Goal: Information Seeking & Learning: Learn about a topic

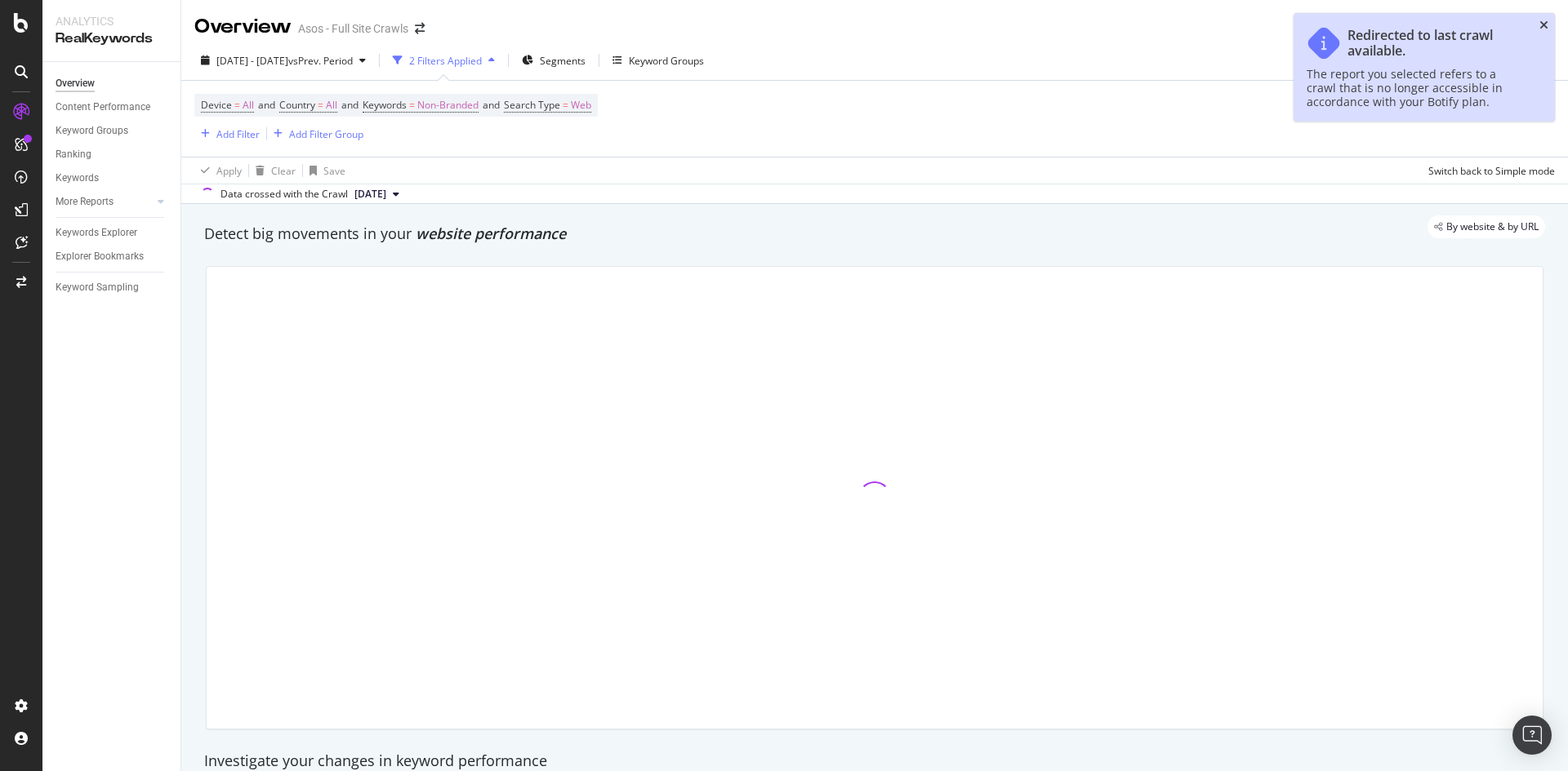
click at [1548, 25] on icon "close toast" at bounding box center [1544, 25] width 9 height 11
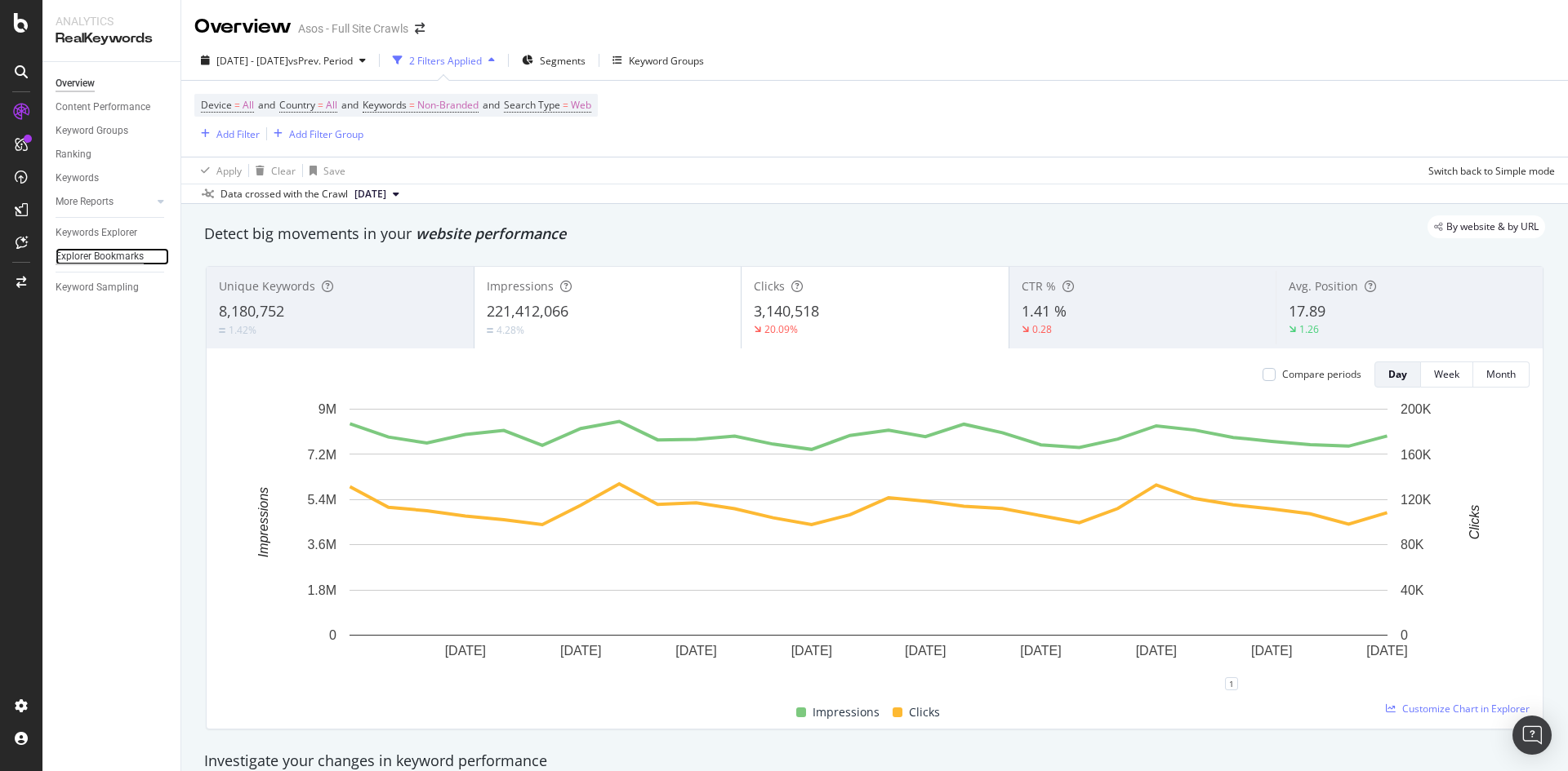
click at [95, 256] on div "Explorer Bookmarks" at bounding box center [99, 257] width 88 height 17
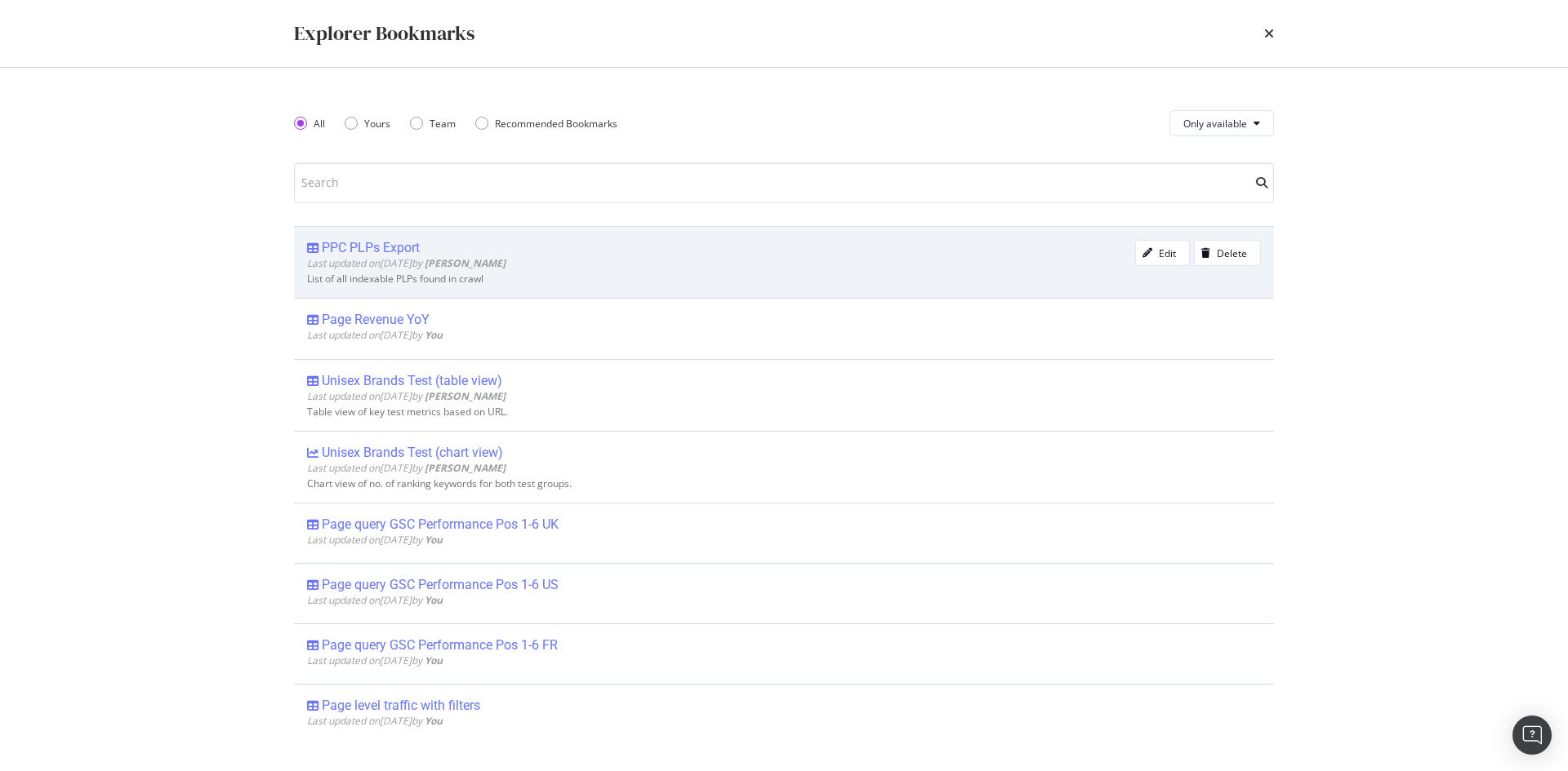
click at [404, 242] on div "PPC PLPs Export" at bounding box center [371, 248] width 98 height 17
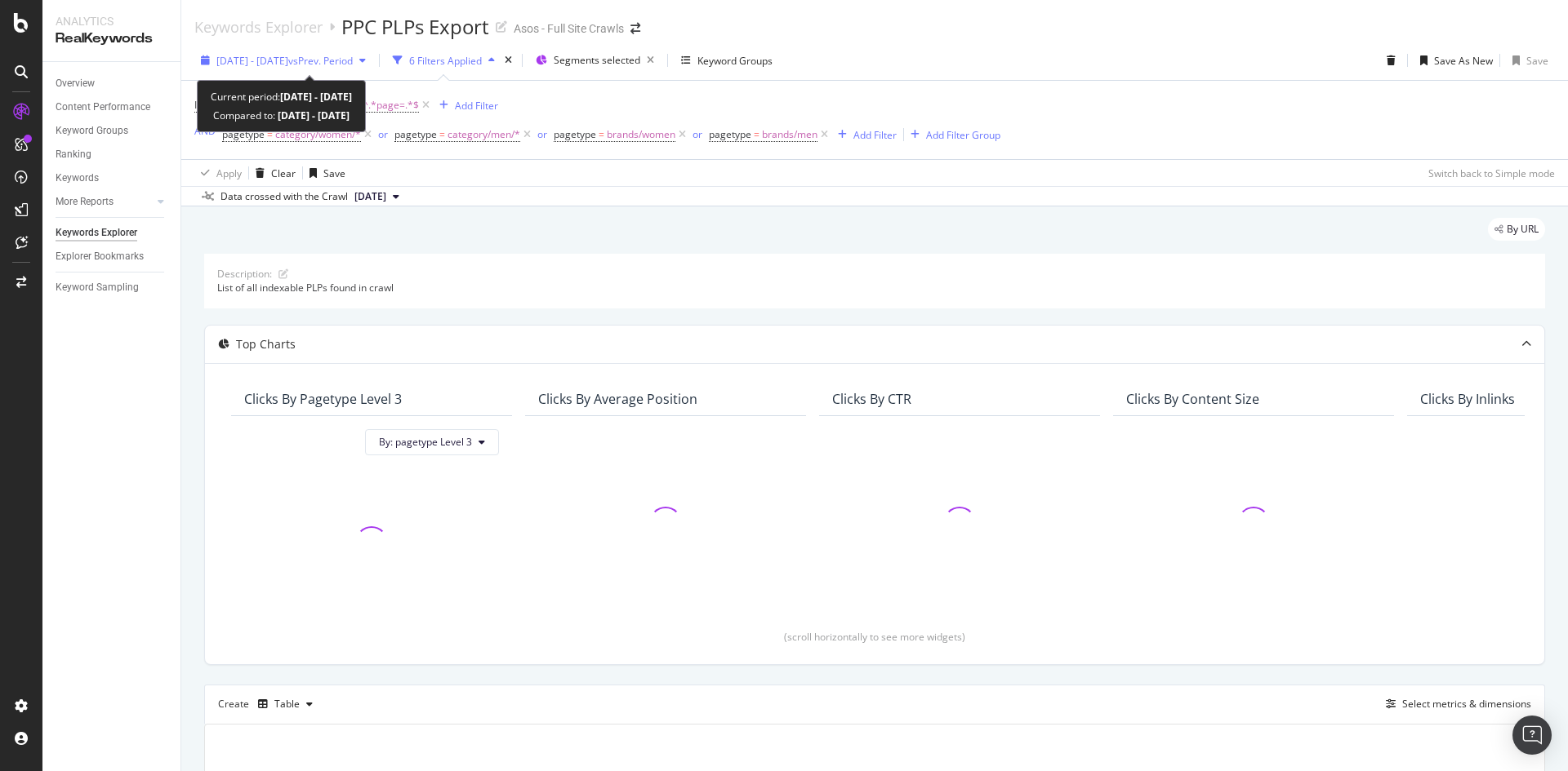
click at [347, 56] on span "vs Prev. Period" at bounding box center [321, 60] width 65 height 14
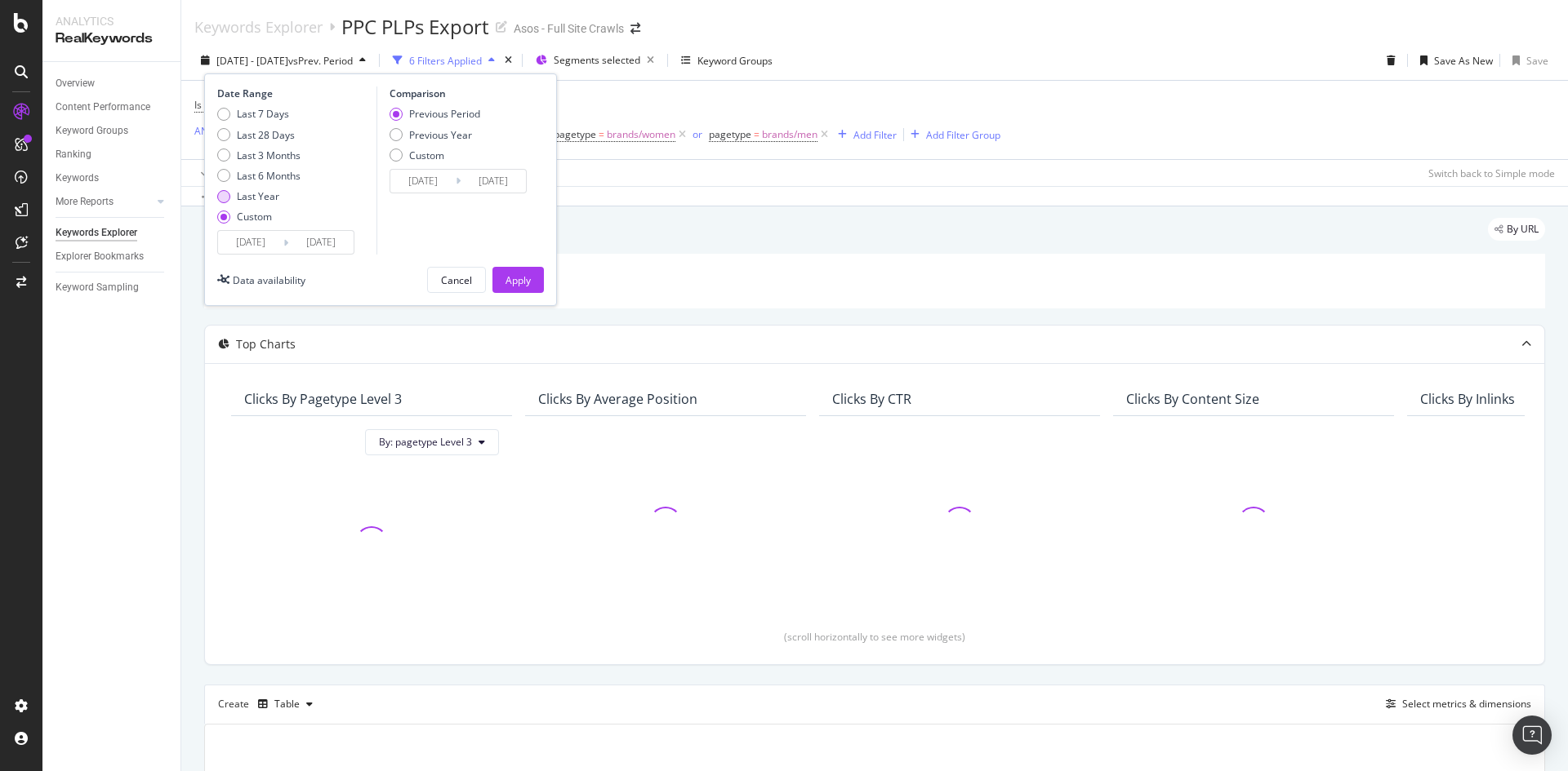
click at [246, 201] on div "Last Year" at bounding box center [258, 196] width 43 height 14
type input "[DATE]"
type input "2023/09/02"
type input "2024/08/31"
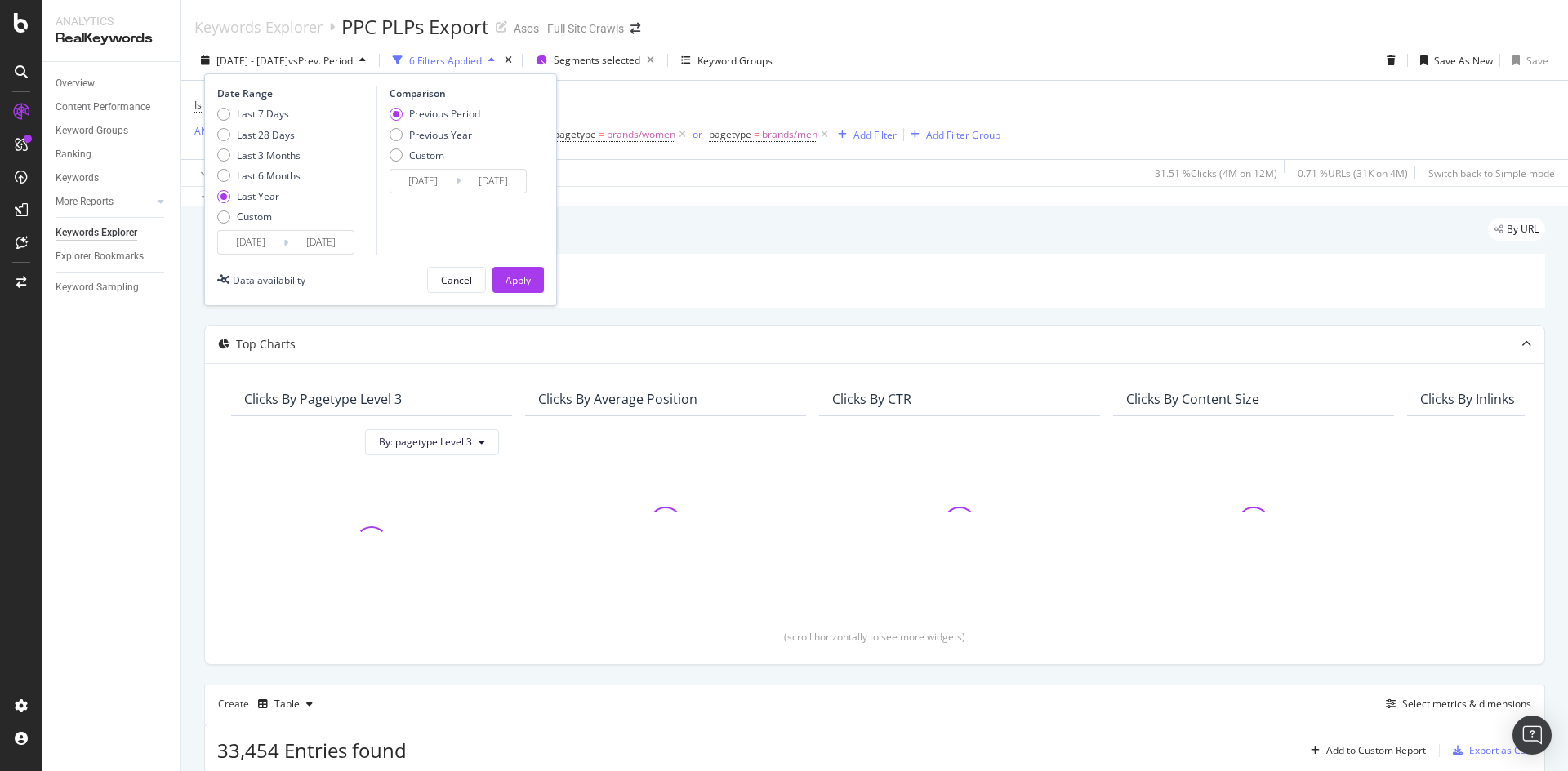
click at [433, 142] on div "Previous Period Previous Year Custom" at bounding box center [435, 137] width 91 height 61
click at [520, 276] on div "Apply" at bounding box center [517, 280] width 25 height 14
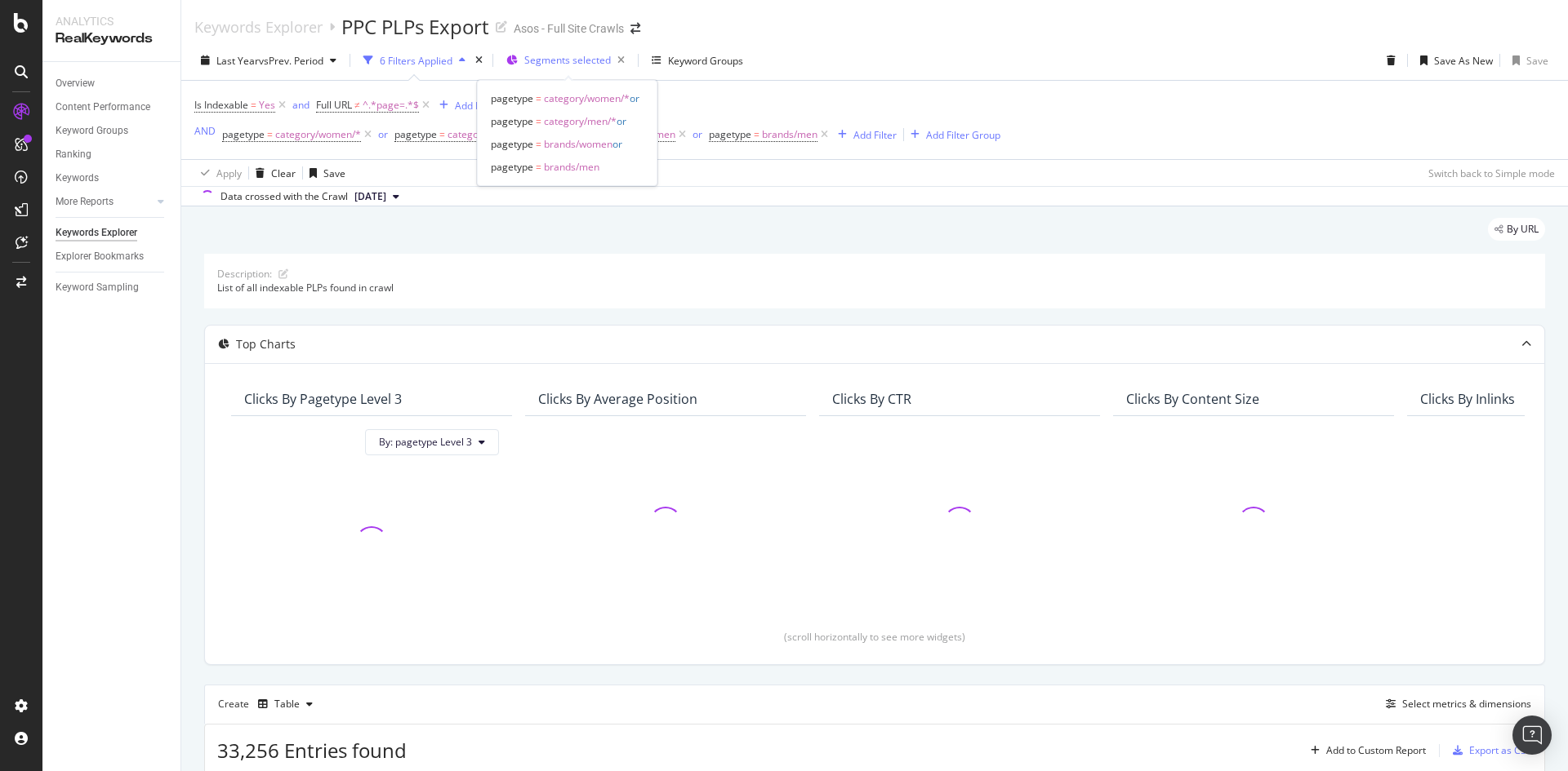
click at [572, 64] on span "Segments selected" at bounding box center [567, 59] width 86 height 14
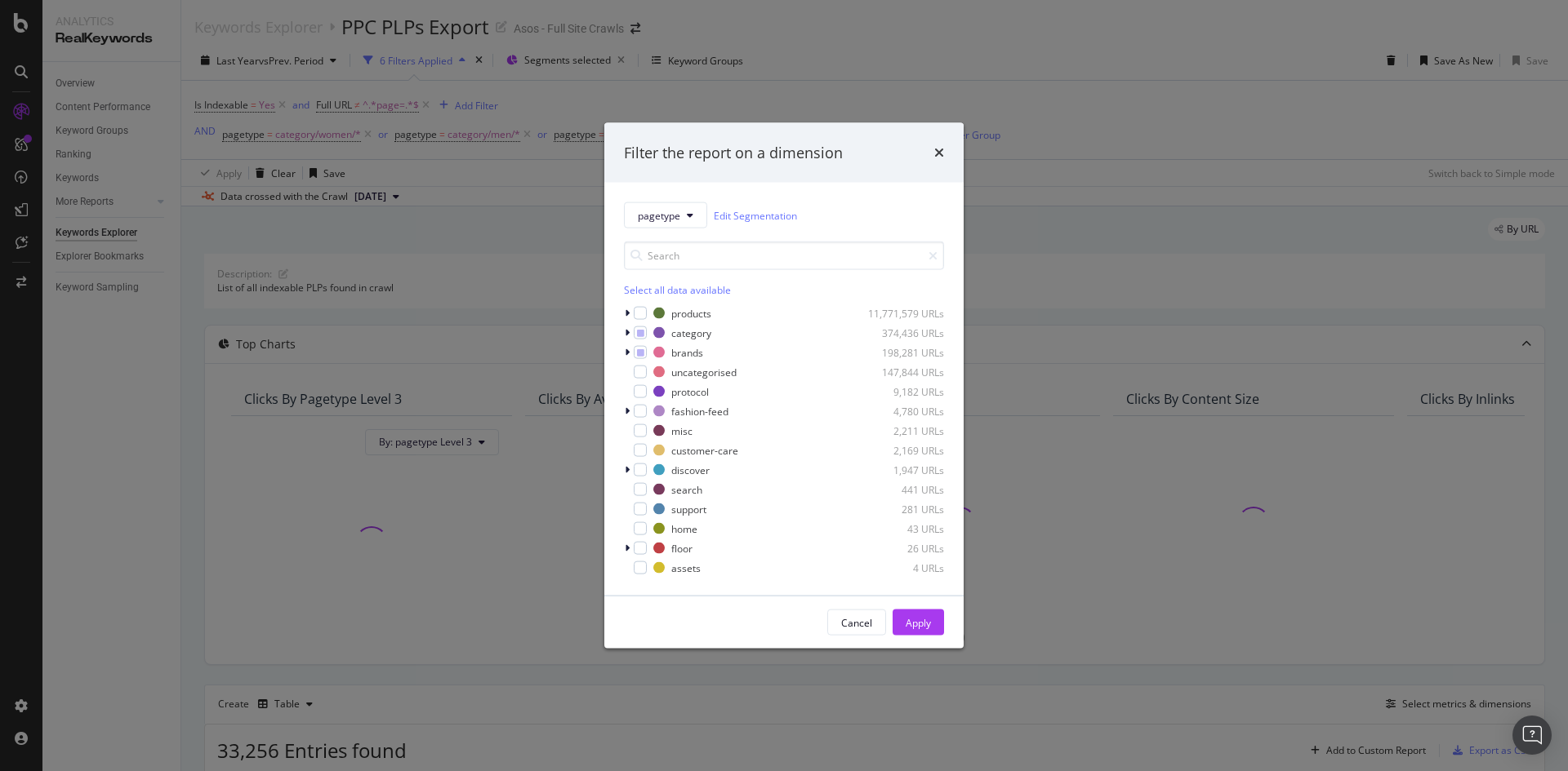
click at [1148, 221] on div "Filter the report on a dimension pagetype Edit Segmentation Select all data ava…" at bounding box center [784, 386] width 1568 height 771
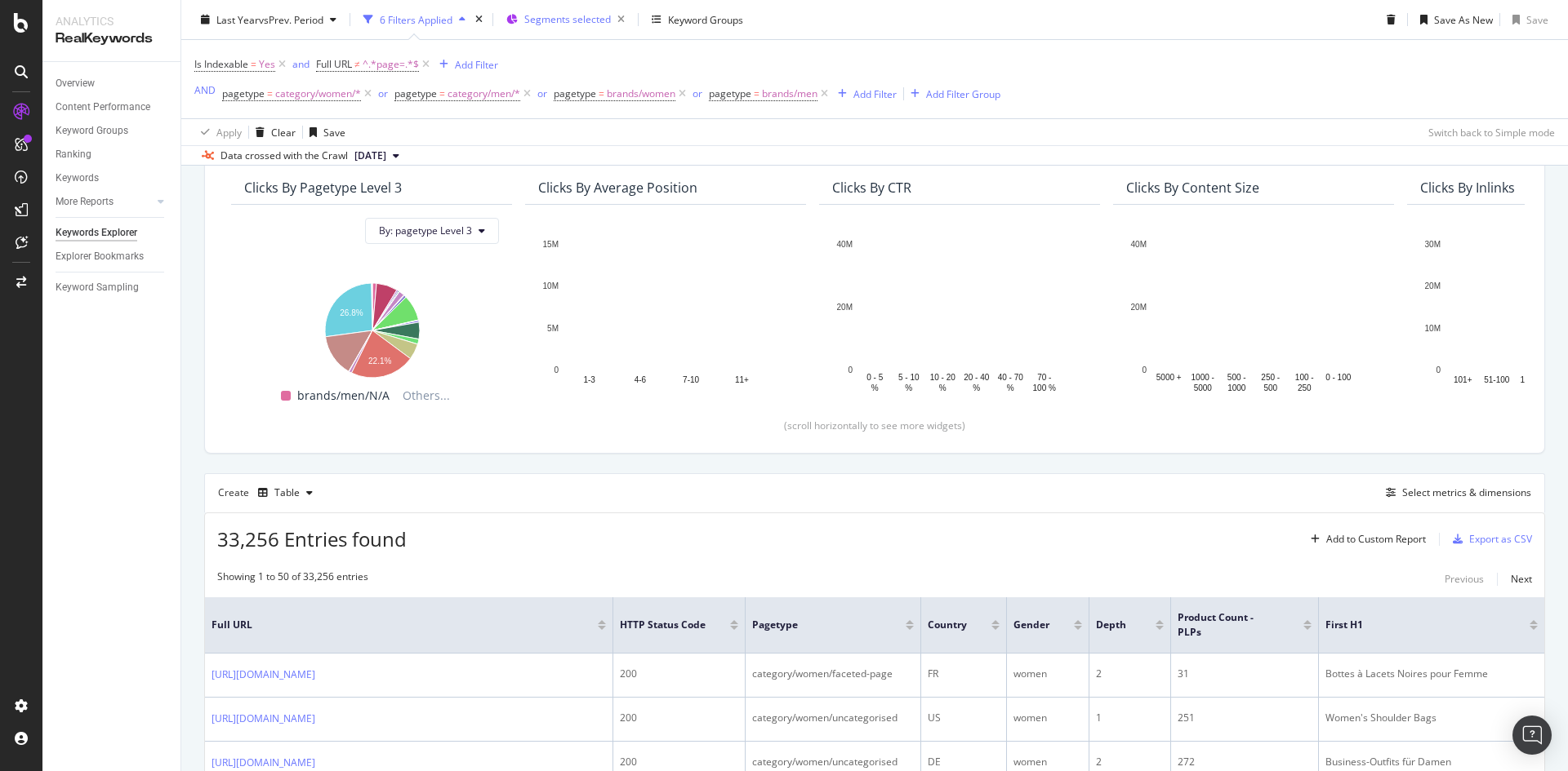
scroll to position [163, 0]
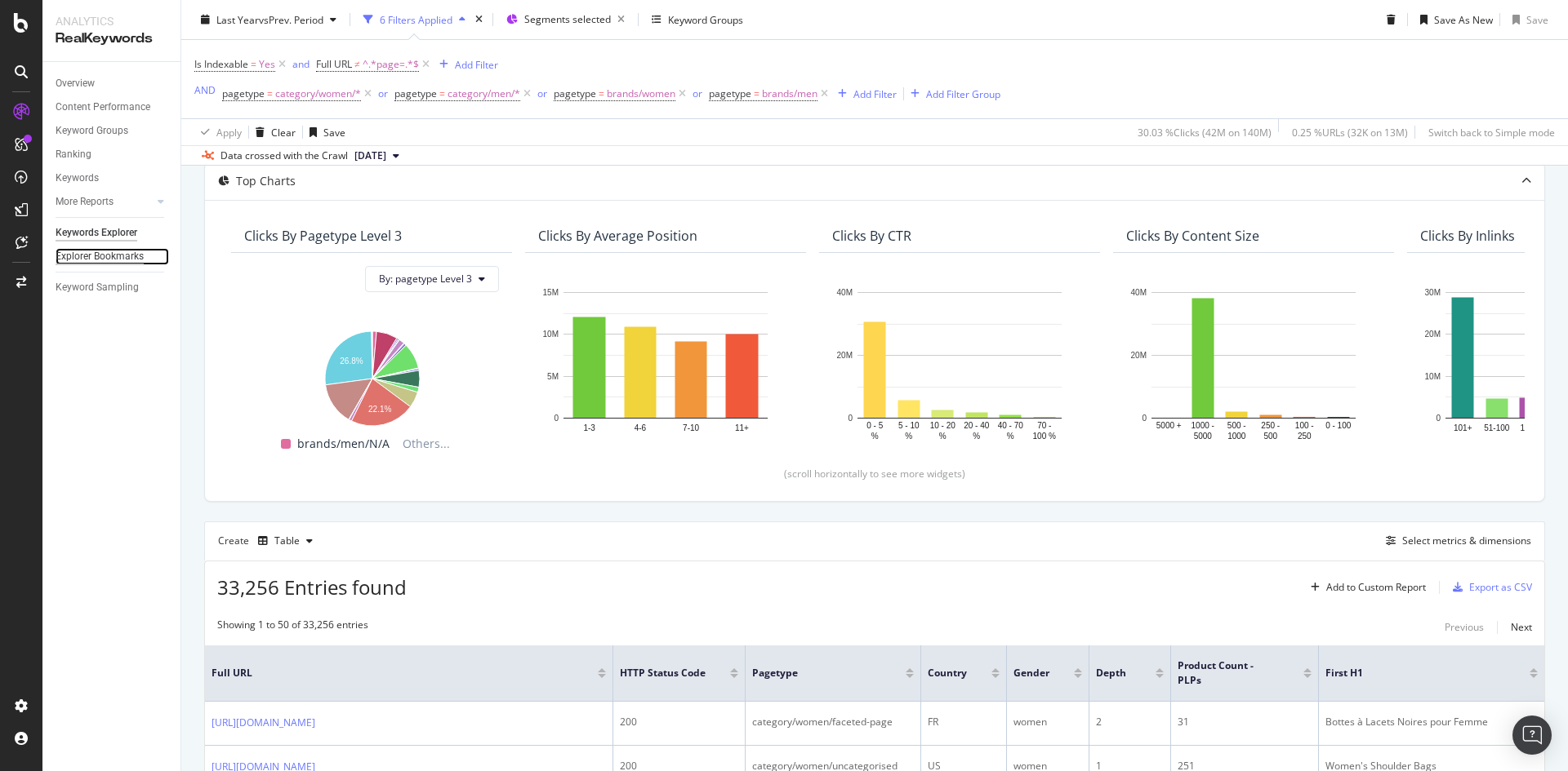
click at [111, 259] on div "Explorer Bookmarks" at bounding box center [99, 257] width 88 height 17
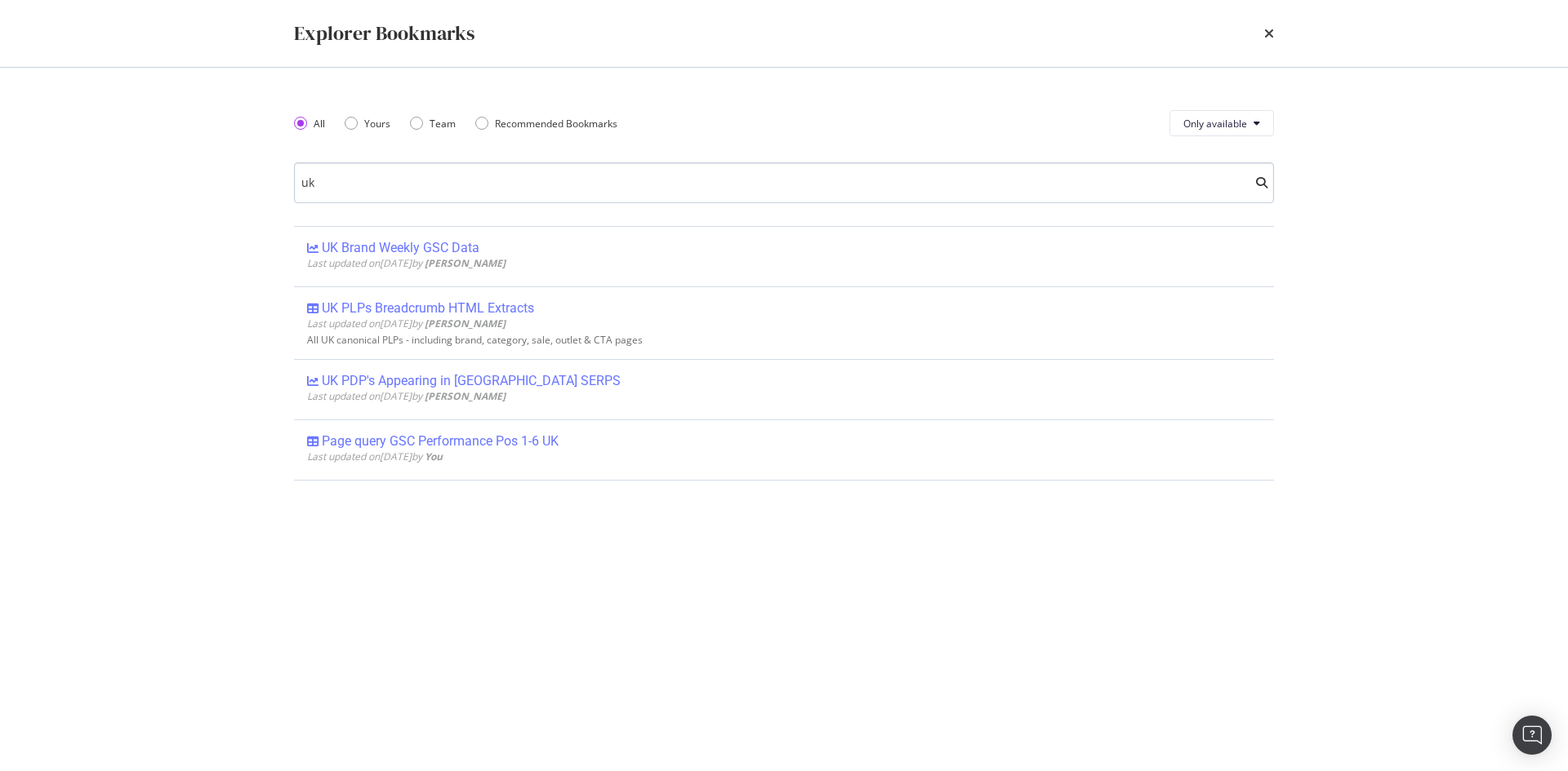
scroll to position [0, 0]
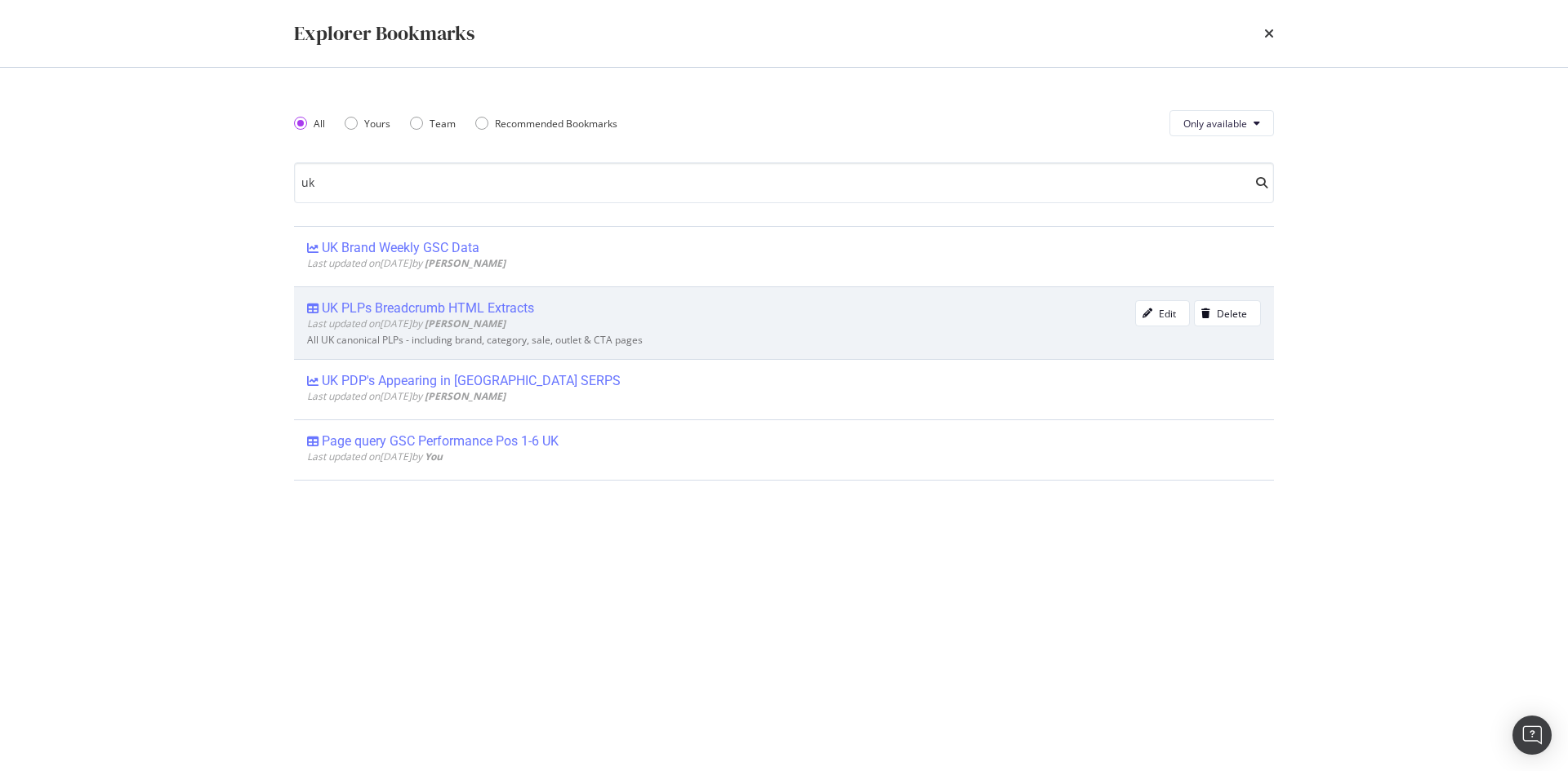
type input "u"
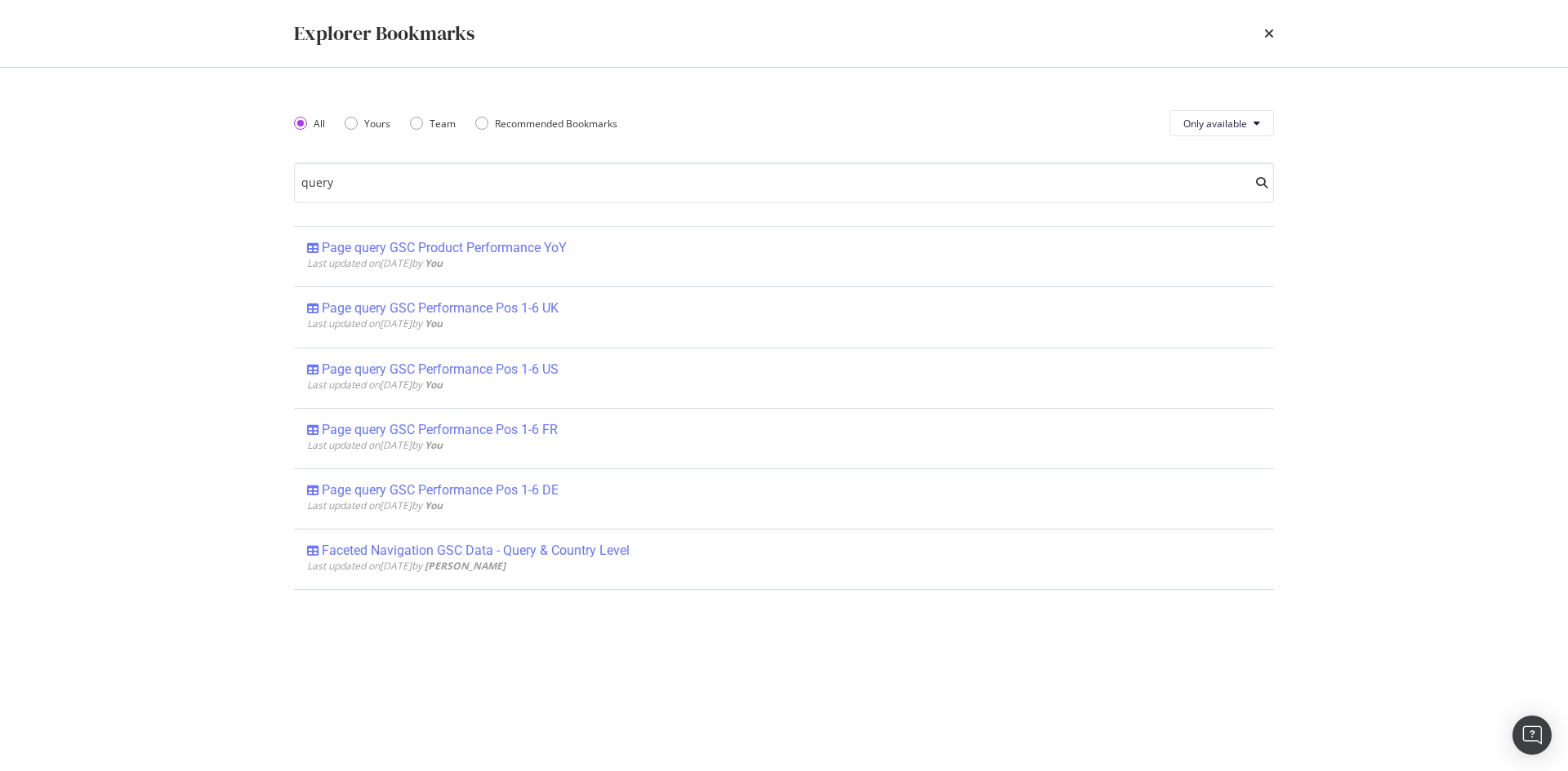
type input "query"
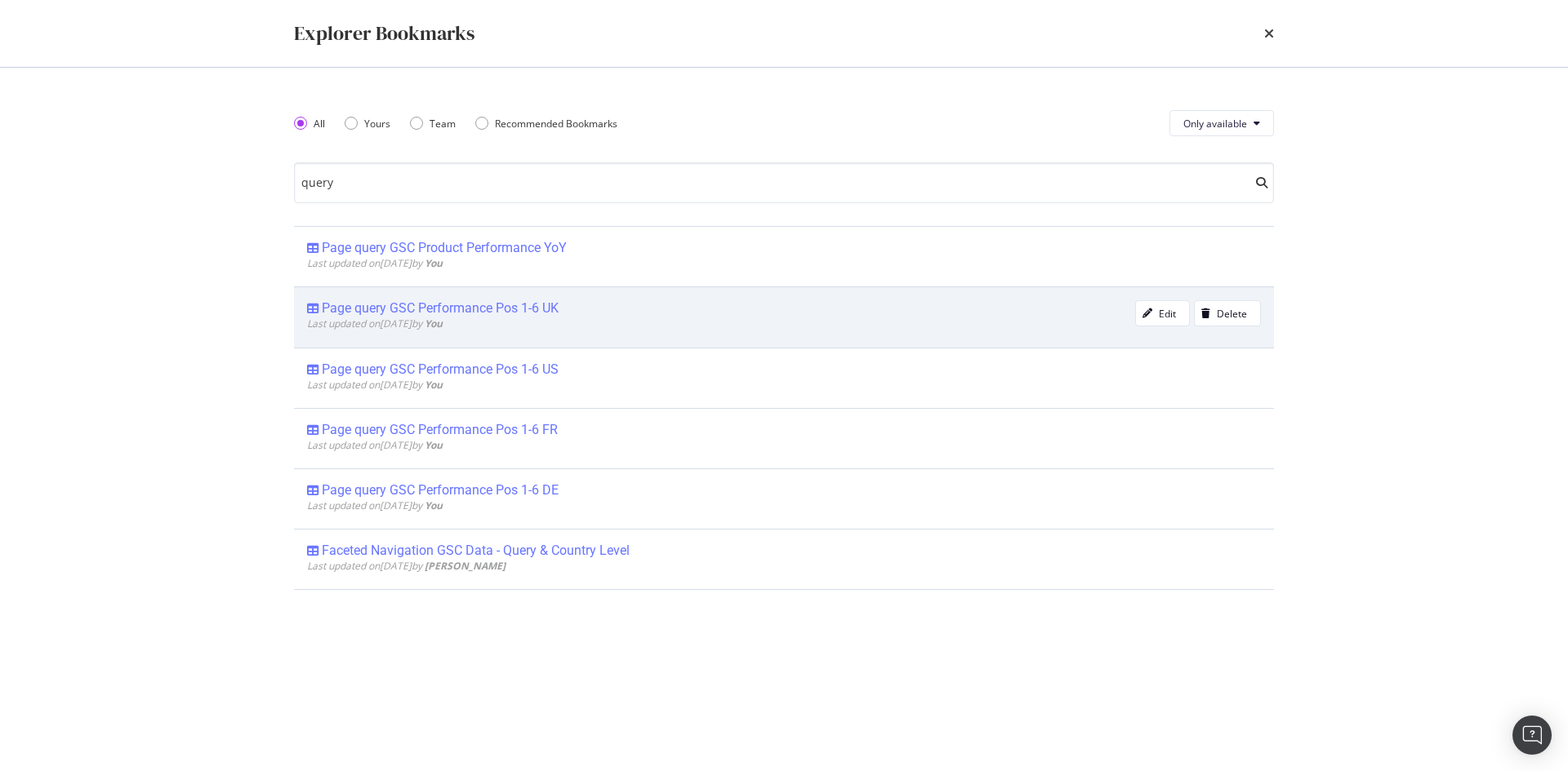
drag, startPoint x: 500, startPoint y: 310, endPoint x: 480, endPoint y: 309, distance: 20.0
click at [480, 309] on div "Page query GSC Performance Pos 1-6 UK" at bounding box center [440, 309] width 236 height 17
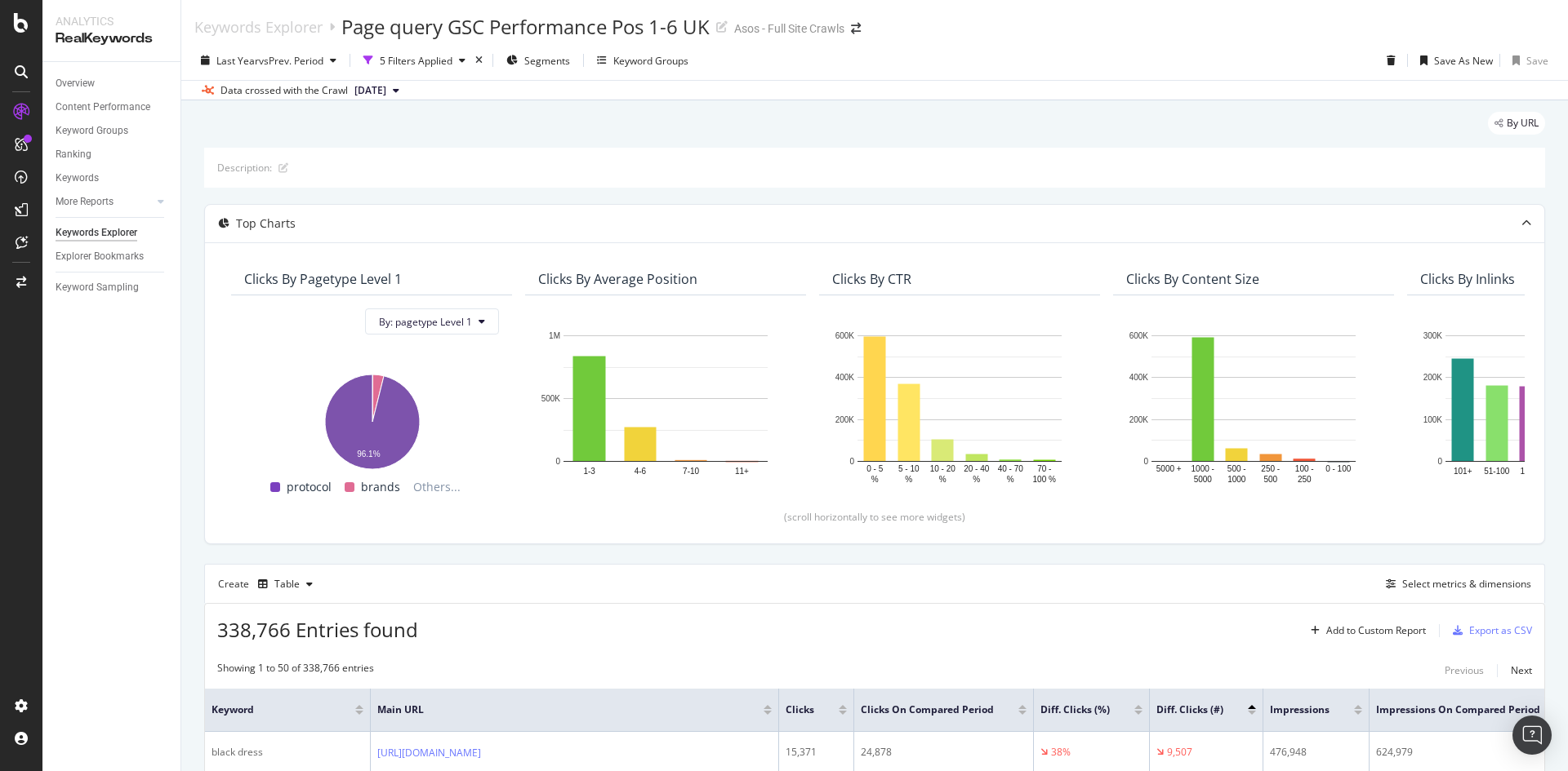
drag, startPoint x: 553, startPoint y: 120, endPoint x: 539, endPoint y: 120, distance: 14.0
click at [553, 120] on div "By URL" at bounding box center [874, 130] width 1341 height 36
click at [396, 57] on div "5 Filters Applied" at bounding box center [415, 60] width 72 height 14
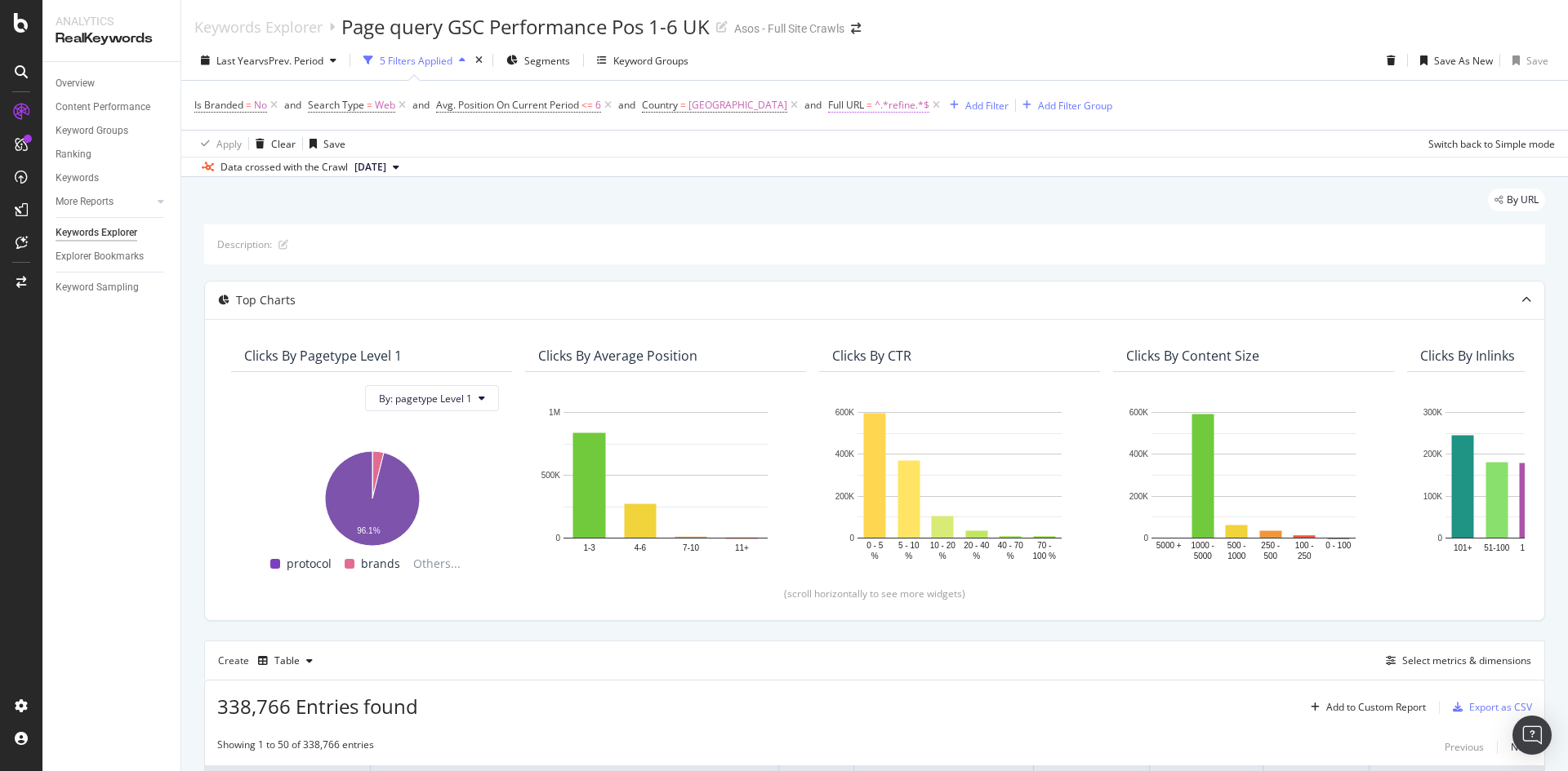
click at [840, 107] on span "Full URL" at bounding box center [846, 105] width 36 height 14
click at [864, 147] on icon at bounding box center [867, 144] width 11 height 10
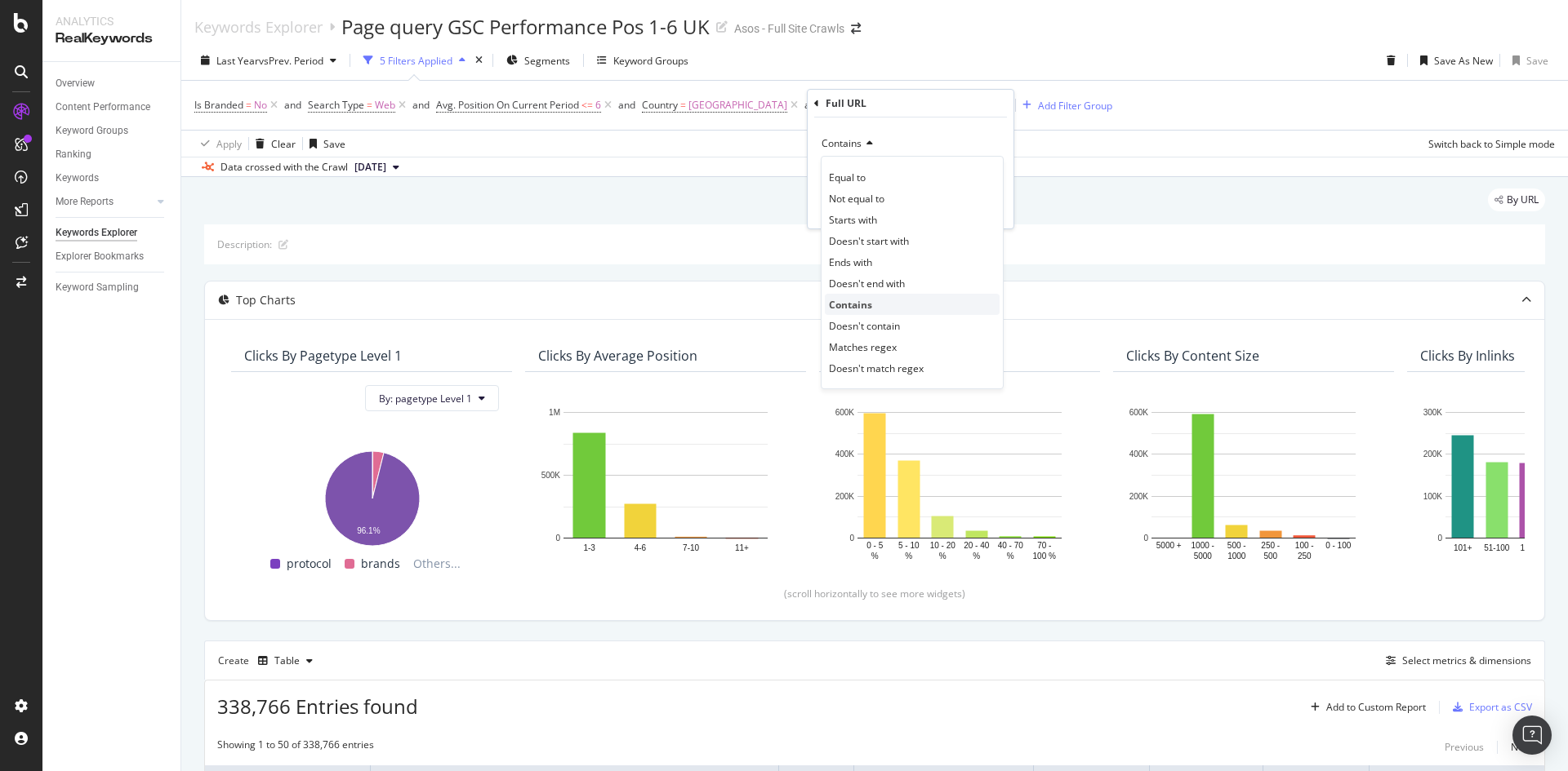
click at [880, 304] on div "Contains" at bounding box center [911, 304] width 174 height 21
click at [863, 146] on icon at bounding box center [867, 144] width 11 height 10
click at [904, 325] on div "Doesn't contain" at bounding box center [911, 325] width 174 height 21
click at [969, 202] on div "button" at bounding box center [964, 207] width 22 height 10
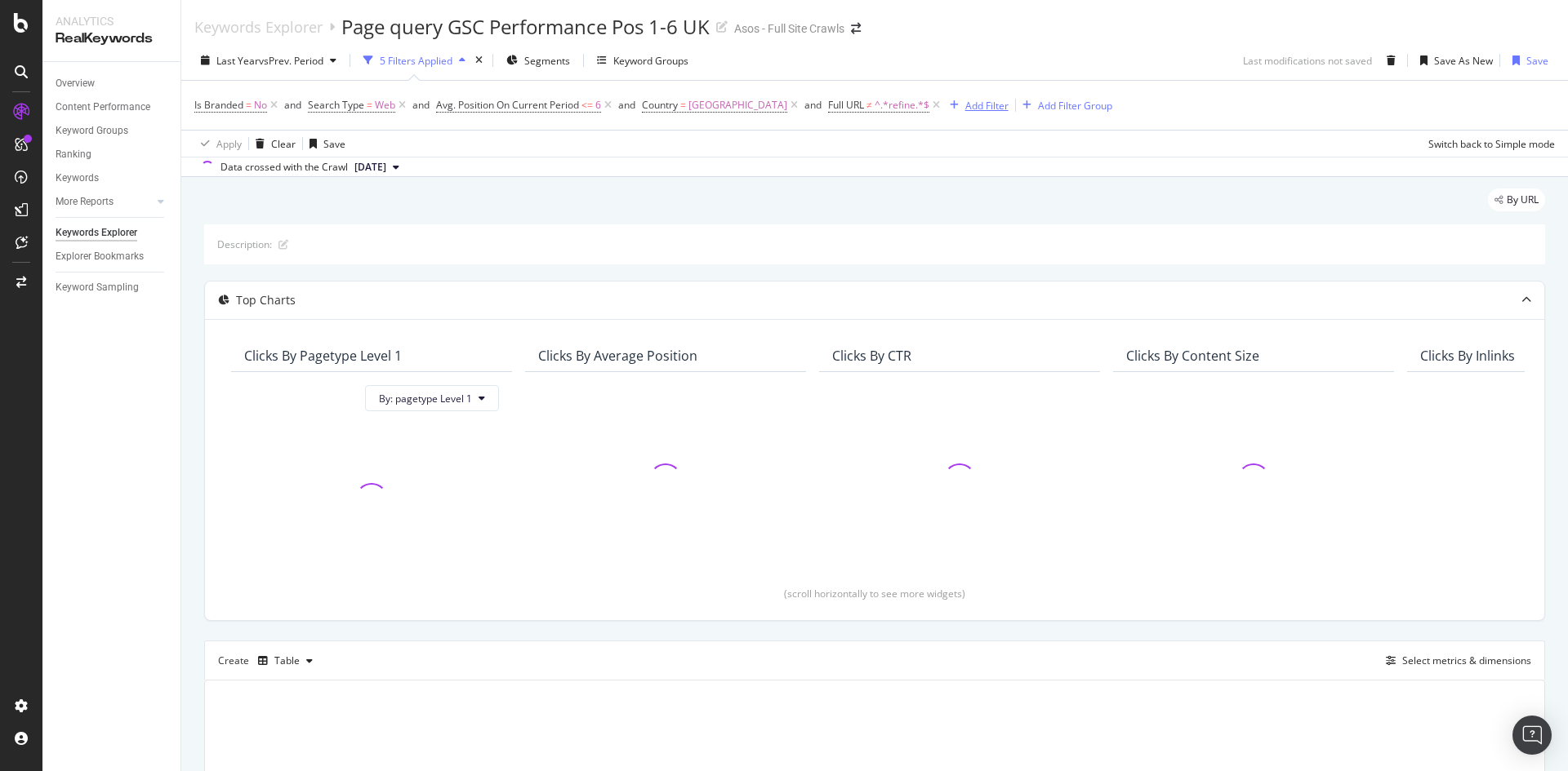
click at [965, 104] on div "Add Filter" at bounding box center [987, 106] width 44 height 14
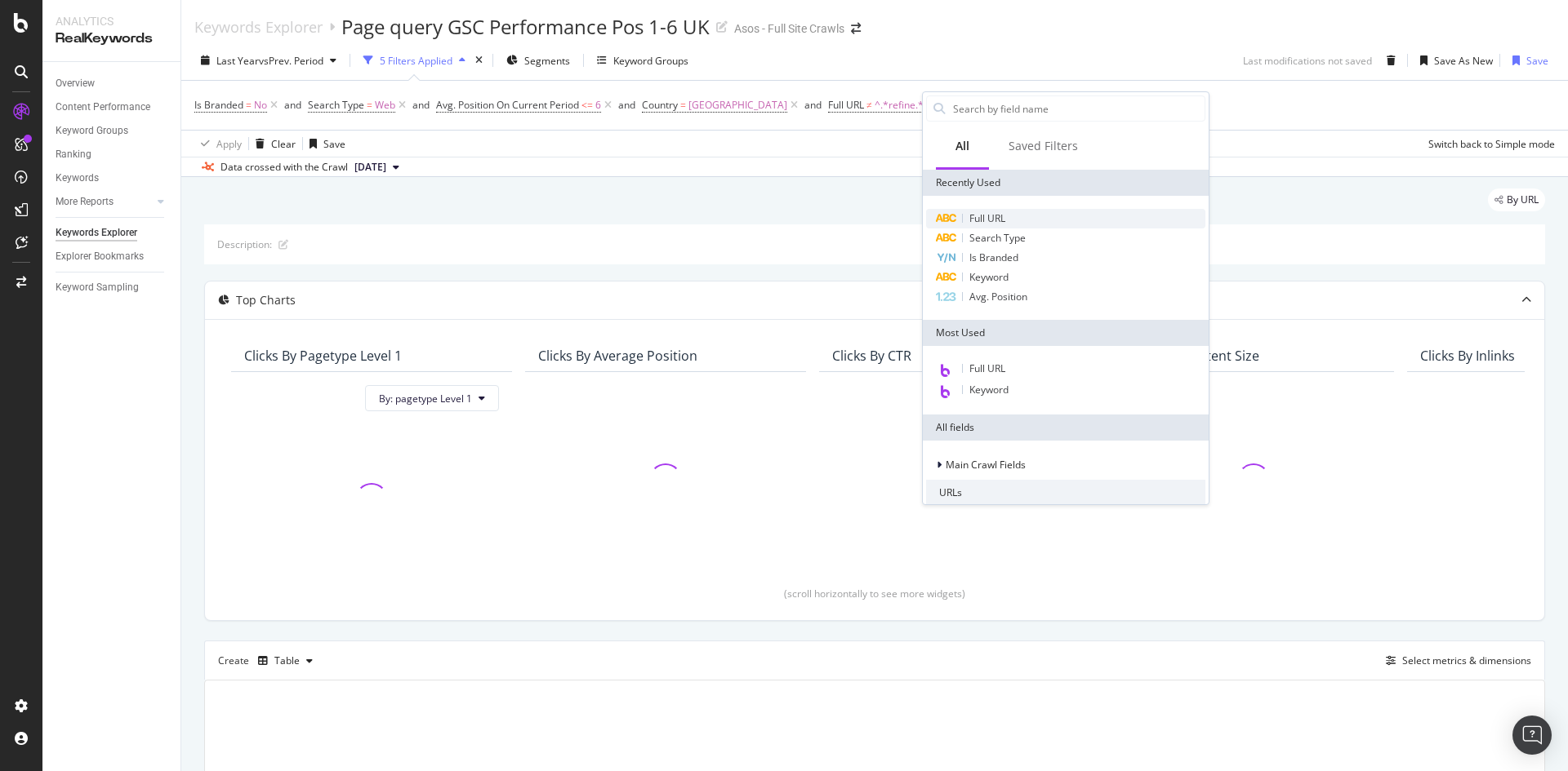
click at [1001, 216] on span "Full URL" at bounding box center [987, 218] width 36 height 14
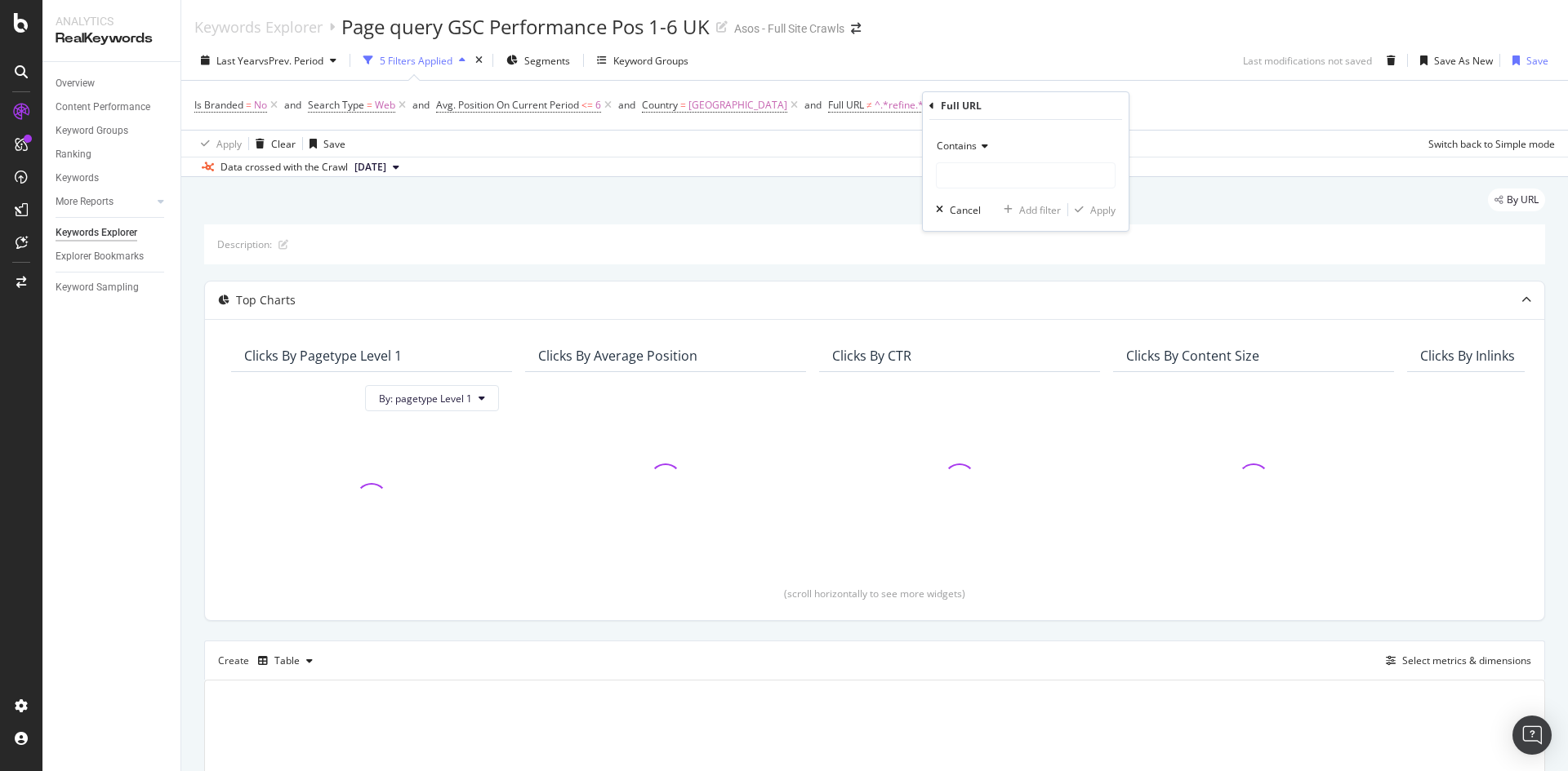
click at [982, 145] on icon at bounding box center [982, 145] width 11 height 10
click at [1071, 146] on div "Contains" at bounding box center [1026, 146] width 180 height 26
click at [1038, 178] on input "text" at bounding box center [1026, 175] width 178 height 26
click at [938, 176] on input "cat/" at bounding box center [1013, 175] width 154 height 26
type input "/cat/"
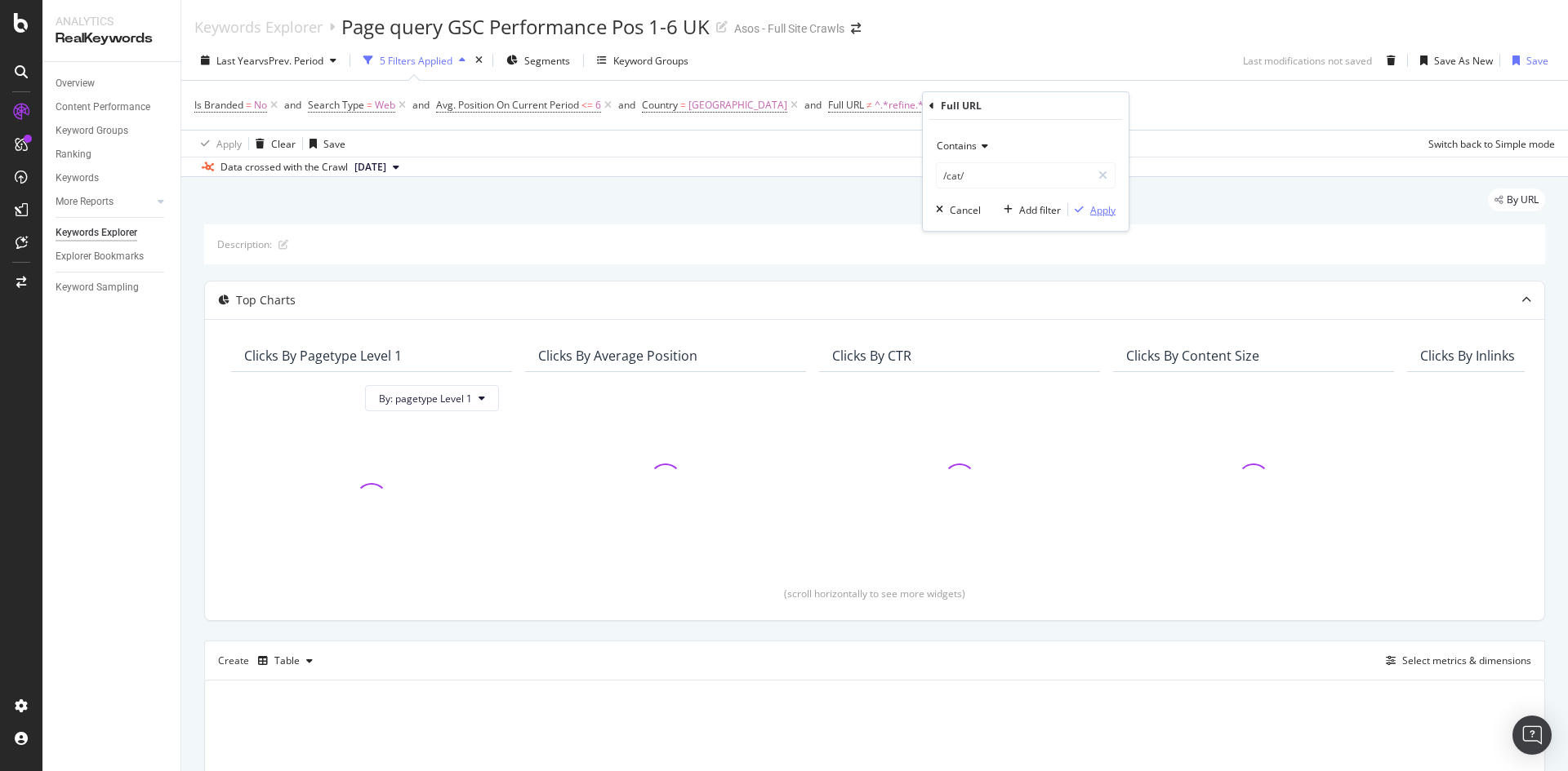
click at [1112, 206] on div "Apply" at bounding box center [1102, 209] width 25 height 14
click at [1107, 103] on div "Add Filter" at bounding box center [1122, 106] width 44 height 14
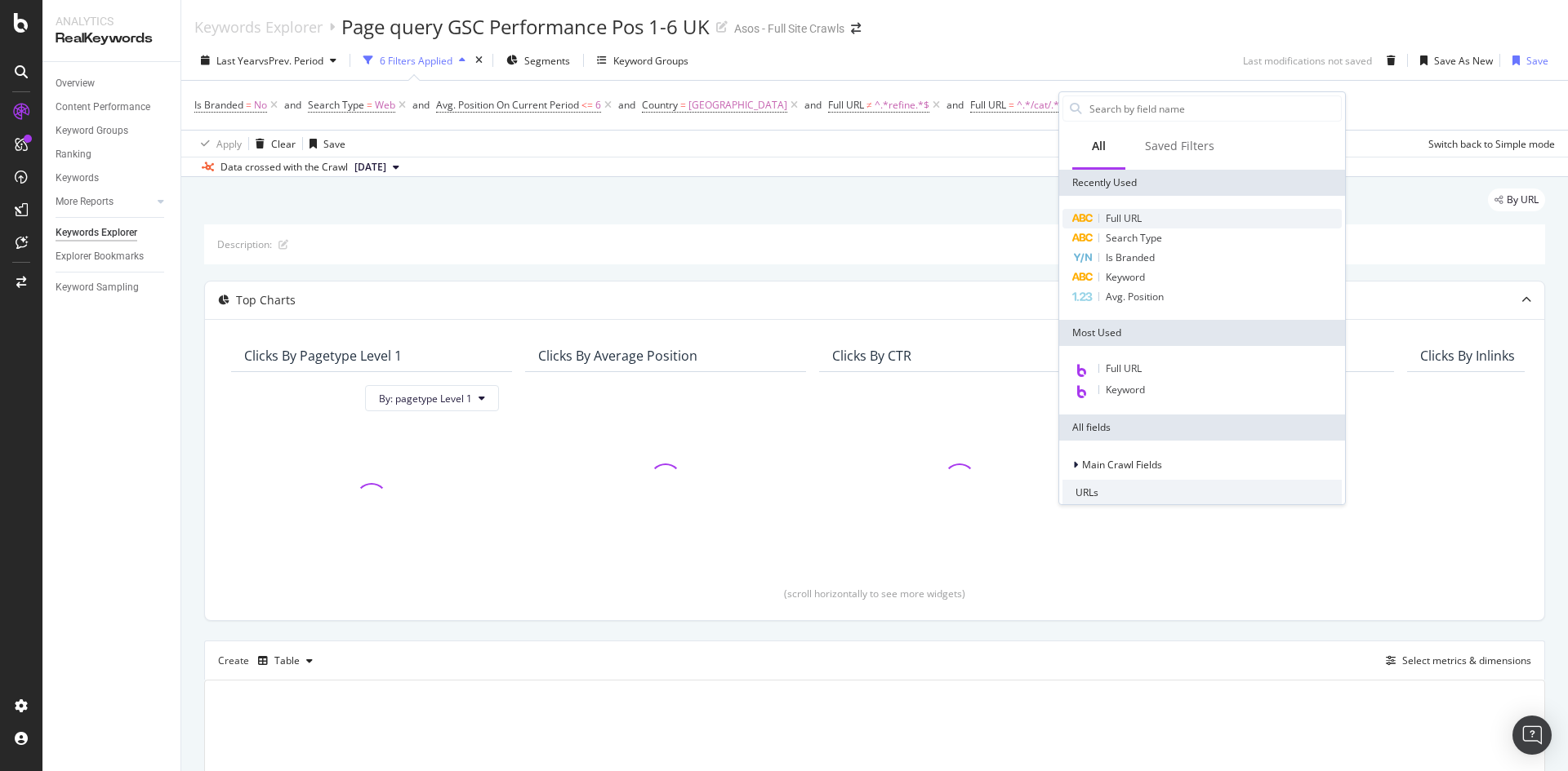
click at [1143, 220] on div "Full URL" at bounding box center [1202, 218] width 279 height 19
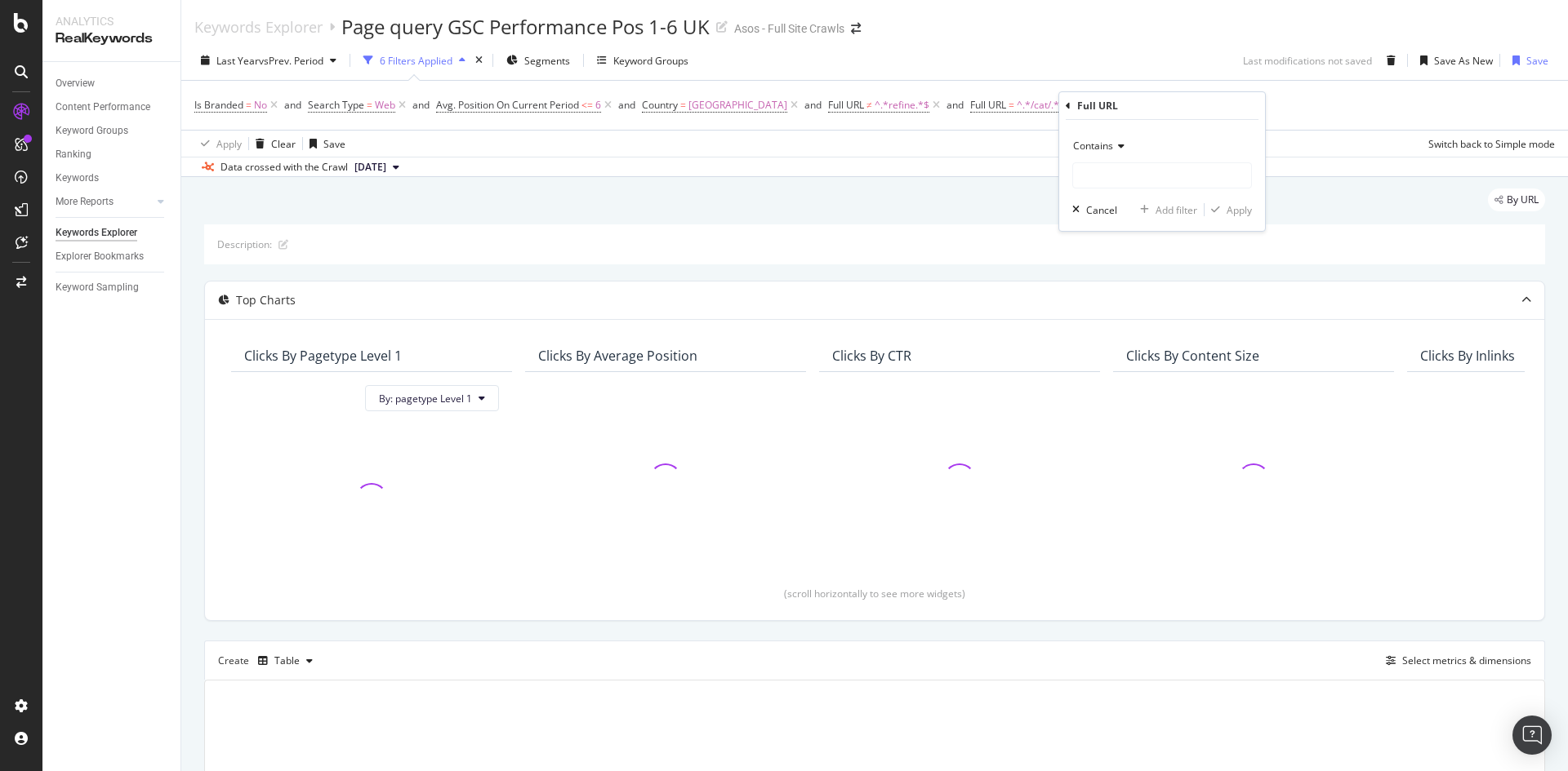
click at [1117, 153] on div "Contains" at bounding box center [1162, 146] width 180 height 26
click at [1140, 138] on div "Contains" at bounding box center [1162, 146] width 180 height 26
click at [1130, 176] on input "text" at bounding box center [1162, 175] width 178 height 26
click at [1115, 140] on div "Contains" at bounding box center [1162, 146] width 180 height 26
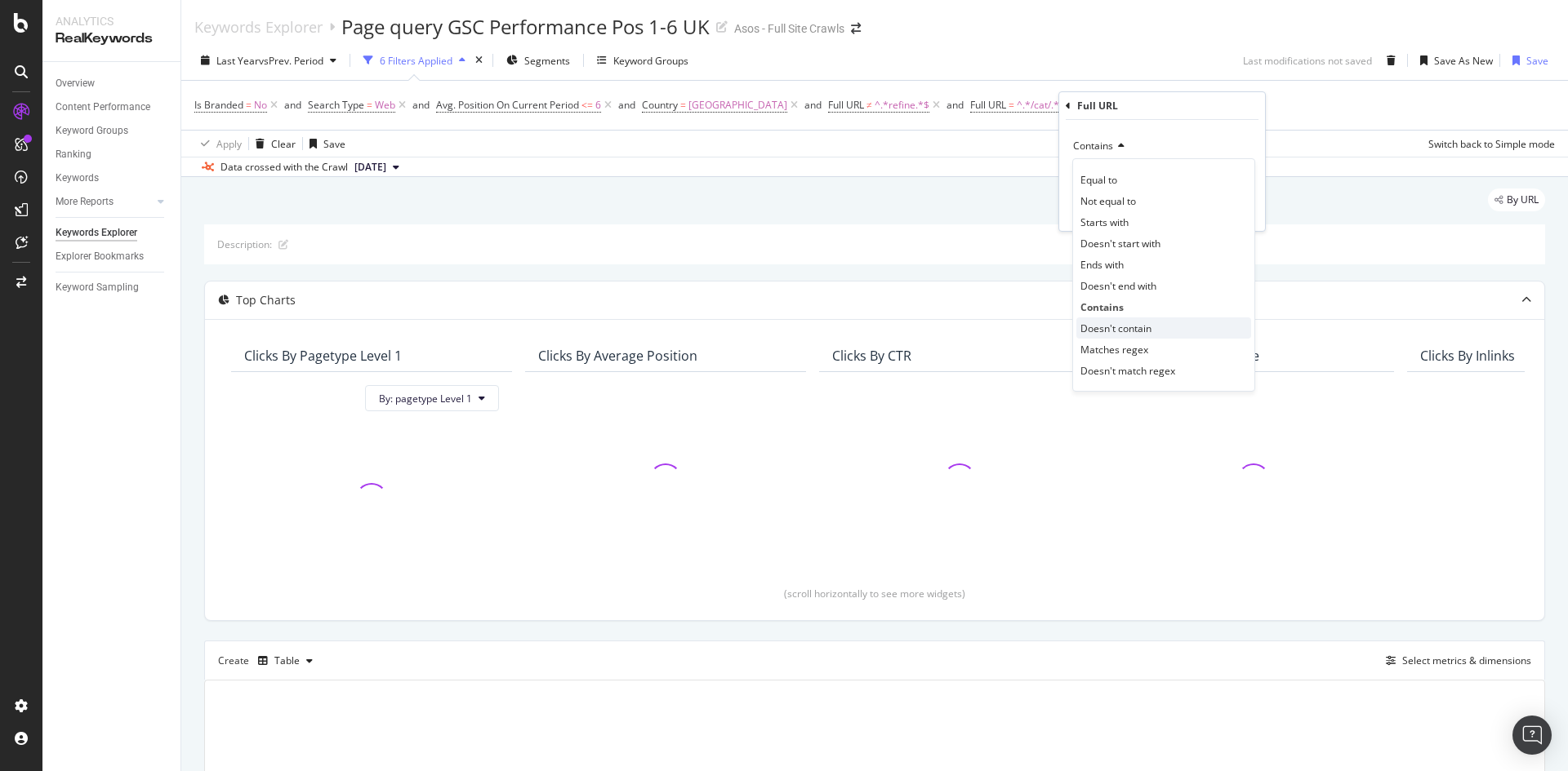
click at [1132, 324] on span "Doesn't contain" at bounding box center [1115, 328] width 71 height 14
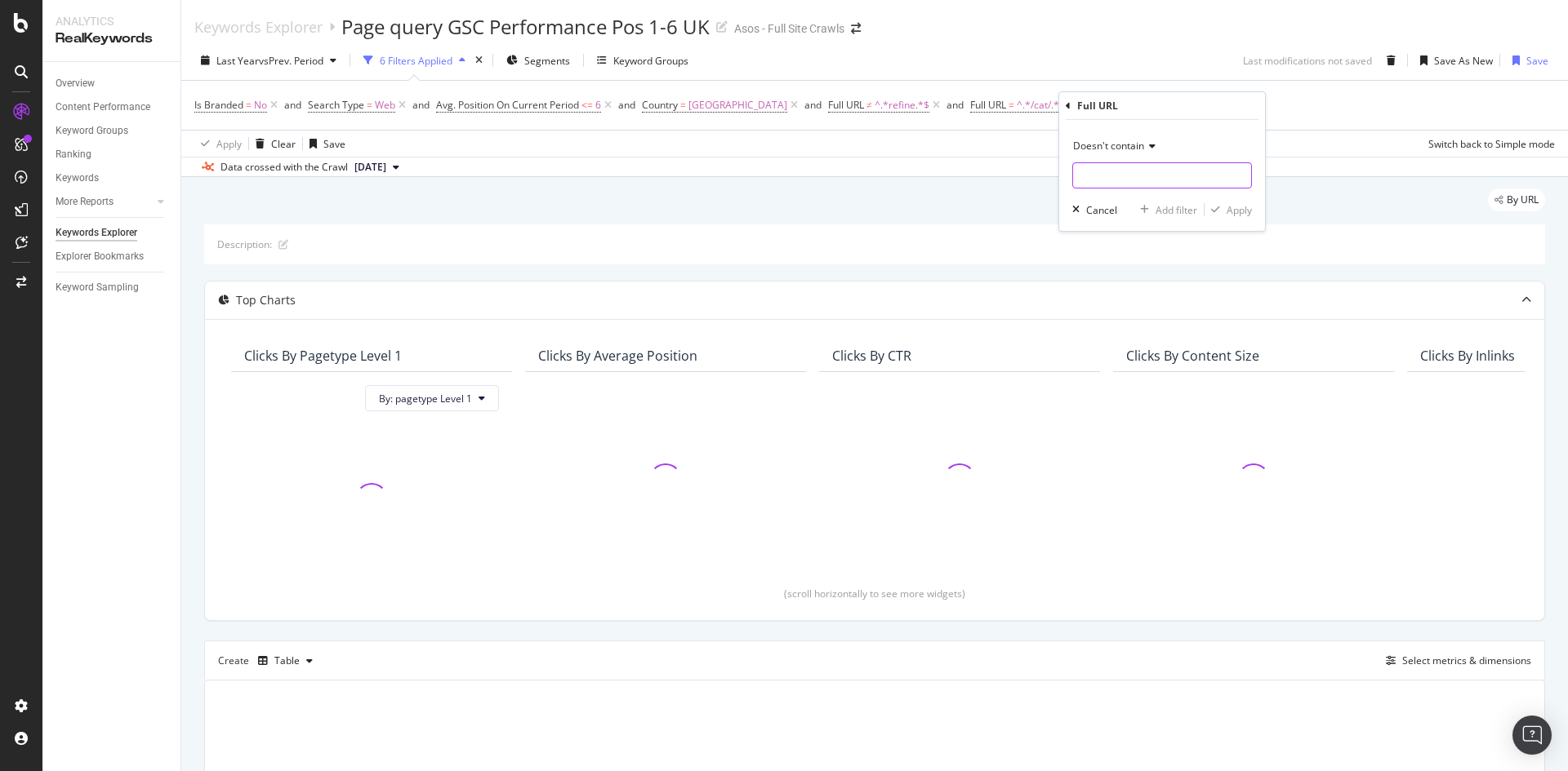
click at [1141, 182] on input "text" at bounding box center [1162, 175] width 178 height 26
type input "page="
click at [1228, 198] on div "Doesn't contain page= Cancel Add filter Apply" at bounding box center [1162, 175] width 206 height 111
click at [1231, 201] on div "Doesn't contain page= Cancel Add filter Apply" at bounding box center [1162, 175] width 206 height 111
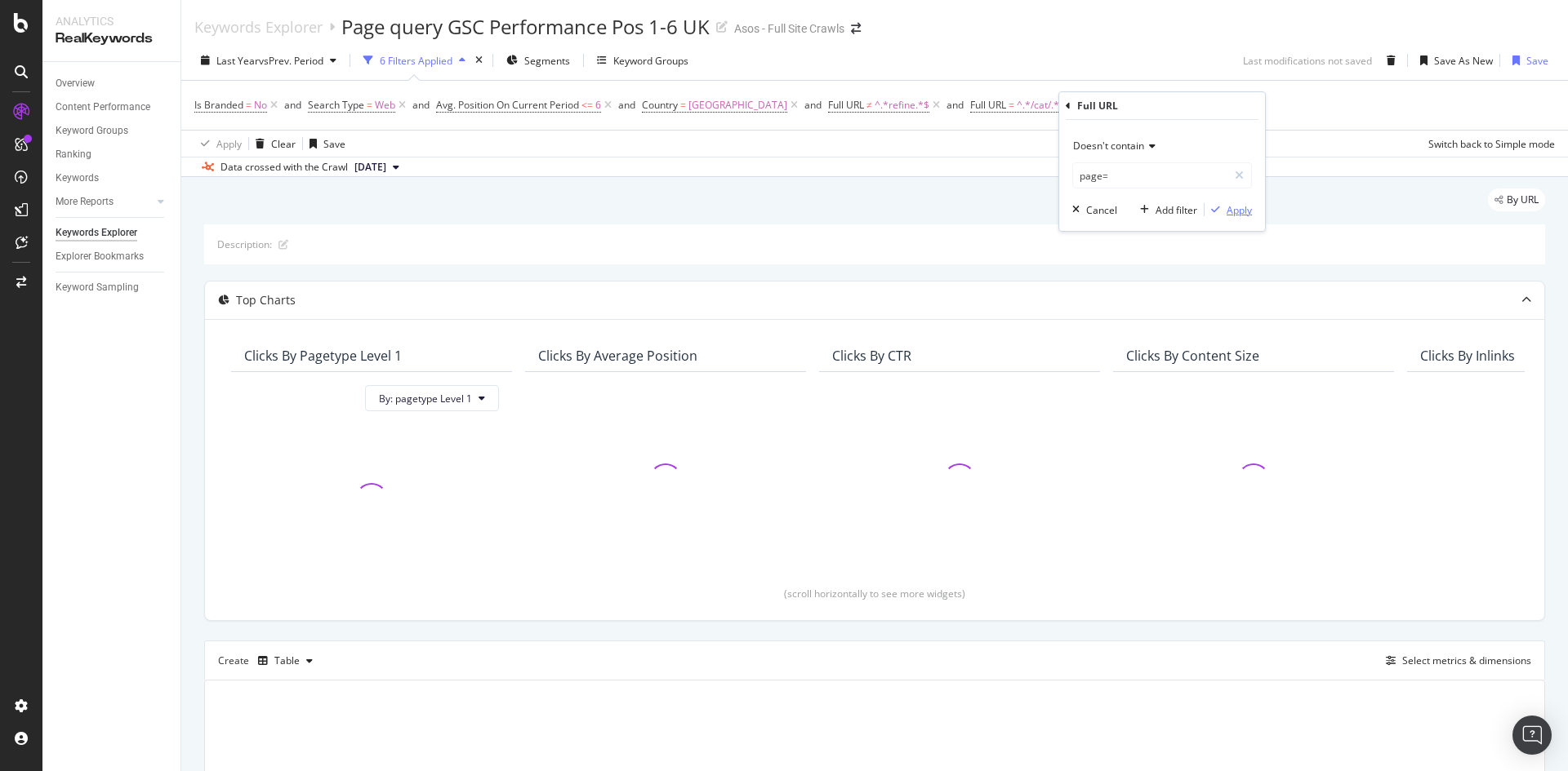
click at [1235, 206] on div "Apply" at bounding box center [1238, 209] width 25 height 14
click at [787, 107] on icon at bounding box center [794, 106] width 14 height 17
click at [542, 57] on span "Segments" at bounding box center [546, 60] width 45 height 14
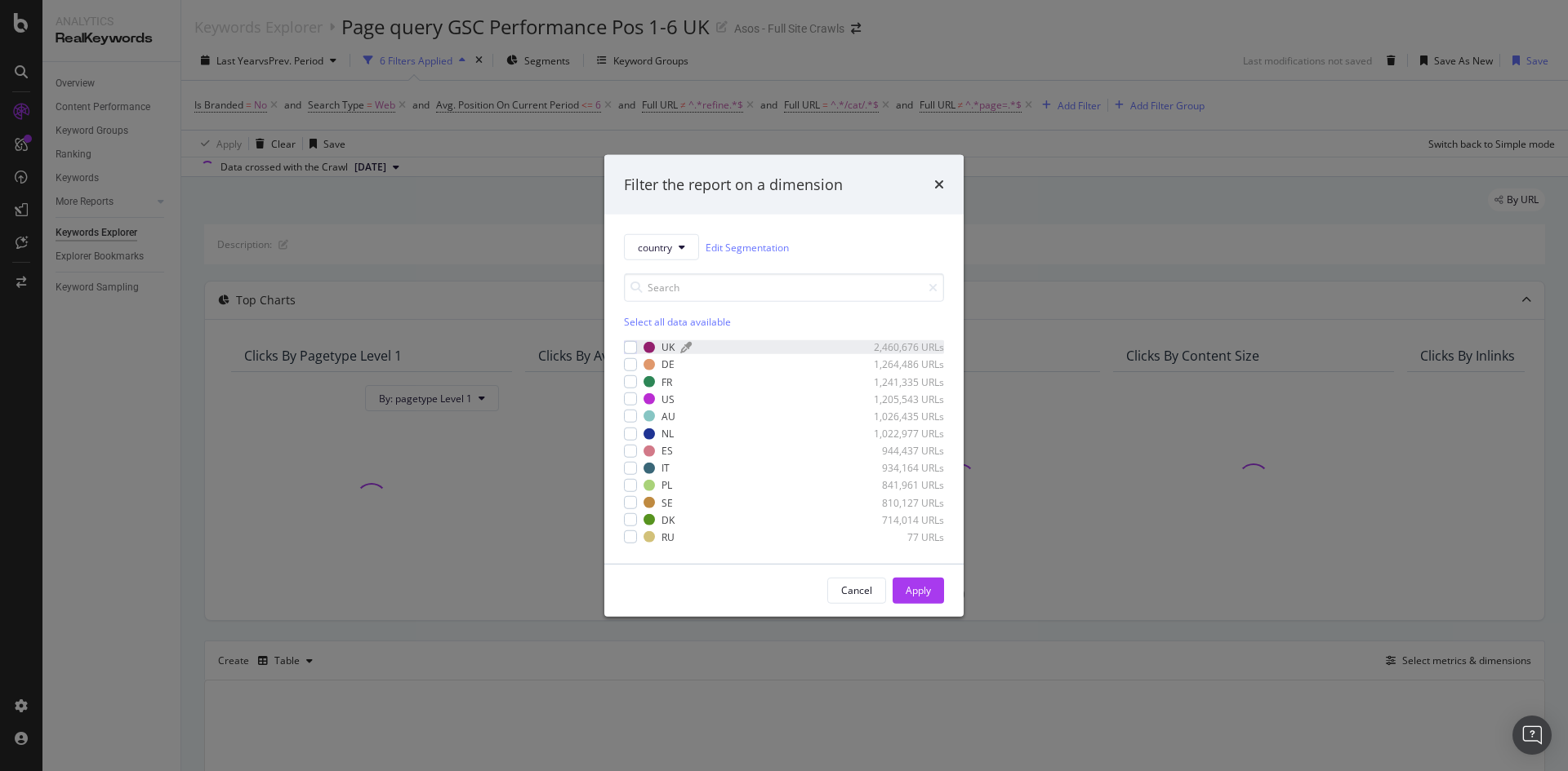
click at [658, 341] on div "UK 2,460,676 URLs" at bounding box center [794, 347] width 300 height 14
click at [915, 600] on div "Apply" at bounding box center [917, 590] width 25 height 24
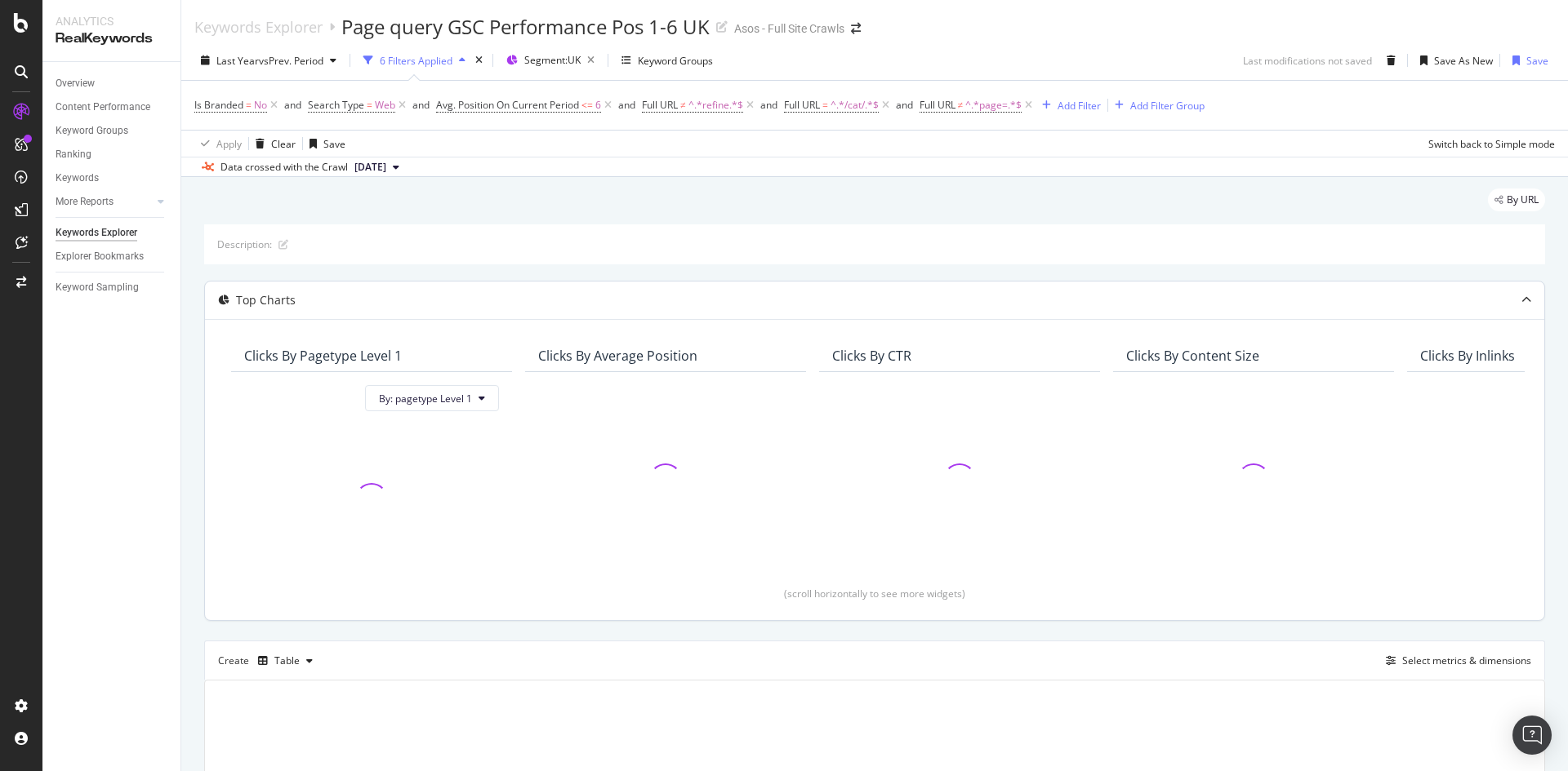
click at [795, 315] on div "Top Charts" at bounding box center [874, 300] width 1339 height 38
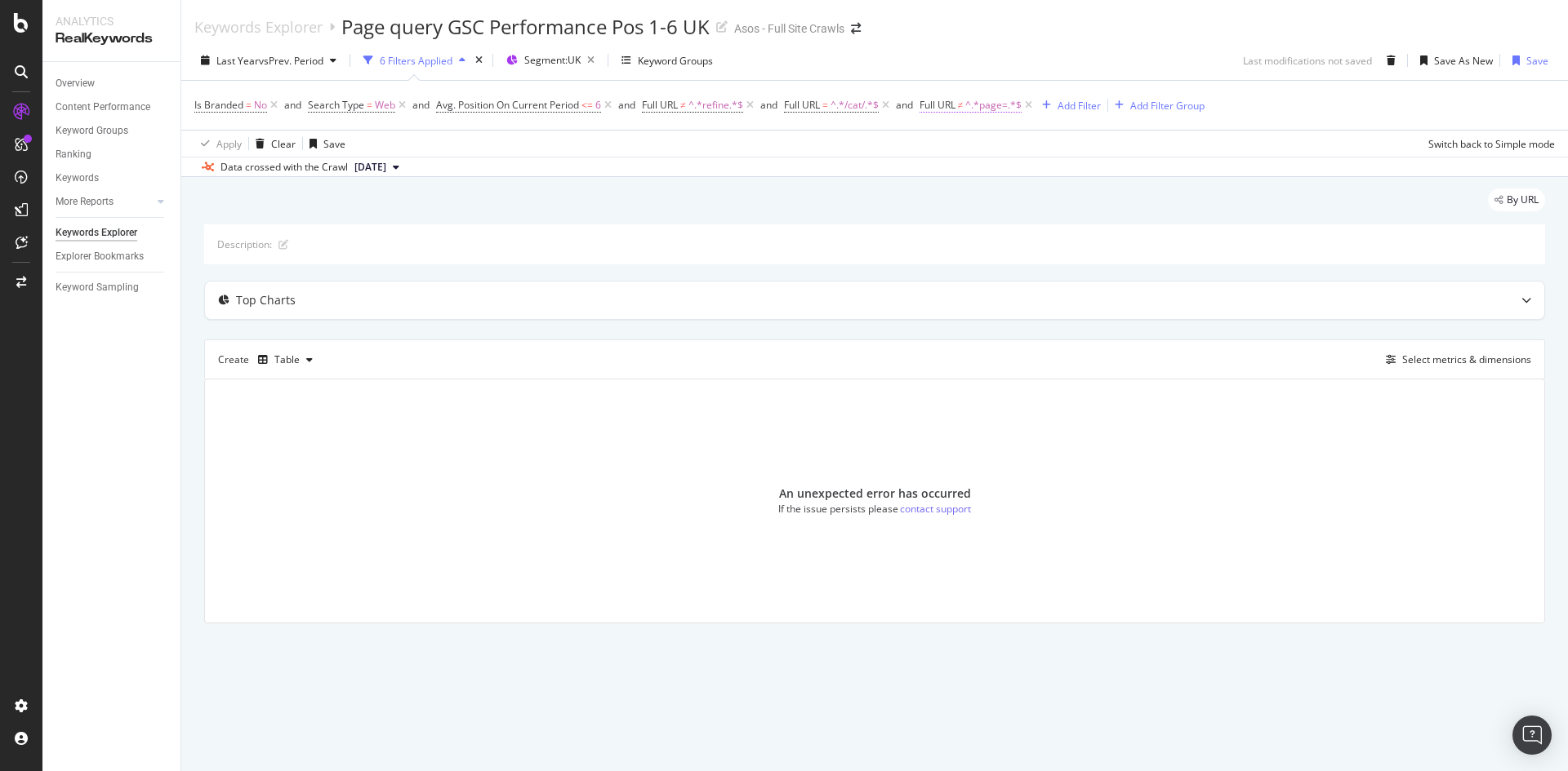
click at [953, 100] on span "Full URL" at bounding box center [937, 105] width 36 height 14
click at [848, 106] on span "^.*/cat/.*$" at bounding box center [854, 105] width 48 height 23
click at [706, 99] on span "^.*refine.*$" at bounding box center [715, 105] width 55 height 23
click at [545, 109] on span "Avg. Position On Current Period" at bounding box center [507, 105] width 143 height 14
click at [363, 109] on span "Search Type" at bounding box center [336, 105] width 57 height 14
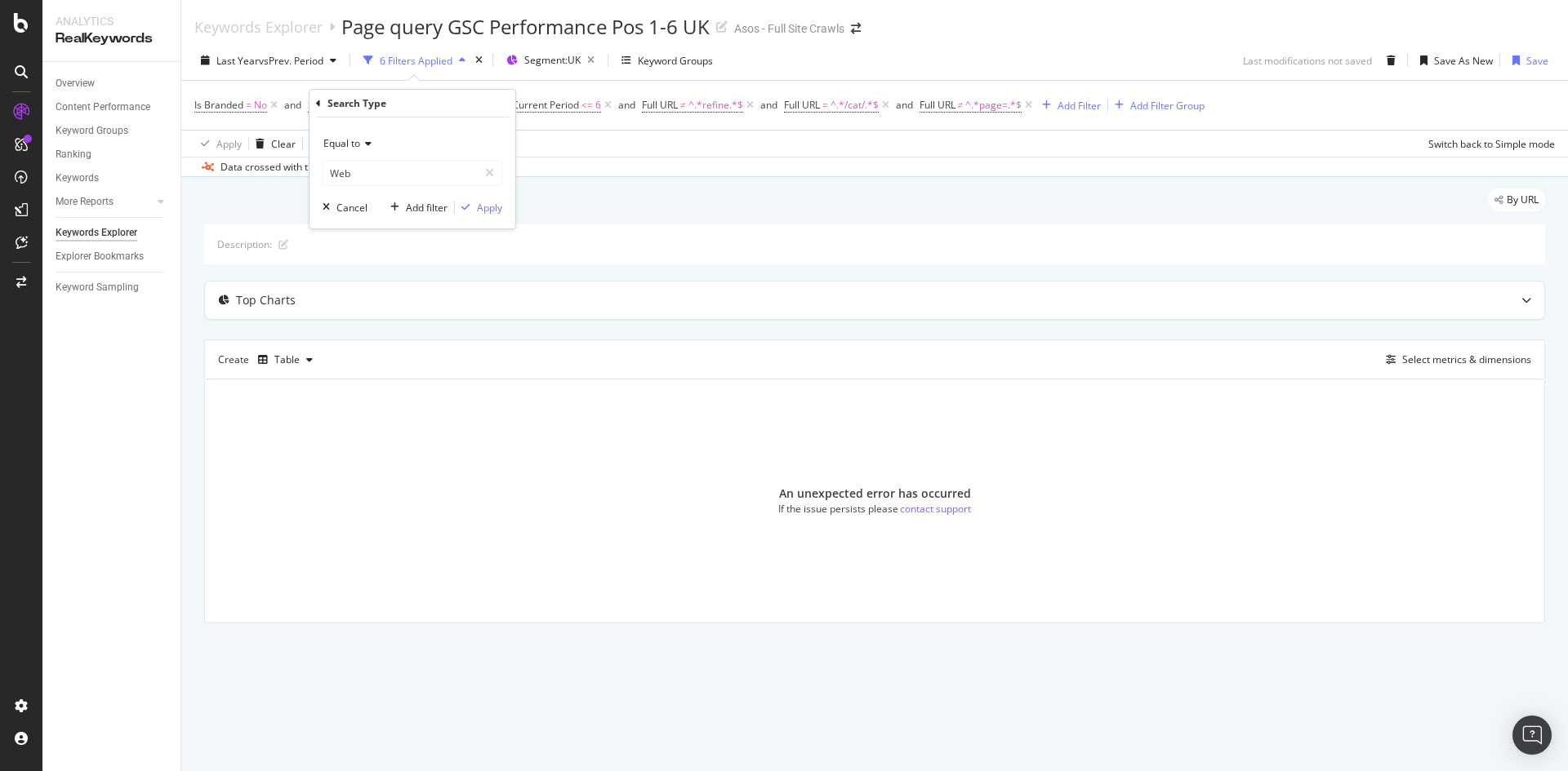
click at [614, 330] on div "Description: Top Charts Create Table Select metrics & dimensions An unexpected …" at bounding box center [874, 423] width 1341 height 399
click at [601, 58] on icon "button" at bounding box center [591, 60] width 20 height 23
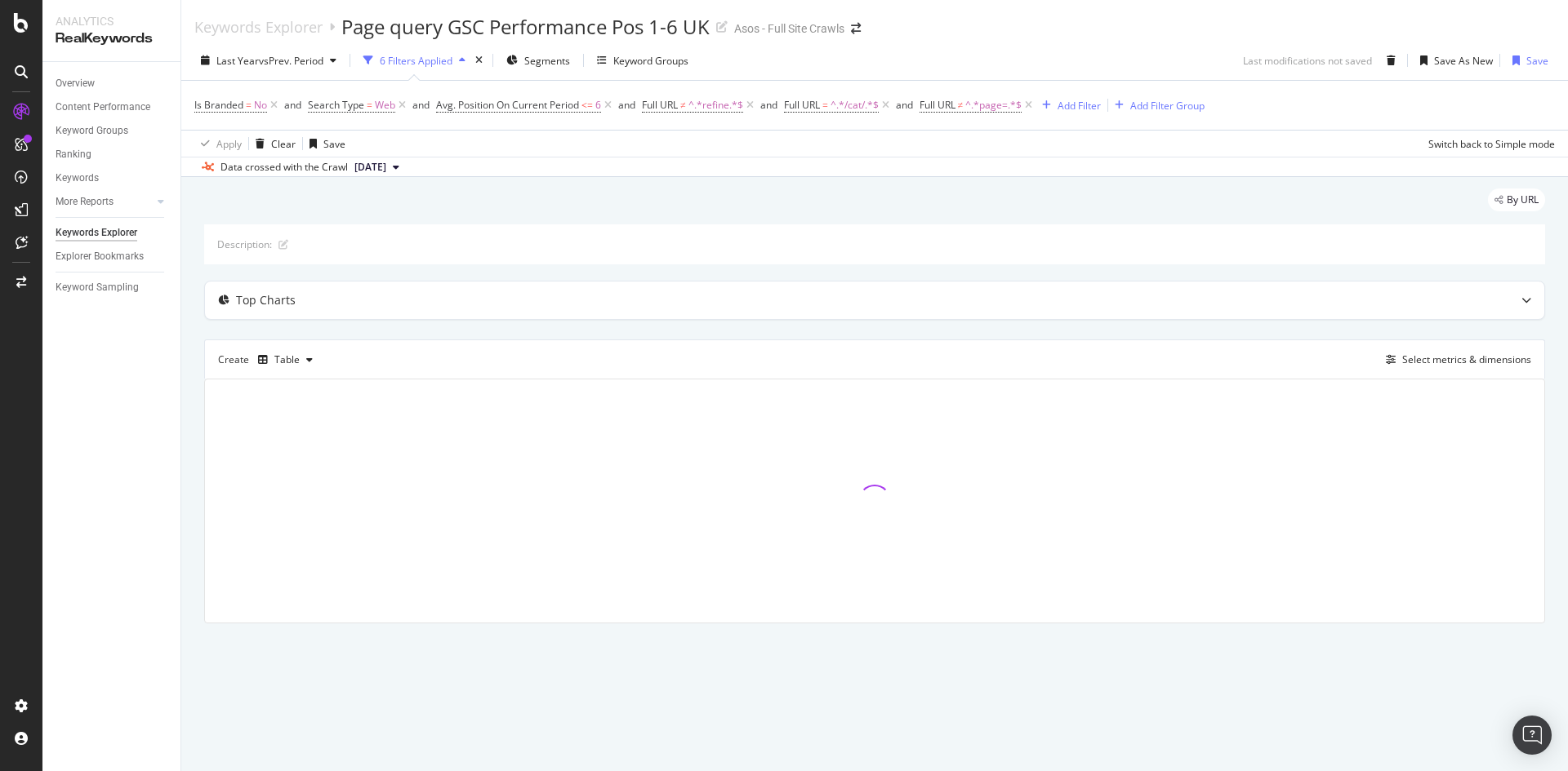
click at [686, 149] on div "Apply Clear Save Switch back to Simple mode" at bounding box center [873, 143] width 1386 height 27
drag, startPoint x: 118, startPoint y: 234, endPoint x: 106, endPoint y: 208, distance: 28.6
click at [118, 234] on div "Keywords Explorer" at bounding box center [96, 233] width 82 height 17
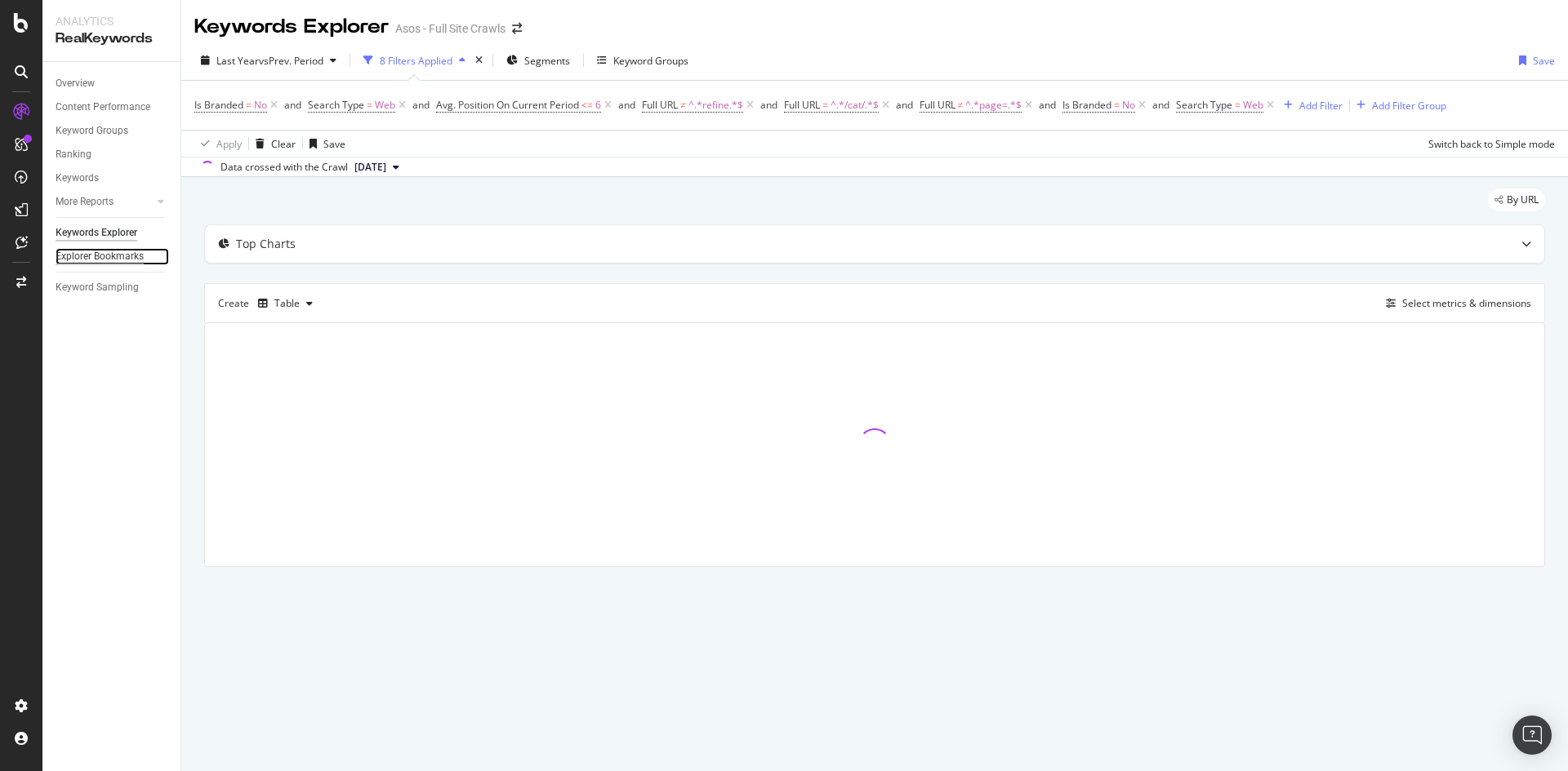
click at [125, 251] on div "Explorer Bookmarks" at bounding box center [99, 257] width 88 height 17
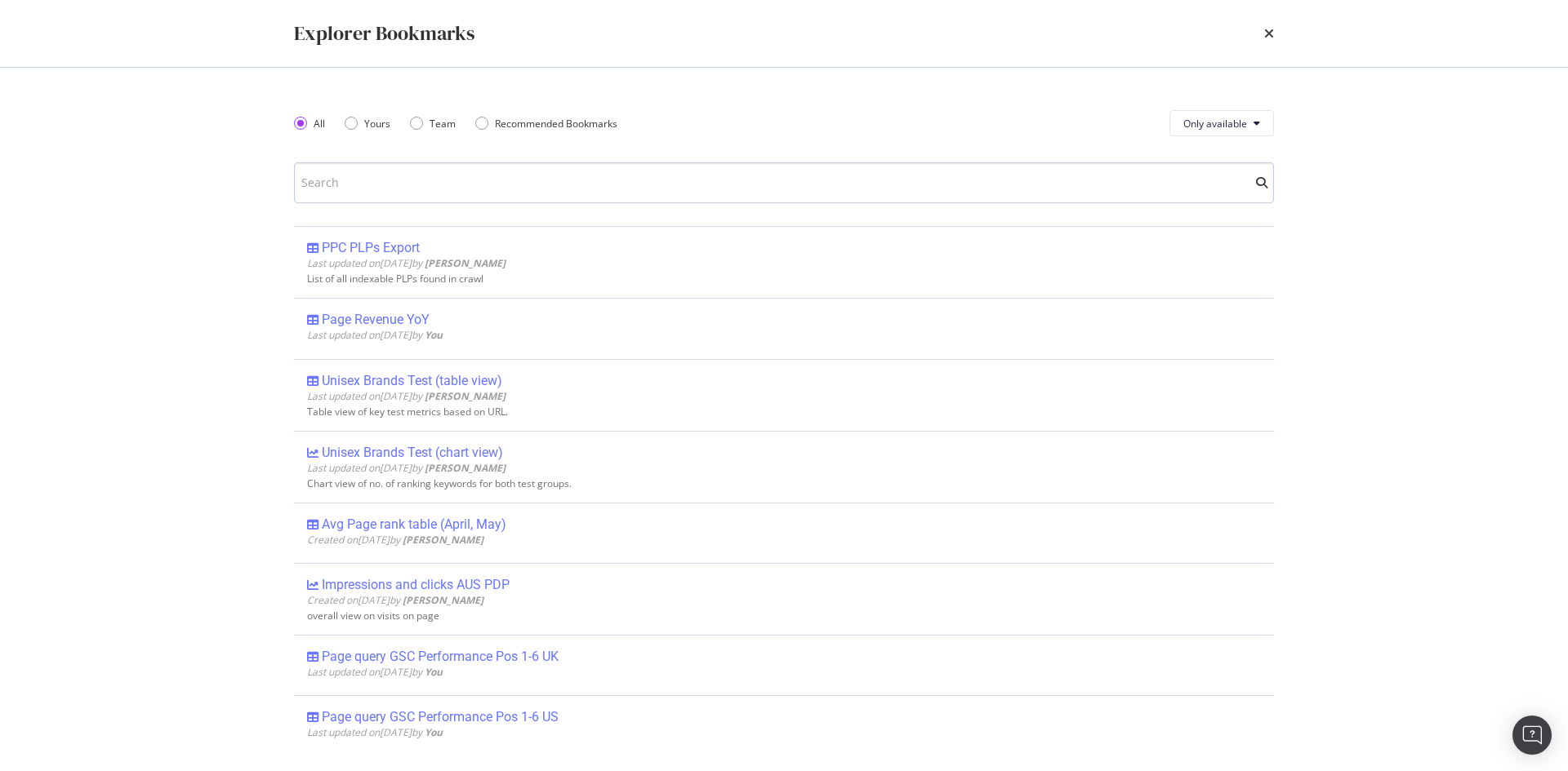
click at [429, 187] on input "modal" at bounding box center [784, 183] width 980 height 41
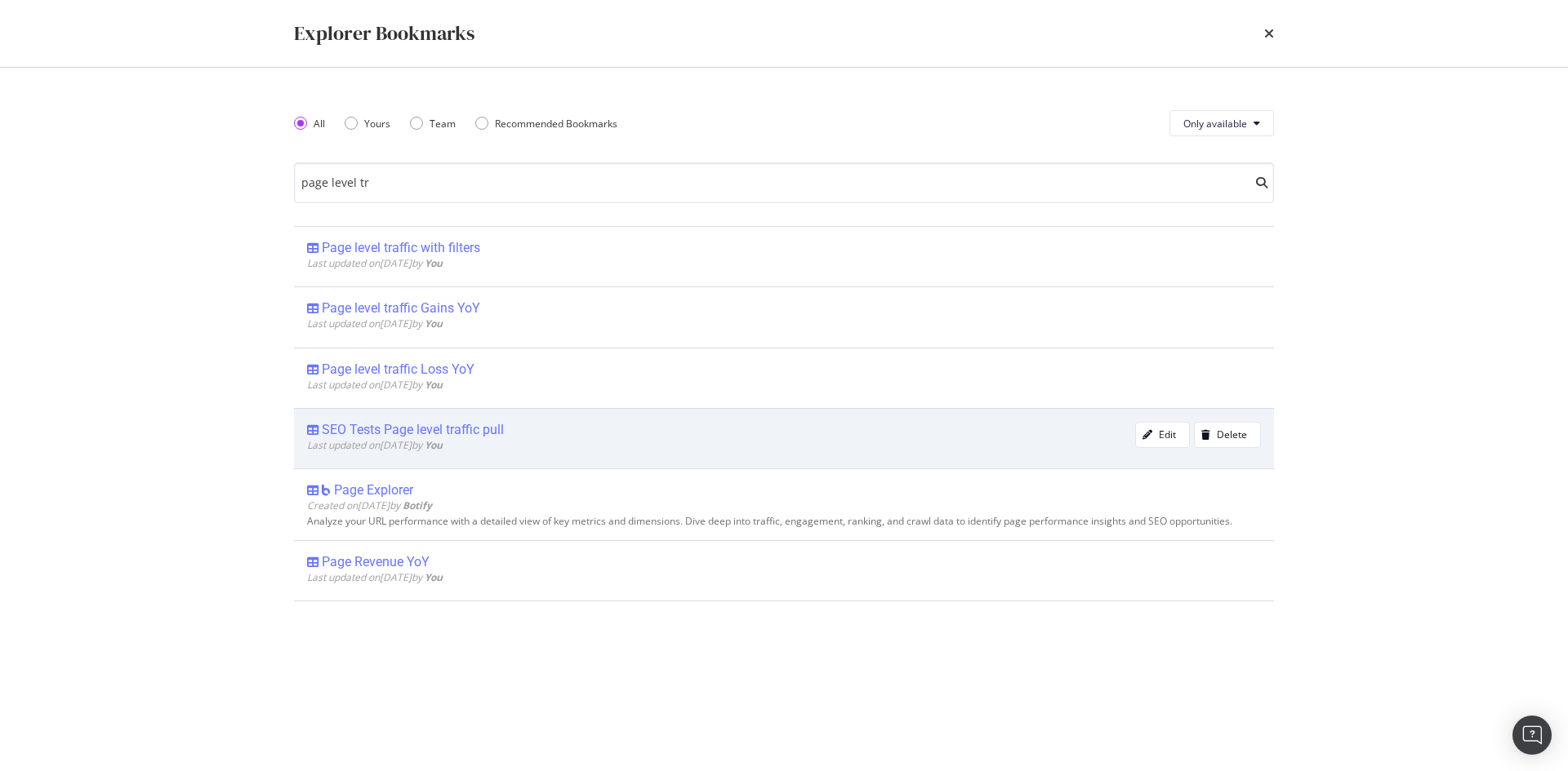
type input "page level tr"
click at [463, 433] on div "SEO Tests Page level traffic pull" at bounding box center [413, 430] width 182 height 17
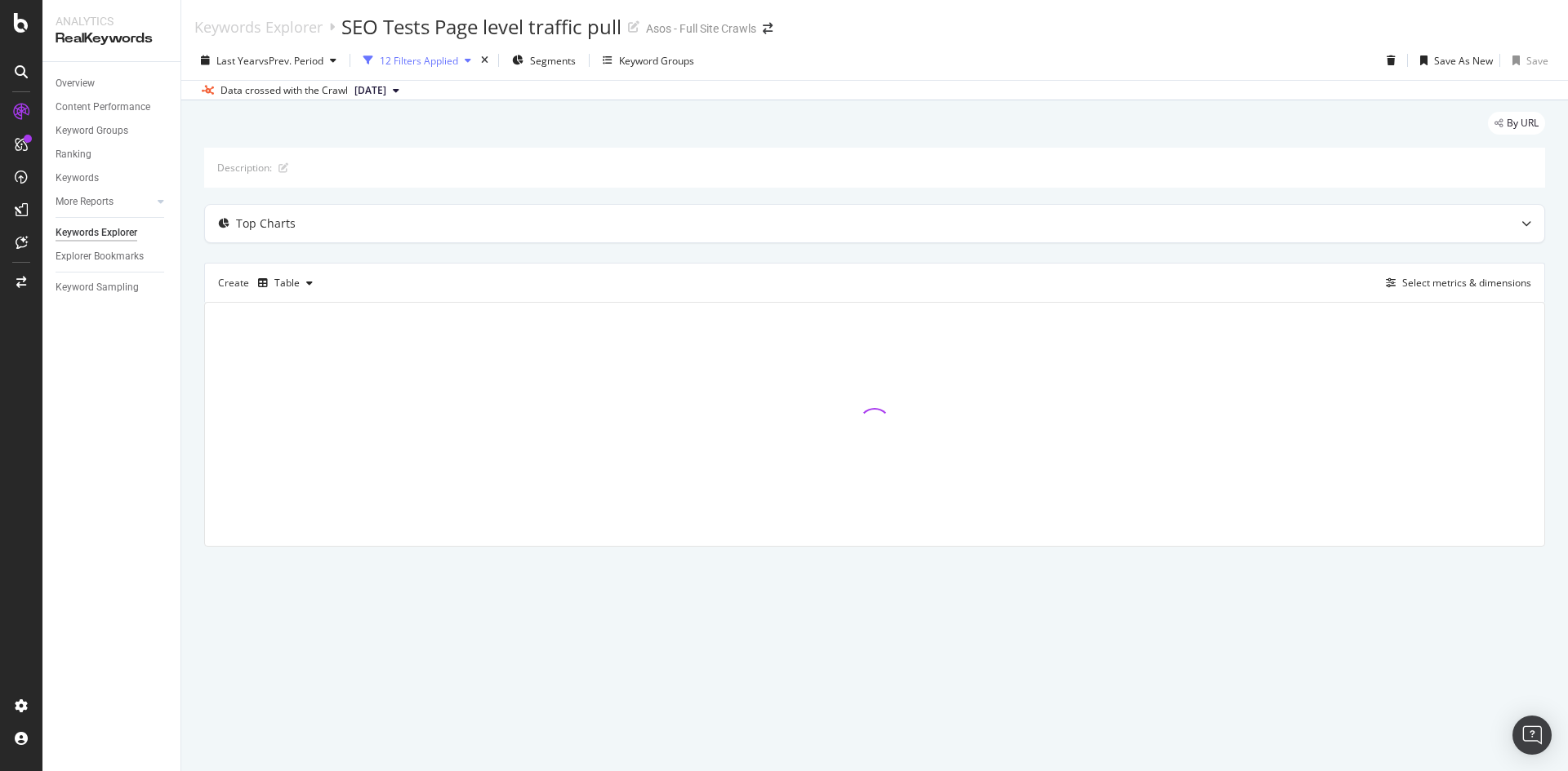
click at [427, 58] on div "12 Filters Applied" at bounding box center [418, 60] width 79 height 14
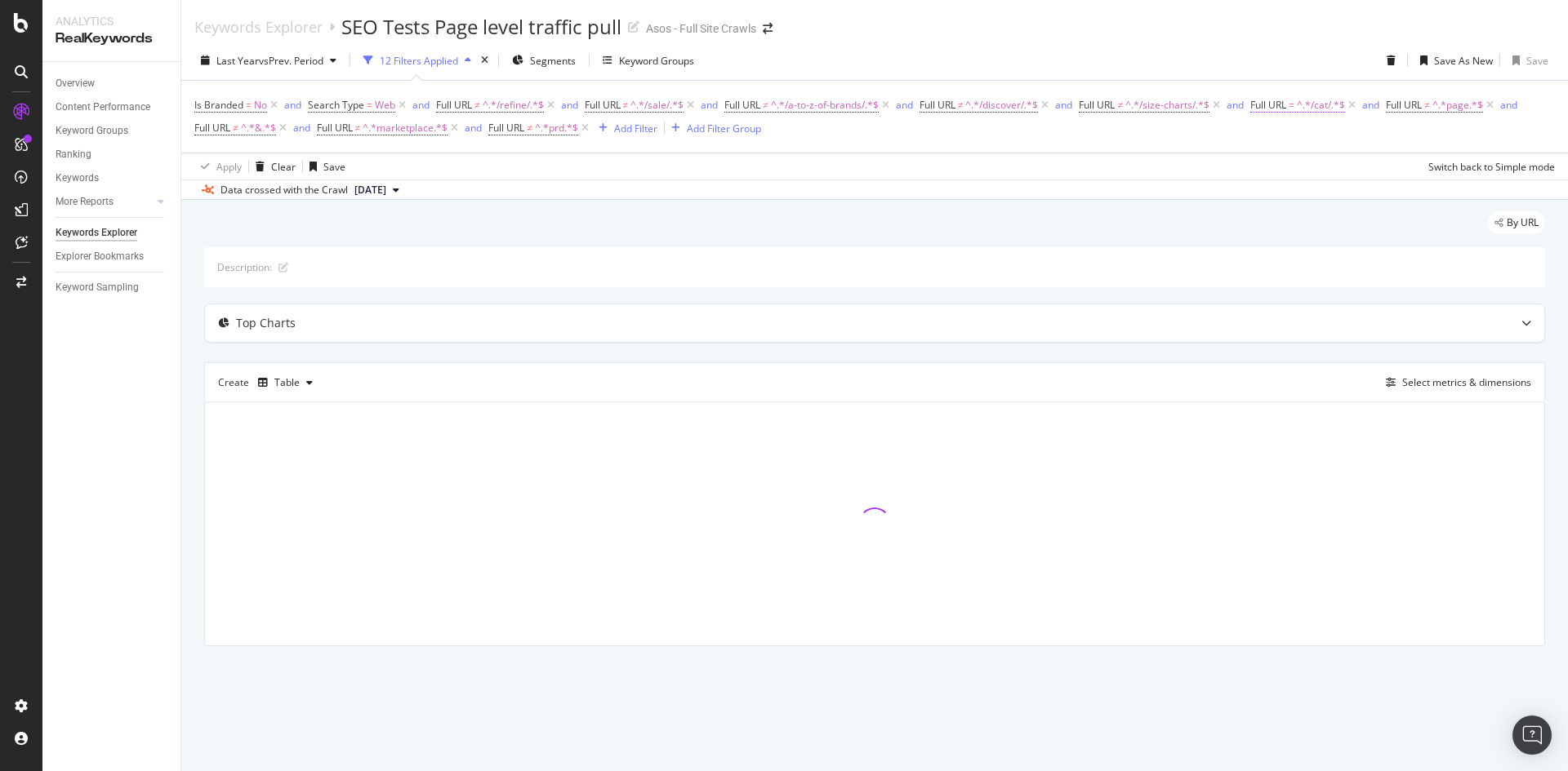
click at [1283, 107] on span "Full URL" at bounding box center [1268, 105] width 36 height 14
click at [1159, 180] on div "Data crossed with the Crawl [DATE]" at bounding box center [873, 189] width 1386 height 19
click at [556, 62] on span "Segments" at bounding box center [552, 60] width 45 height 14
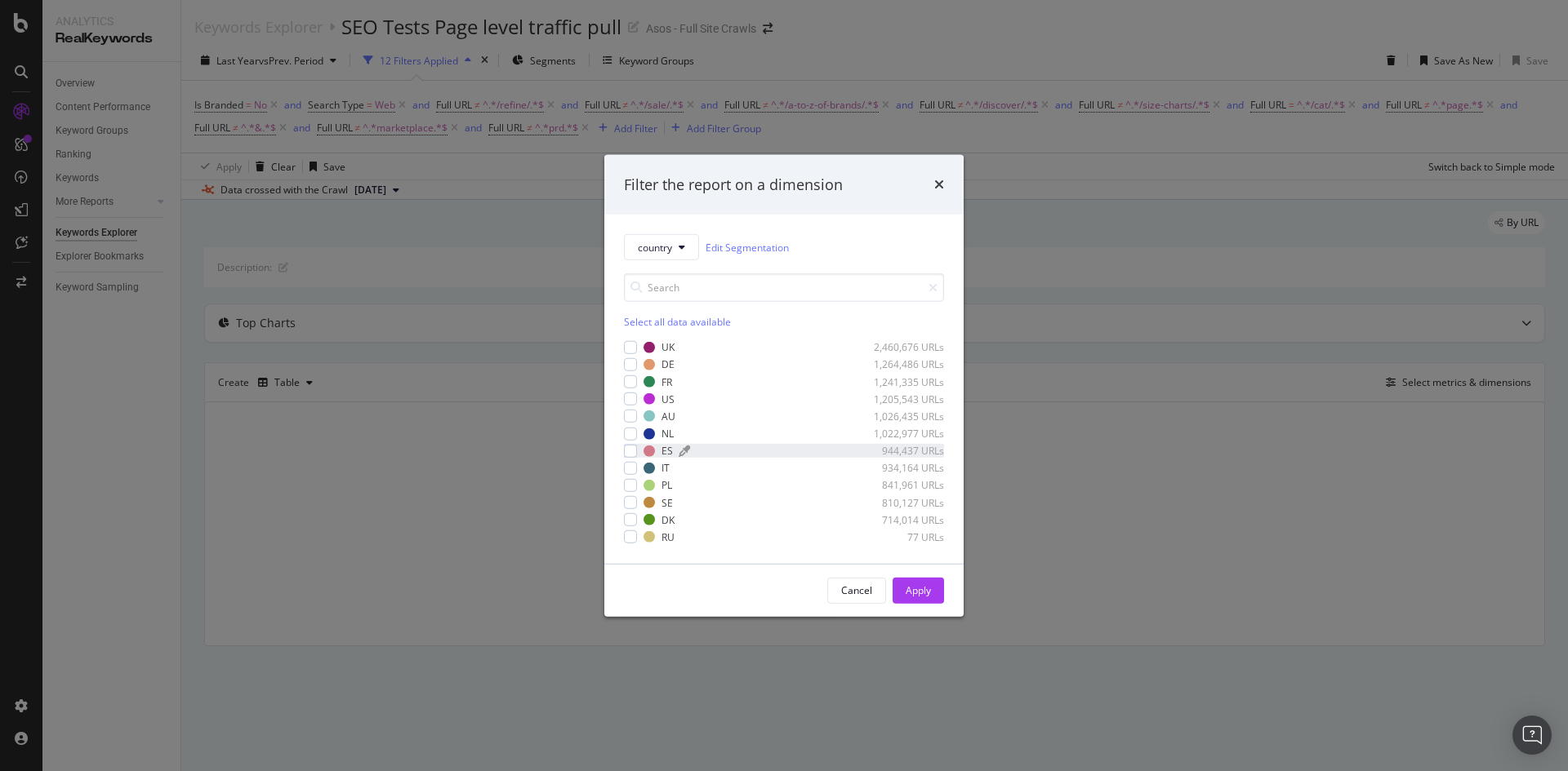
drag, startPoint x: 655, startPoint y: 349, endPoint x: 787, endPoint y: 455, distance: 169.3
click at [657, 349] on div "UK 2,460,676 URLs" at bounding box center [794, 347] width 300 height 14
click at [932, 592] on button "Apply" at bounding box center [917, 590] width 51 height 26
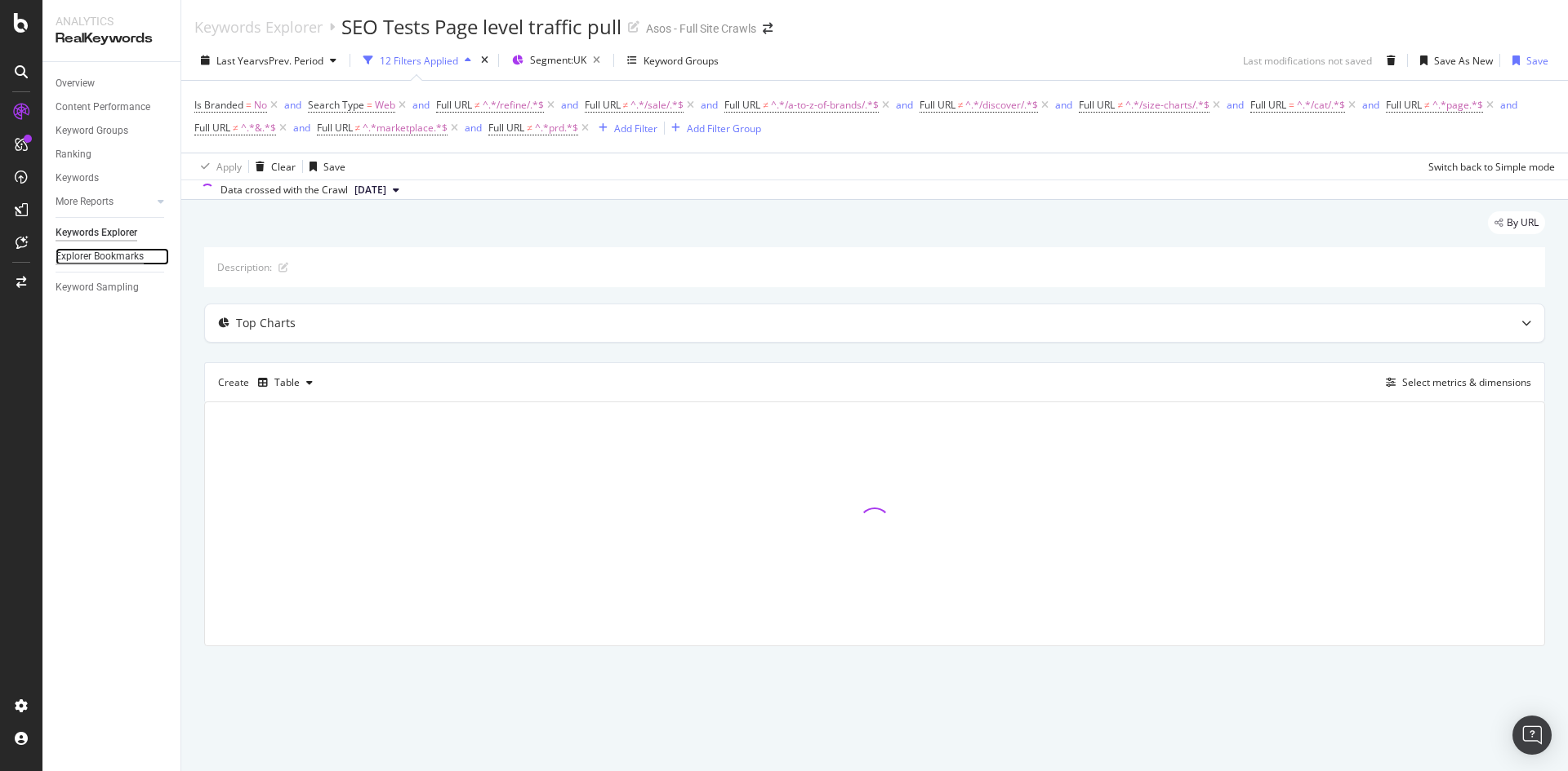
click at [100, 256] on div "Explorer Bookmarks" at bounding box center [99, 257] width 88 height 17
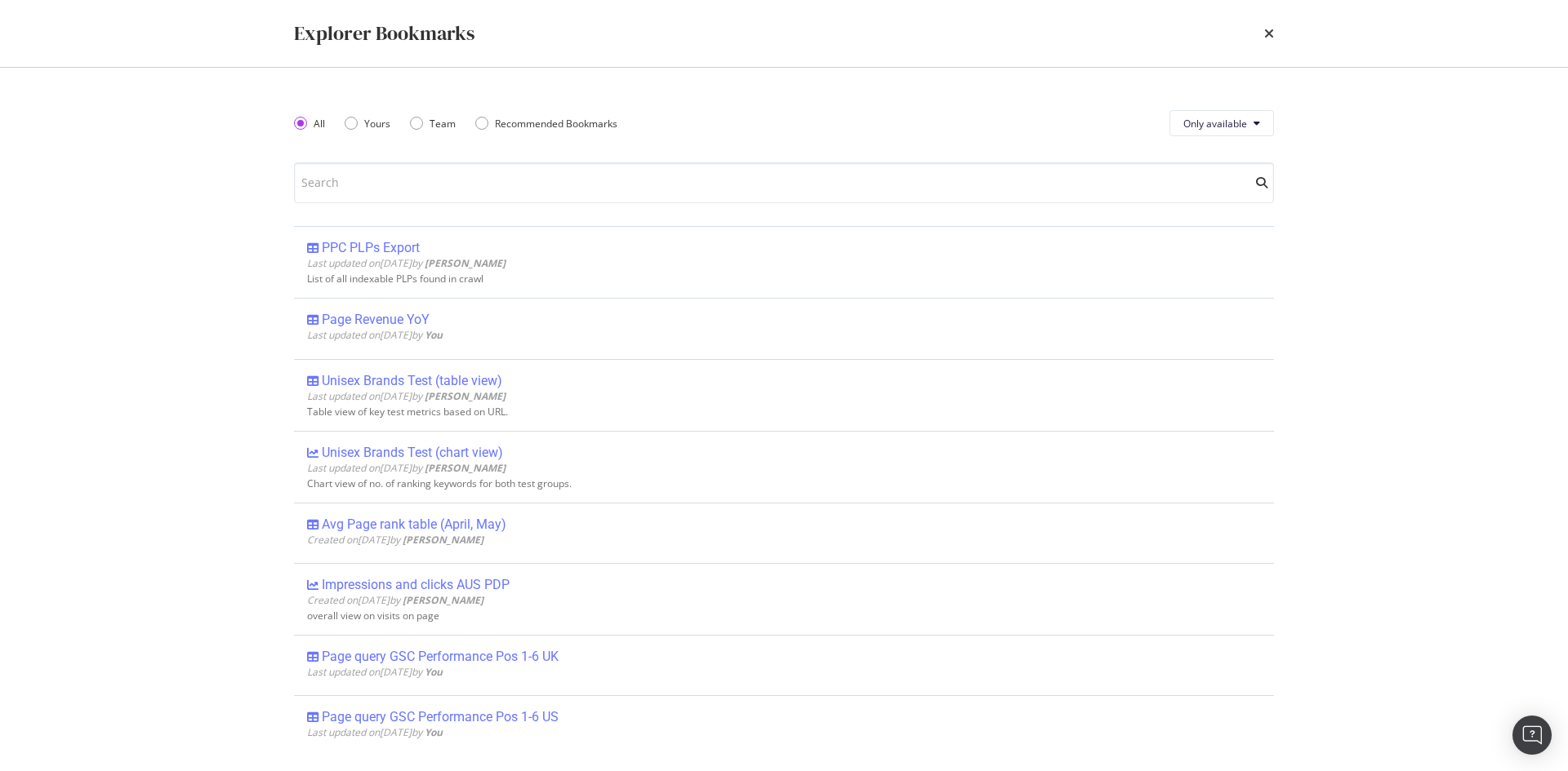
drag, startPoint x: 523, startPoint y: 655, endPoint x: 536, endPoint y: 635, distance: 23.9
click at [523, 655] on div "Page query GSC Performance Pos 1-6 UK" at bounding box center [440, 657] width 236 height 17
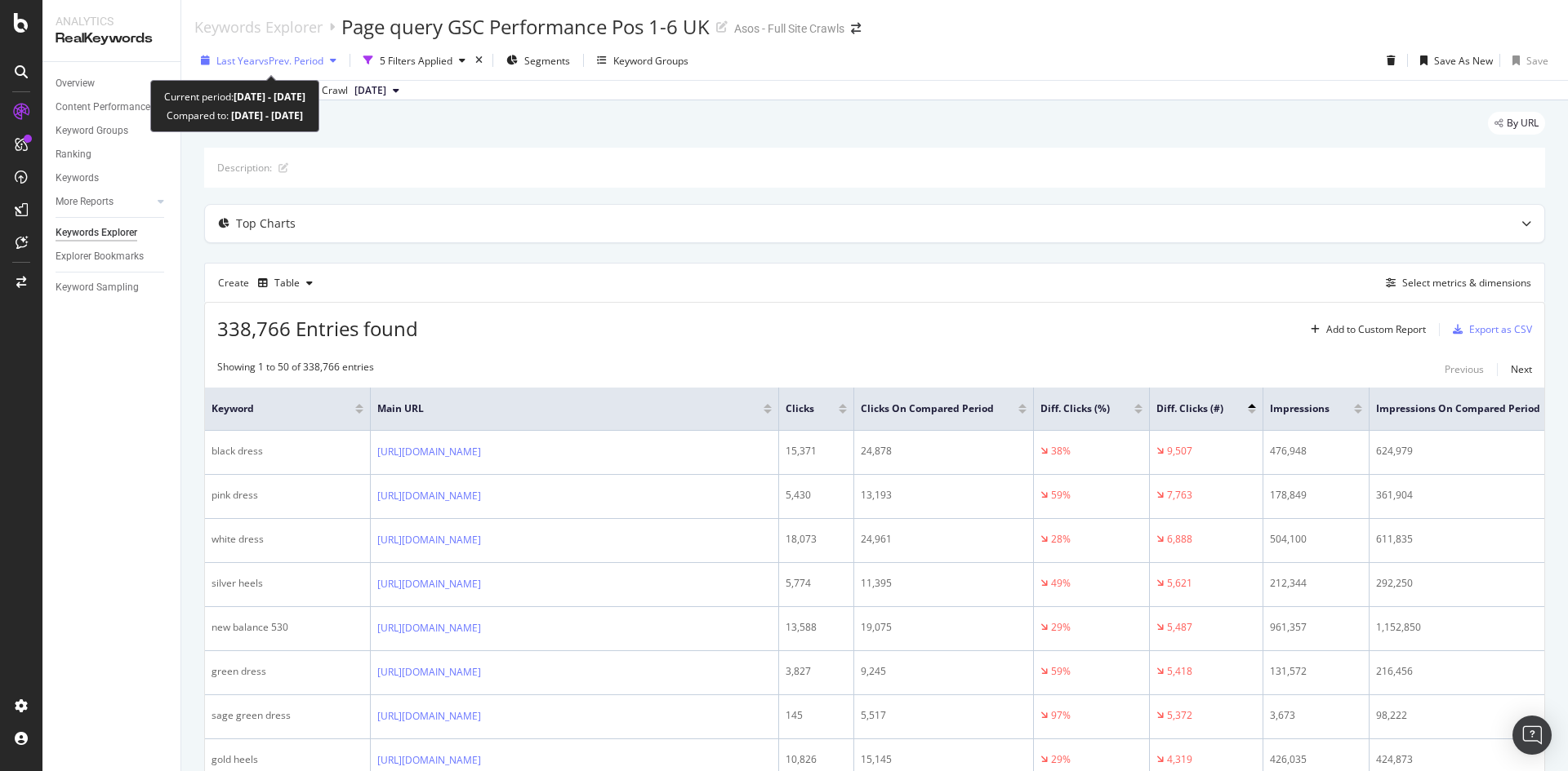
click at [300, 67] on span "vs Prev. Period" at bounding box center [291, 60] width 65 height 14
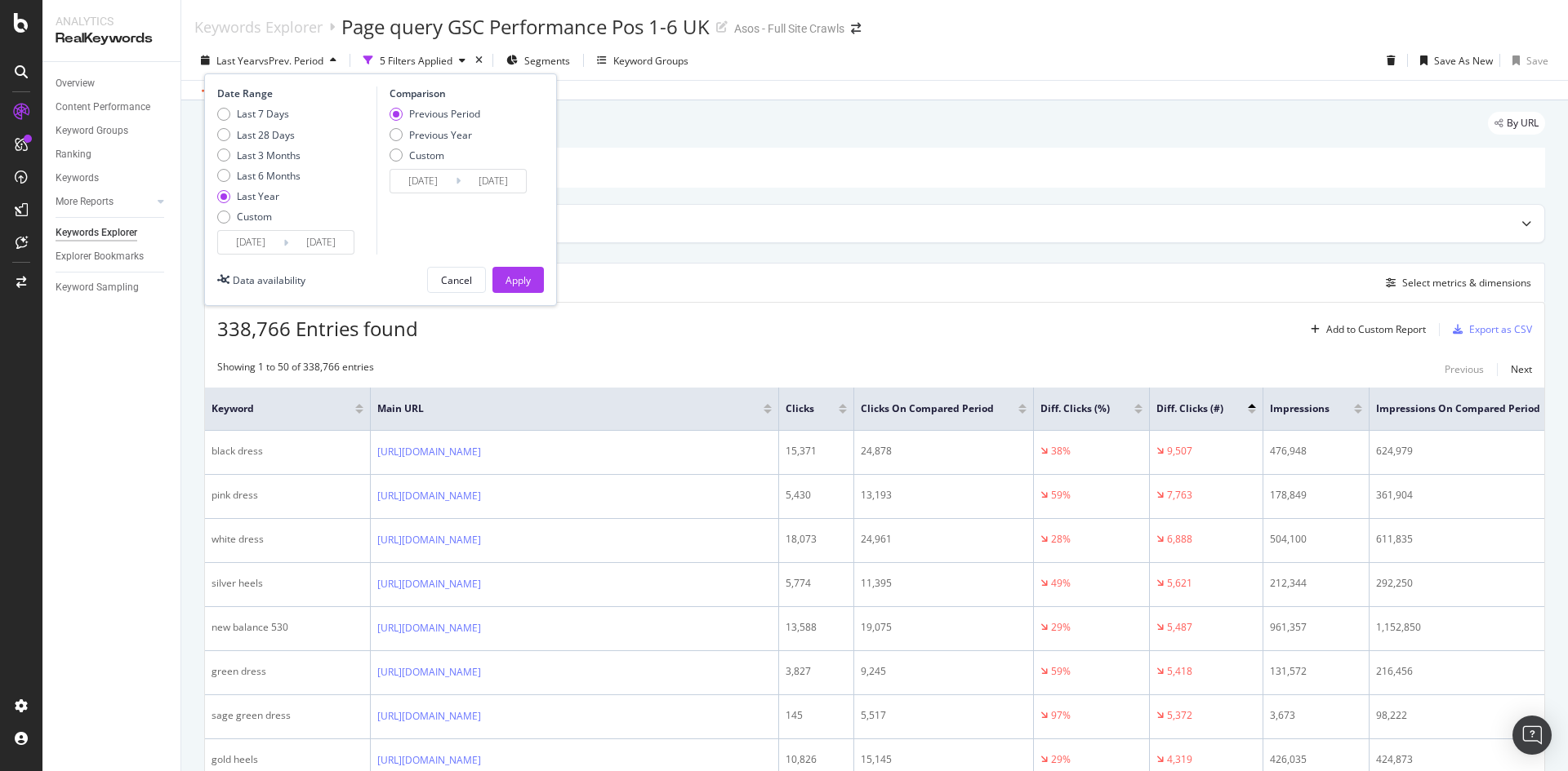
click at [256, 238] on input "[DATE]" at bounding box center [250, 242] width 65 height 23
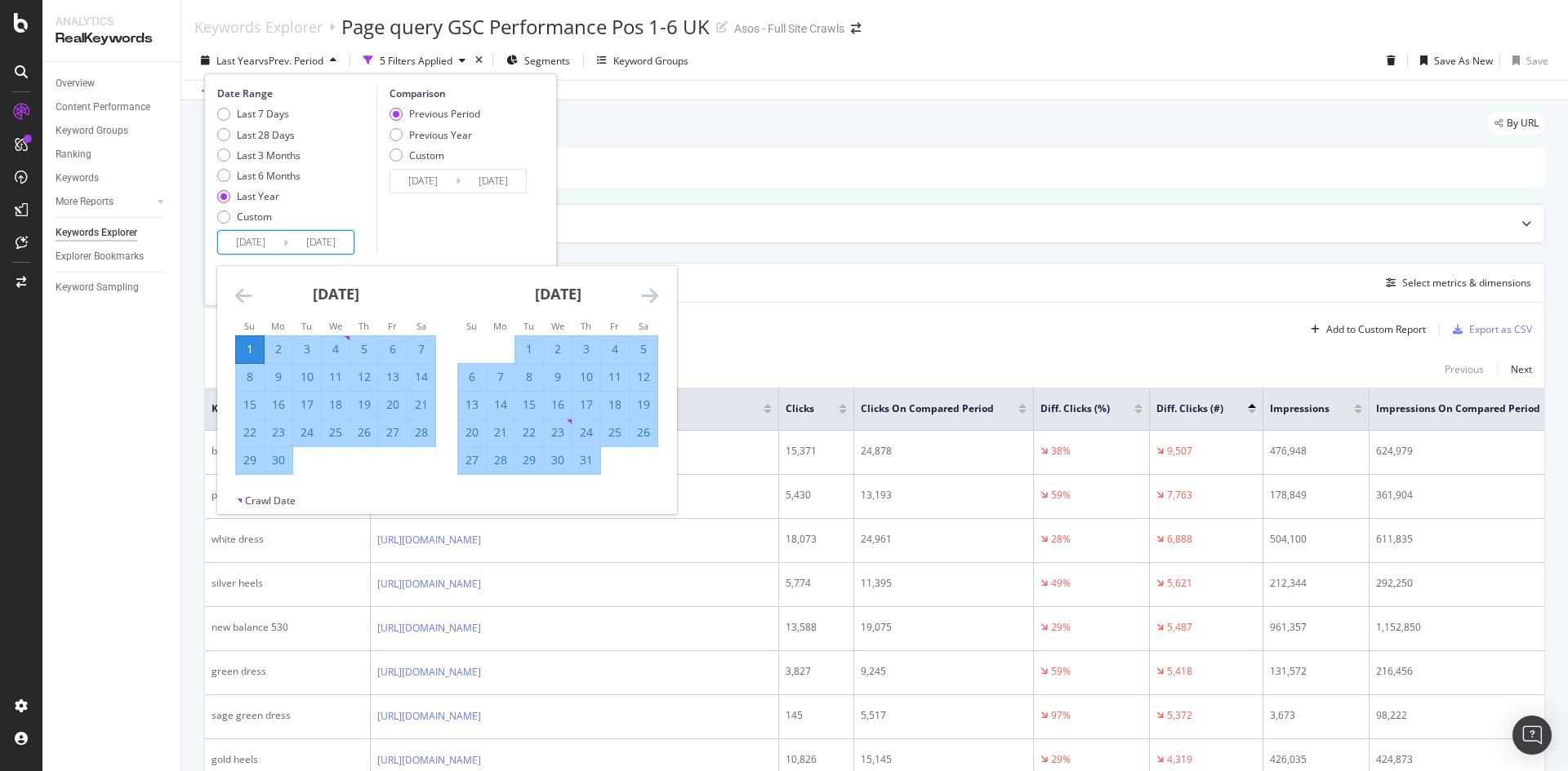
click at [249, 295] on icon "Move backward to switch to the previous month." at bounding box center [244, 295] width 17 height 19
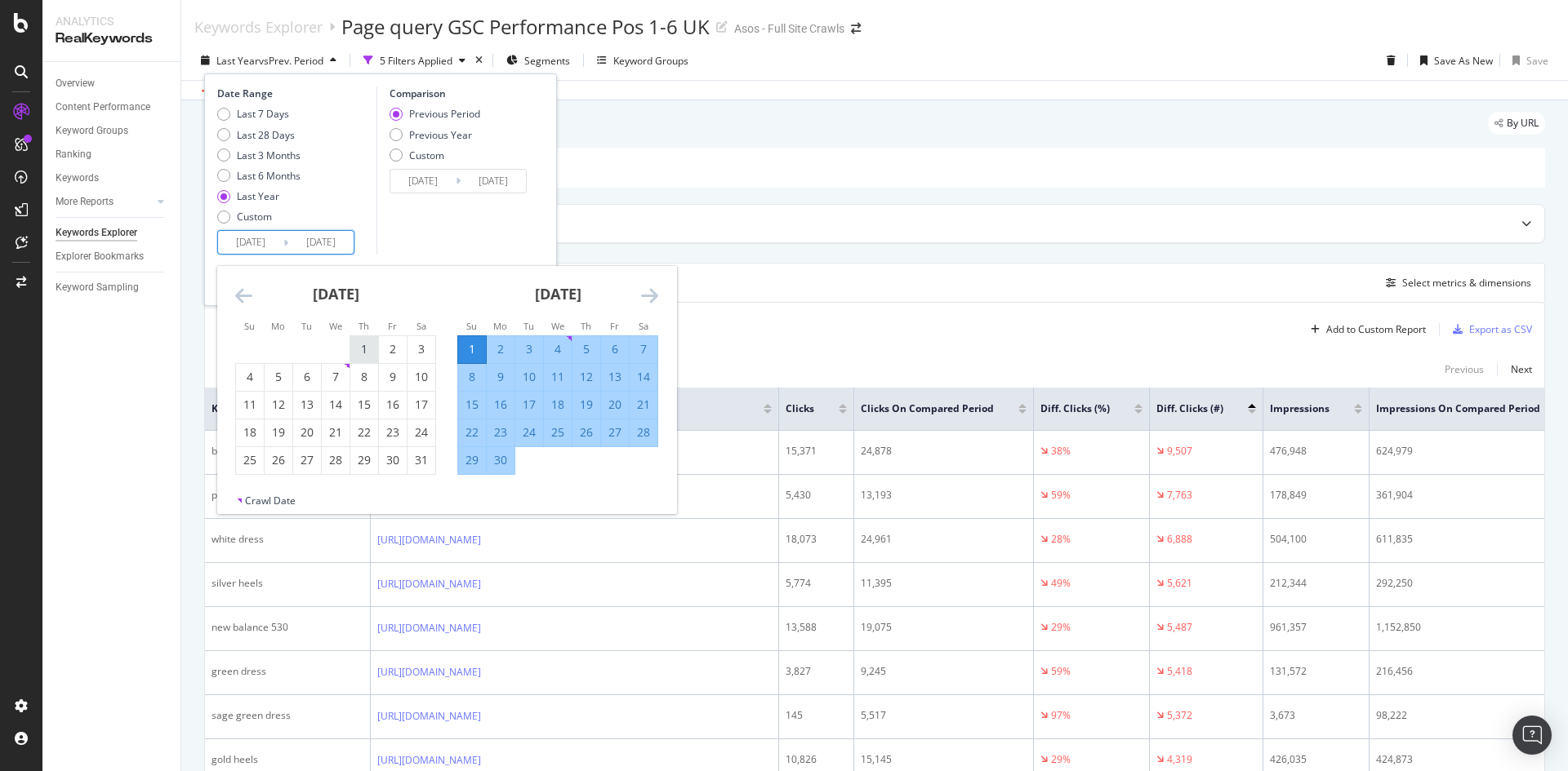
click at [367, 356] on div "1" at bounding box center [364, 349] width 28 height 17
type input "2024/08/01"
type input "2023/07/02"
type input "2024/07/31"
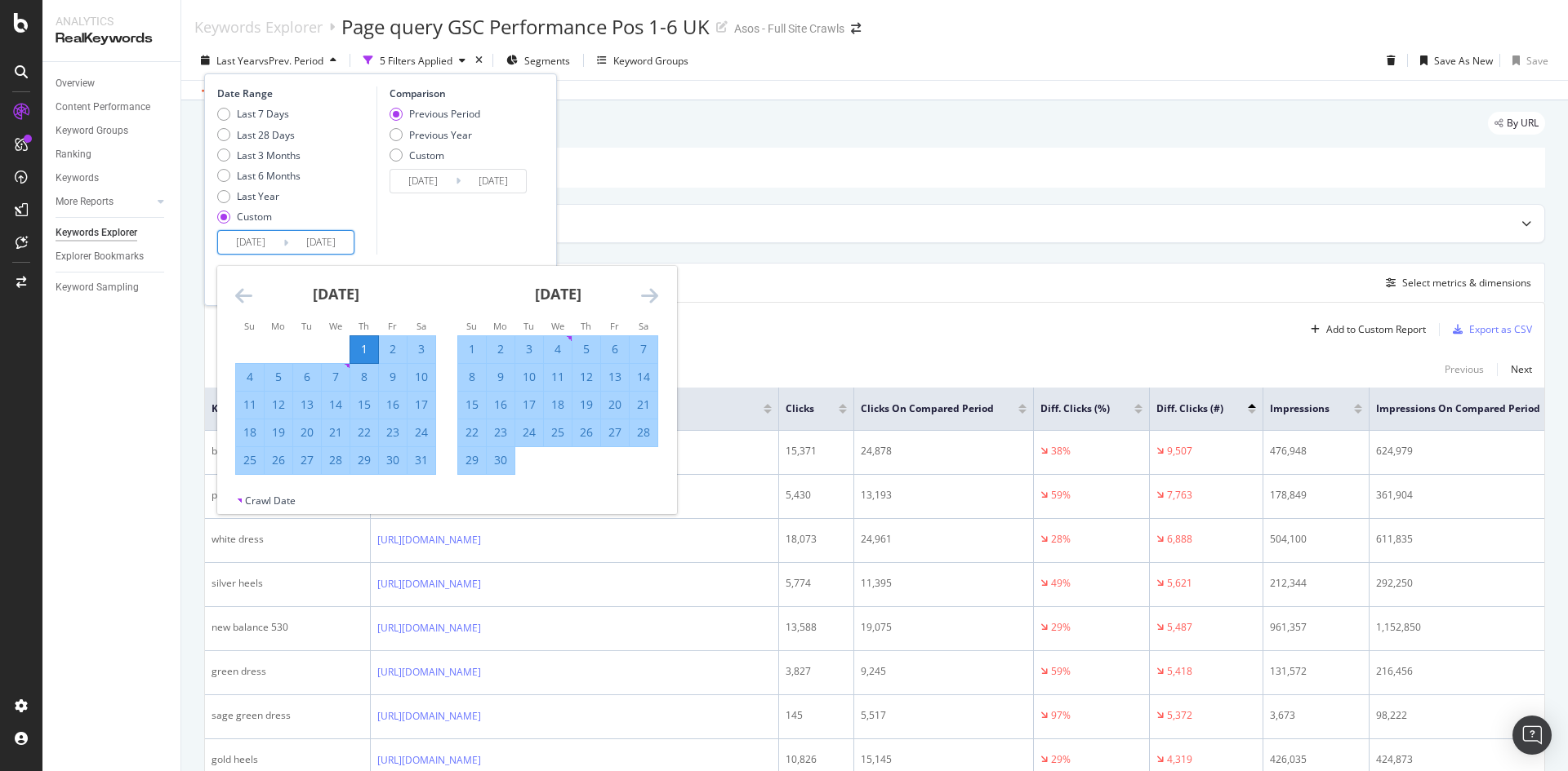
click at [332, 459] on div "28" at bounding box center [336, 461] width 28 height 17
type input "2024/08/28"
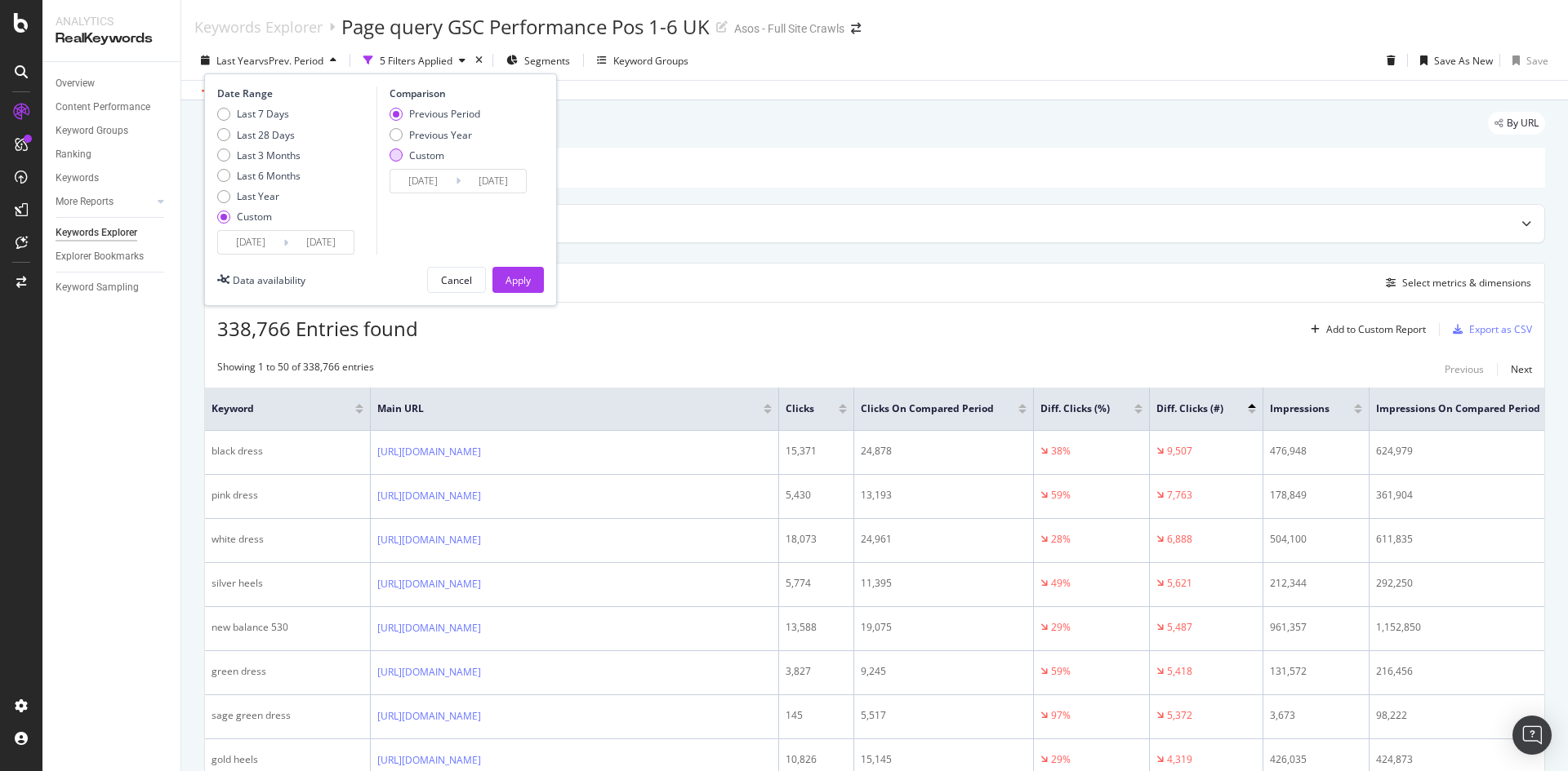
drag, startPoint x: 406, startPoint y: 131, endPoint x: 422, endPoint y: 154, distance: 28.0
click at [406, 132] on div "Previous Year" at bounding box center [435, 134] width 91 height 14
type input "2023/08/03"
type input "2023/08/30"
click at [514, 278] on div "Apply" at bounding box center [517, 280] width 25 height 14
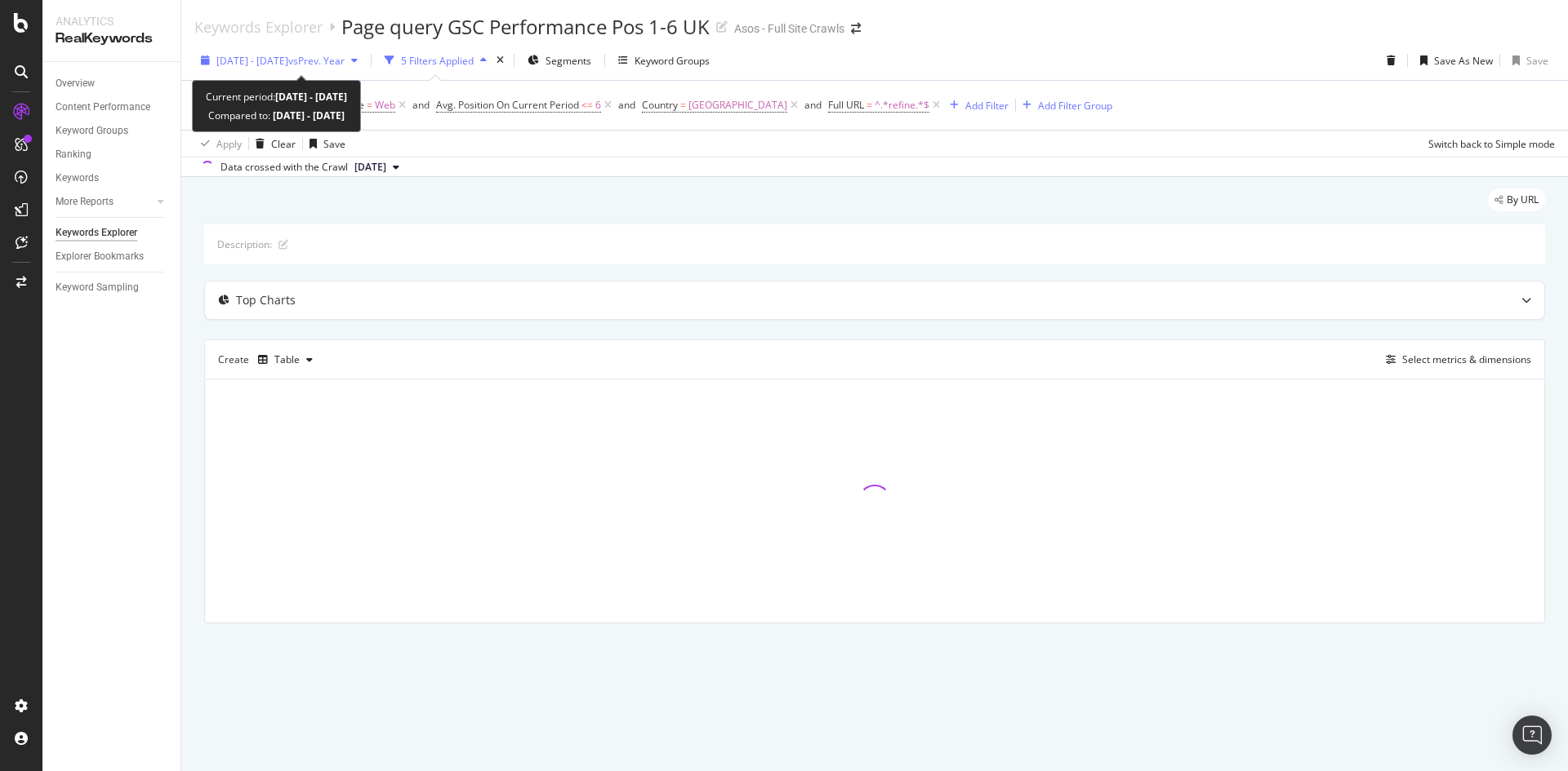
click at [287, 70] on div "2024 Aug. 1st - Aug. 28th vs Prev. Year" at bounding box center [279, 60] width 170 height 24
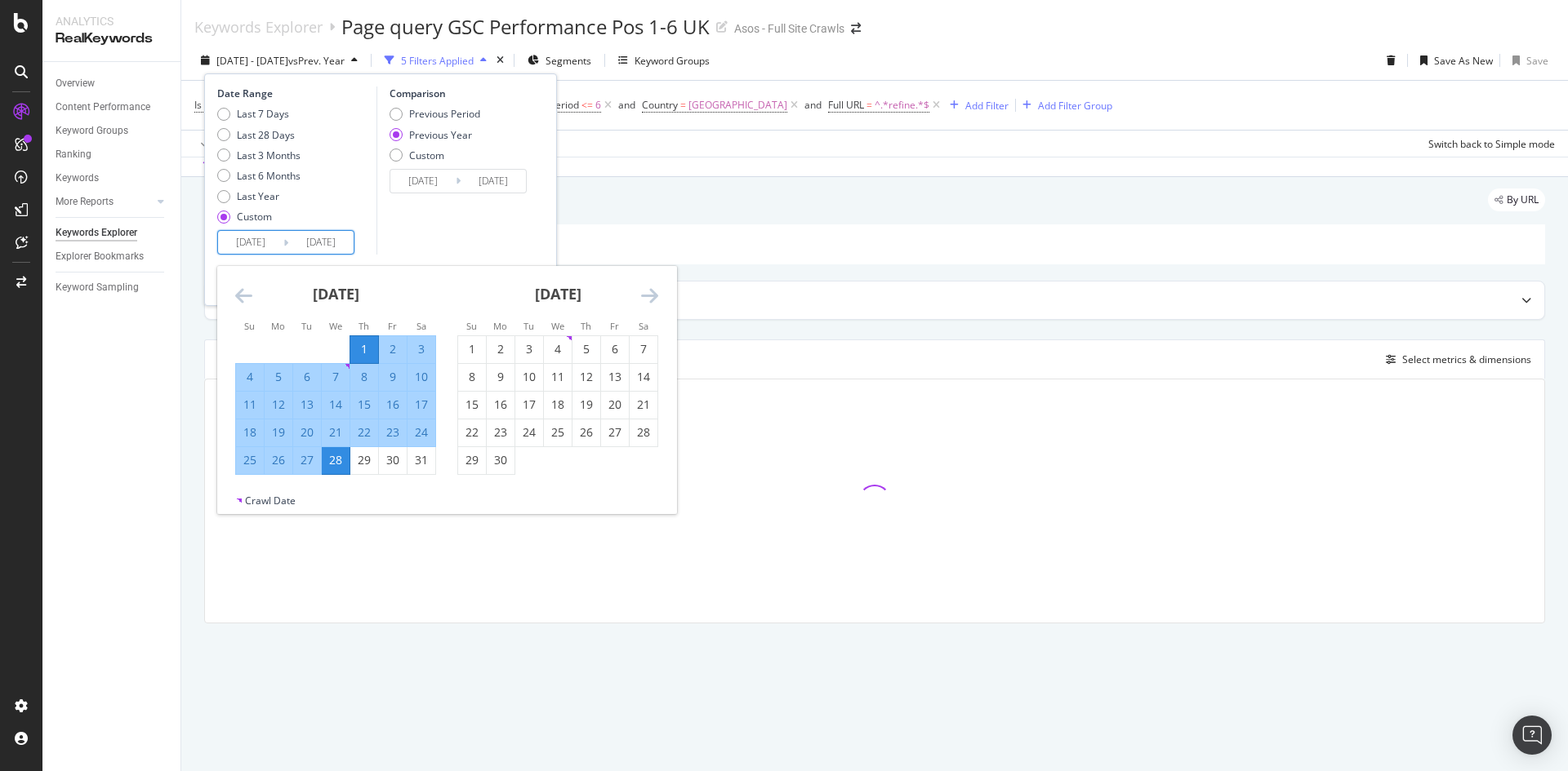
click at [245, 246] on input "2024/08/01" at bounding box center [250, 242] width 65 height 23
type input "2024/08/01"
type input "[DATE]"
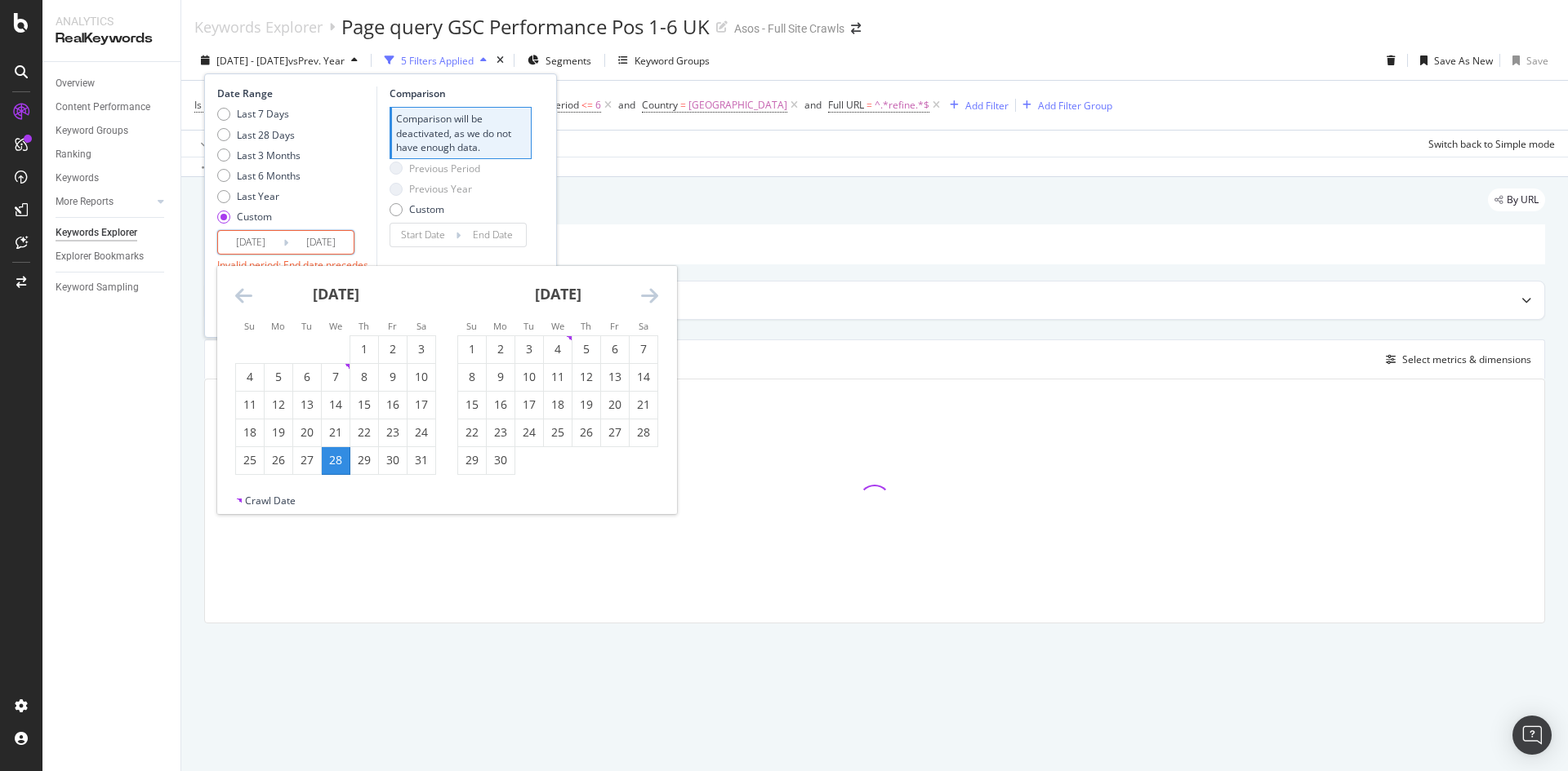
click at [317, 236] on input "2024/08/28" at bounding box center [321, 242] width 65 height 23
type input "2024/08/28"
type input "2025/07/04"
type input "2025/07/31"
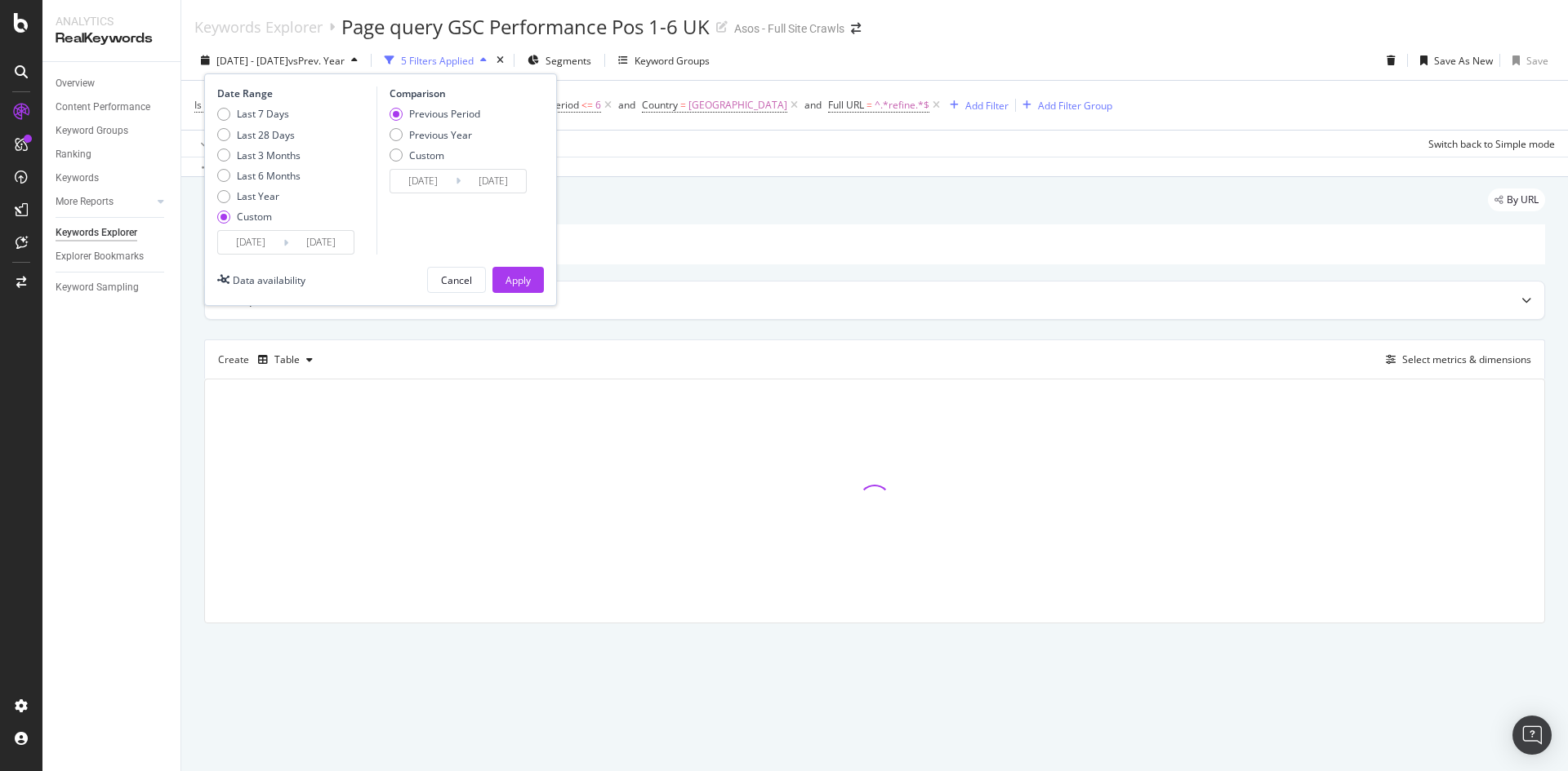
type input "[DATE]"
click at [529, 285] on div "Apply" at bounding box center [517, 280] width 25 height 14
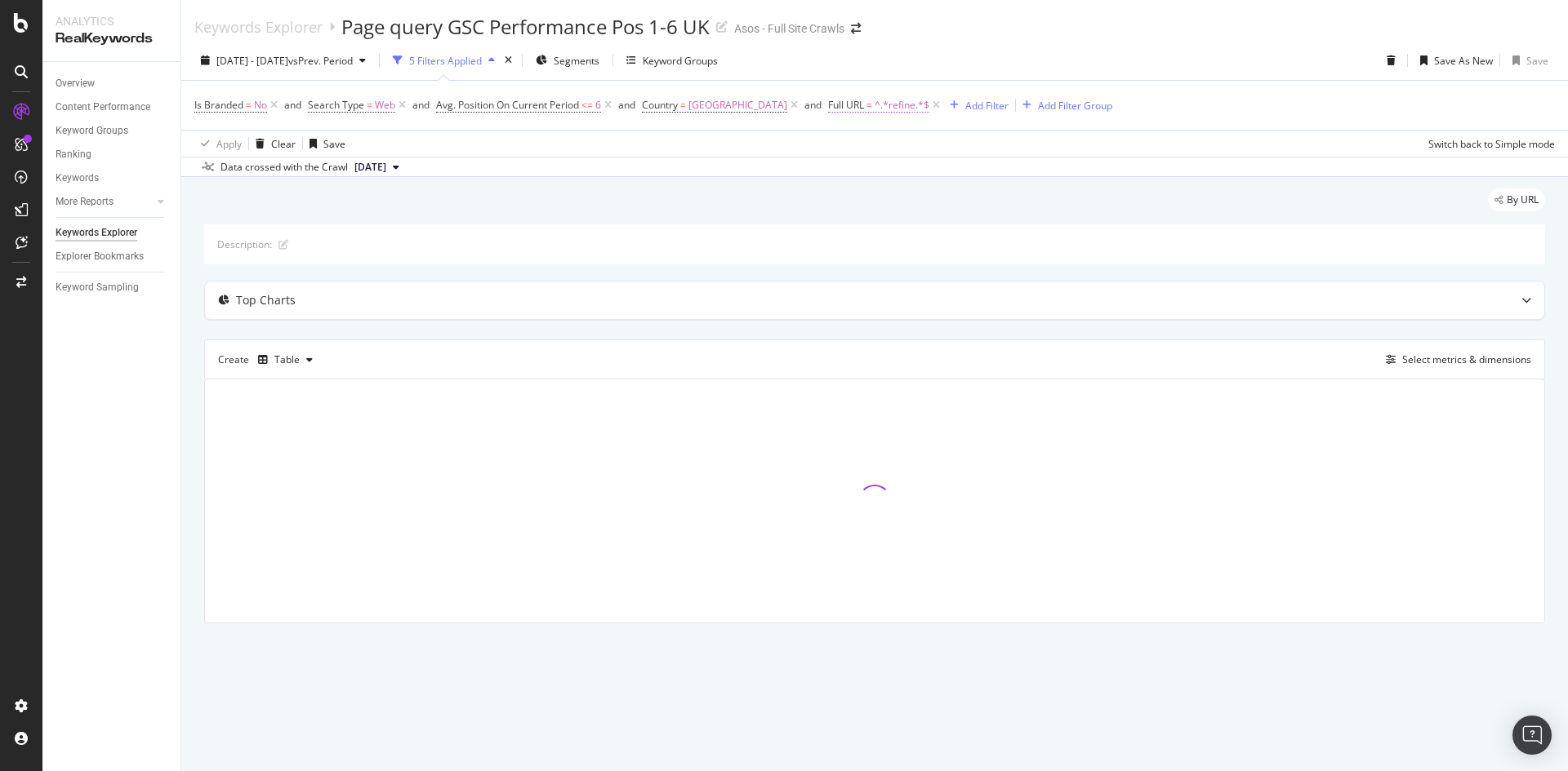
click at [874, 110] on span "^.*refine.*$" at bounding box center [901, 105] width 55 height 23
click at [862, 146] on icon at bounding box center [867, 144] width 11 height 10
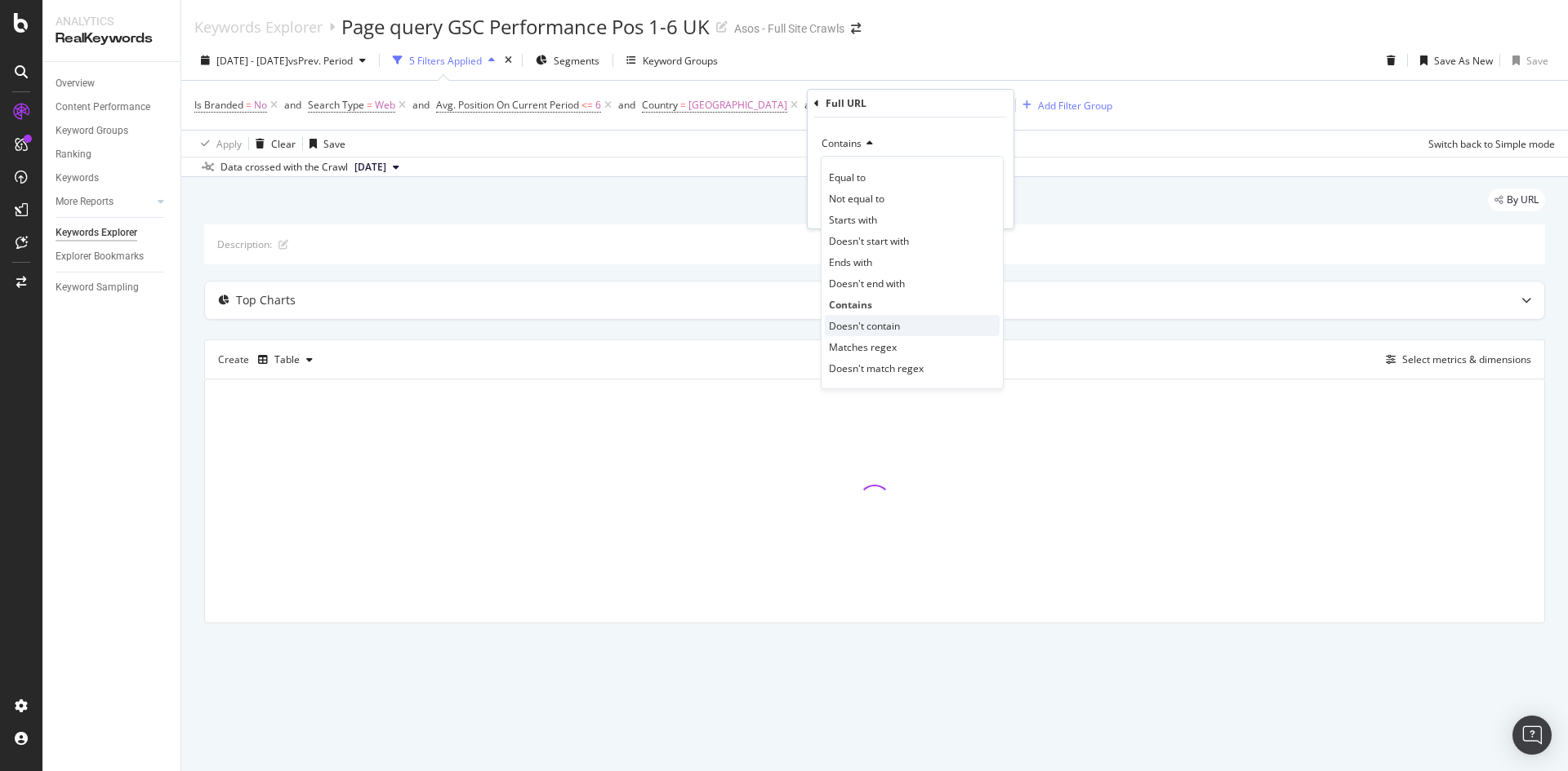
click at [909, 331] on div "Doesn't contain" at bounding box center [911, 325] width 174 height 21
click at [984, 210] on div "Apply" at bounding box center [987, 208] width 25 height 14
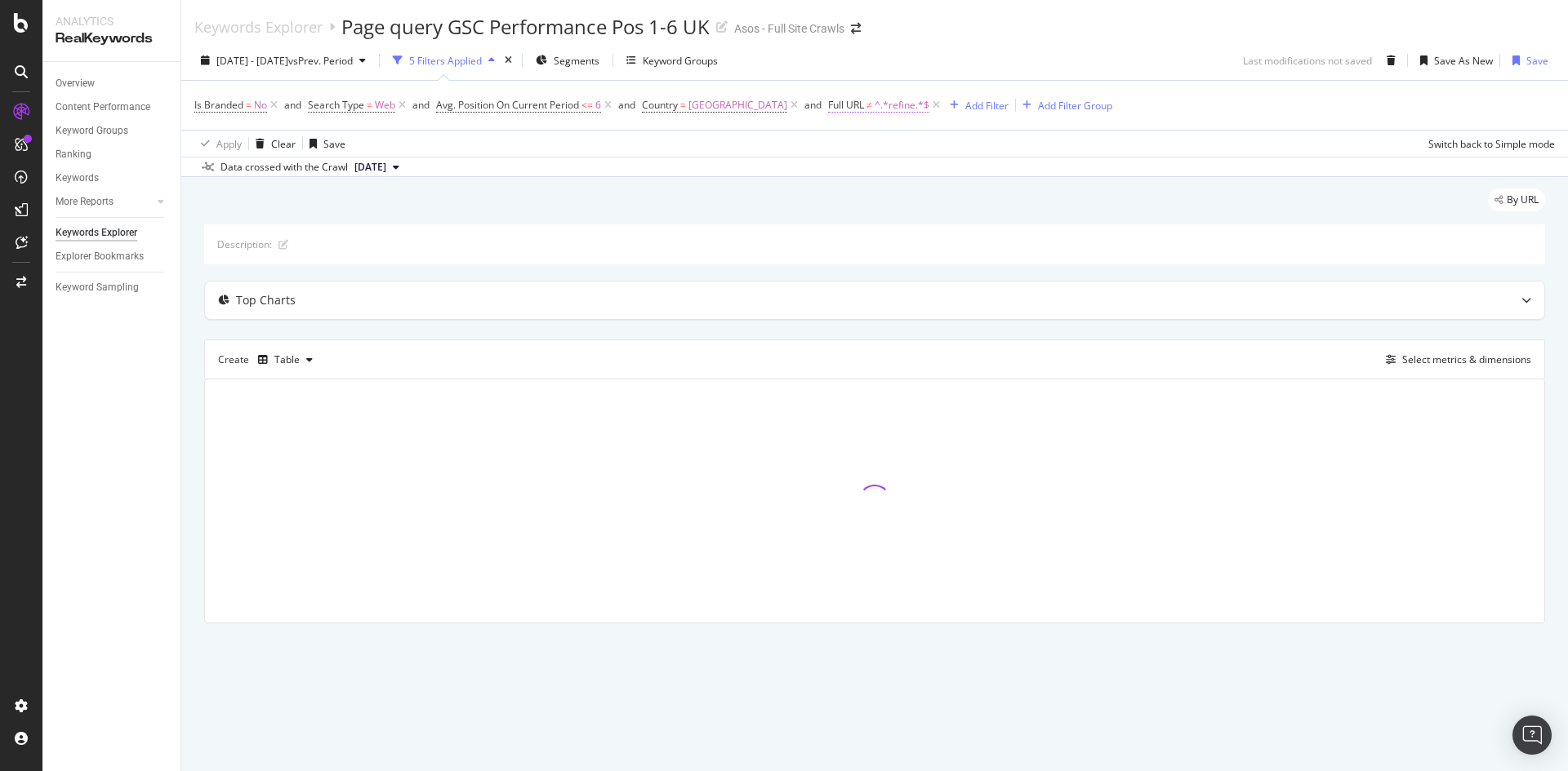
click at [885, 105] on span "^.*refine.*$" at bounding box center [901, 105] width 55 height 23
click at [1138, 153] on div "Apply Clear Save Switch back to Simple mode" at bounding box center [873, 143] width 1386 height 27
click at [965, 105] on div "Add Filter" at bounding box center [987, 106] width 44 height 14
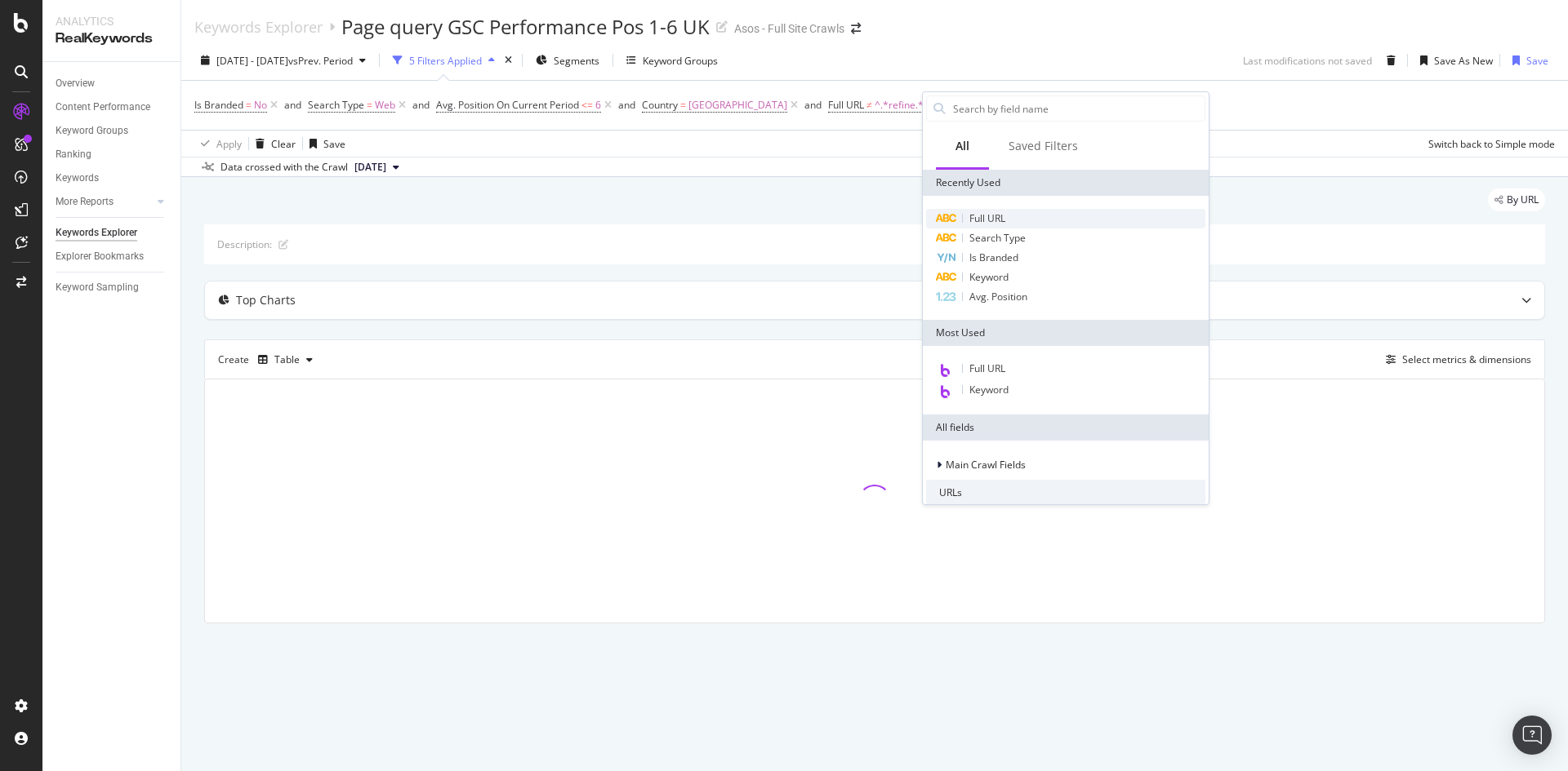
click at [1001, 221] on span "Full URL" at bounding box center [987, 218] width 36 height 14
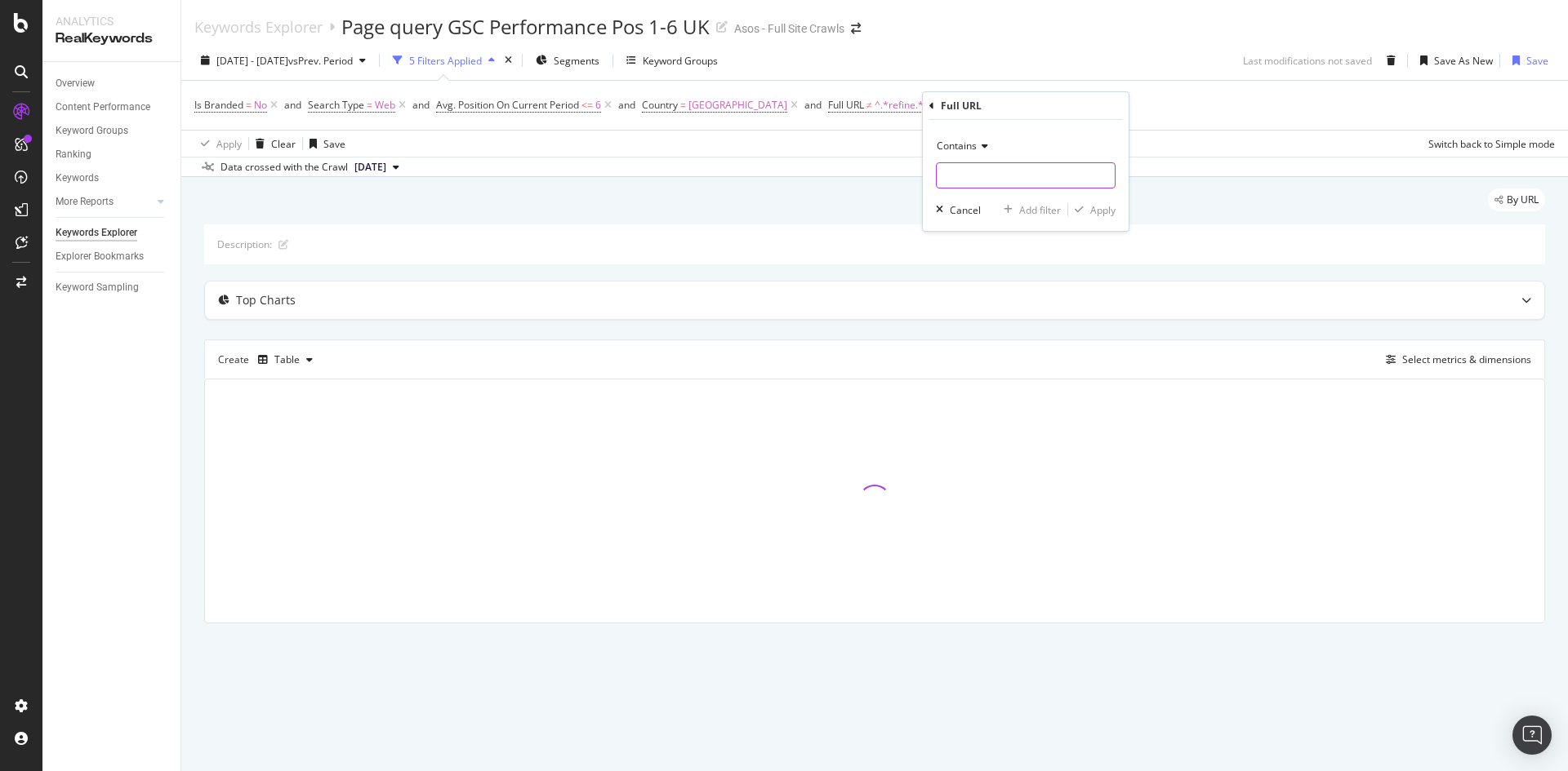
click at [990, 169] on input "text" at bounding box center [1026, 175] width 178 height 26
type input "/cat/"
click at [1096, 205] on div "Apply" at bounding box center [1102, 209] width 25 height 14
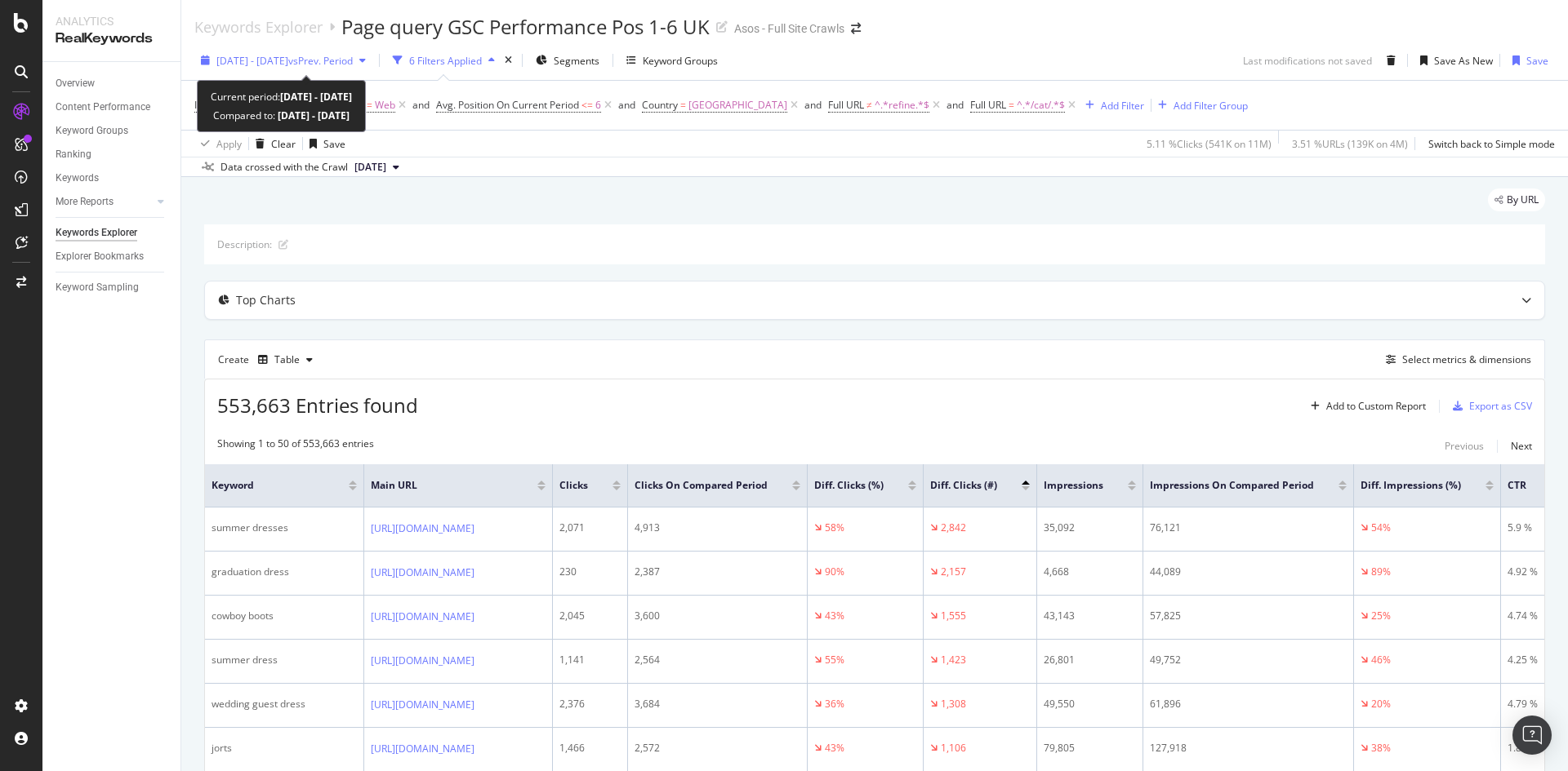
click at [348, 57] on span "vs Prev. Period" at bounding box center [321, 60] width 65 height 14
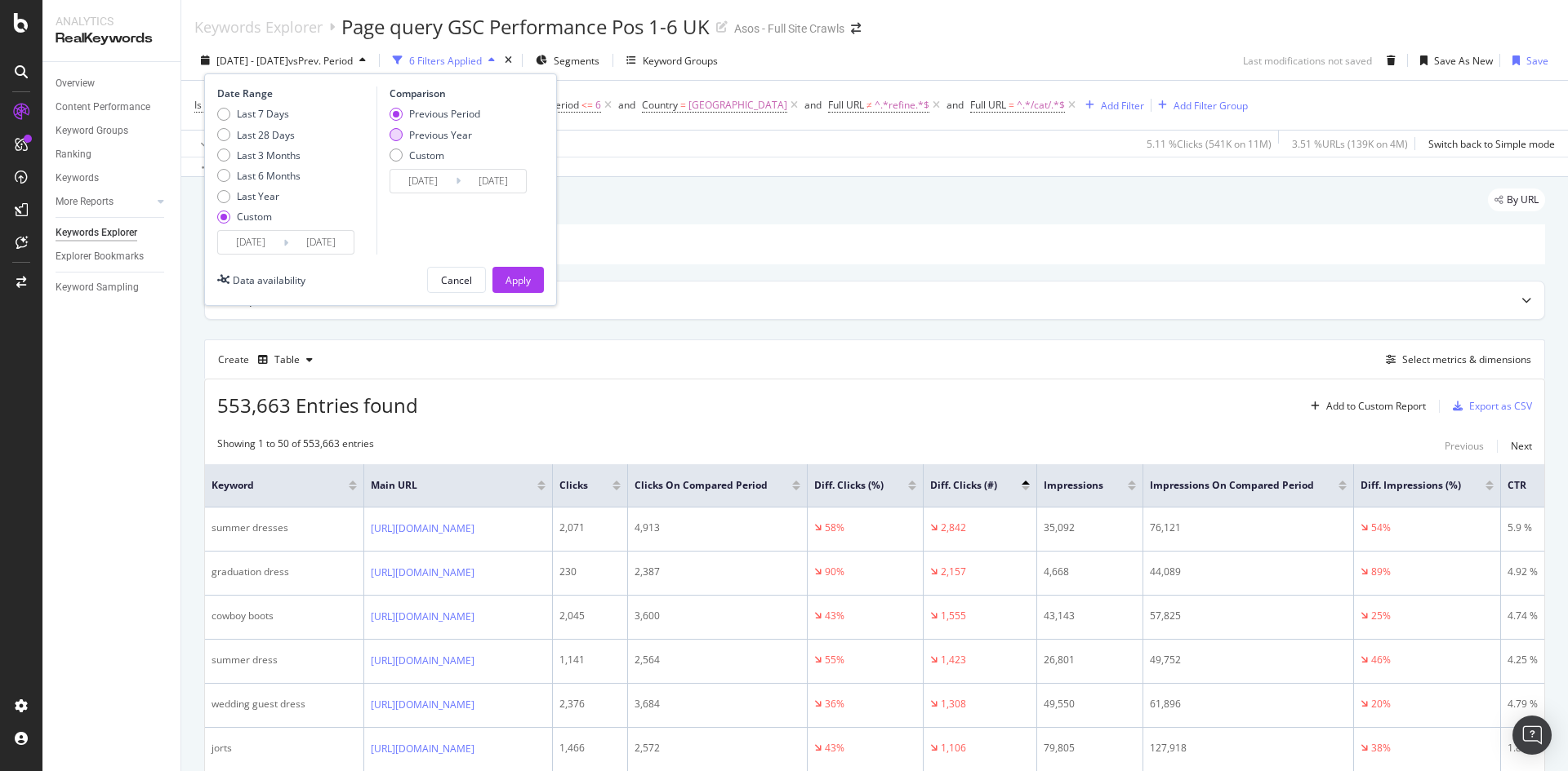
click at [406, 133] on div "Previous Year" at bounding box center [435, 134] width 91 height 14
type input "[DATE]"
click at [516, 276] on div "Apply" at bounding box center [517, 280] width 25 height 14
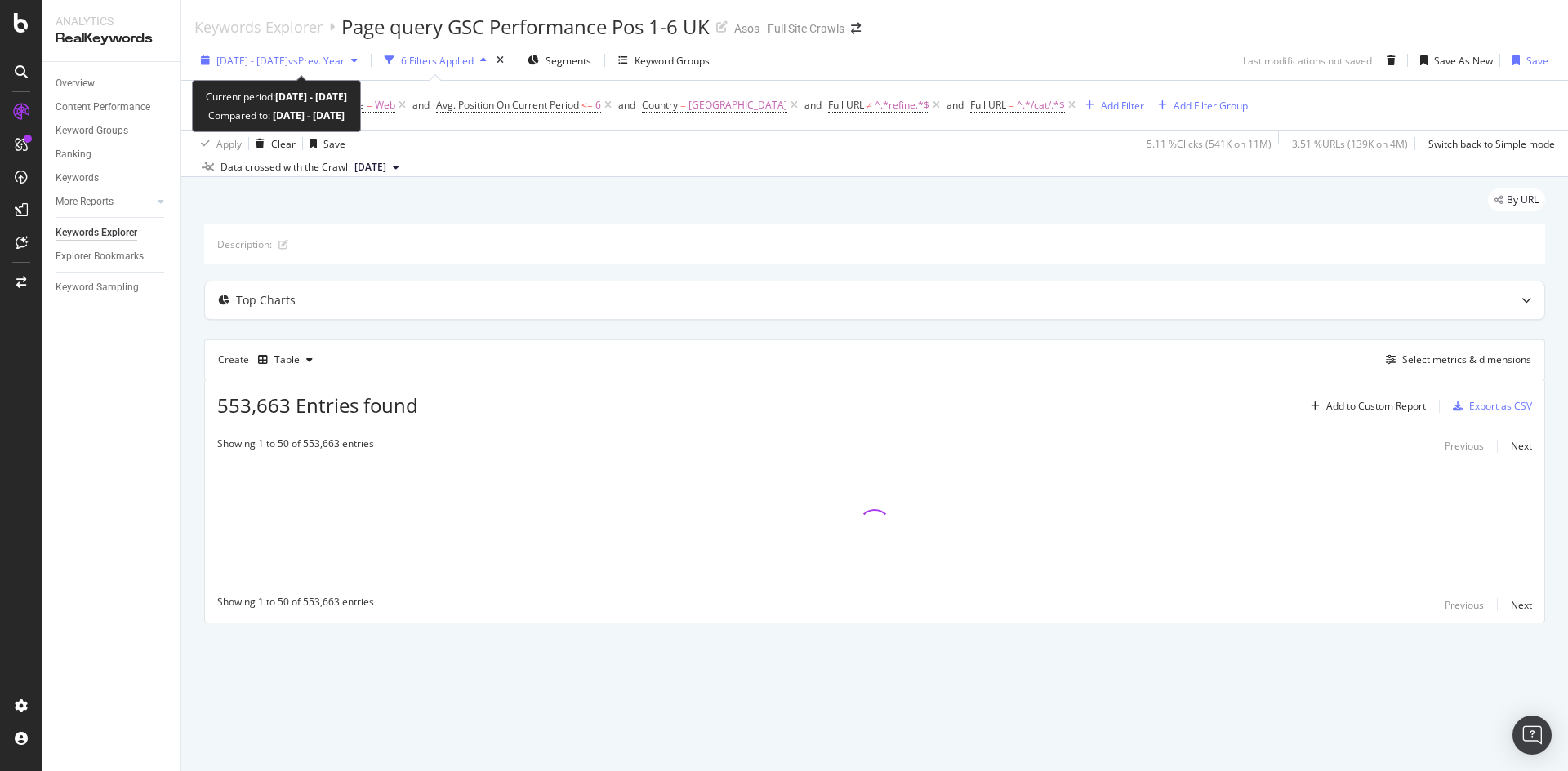
click at [275, 62] on span "[DATE] - [DATE]" at bounding box center [251, 60] width 71 height 14
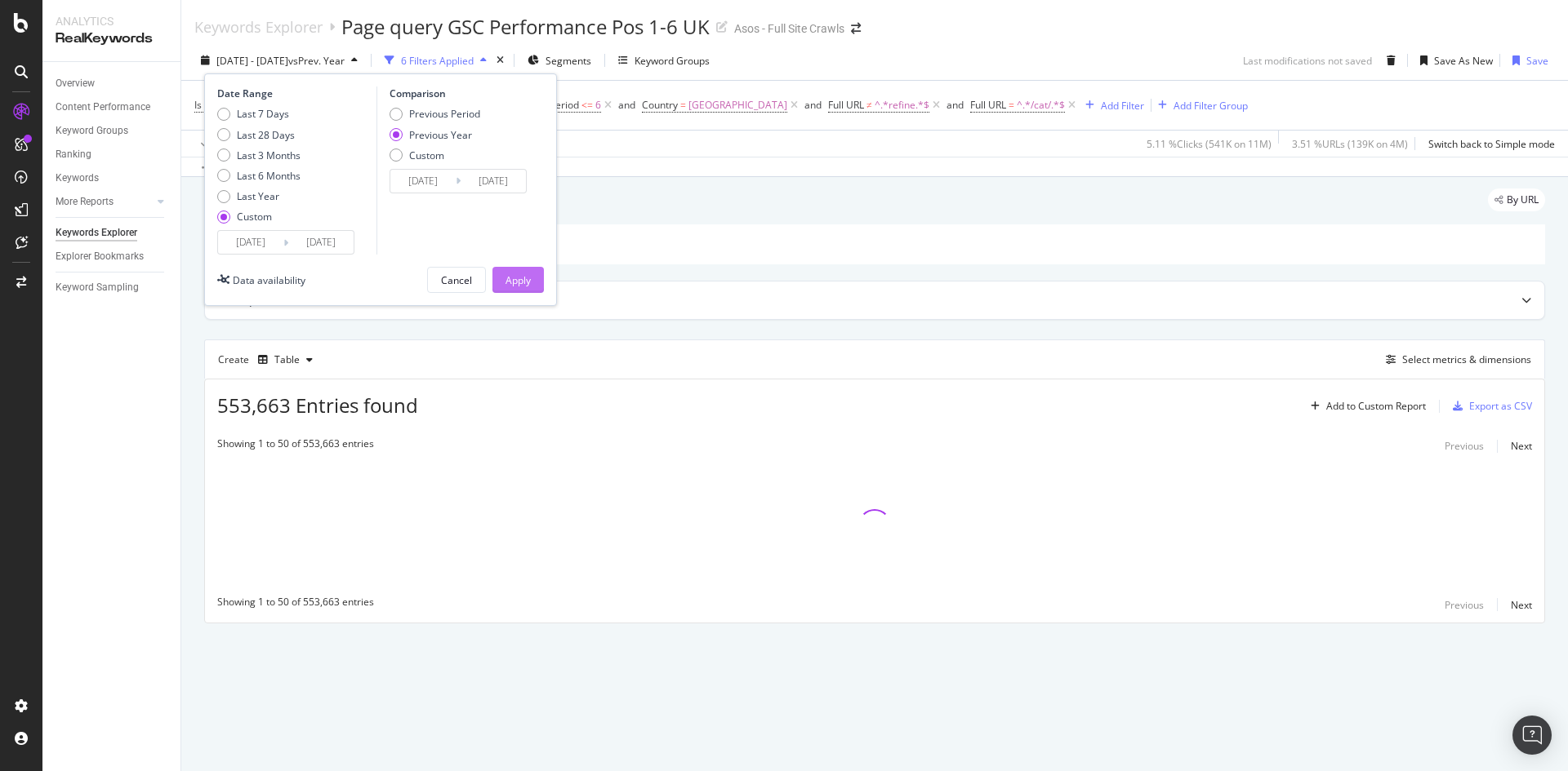
click at [513, 283] on div "Apply" at bounding box center [517, 280] width 25 height 14
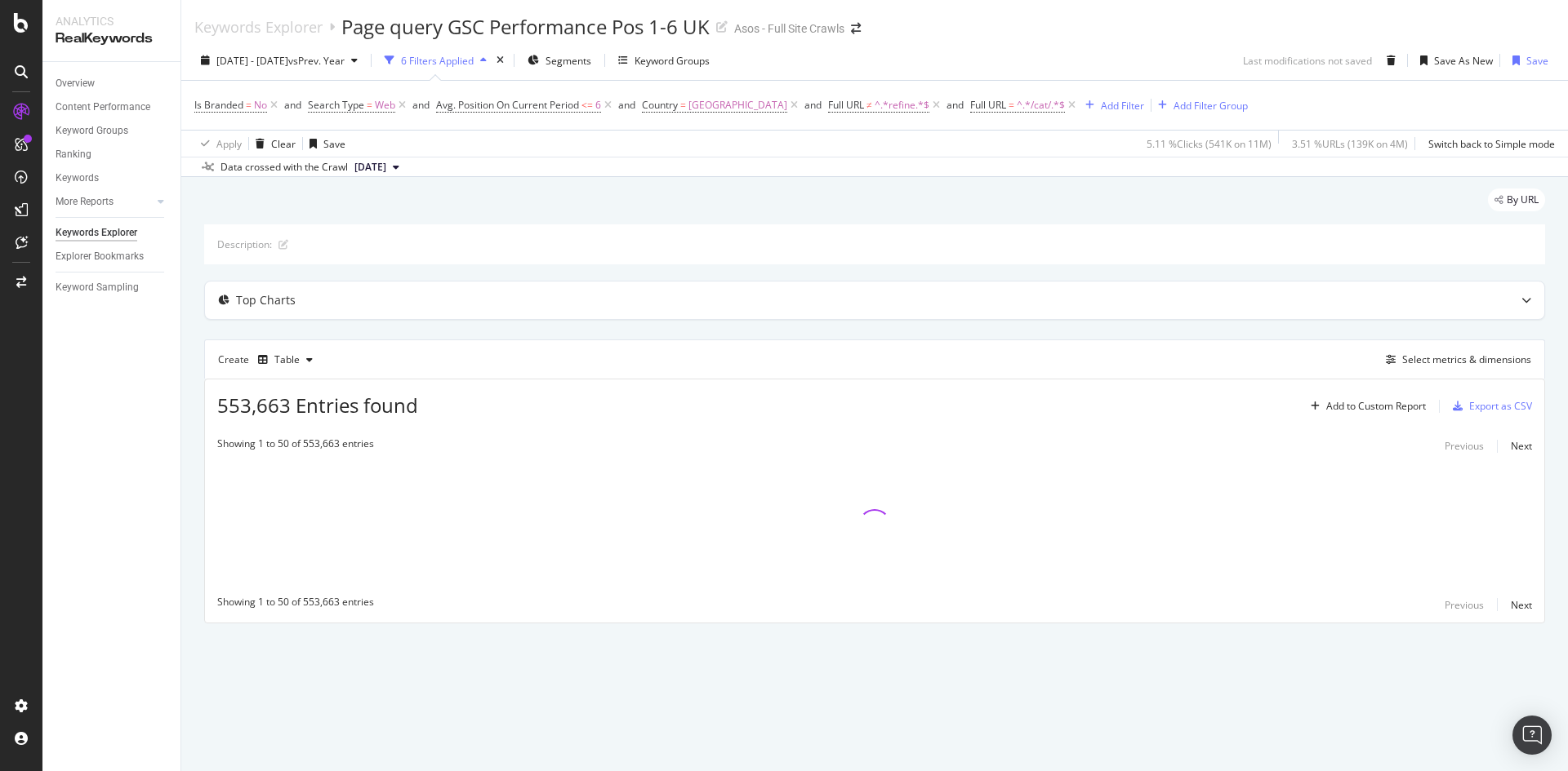
click at [456, 54] on div "6 Filters Applied" at bounding box center [437, 60] width 72 height 14
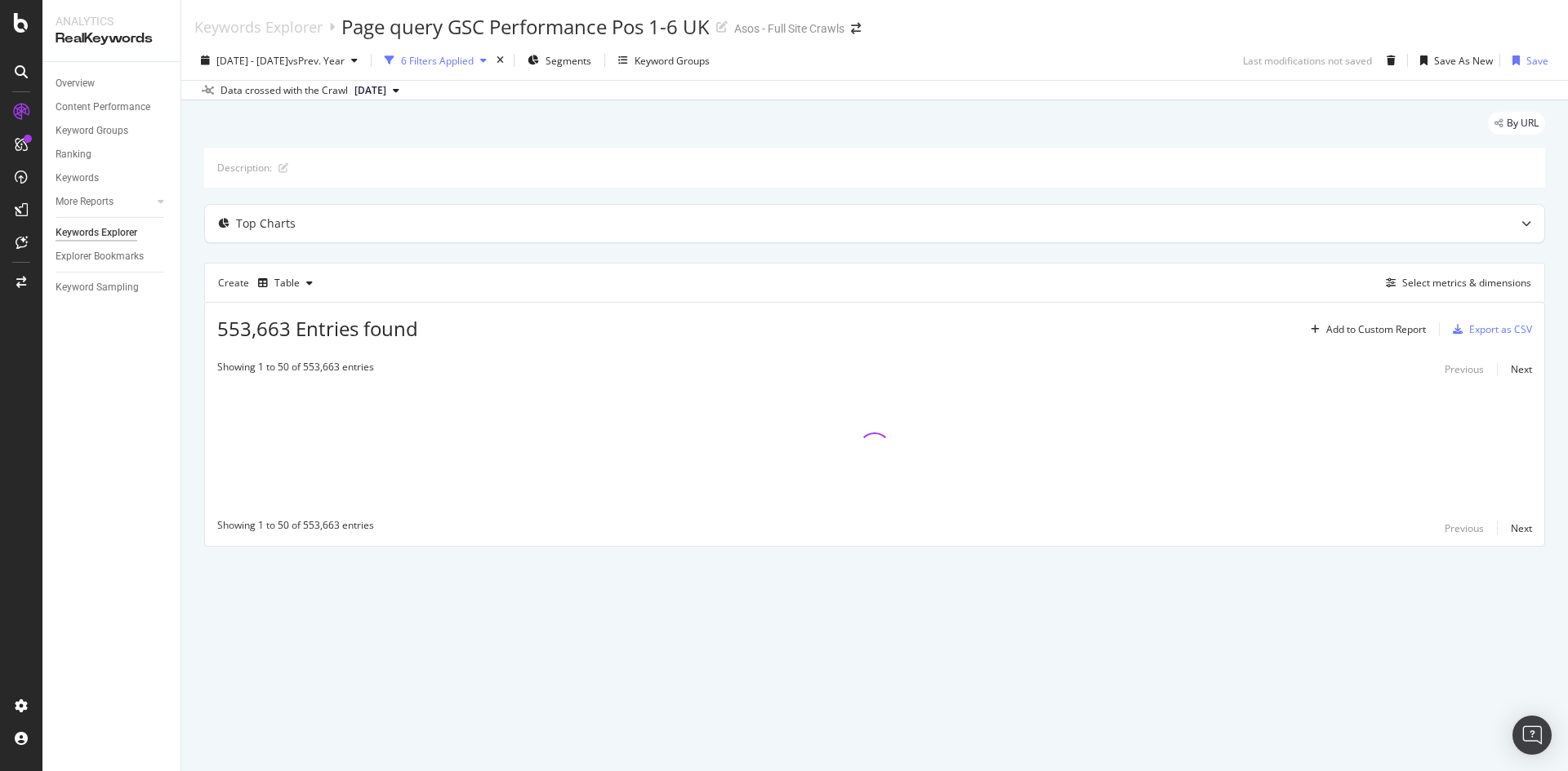
click at [474, 62] on div "6 Filters Applied" at bounding box center [437, 60] width 72 height 14
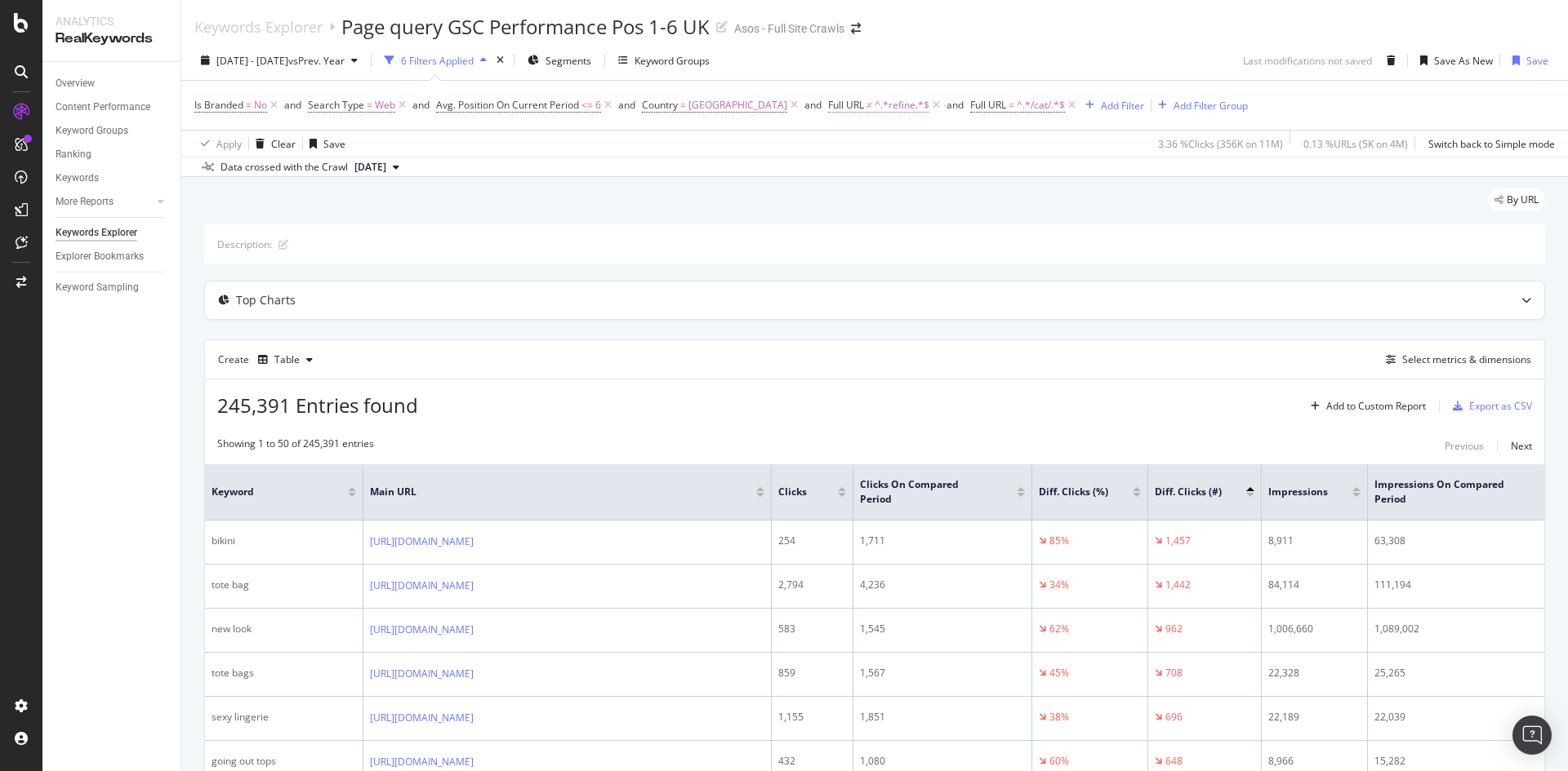
click at [866, 106] on span "≠" at bounding box center [869, 105] width 6 height 14
click at [1093, 148] on div "Apply Clear Save 3.36 % Clicks ( 356K on 11M ) 0.13 % URLs ( 5K on 4M ) Switch …" at bounding box center [873, 143] width 1386 height 27
click at [1016, 107] on span "^.*/cat/.*$" at bounding box center [1040, 105] width 48 height 23
click at [761, 167] on div "Data crossed with the Crawl 2025 Aug. 26th" at bounding box center [873, 166] width 1386 height 19
click at [523, 109] on span "Avg. Position On Current Period" at bounding box center [507, 105] width 143 height 14
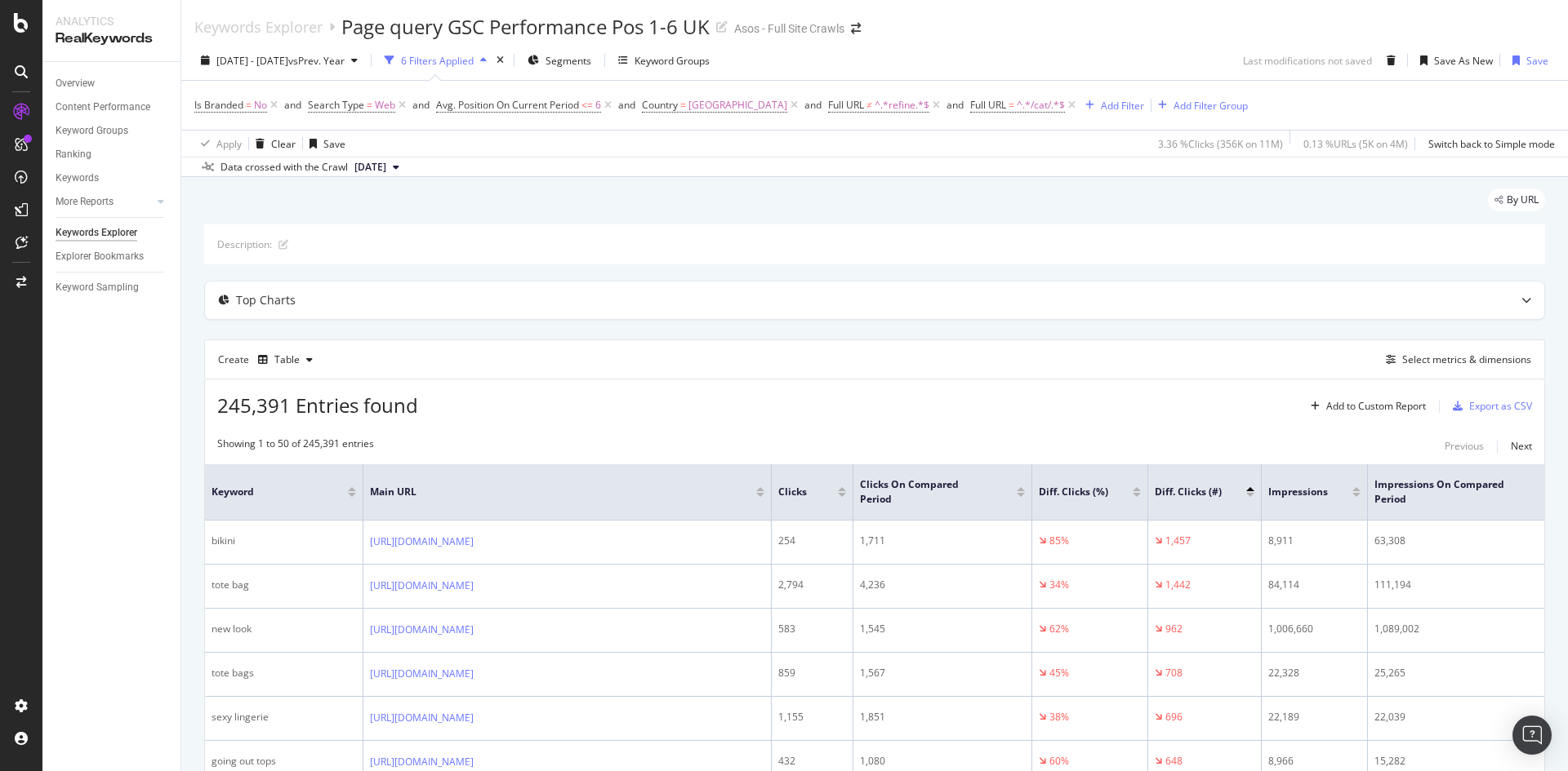
click at [1484, 408] on div "Export as CSV" at bounding box center [1500, 406] width 63 height 14
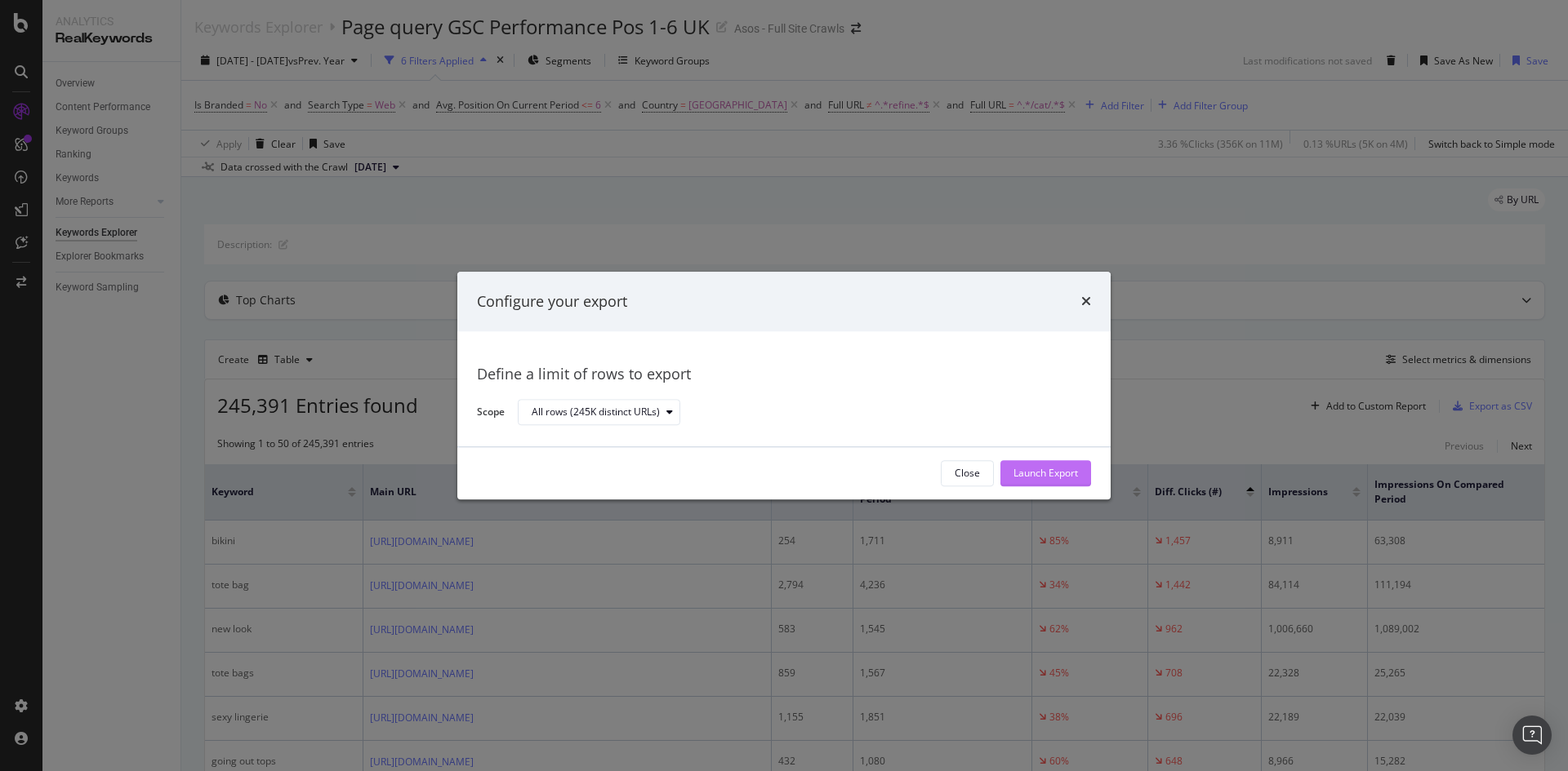
click at [1025, 472] on div "Launch Export" at bounding box center [1046, 474] width 65 height 14
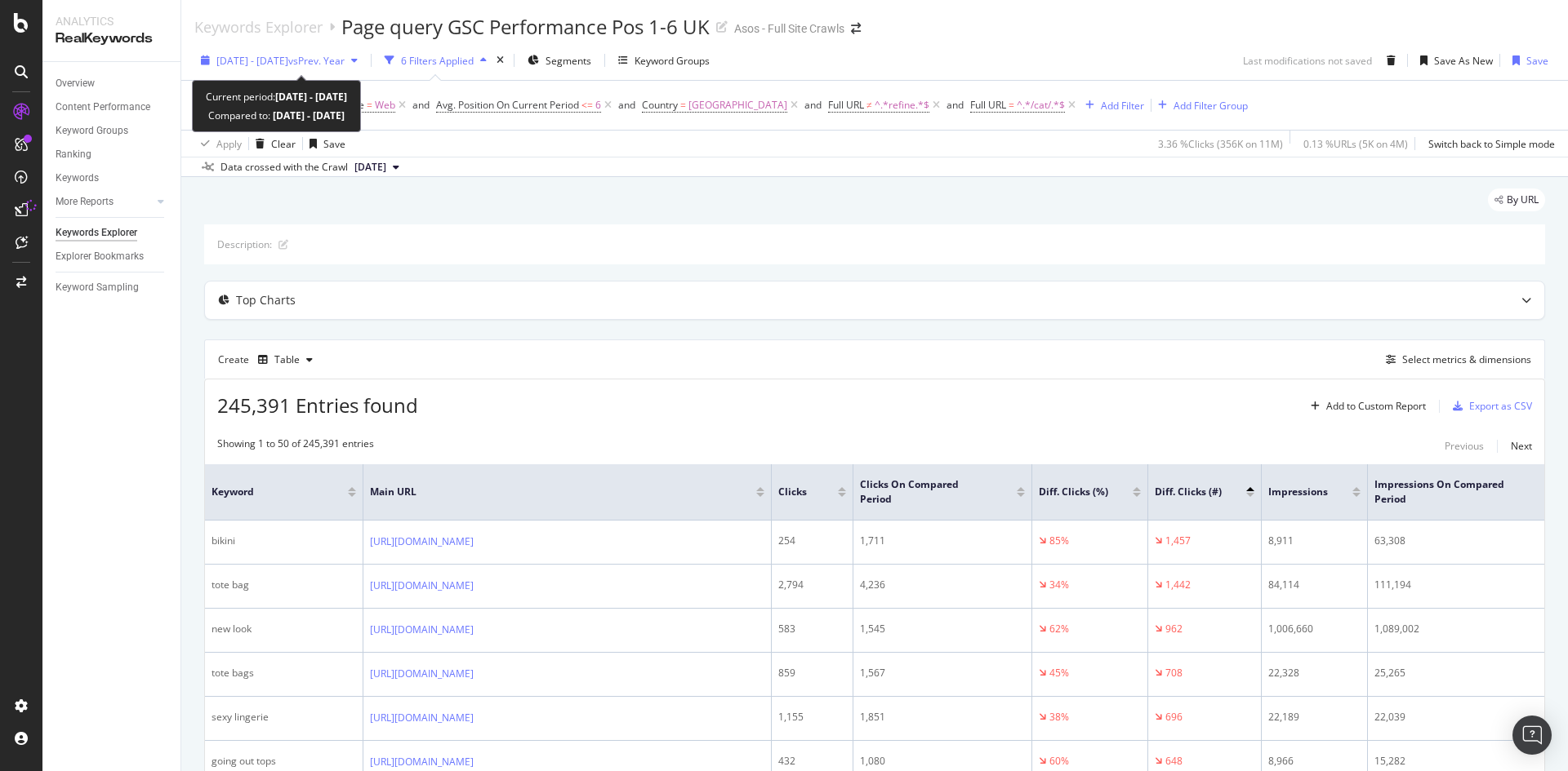
click at [285, 67] on span "[DATE] - [DATE]" at bounding box center [251, 60] width 71 height 14
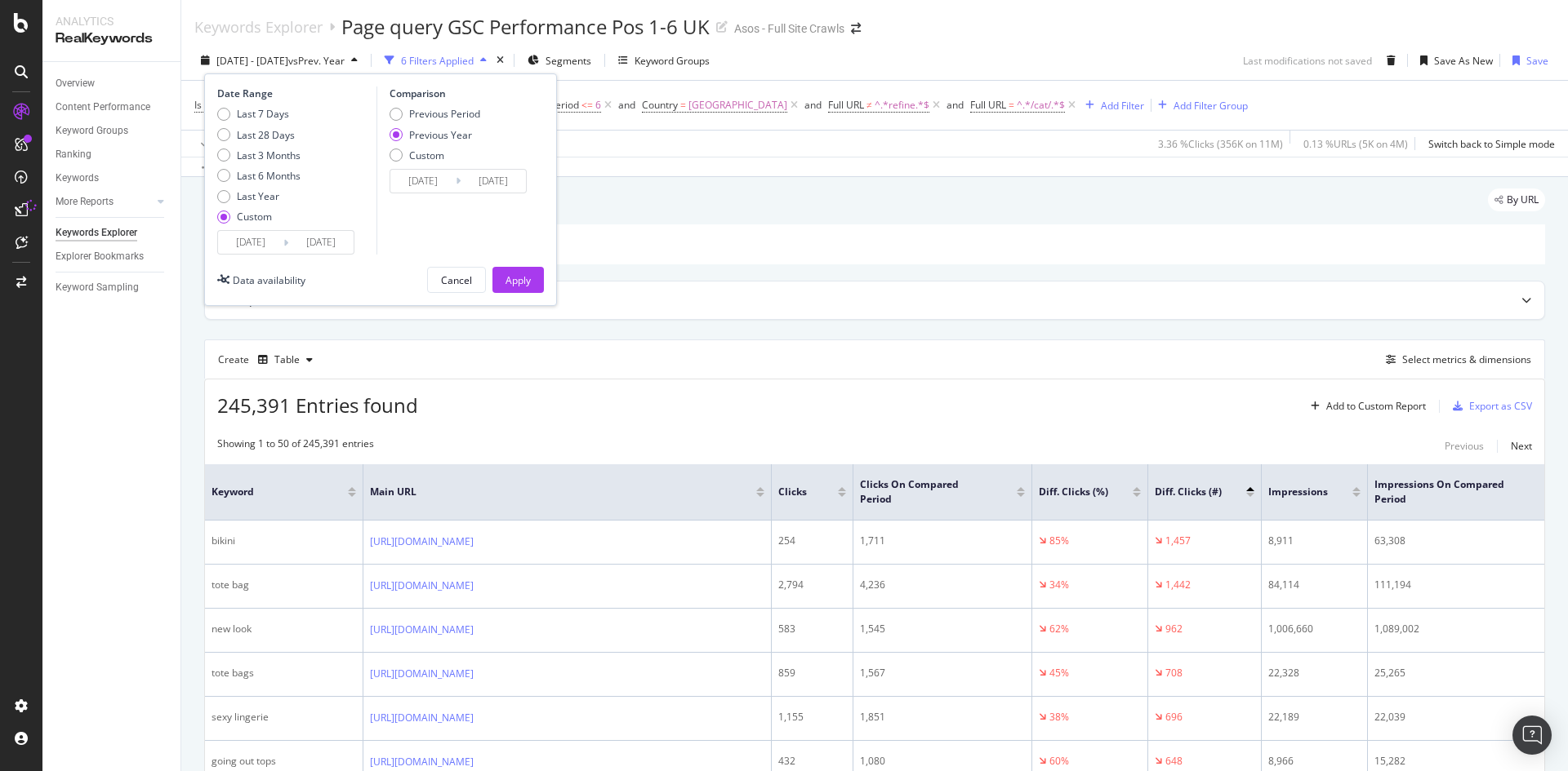
click at [790, 144] on div "Apply Clear Save 3.36 % Clicks ( 356K on 11M ) 0.13 % URLs ( 5K on 4M ) Switch …" at bounding box center [873, 143] width 1386 height 27
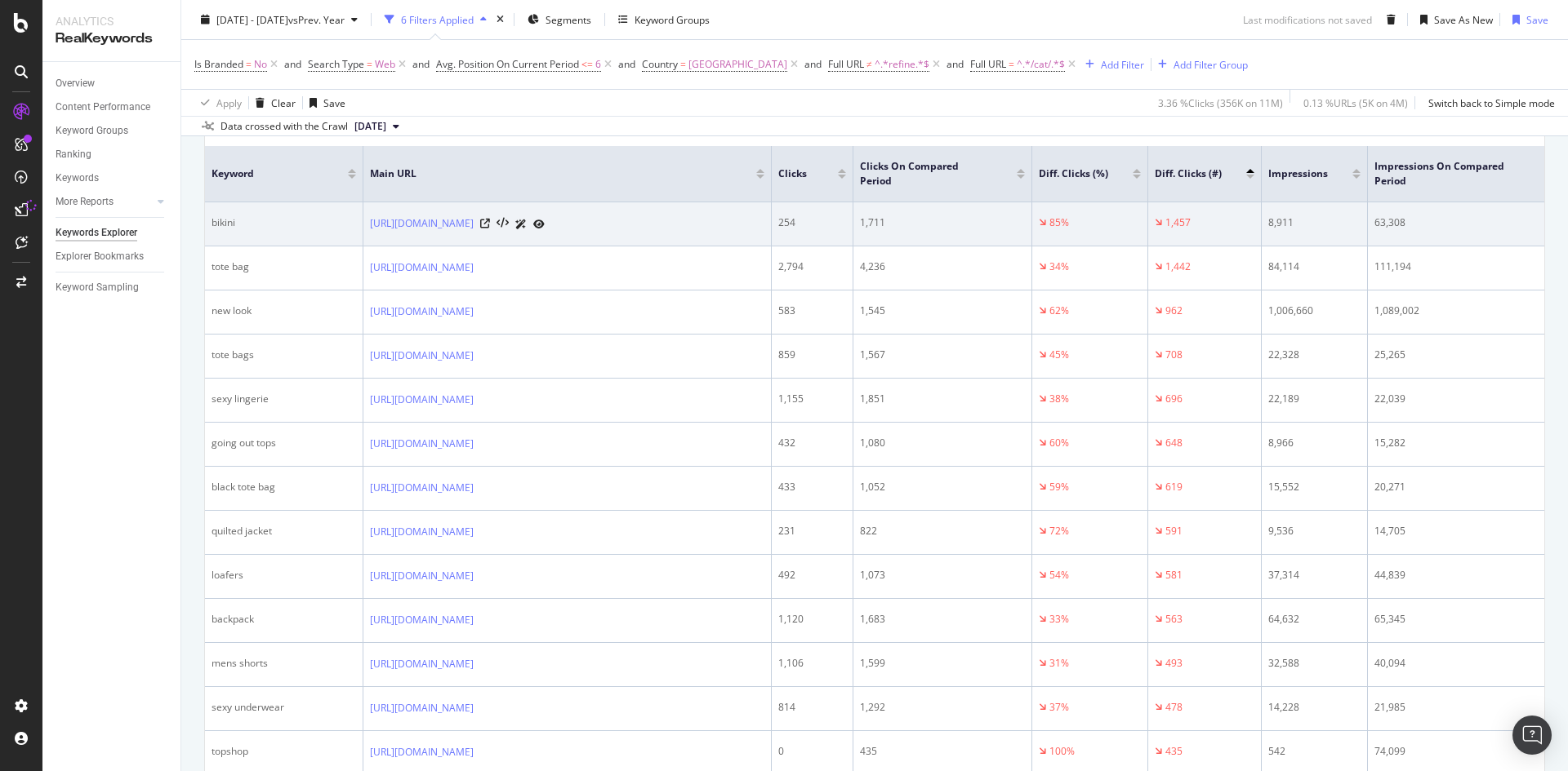
scroll to position [245, 0]
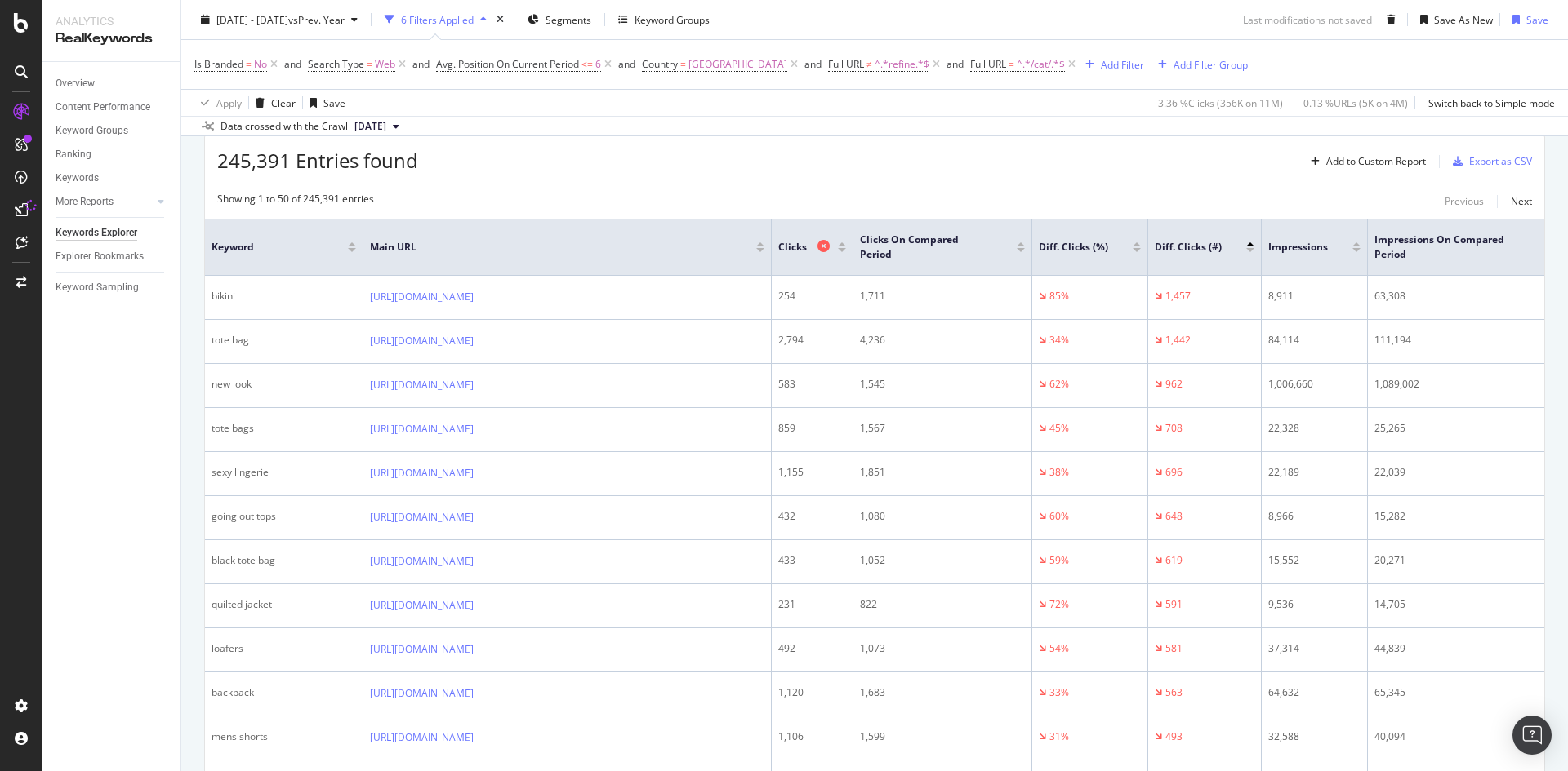
click at [803, 255] on div "Clicks" at bounding box center [808, 247] width 59 height 17
click at [844, 246] on div at bounding box center [841, 247] width 8 height 10
click at [836, 249] on div "Clicks" at bounding box center [808, 247] width 59 height 17
click at [809, 249] on span "Clicks" at bounding box center [796, 247] width 35 height 15
click at [842, 250] on div at bounding box center [841, 250] width 8 height 4
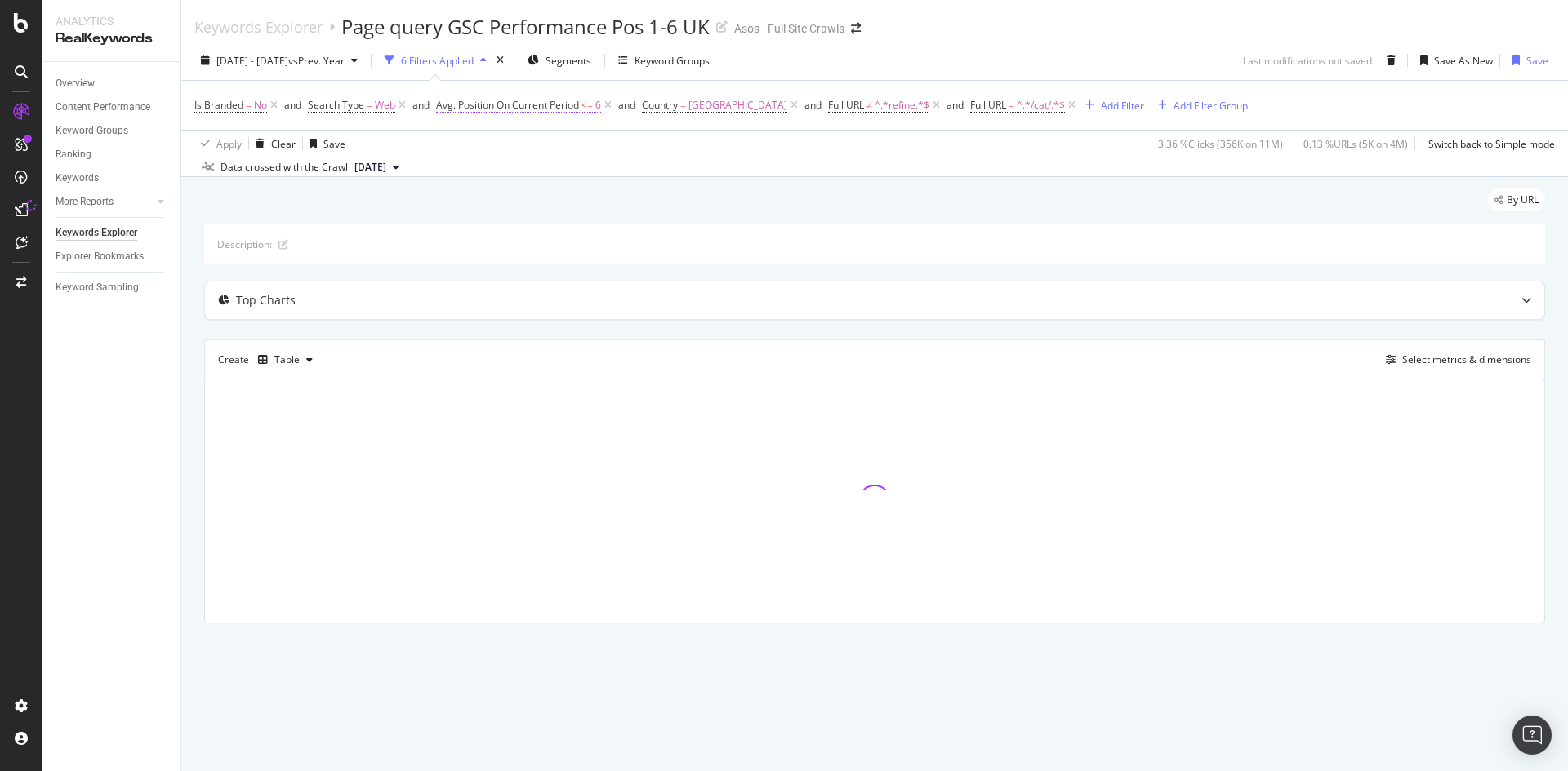
click at [499, 107] on span "Avg. Position On Current Period" at bounding box center [507, 105] width 143 height 14
click at [759, 201] on div "By URL" at bounding box center [874, 206] width 1341 height 36
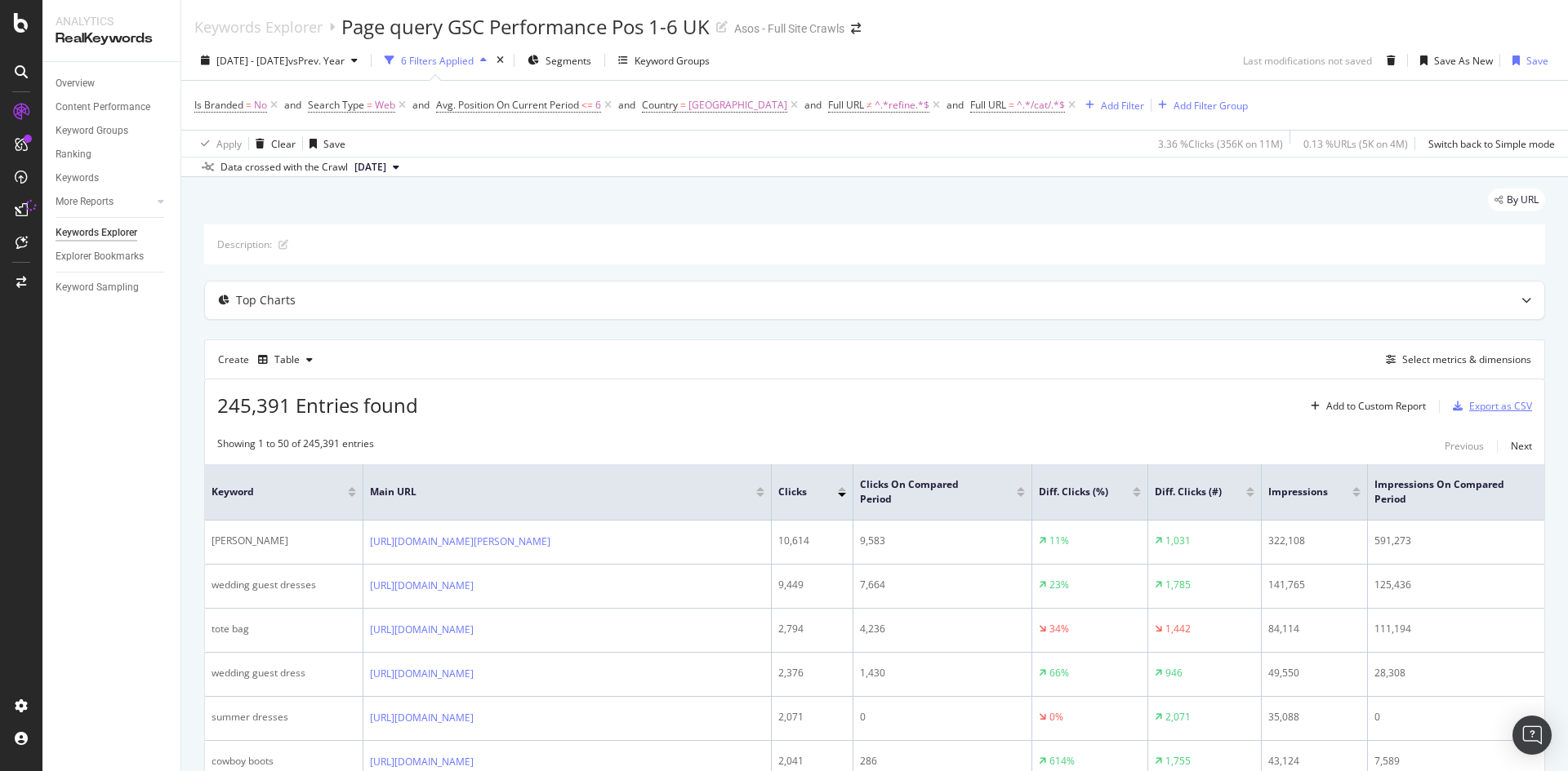
click at [1479, 408] on div "Export as CSV" at bounding box center [1500, 406] width 63 height 14
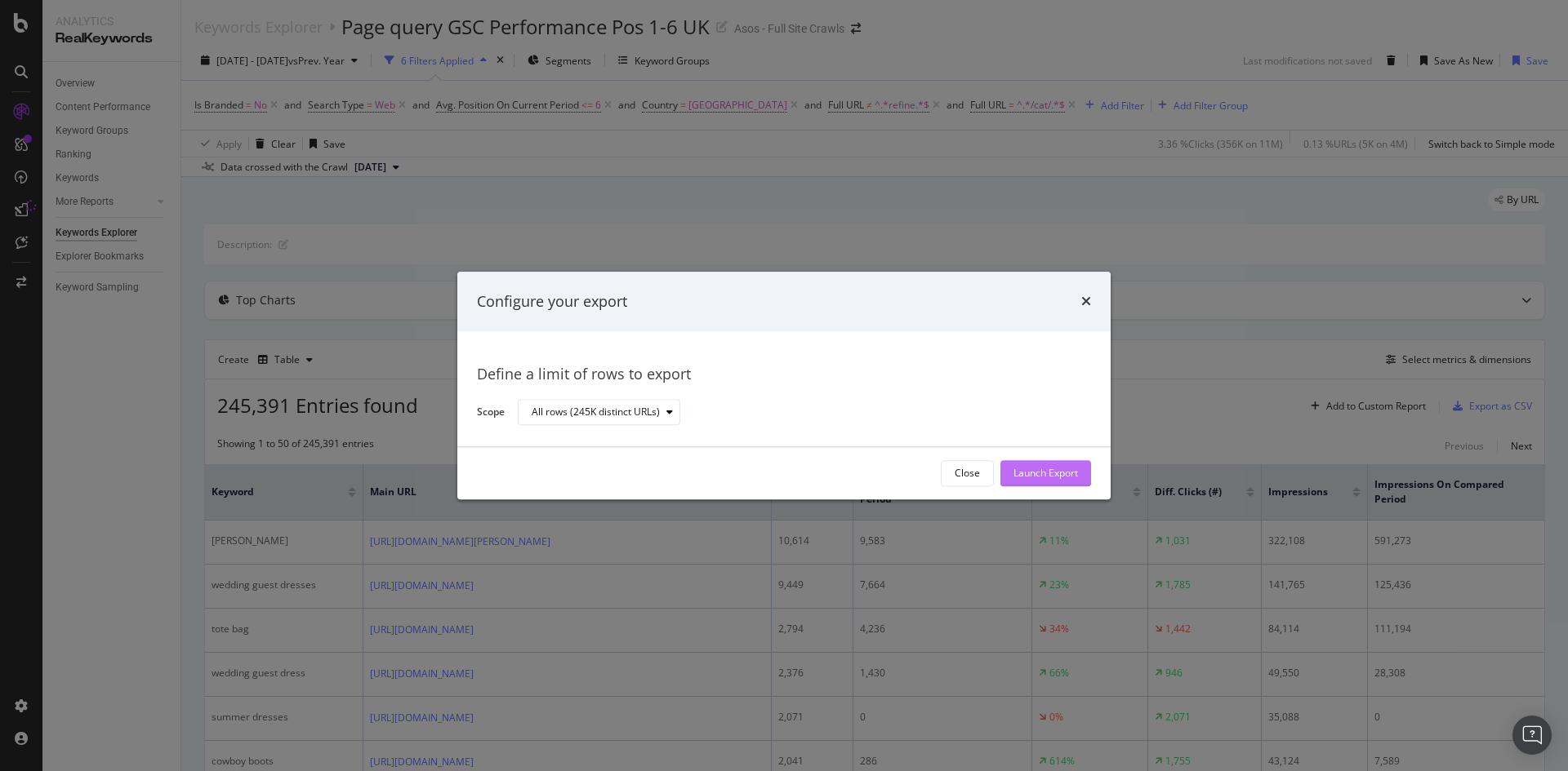
click at [1045, 469] on div "Launch Export" at bounding box center [1046, 474] width 65 height 14
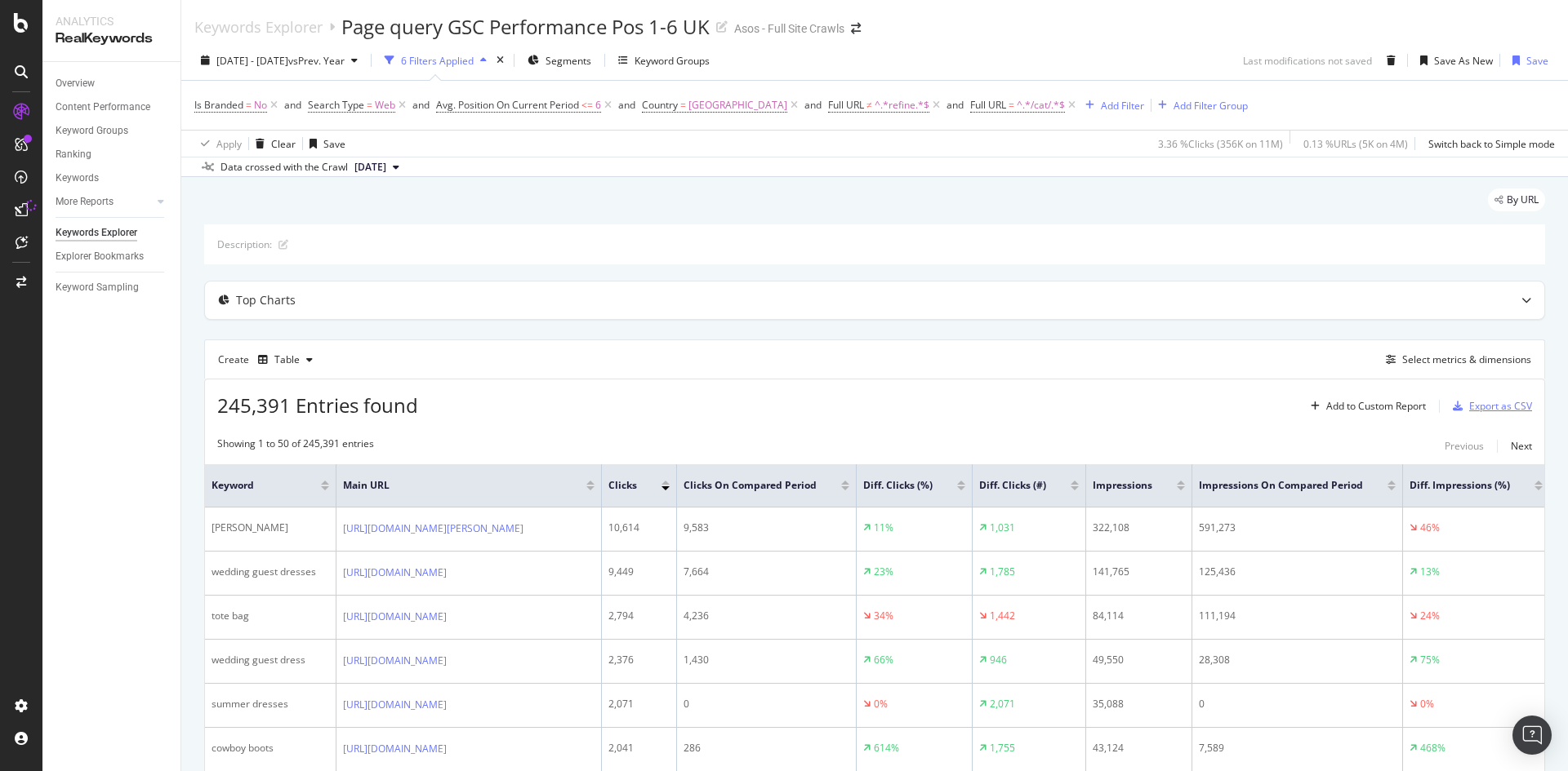
click at [1472, 411] on div "Export as CSV" at bounding box center [1500, 406] width 63 height 14
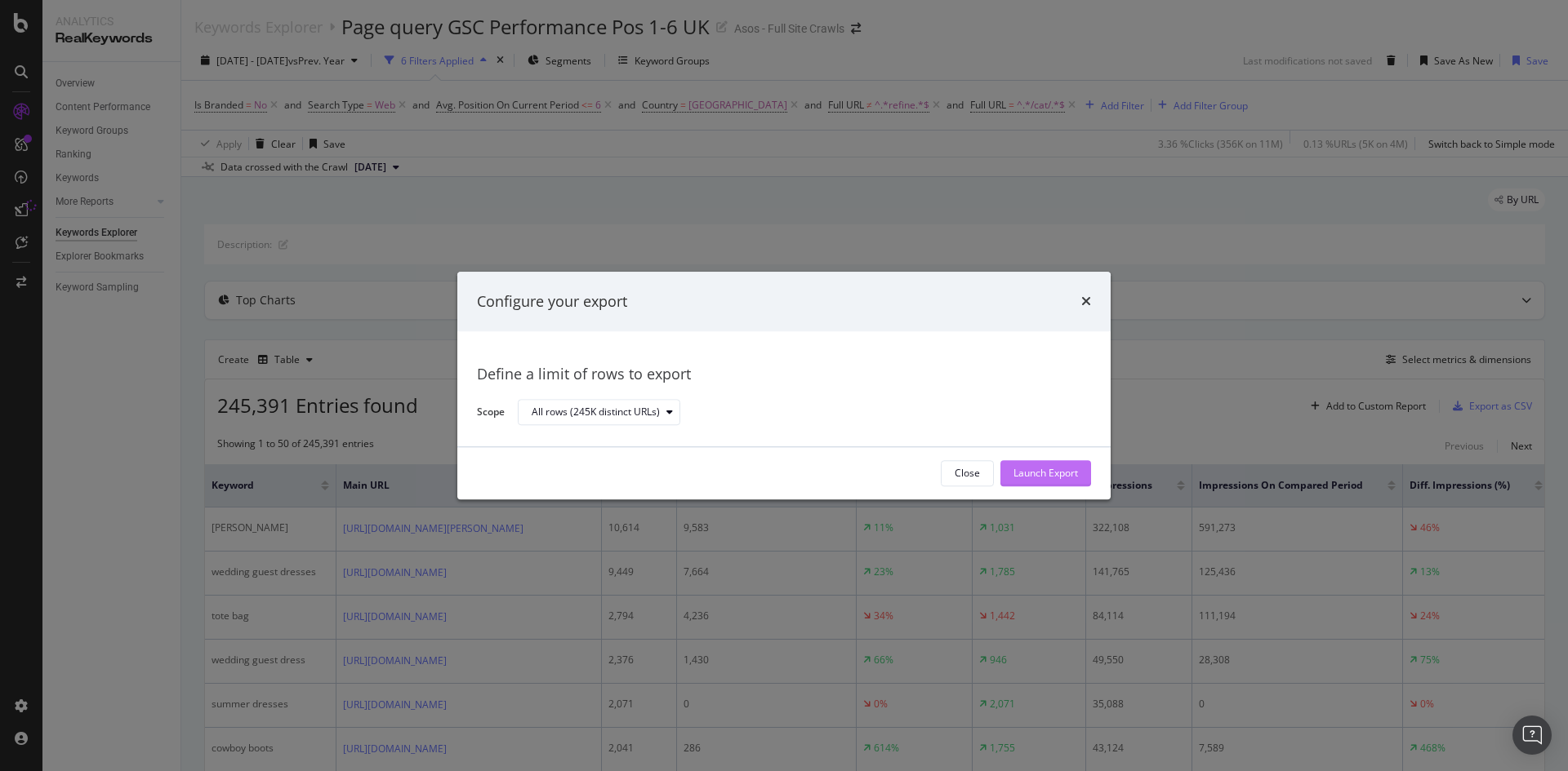
click at [1009, 475] on button "Launch Export" at bounding box center [1046, 474] width 91 height 26
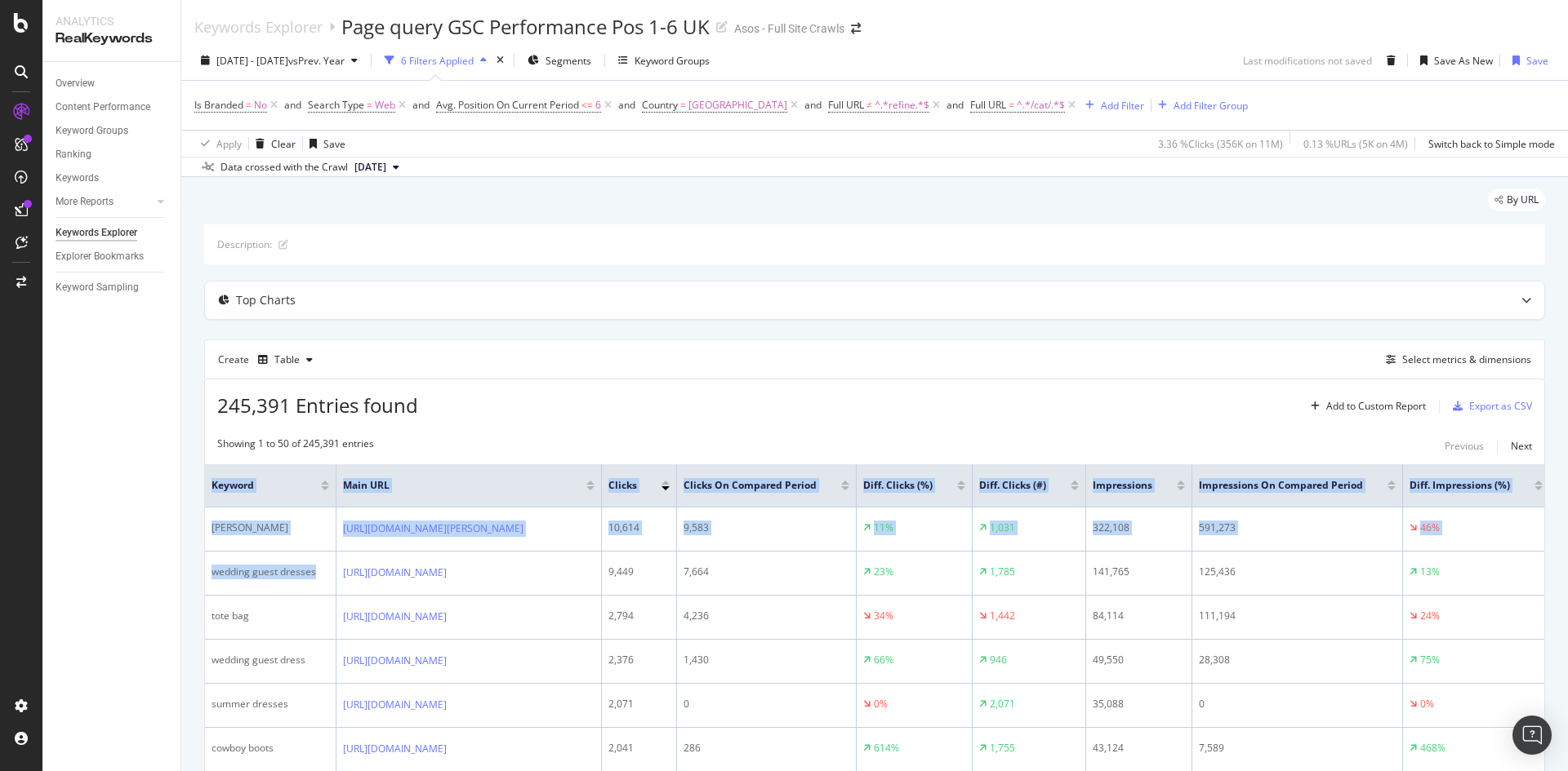
drag, startPoint x: 321, startPoint y: 589, endPoint x: 201, endPoint y: 599, distance: 120.4
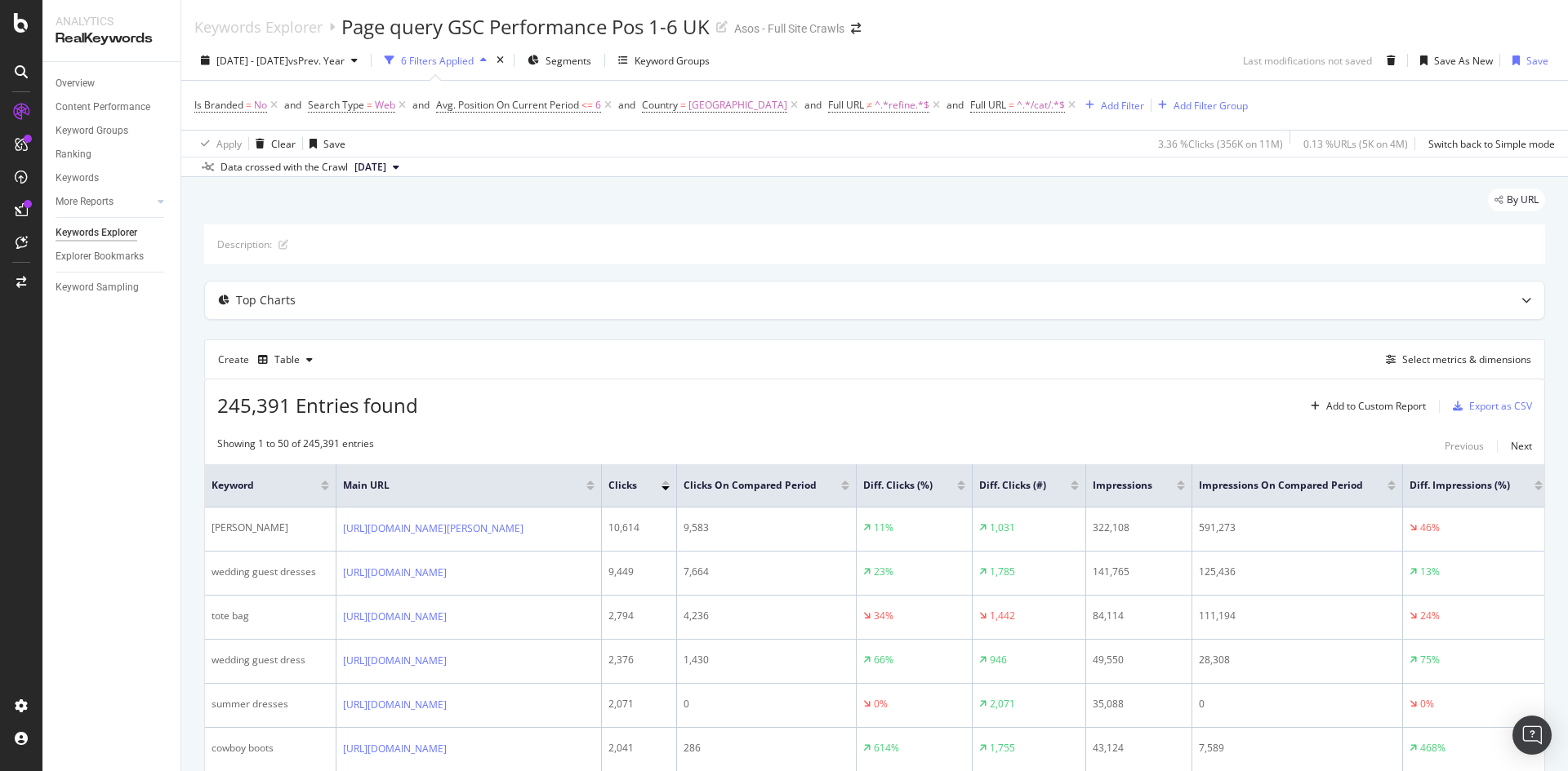
click at [629, 221] on div "By URL" at bounding box center [874, 206] width 1341 height 36
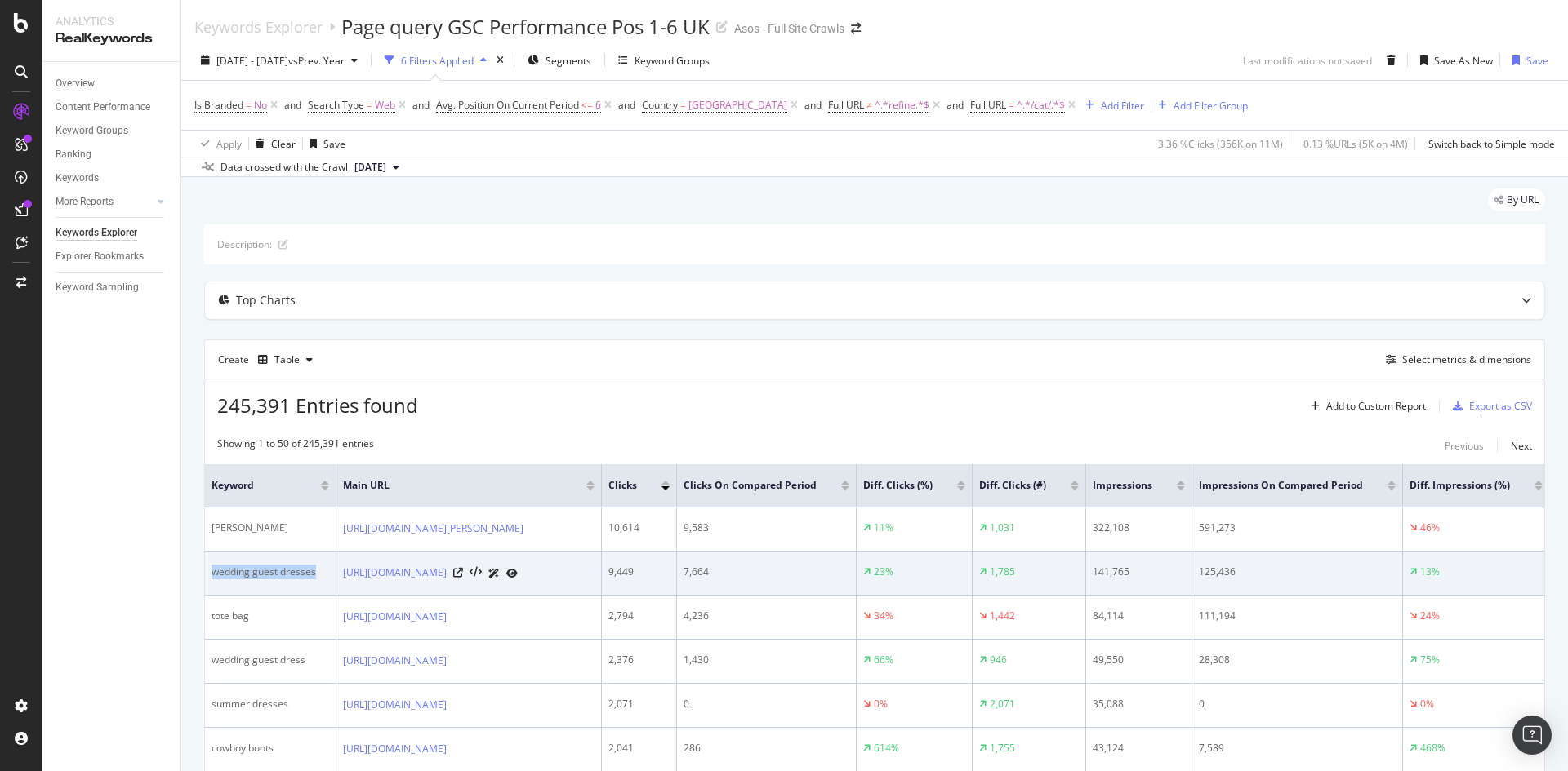
drag, startPoint x: 310, startPoint y: 597, endPoint x: 209, endPoint y: 598, distance: 101.0
click at [209, 596] on td "wedding guest dresses" at bounding box center [271, 574] width 132 height 44
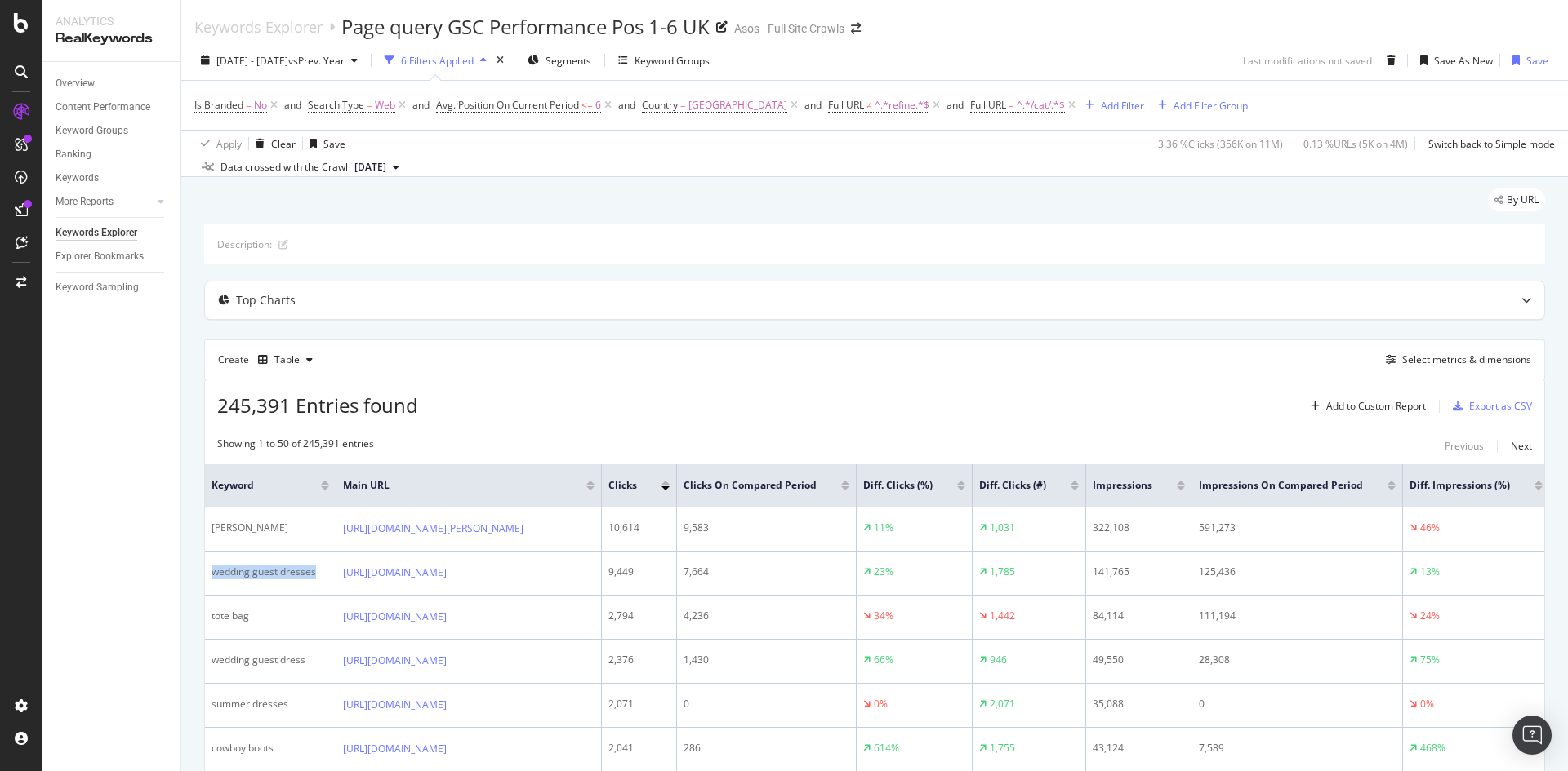
copy div "wedding guest dresses"
click at [878, 109] on span "^.*refine.*$" at bounding box center [901, 105] width 55 height 23
click at [870, 148] on span "Doesn't contain" at bounding box center [857, 143] width 71 height 14
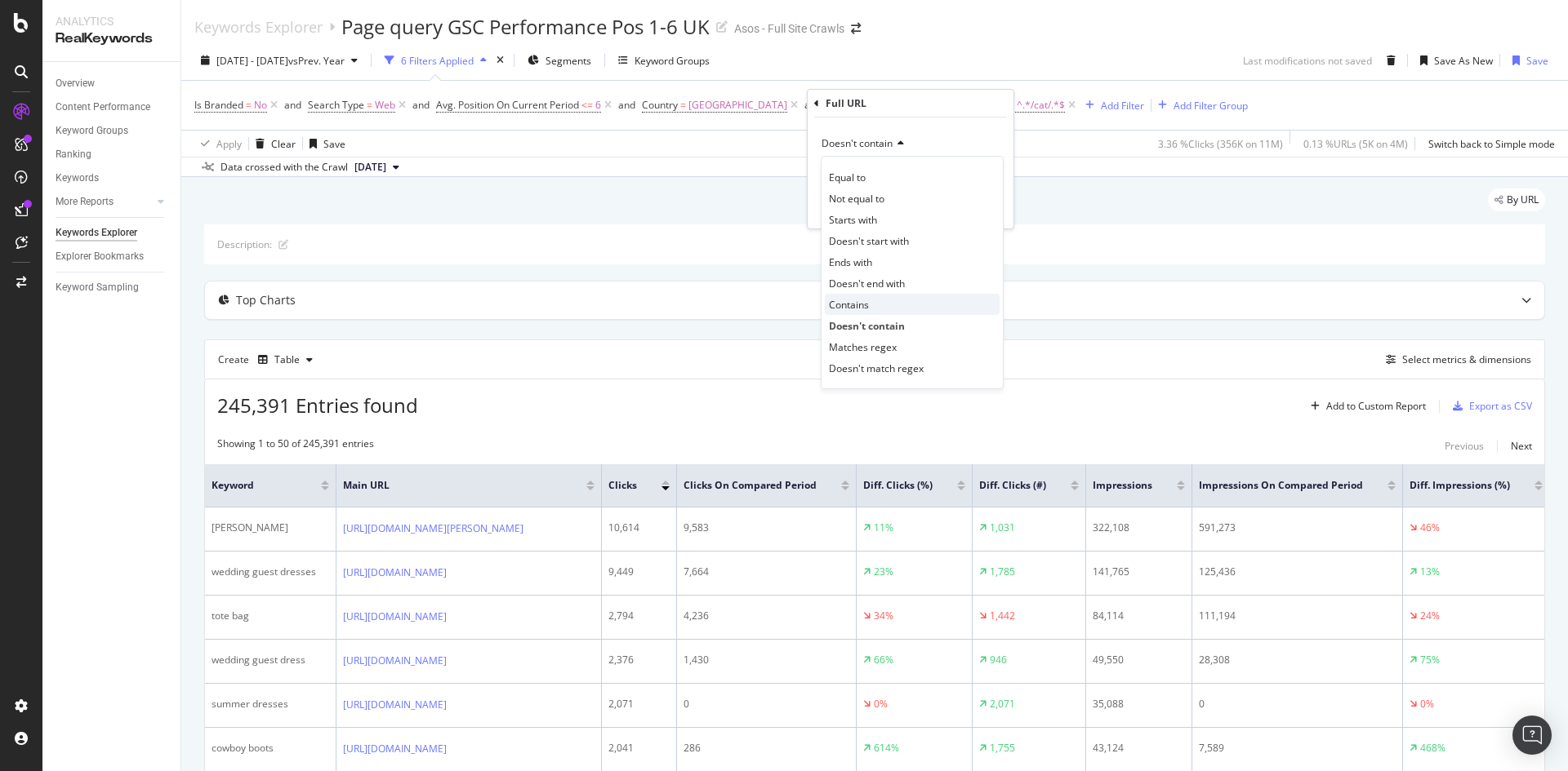
click at [873, 308] on div "Contains" at bounding box center [911, 304] width 174 height 21
click at [991, 209] on div "Apply" at bounding box center [987, 208] width 25 height 14
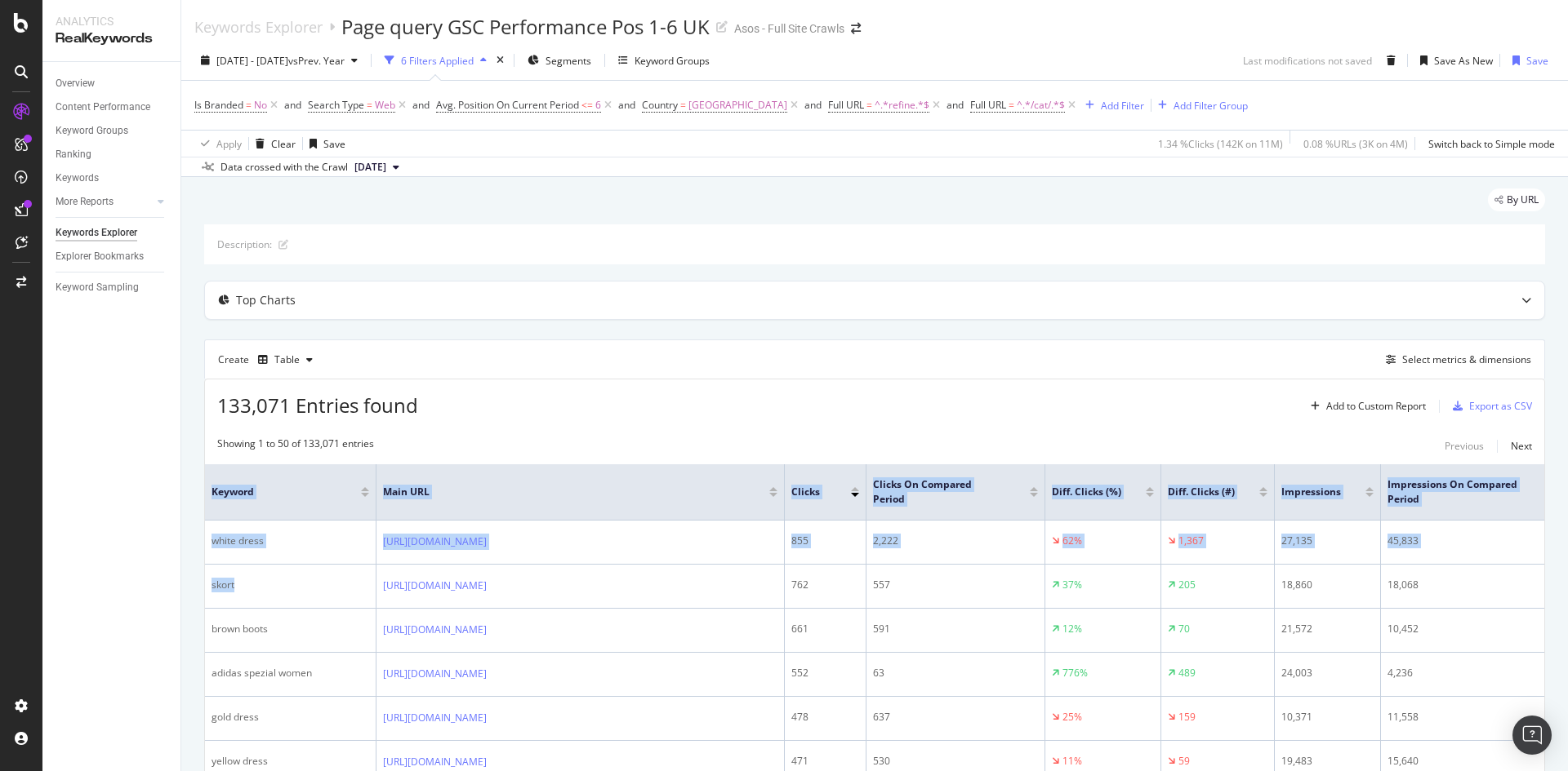
drag, startPoint x: 247, startPoint y: 600, endPoint x: 201, endPoint y: 603, distance: 46.1
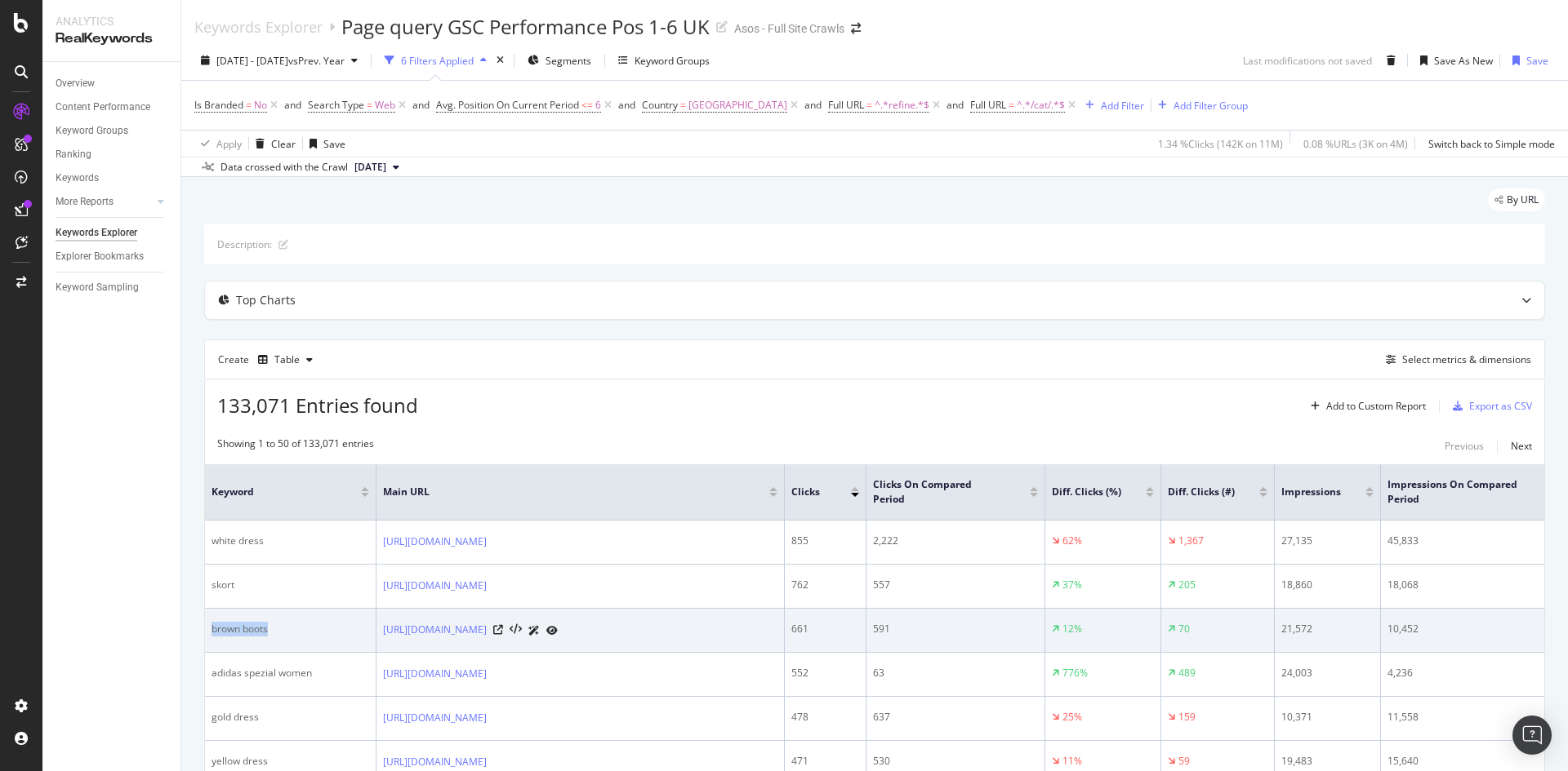
drag, startPoint x: 278, startPoint y: 663, endPoint x: 206, endPoint y: 663, distance: 72.0
click at [206, 652] on td "brown boots" at bounding box center [290, 631] width 172 height 44
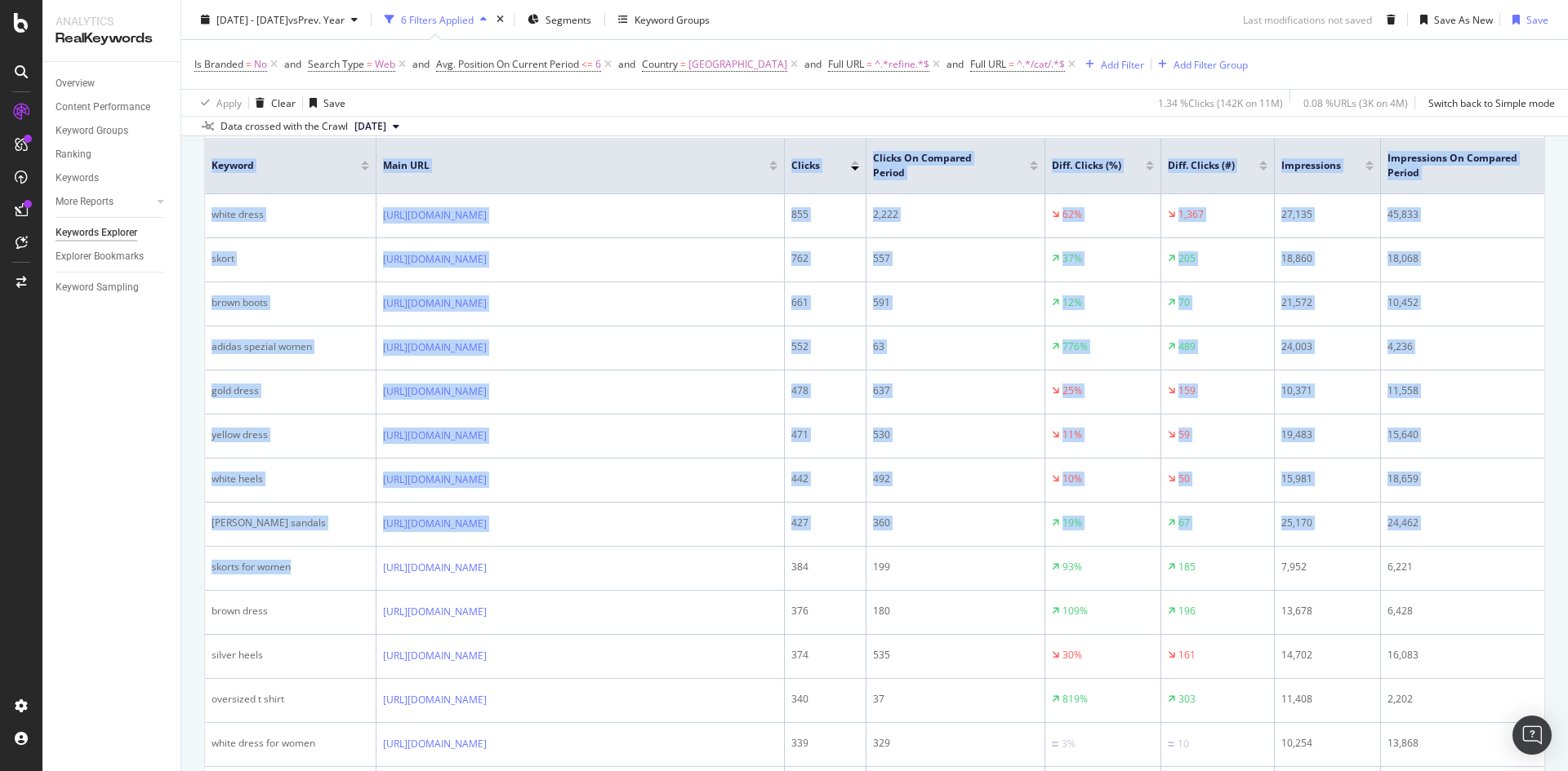
drag, startPoint x: 297, startPoint y: 692, endPoint x: 183, endPoint y: 692, distance: 114.0
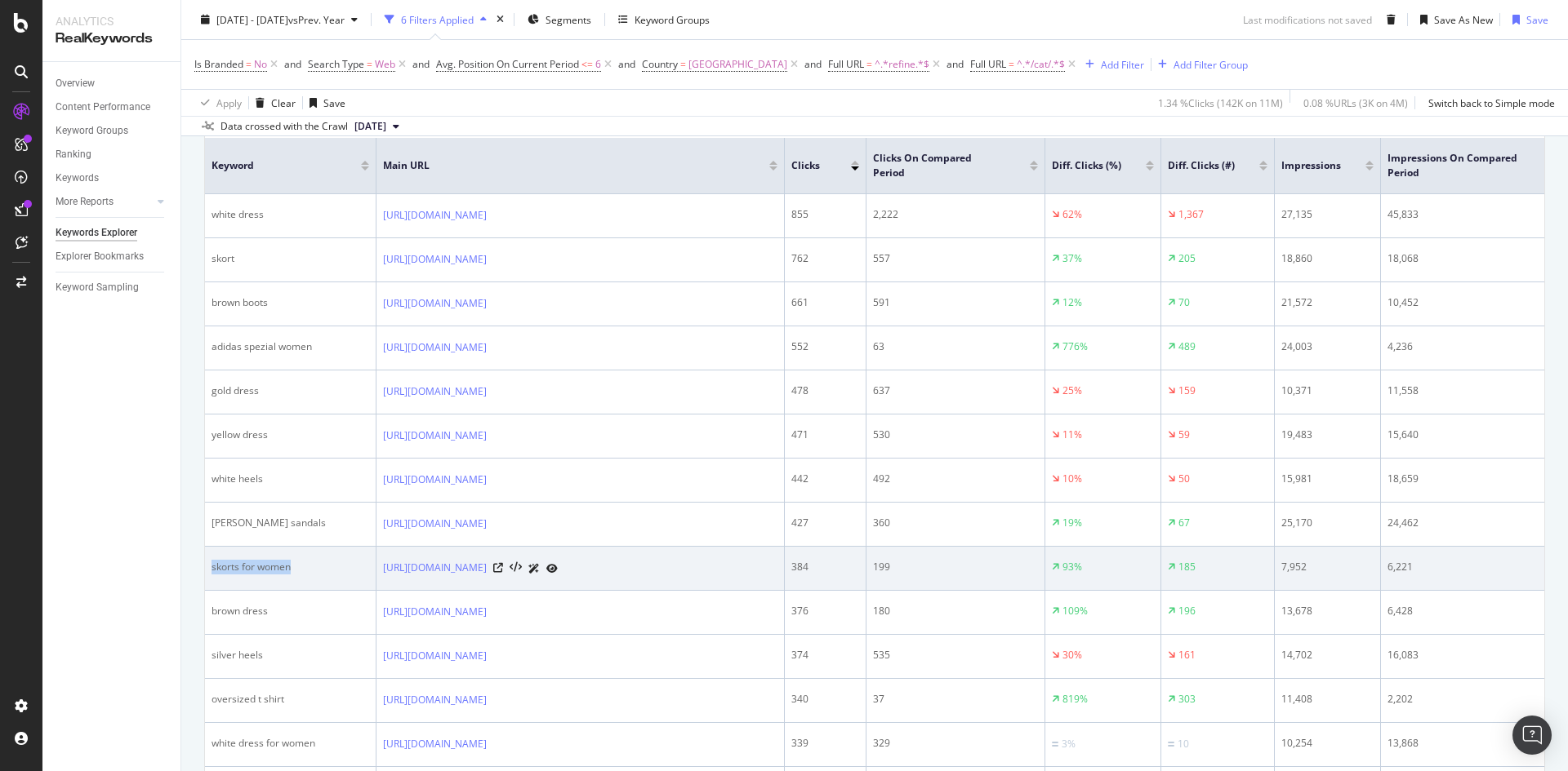
drag, startPoint x: 295, startPoint y: 683, endPoint x: 210, endPoint y: 692, distance: 85.5
click at [210, 590] on td "skorts for women" at bounding box center [290, 569] width 172 height 44
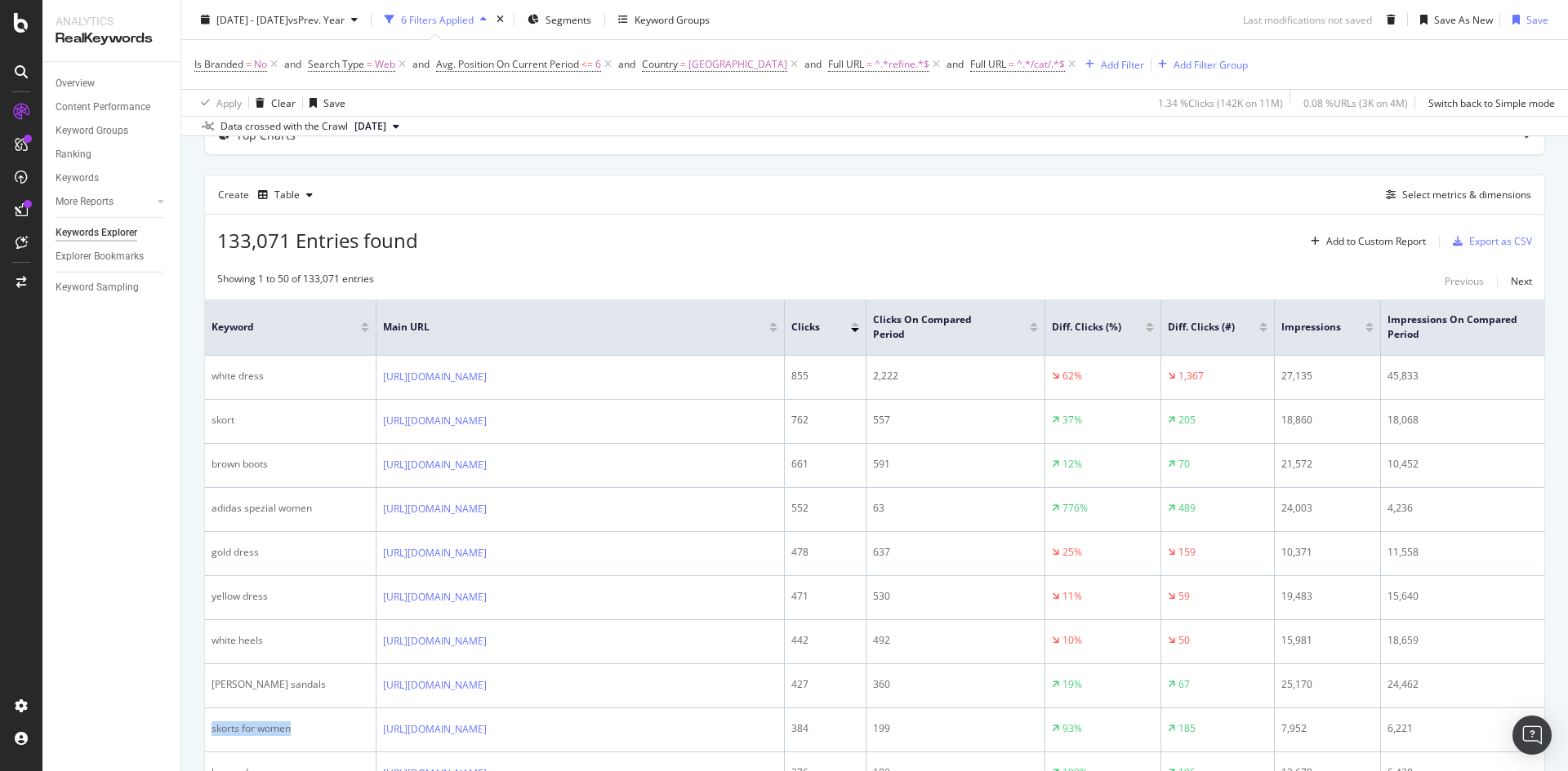
scroll to position [0, 0]
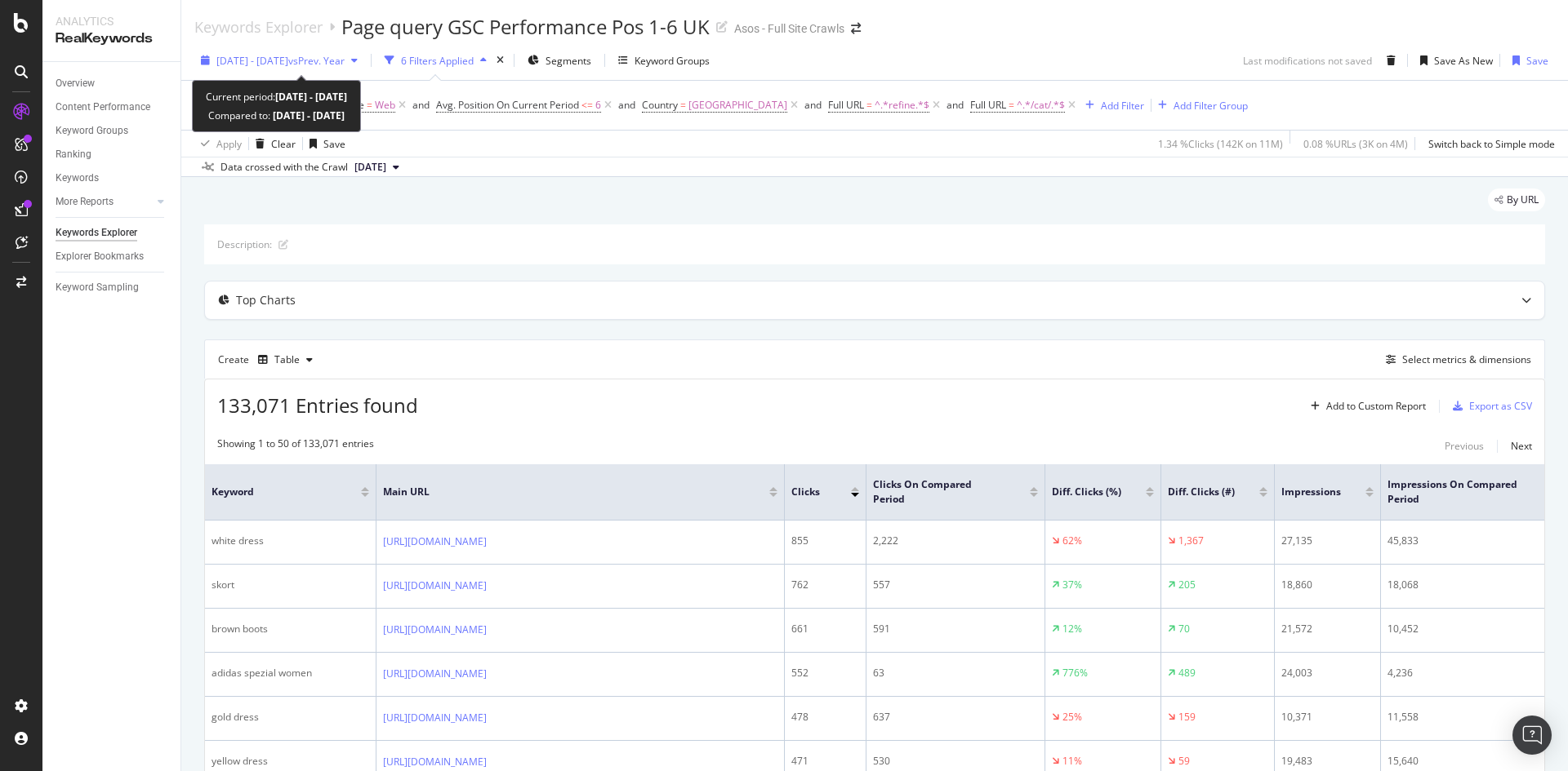
click at [287, 54] on span "[DATE] - [DATE]" at bounding box center [251, 60] width 71 height 14
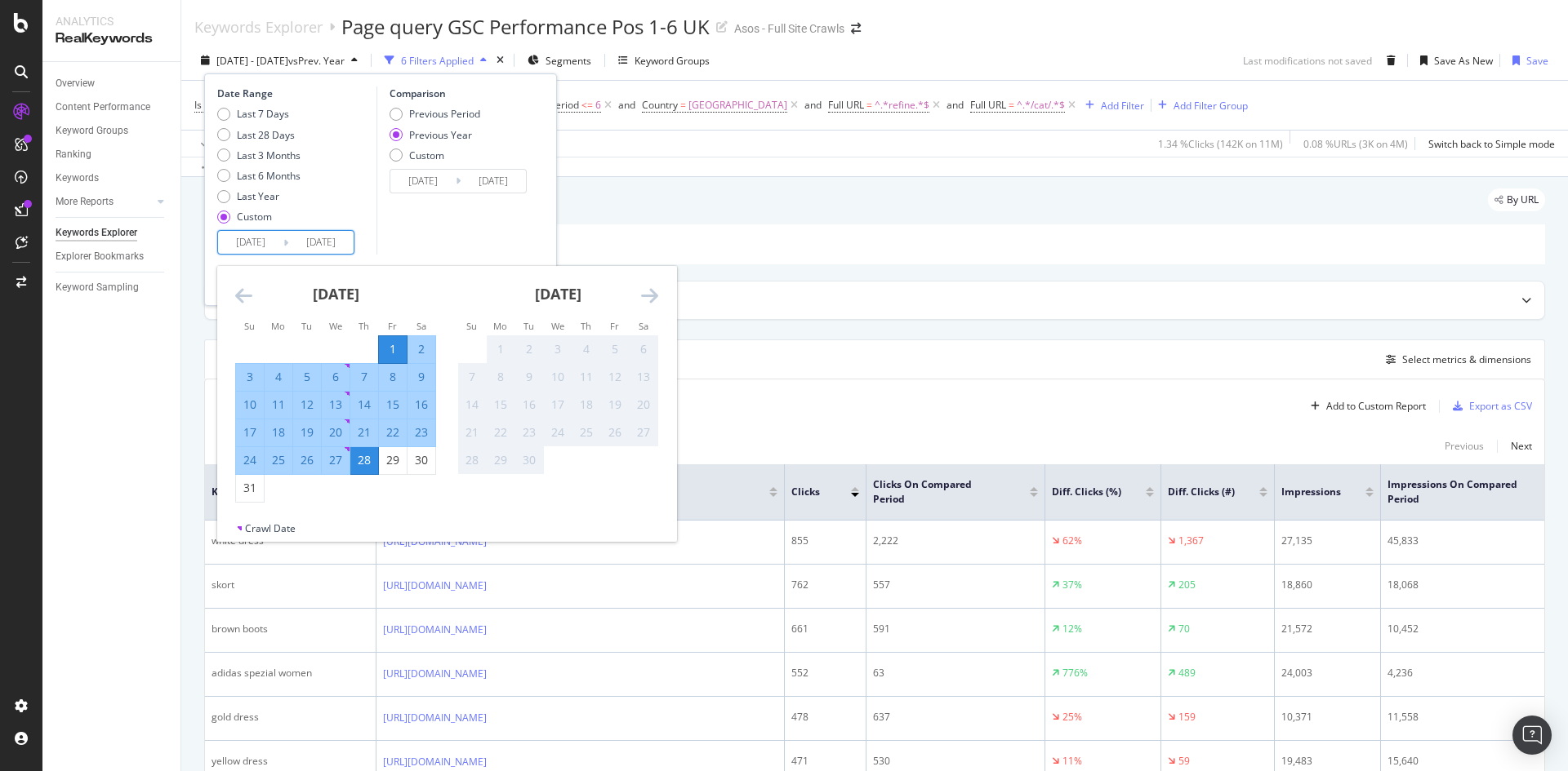
click at [328, 238] on input "[DATE]" at bounding box center [321, 242] width 65 height 23
click at [245, 497] on div "31" at bounding box center [249, 487] width 28 height 27
type input "[DATE]"
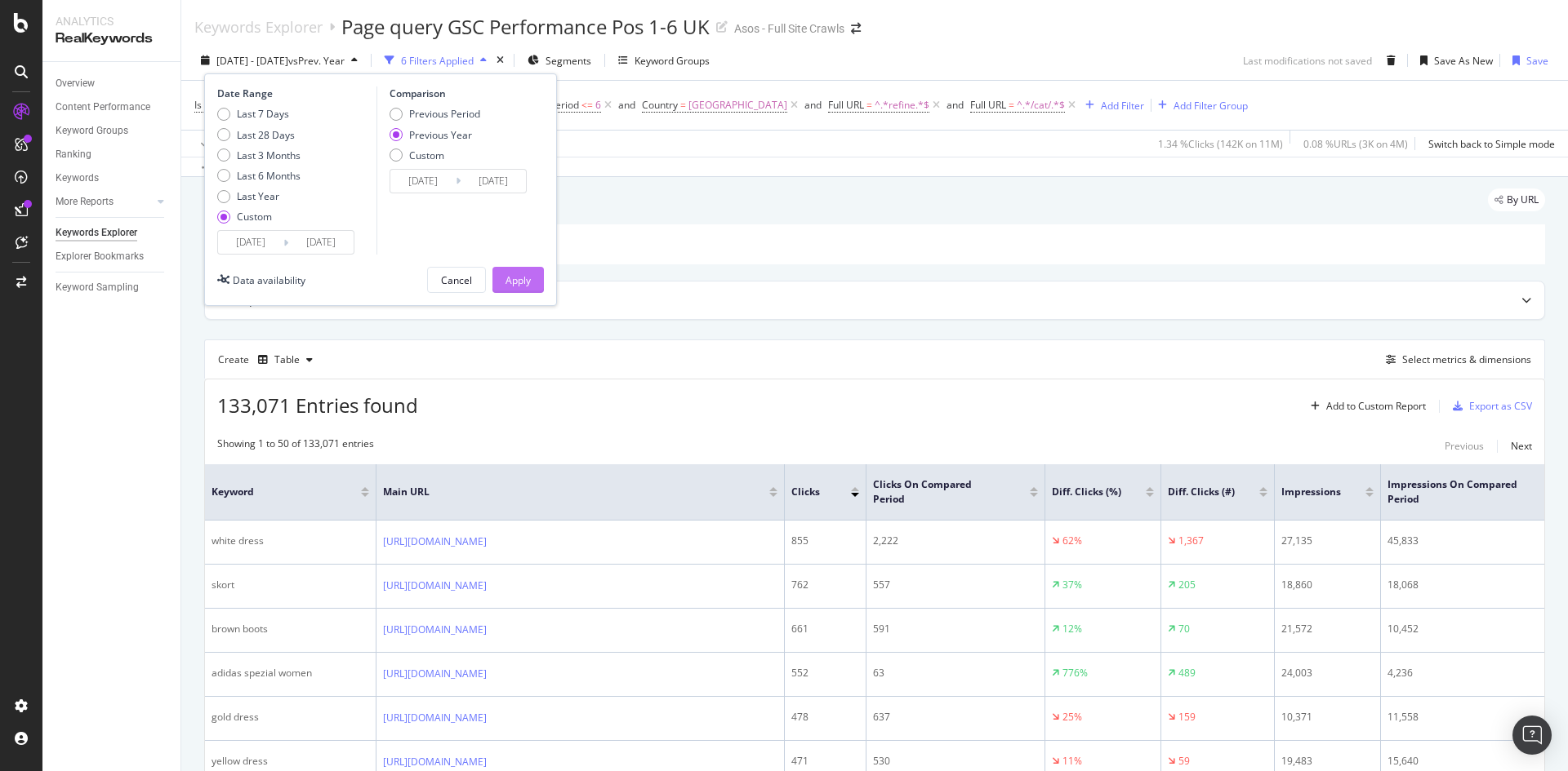
click at [523, 279] on div "Apply" at bounding box center [517, 280] width 25 height 14
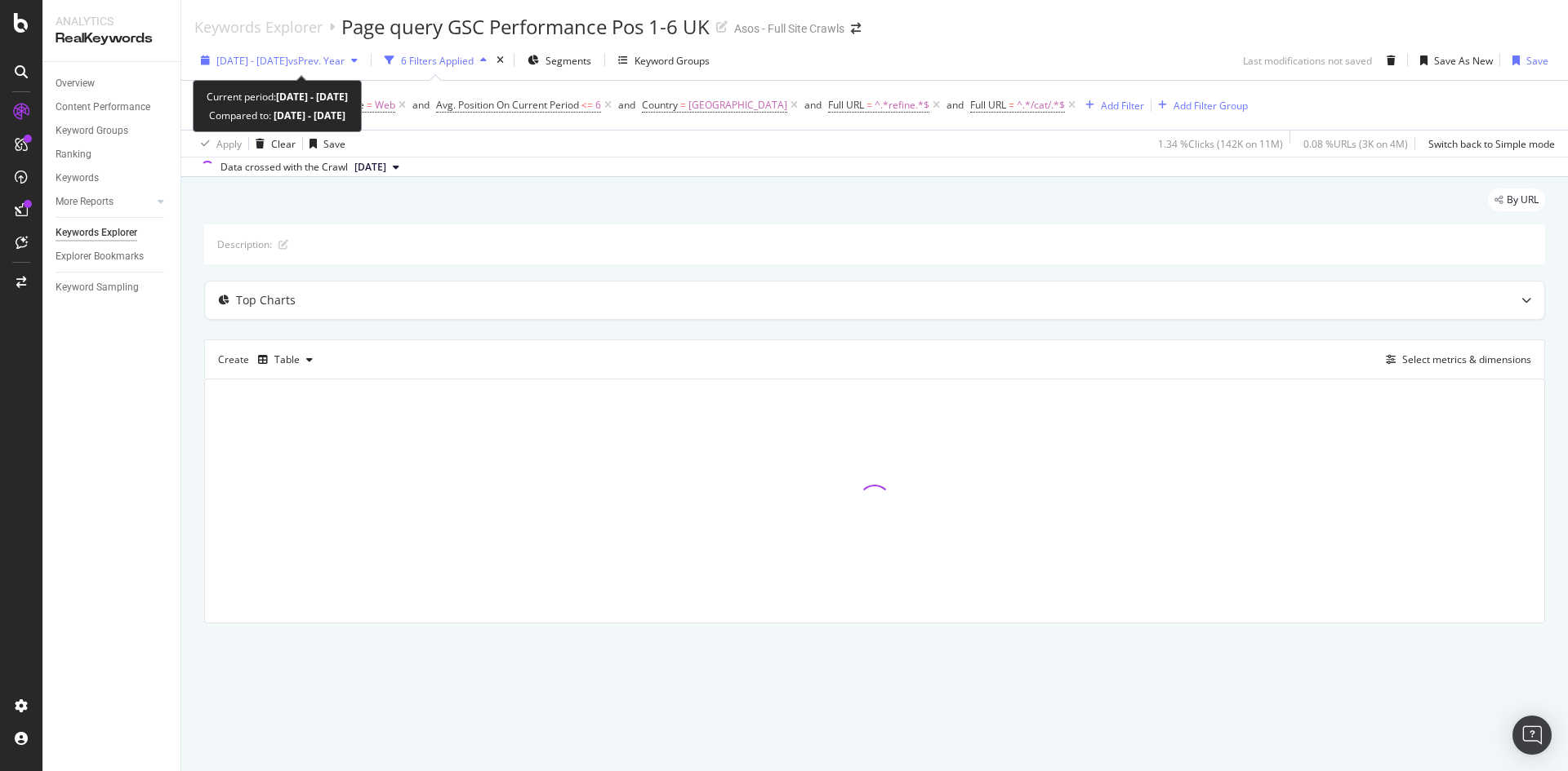
click at [345, 59] on span "vs Prev. Year" at bounding box center [316, 60] width 57 height 14
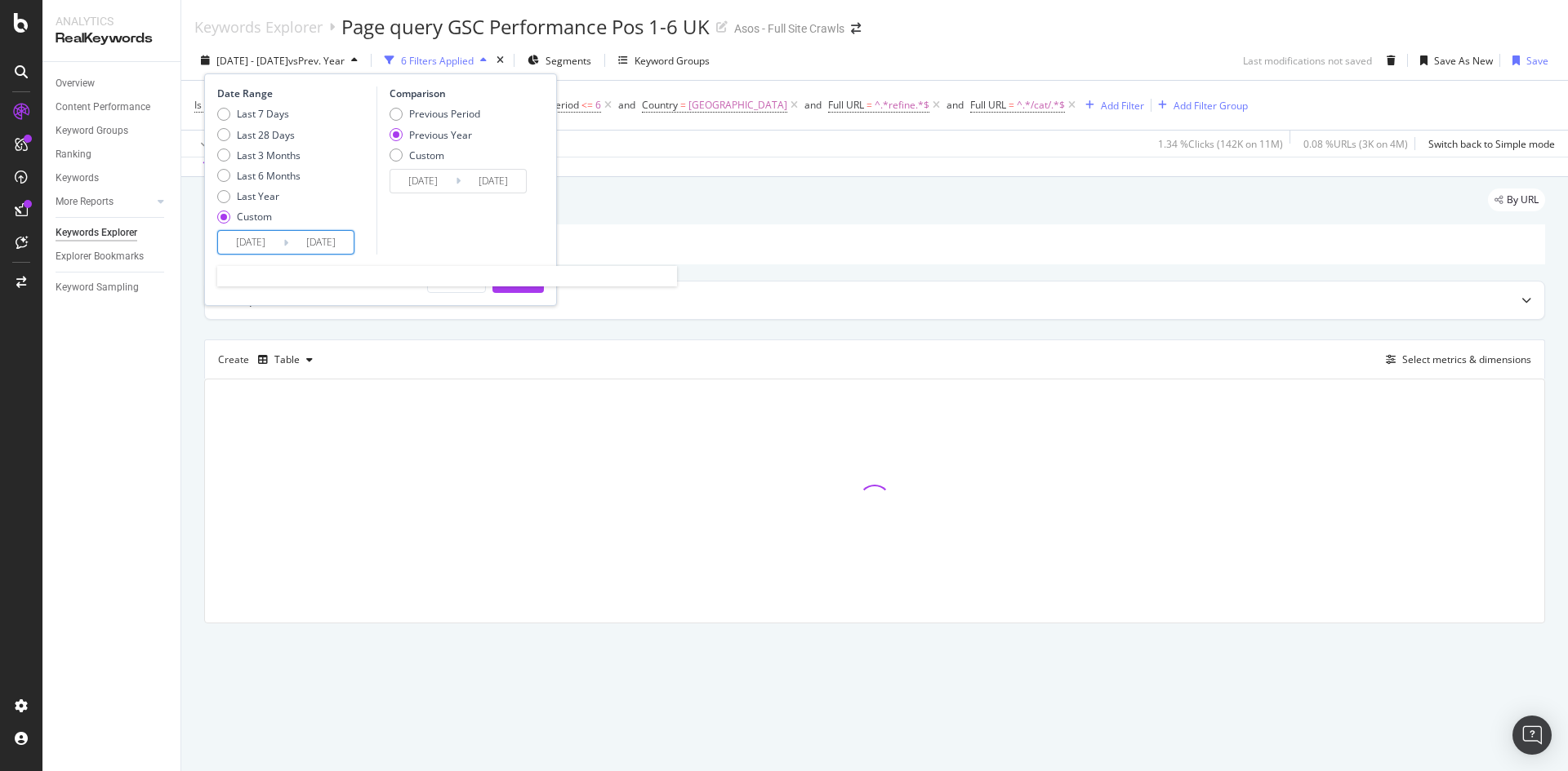
click at [316, 246] on input "[DATE]" at bounding box center [321, 242] width 65 height 23
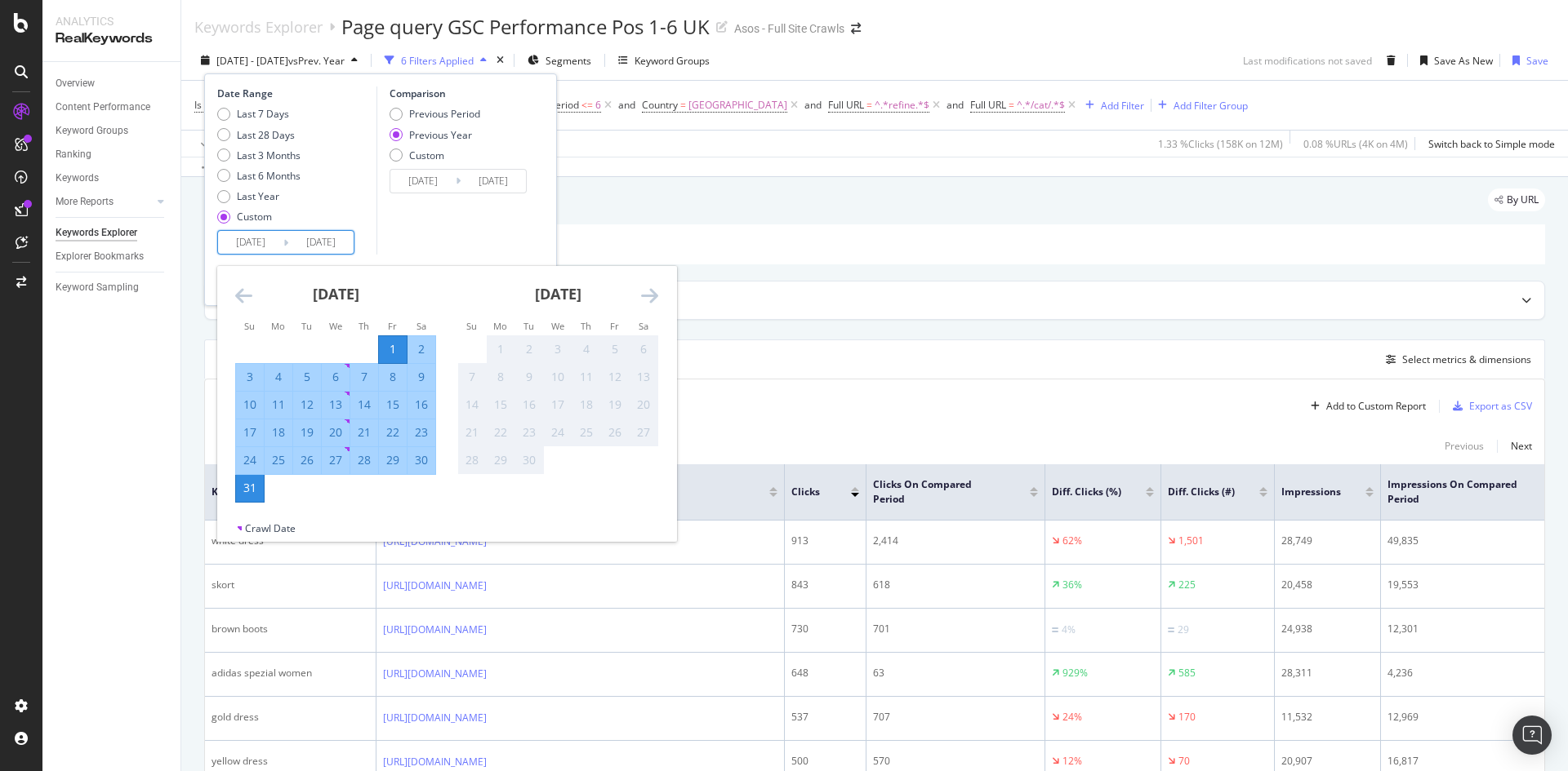
click at [897, 201] on div "By URL" at bounding box center [874, 206] width 1341 height 36
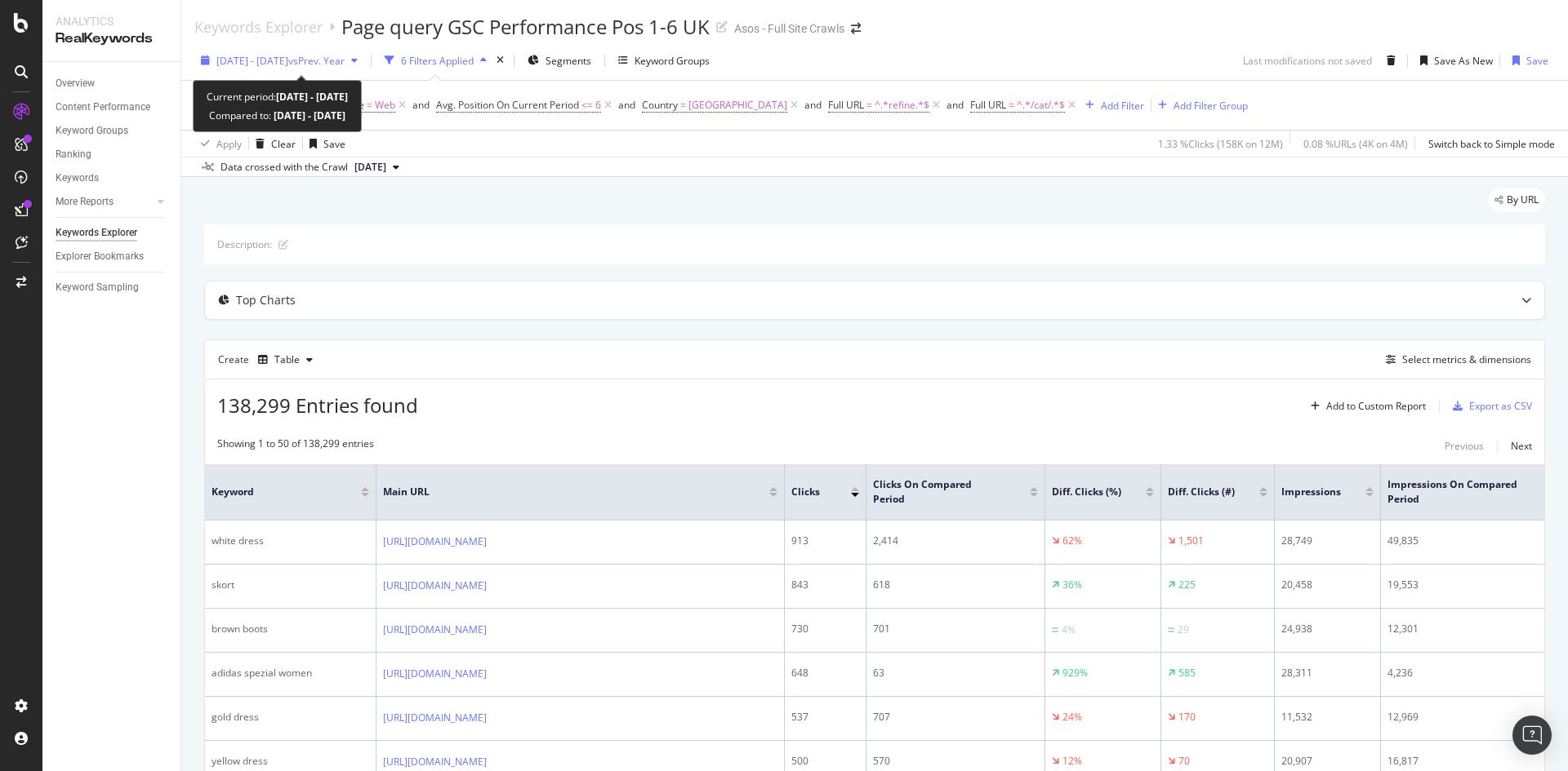
click at [336, 66] on span "vs Prev. Year" at bounding box center [316, 60] width 57 height 14
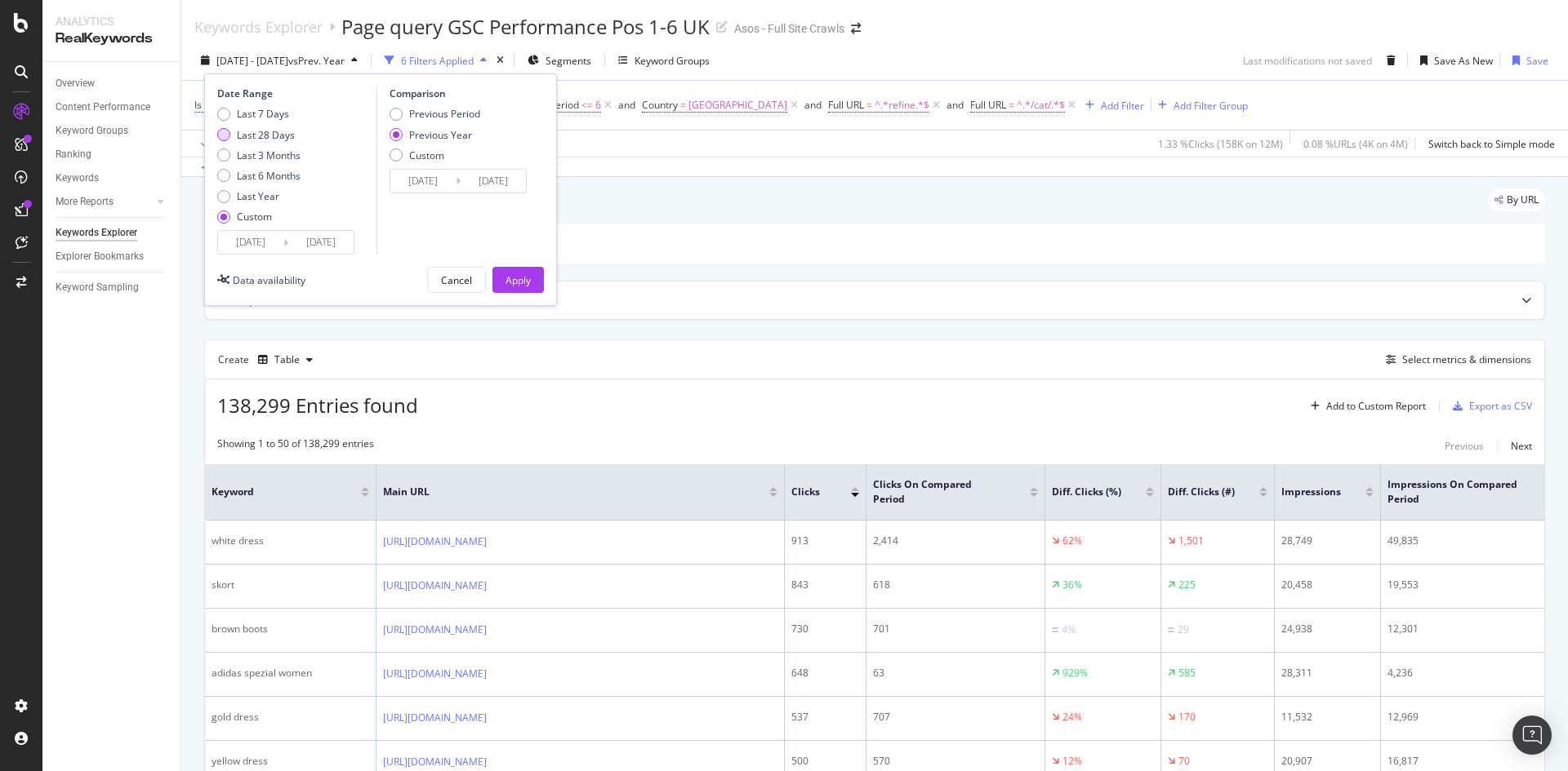
click at [253, 134] on div "Last 28 Days" at bounding box center [265, 134] width 58 height 14
type input "[DATE]"
click at [515, 283] on div "Apply" at bounding box center [517, 280] width 25 height 14
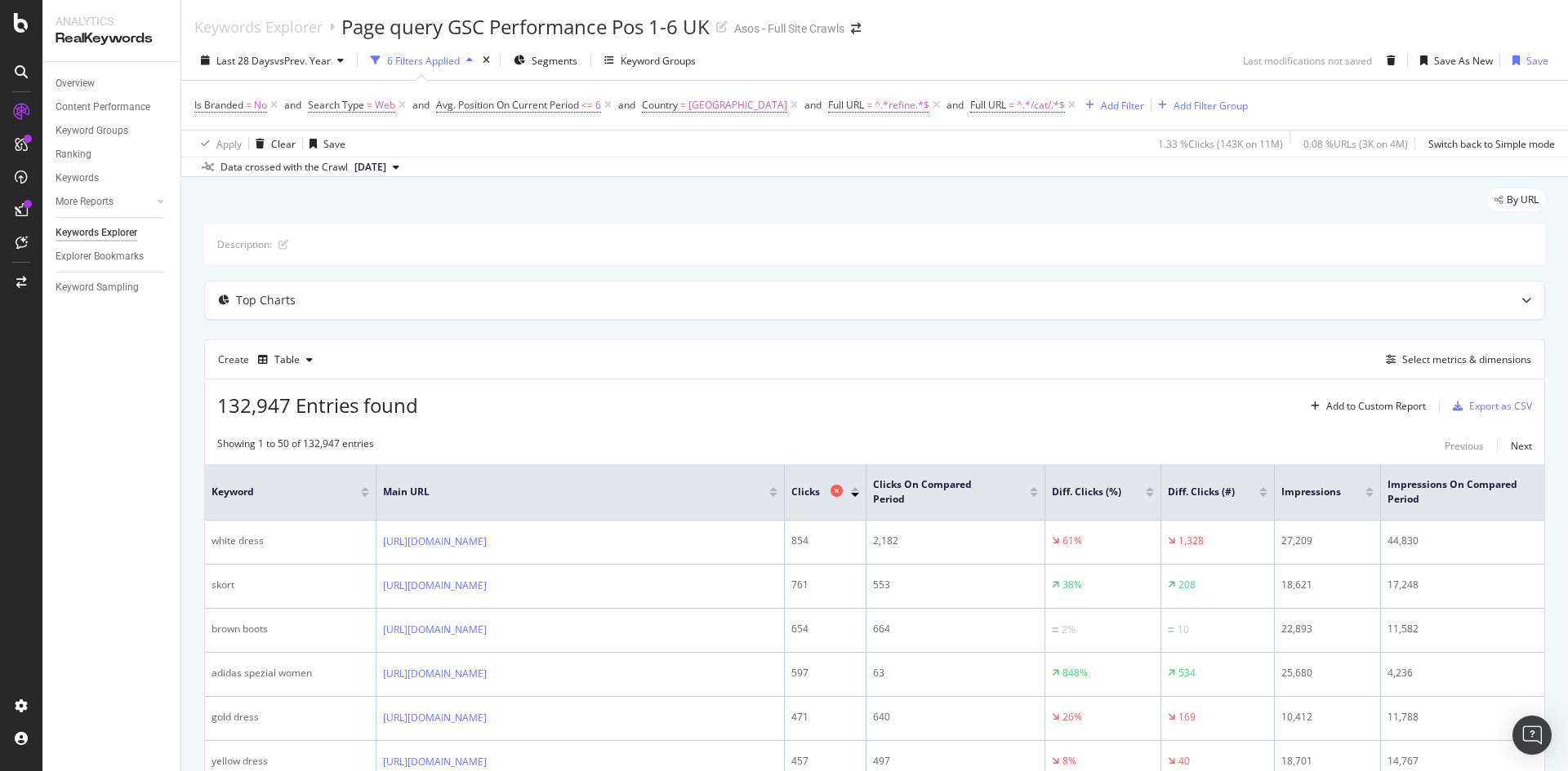
click at [809, 492] on span "Clicks" at bounding box center [809, 492] width 35 height 15
click at [856, 489] on div at bounding box center [854, 489] width 8 height 4
click at [855, 489] on div at bounding box center [854, 489] width 8 height 4
click at [851, 487] on div at bounding box center [854, 489] width 8 height 4
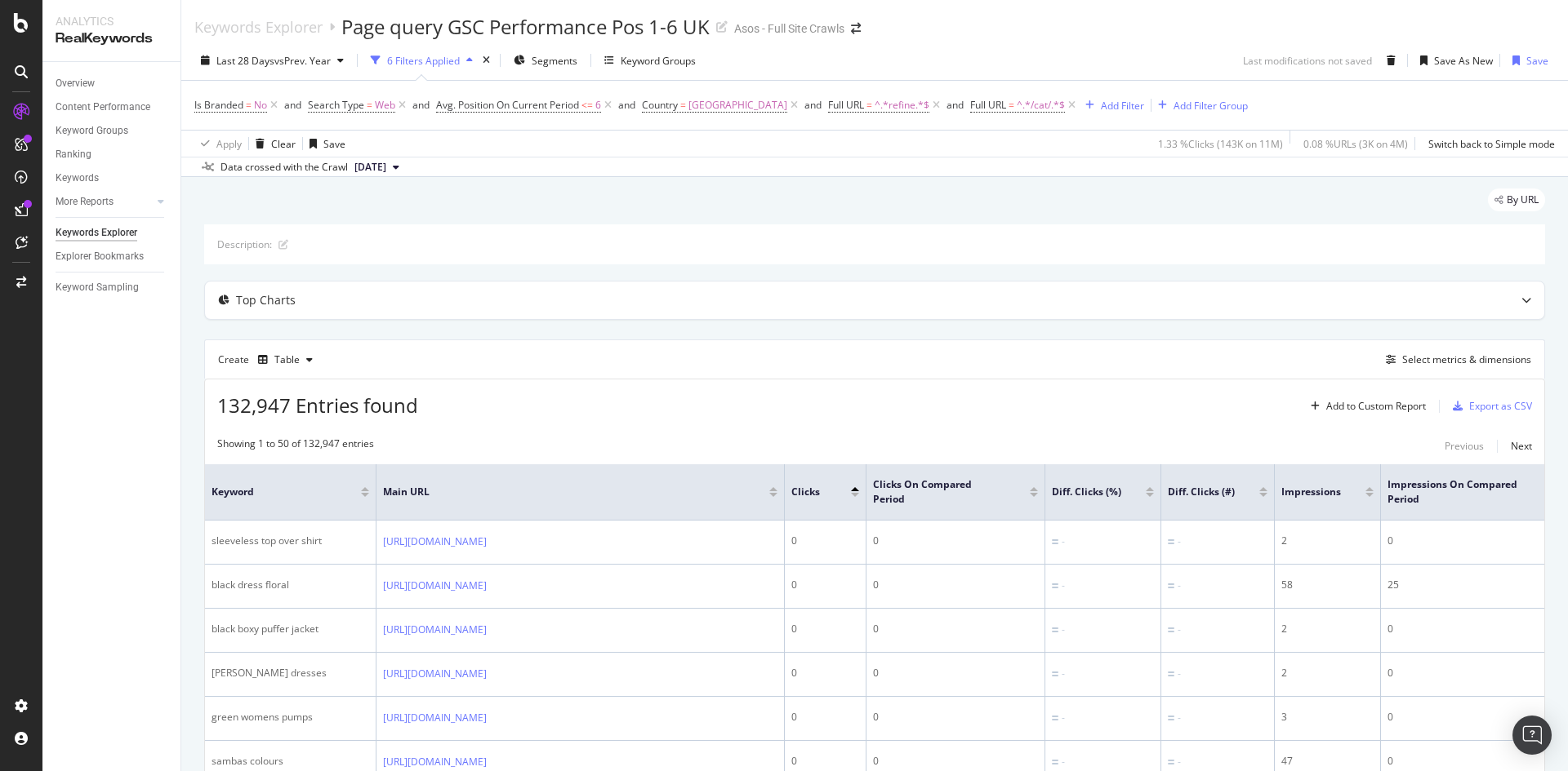
click at [819, 502] on th "Clicks" at bounding box center [825, 492] width 82 height 57
click at [814, 493] on span "Clicks" at bounding box center [809, 492] width 35 height 15
click at [856, 494] on div at bounding box center [854, 495] width 8 height 4
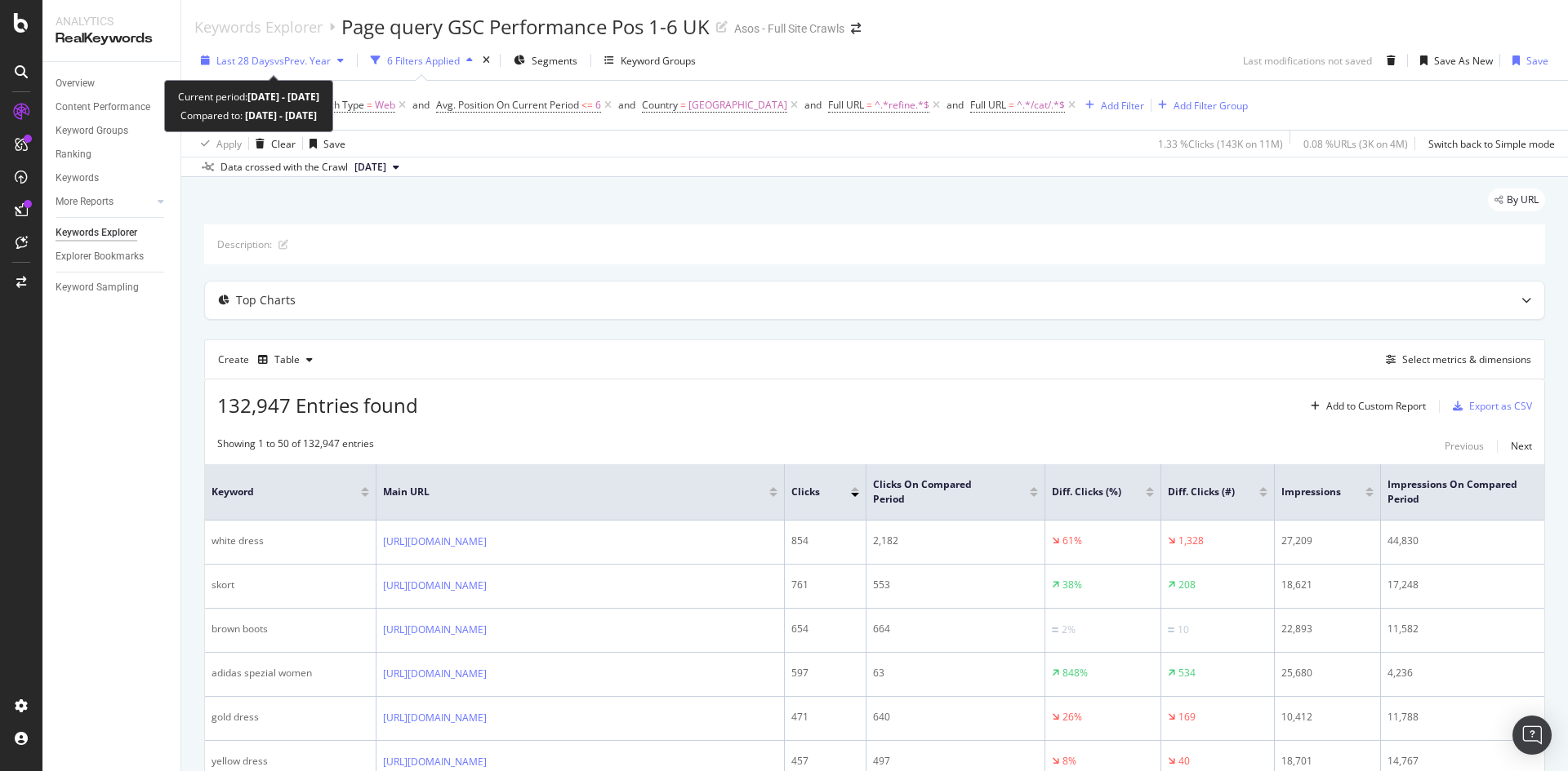
click at [279, 56] on span "vs Prev. Year" at bounding box center [302, 60] width 57 height 14
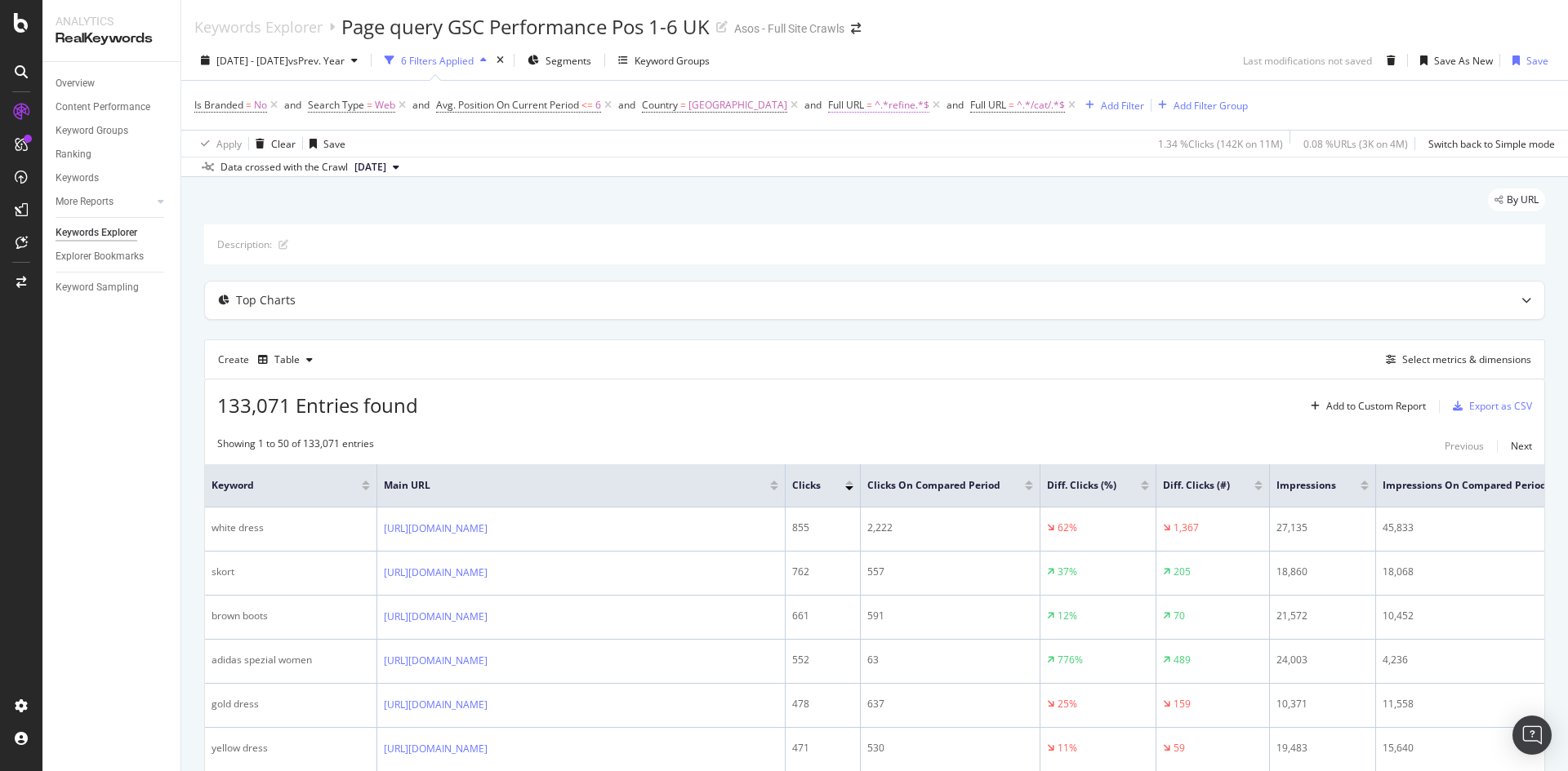
click at [884, 103] on span "^.*refine.*$" at bounding box center [901, 105] width 55 height 23
click at [864, 141] on icon at bounding box center [867, 144] width 11 height 10
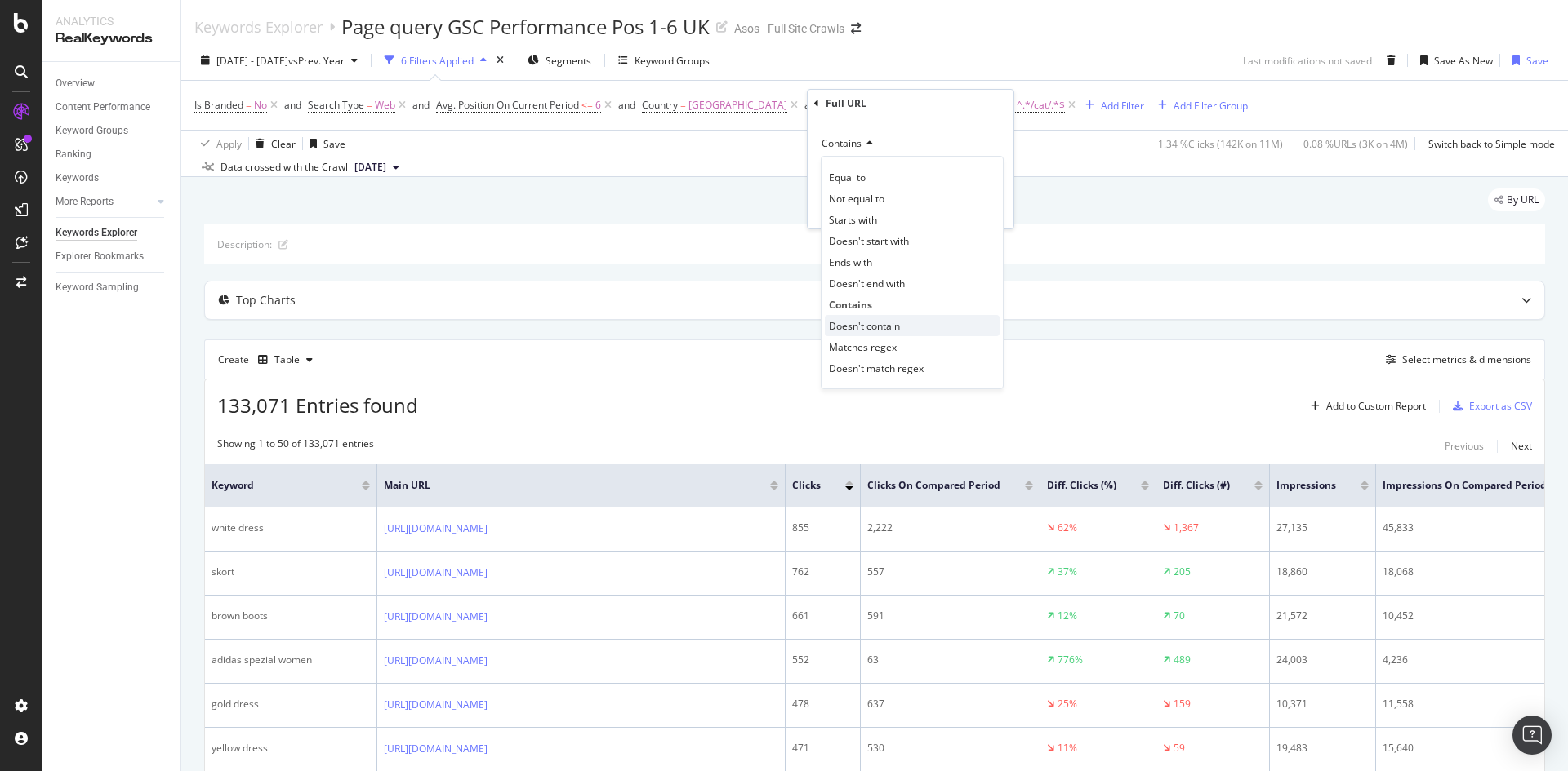
click at [886, 321] on span "Doesn't contain" at bounding box center [864, 325] width 71 height 14
click at [992, 207] on div "Apply" at bounding box center [987, 208] width 25 height 14
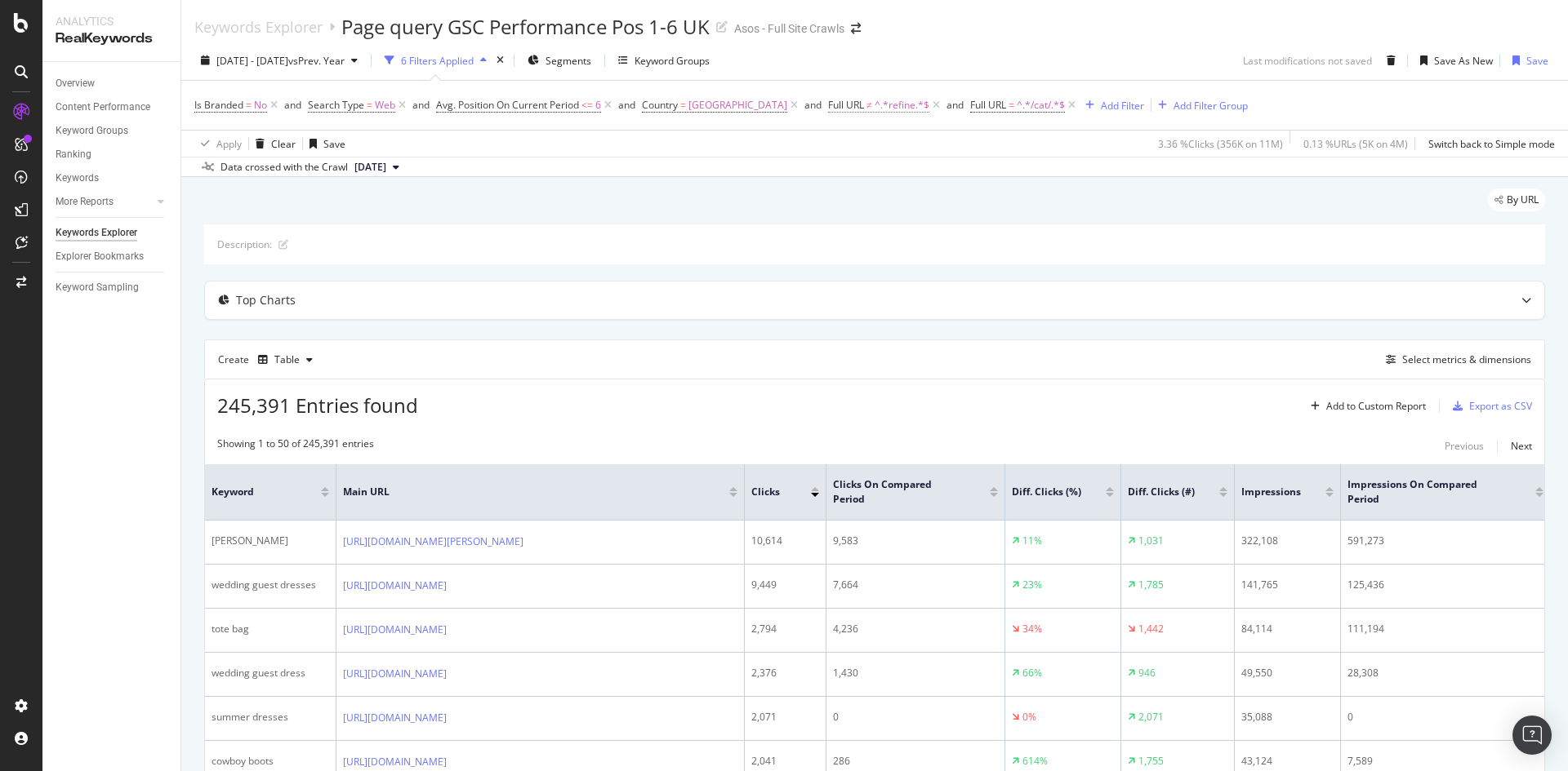
click at [842, 98] on span "Full URL" at bounding box center [846, 105] width 36 height 14
click at [594, 254] on div "Description:" at bounding box center [874, 244] width 1341 height 40
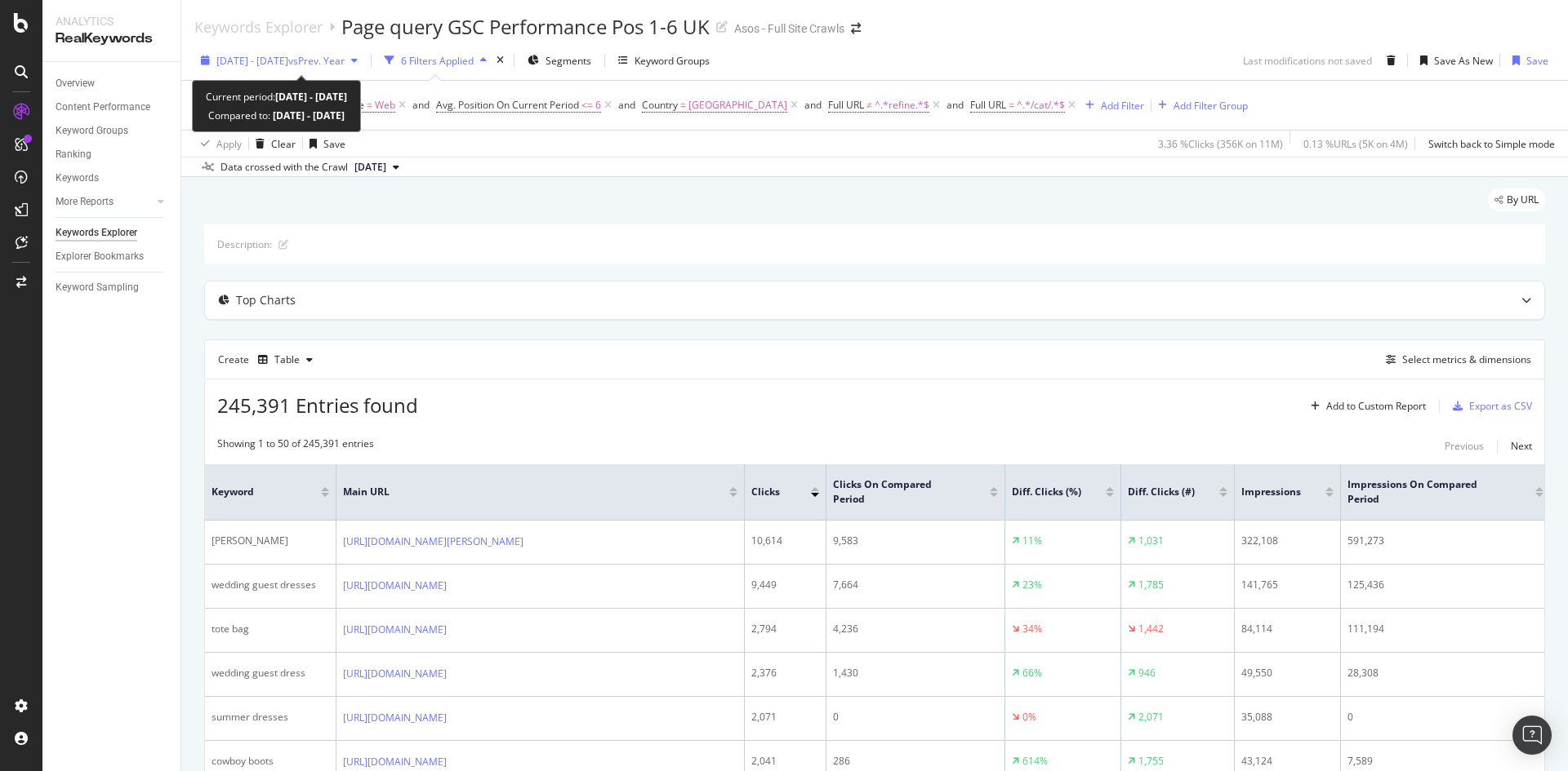
click at [276, 65] on span "[DATE] - [DATE]" at bounding box center [251, 60] width 71 height 14
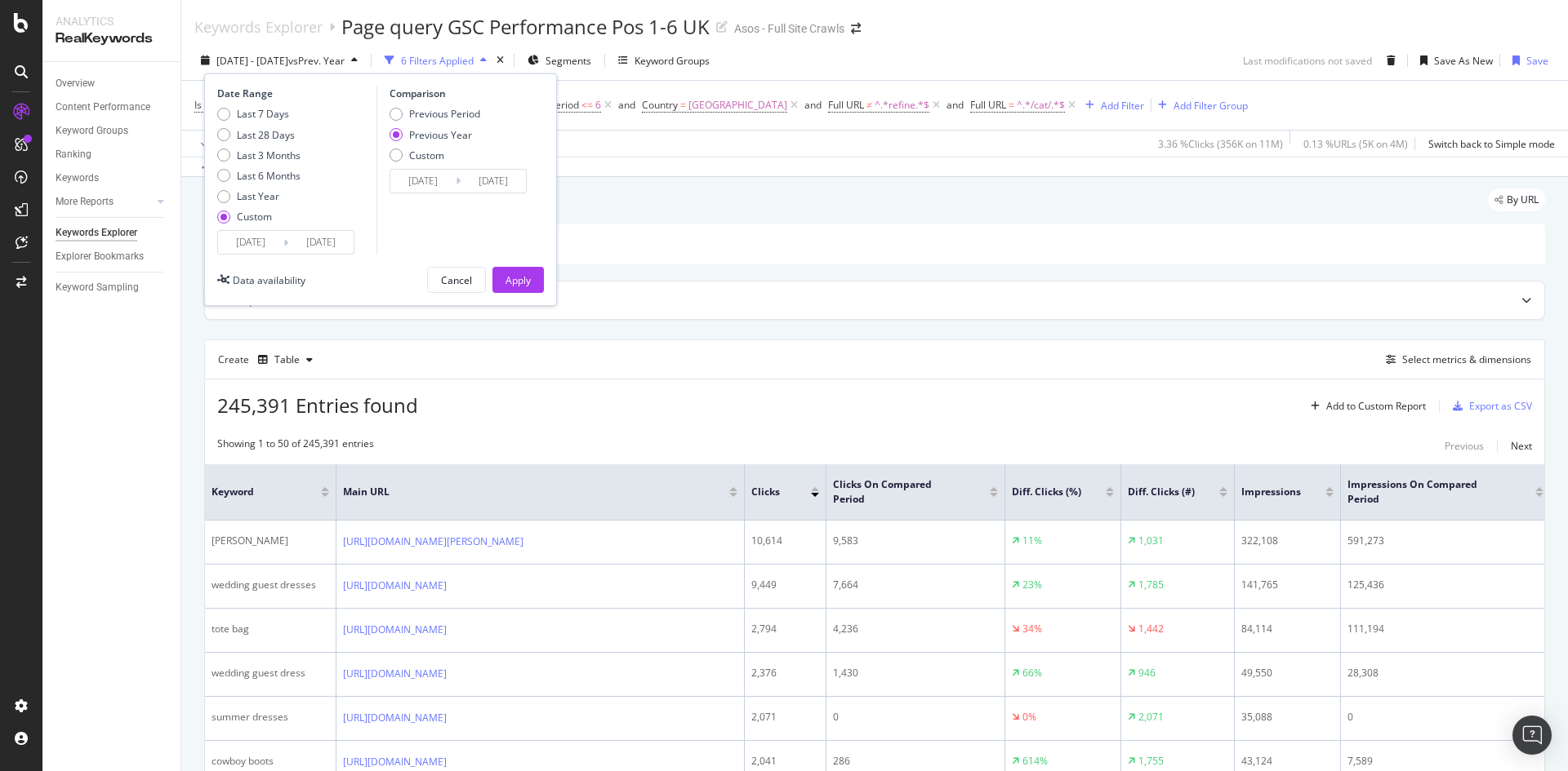
click at [351, 238] on input "[DATE]" at bounding box center [321, 242] width 65 height 23
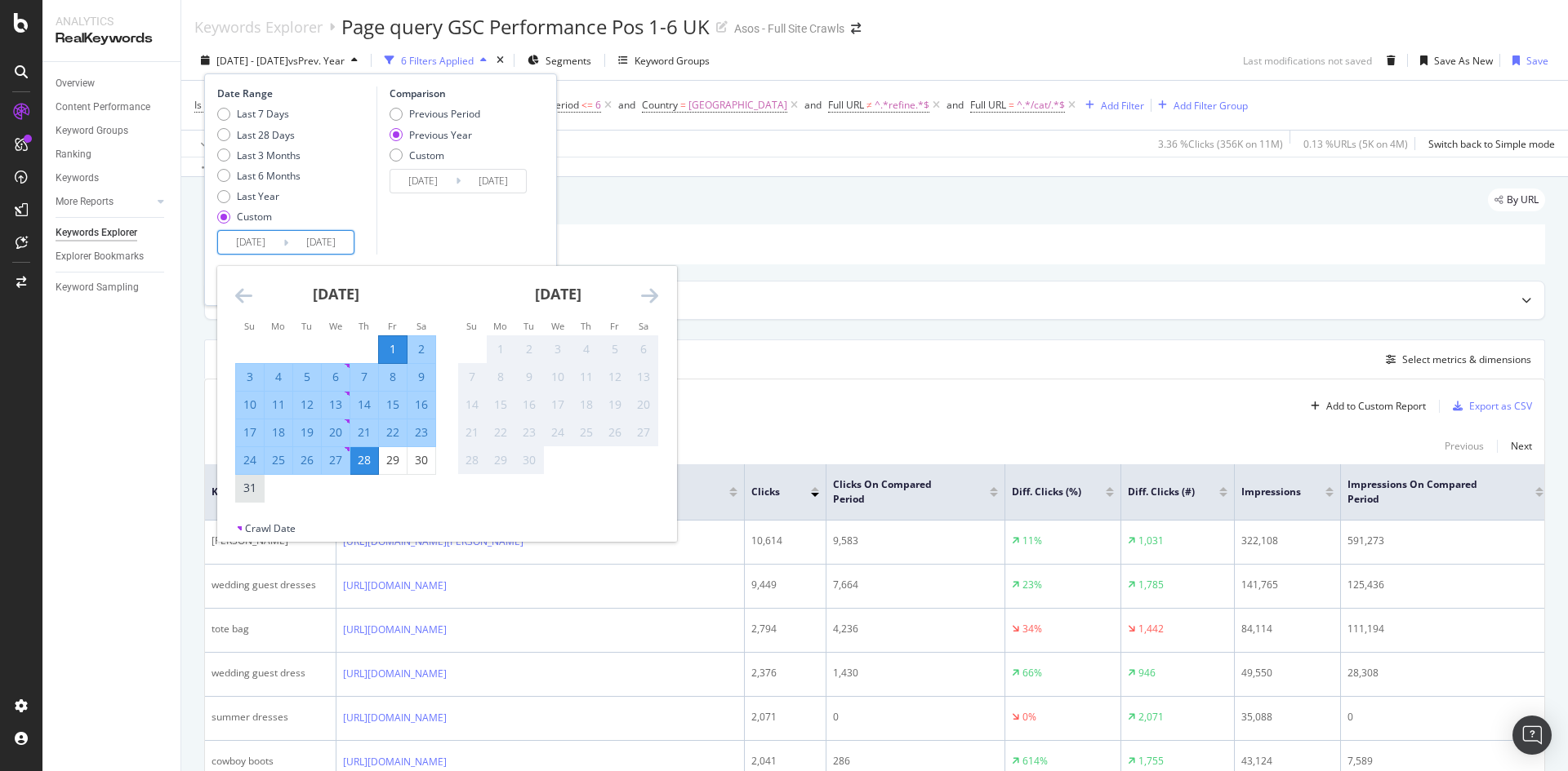
click at [245, 491] on div "31" at bounding box center [249, 488] width 28 height 17
type input "[DATE]"
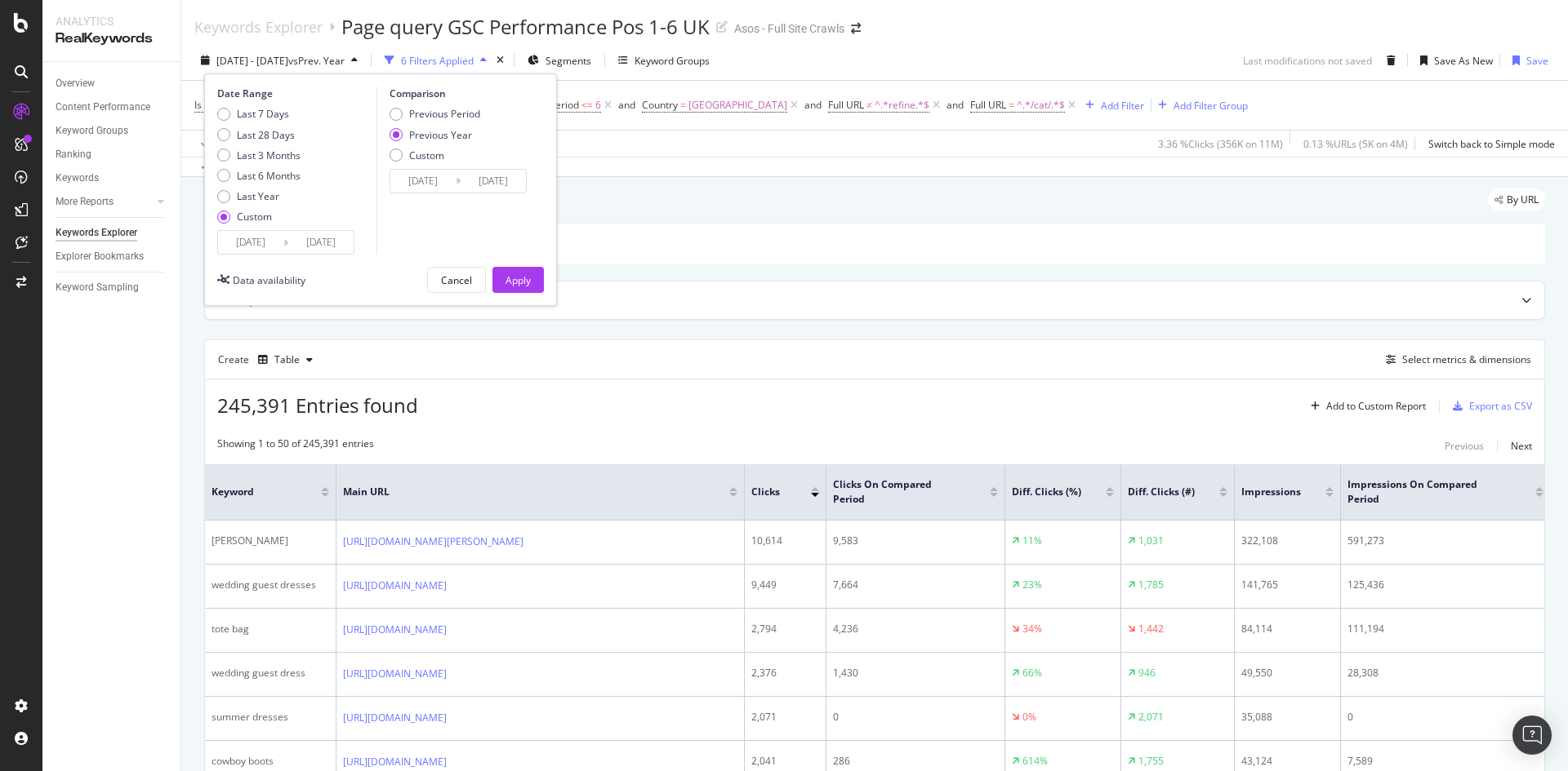
click at [515, 284] on div "Apply" at bounding box center [517, 280] width 25 height 14
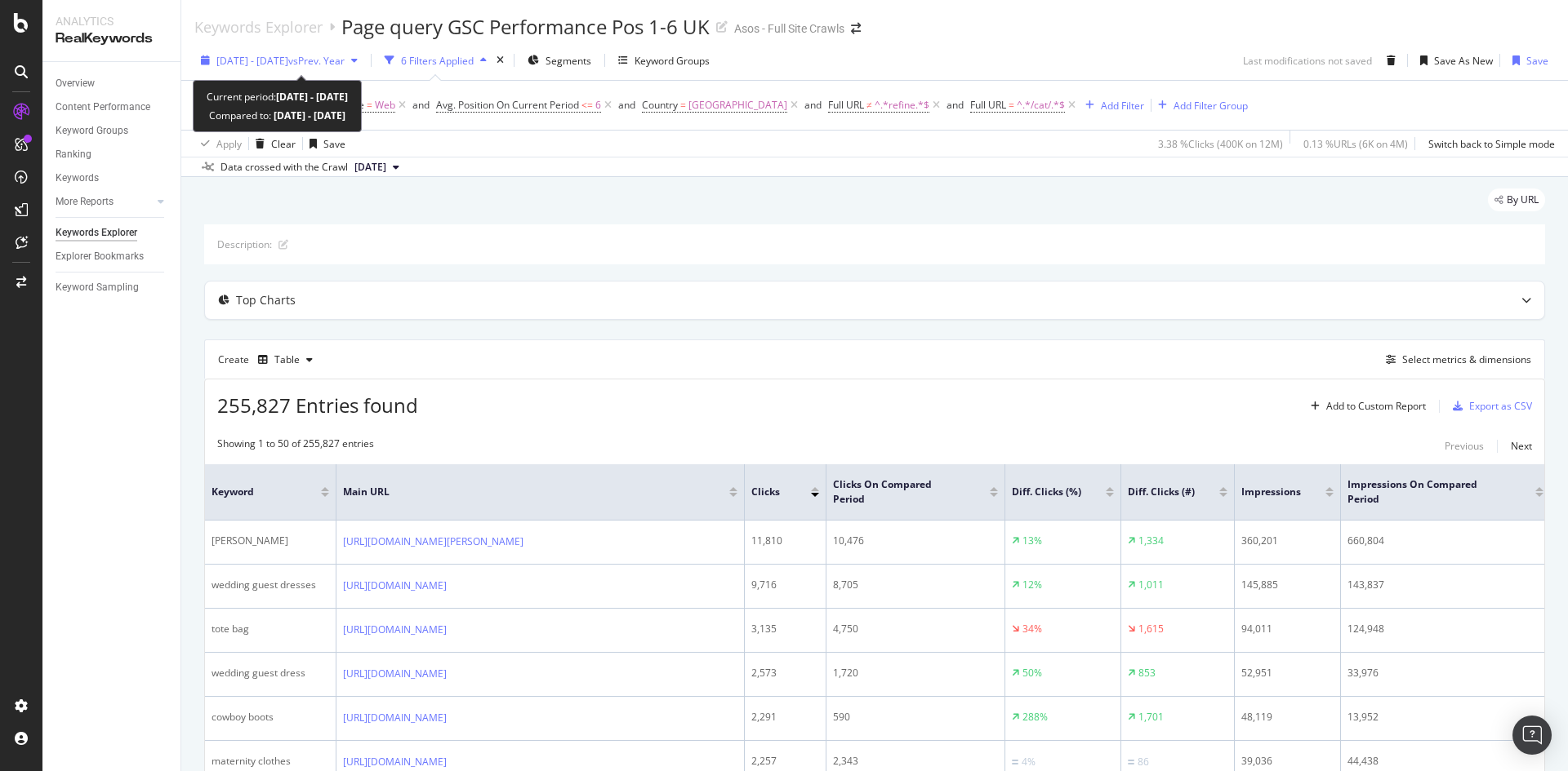
click at [328, 64] on span "vs Prev. Year" at bounding box center [316, 60] width 57 height 14
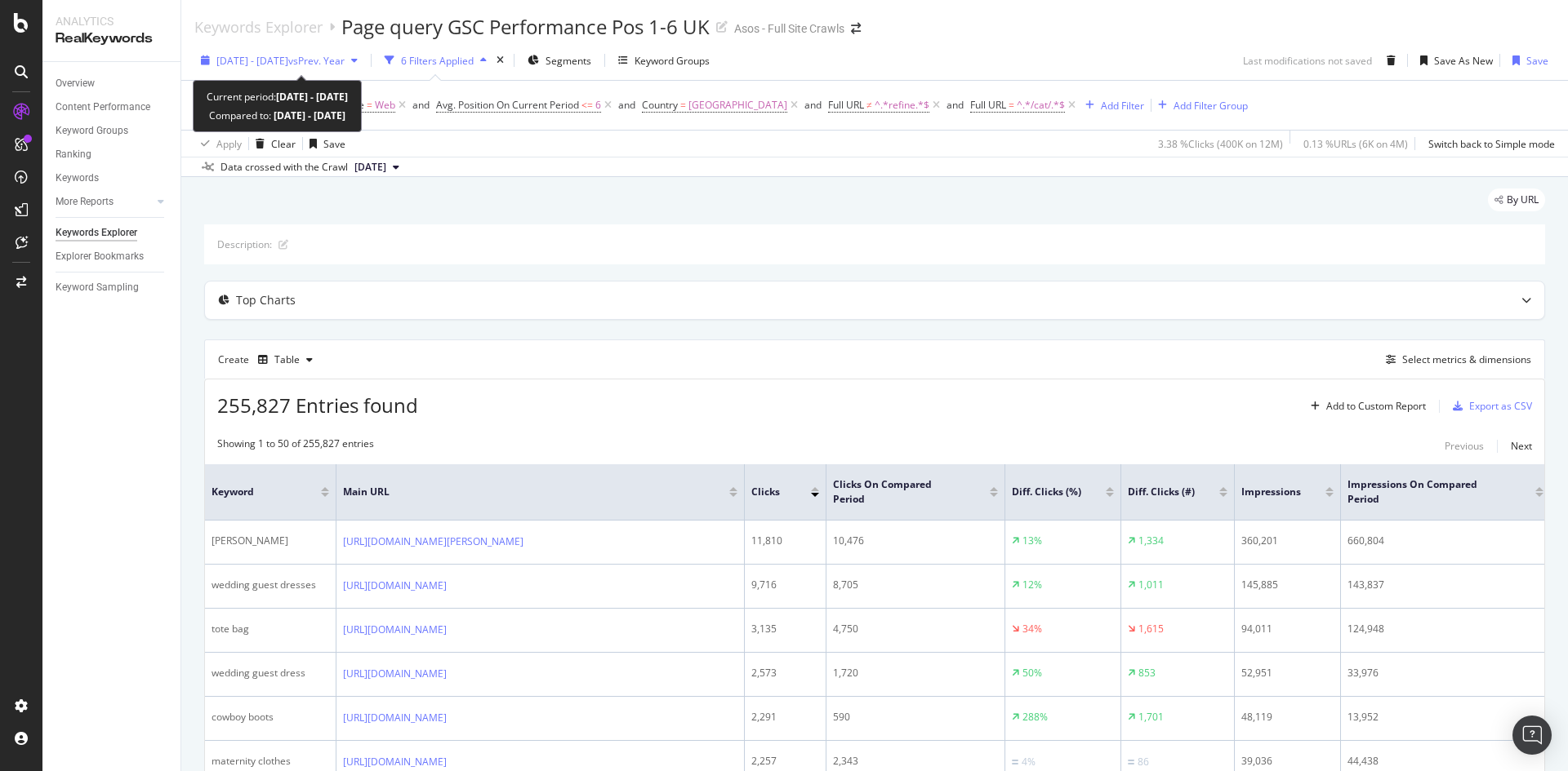
click at [288, 65] on span "[DATE] - [DATE]" at bounding box center [251, 60] width 71 height 14
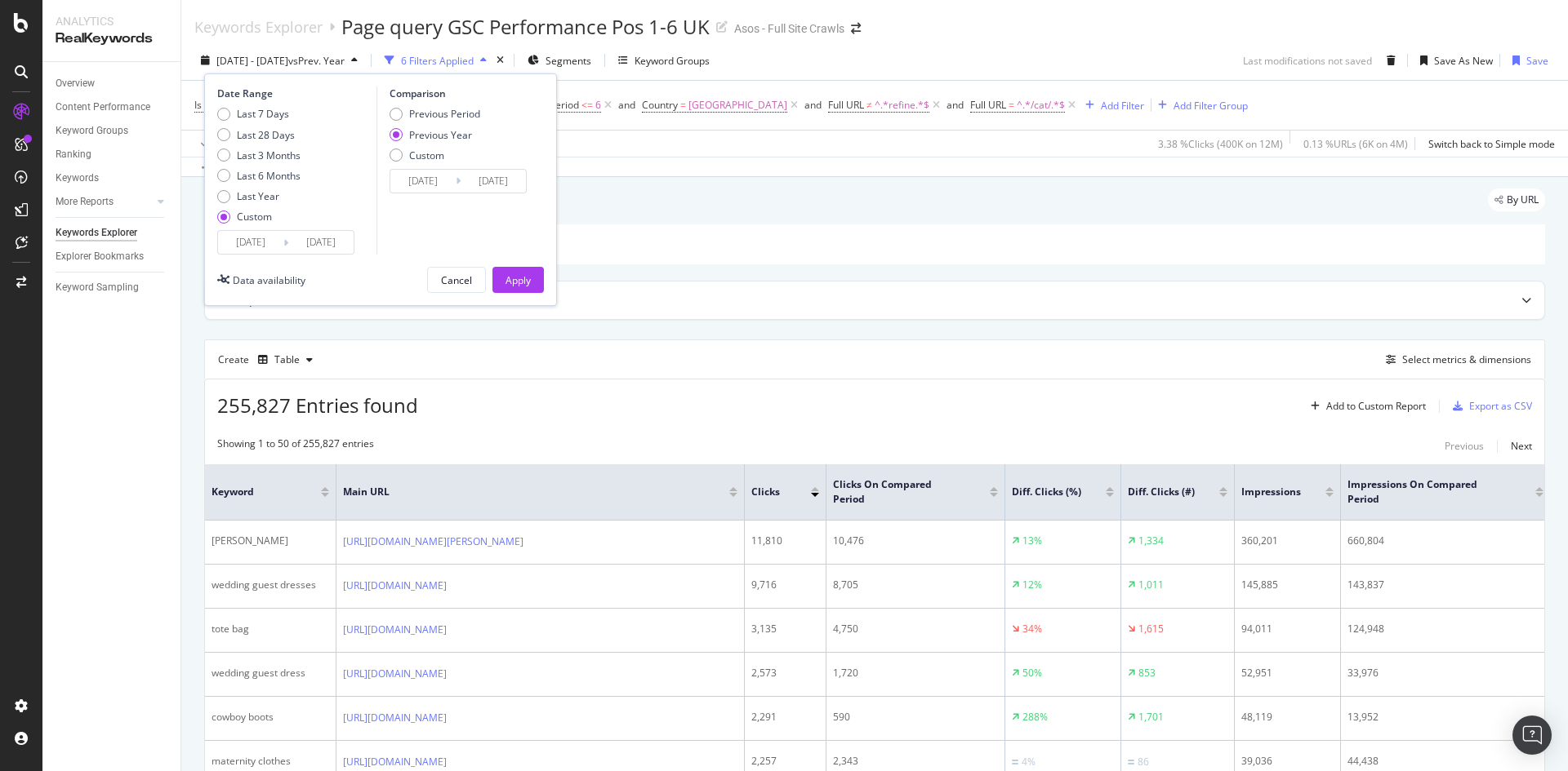
click at [277, 248] on input "[DATE]" at bounding box center [250, 242] width 65 height 23
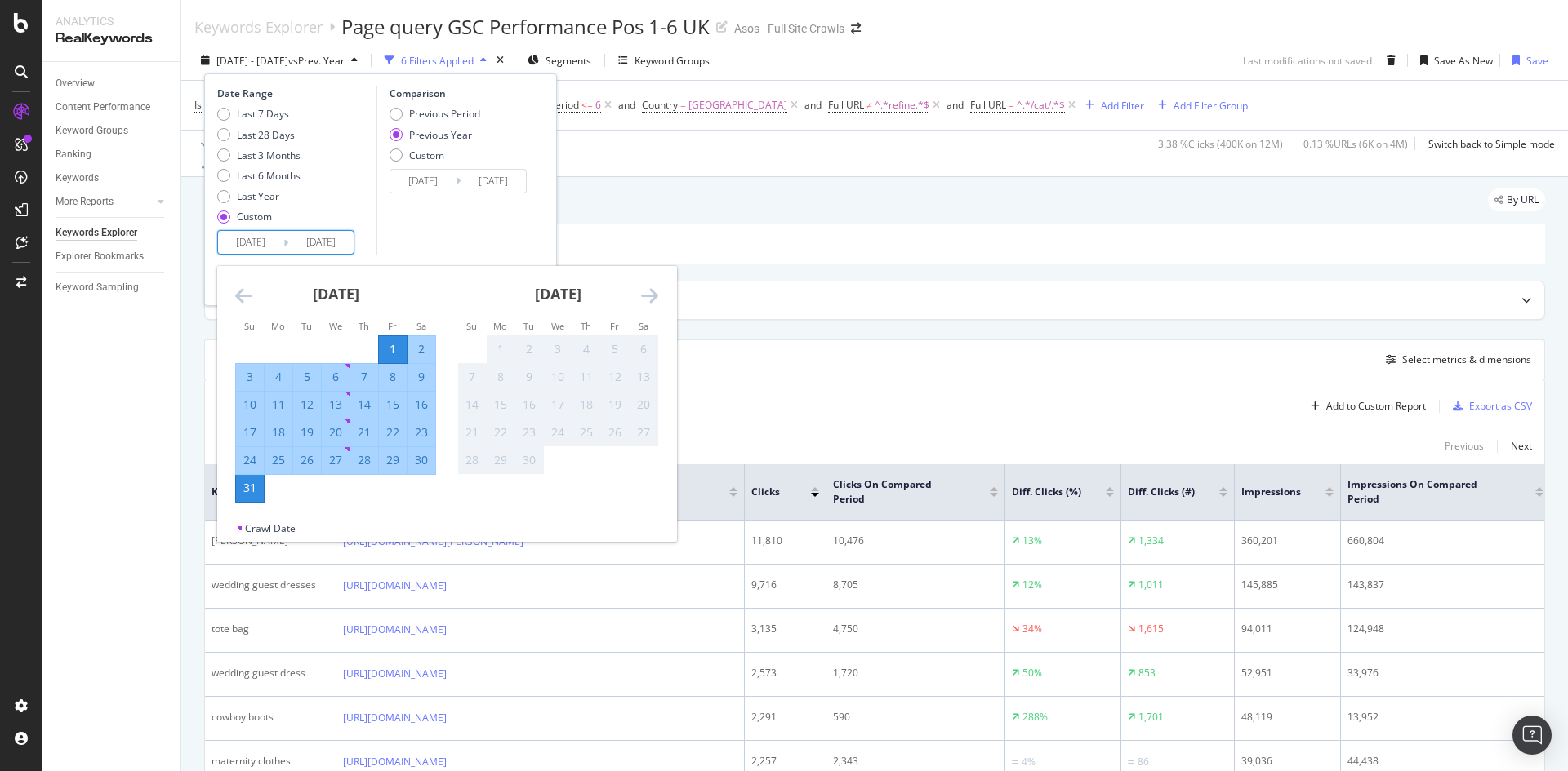
click at [394, 353] on div "1" at bounding box center [393, 349] width 28 height 17
click at [389, 469] on div "29" at bounding box center [393, 461] width 28 height 27
type input "[DATE]"
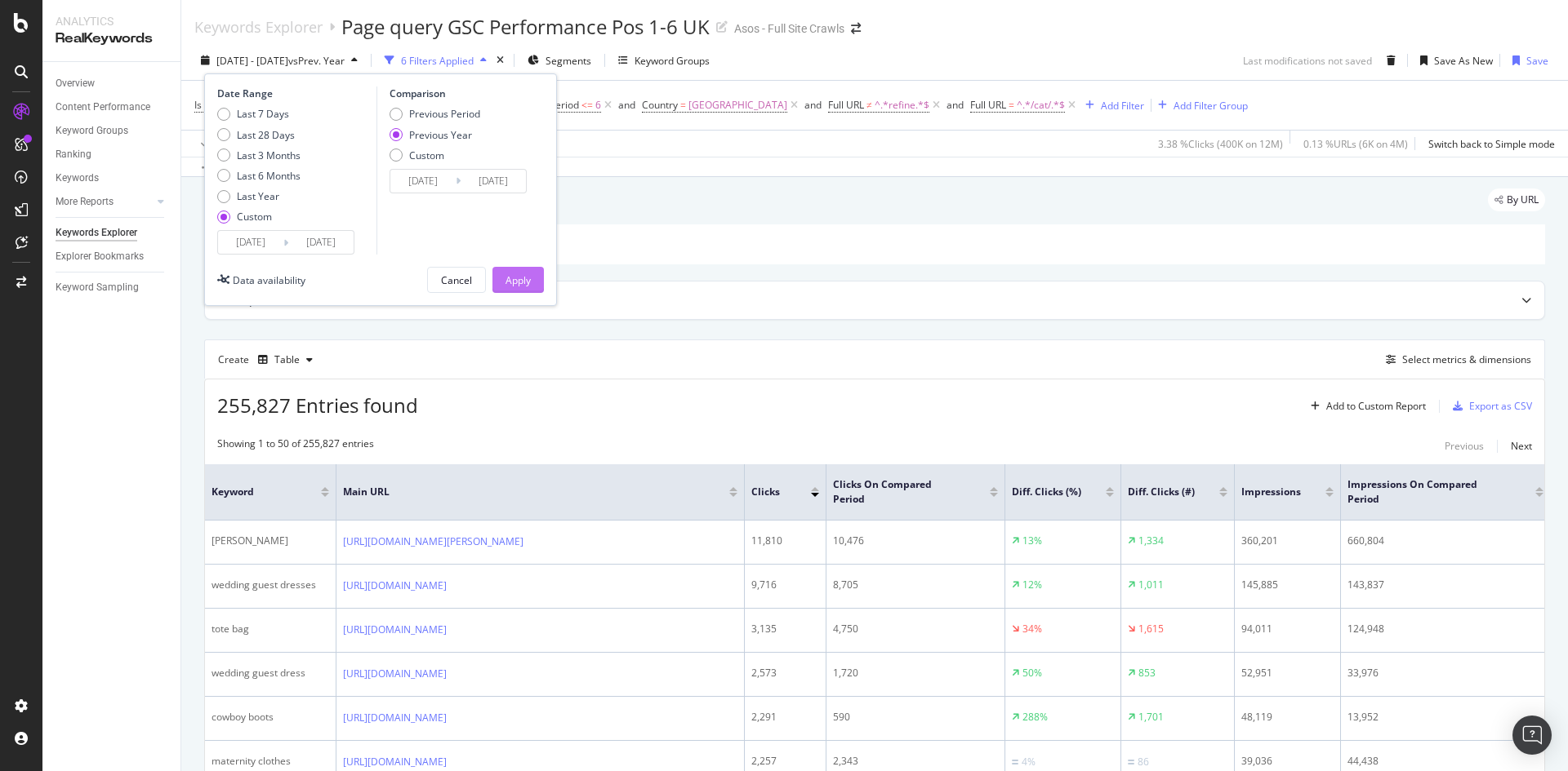
click at [513, 280] on div "Apply" at bounding box center [517, 280] width 25 height 14
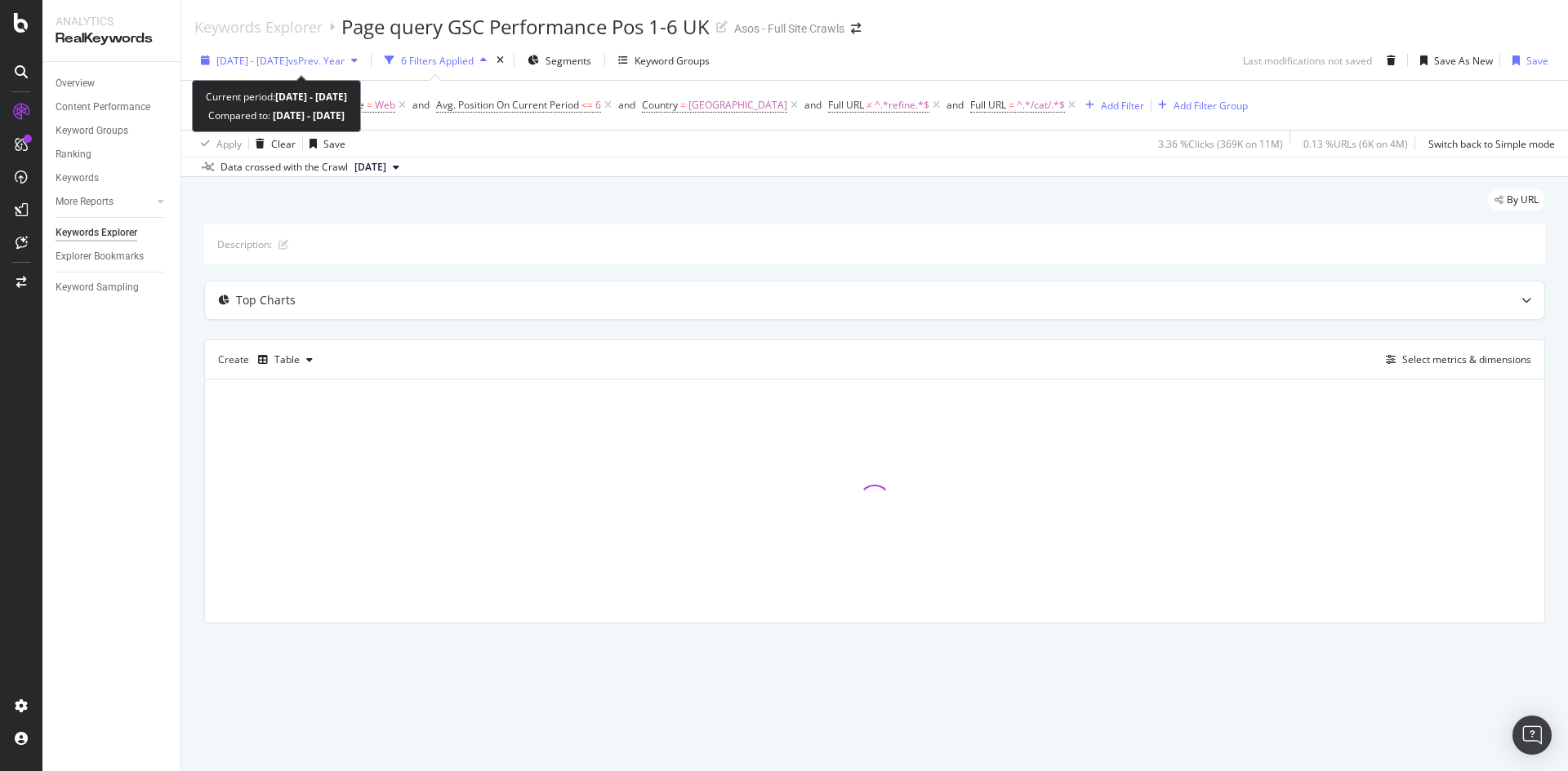
click at [337, 67] on span "vs Prev. Year" at bounding box center [316, 60] width 57 height 14
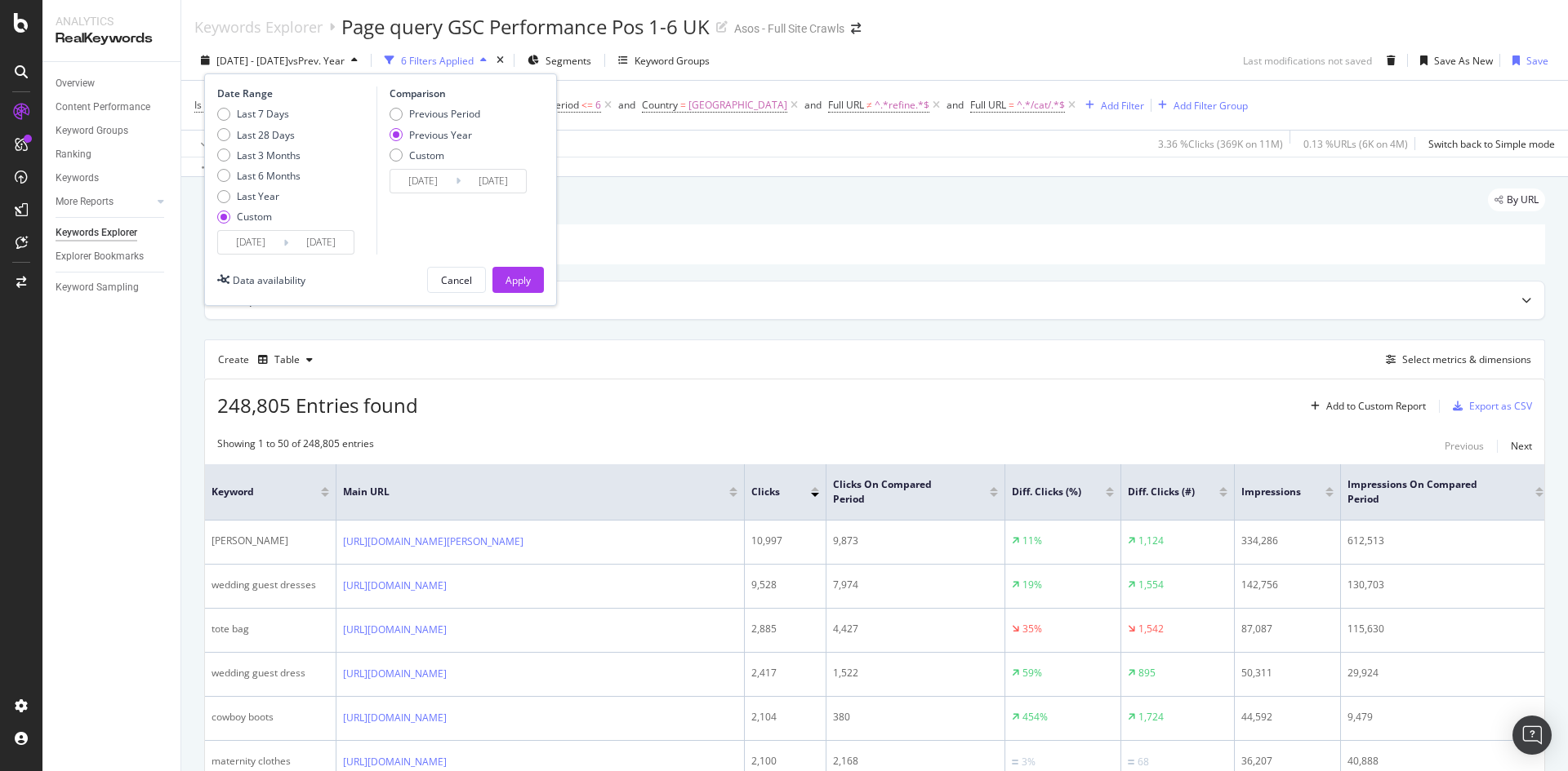
click at [324, 246] on input "[DATE]" at bounding box center [321, 242] width 65 height 23
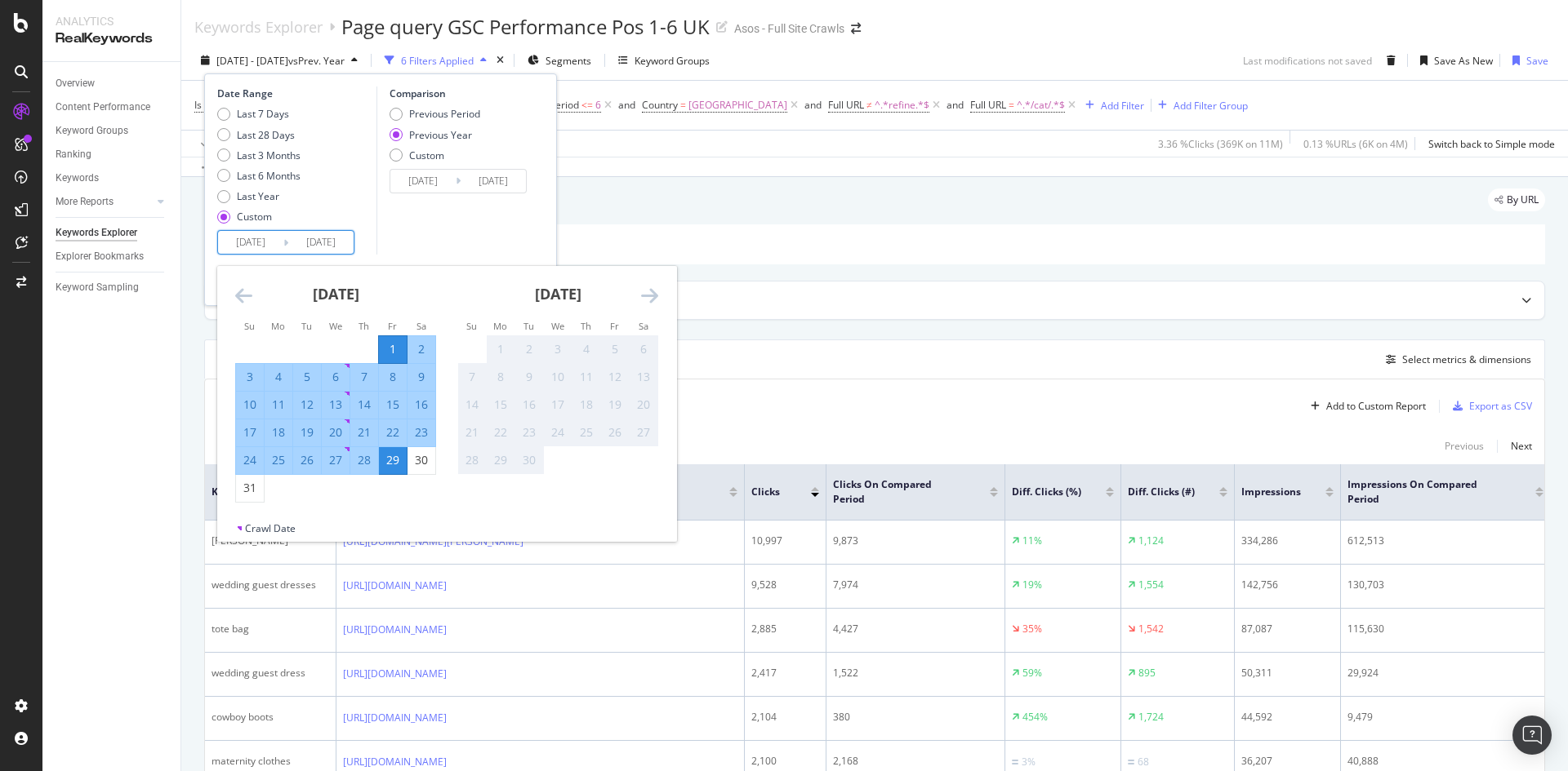
click at [363, 461] on div "28" at bounding box center [364, 461] width 28 height 17
type input "[DATE]"
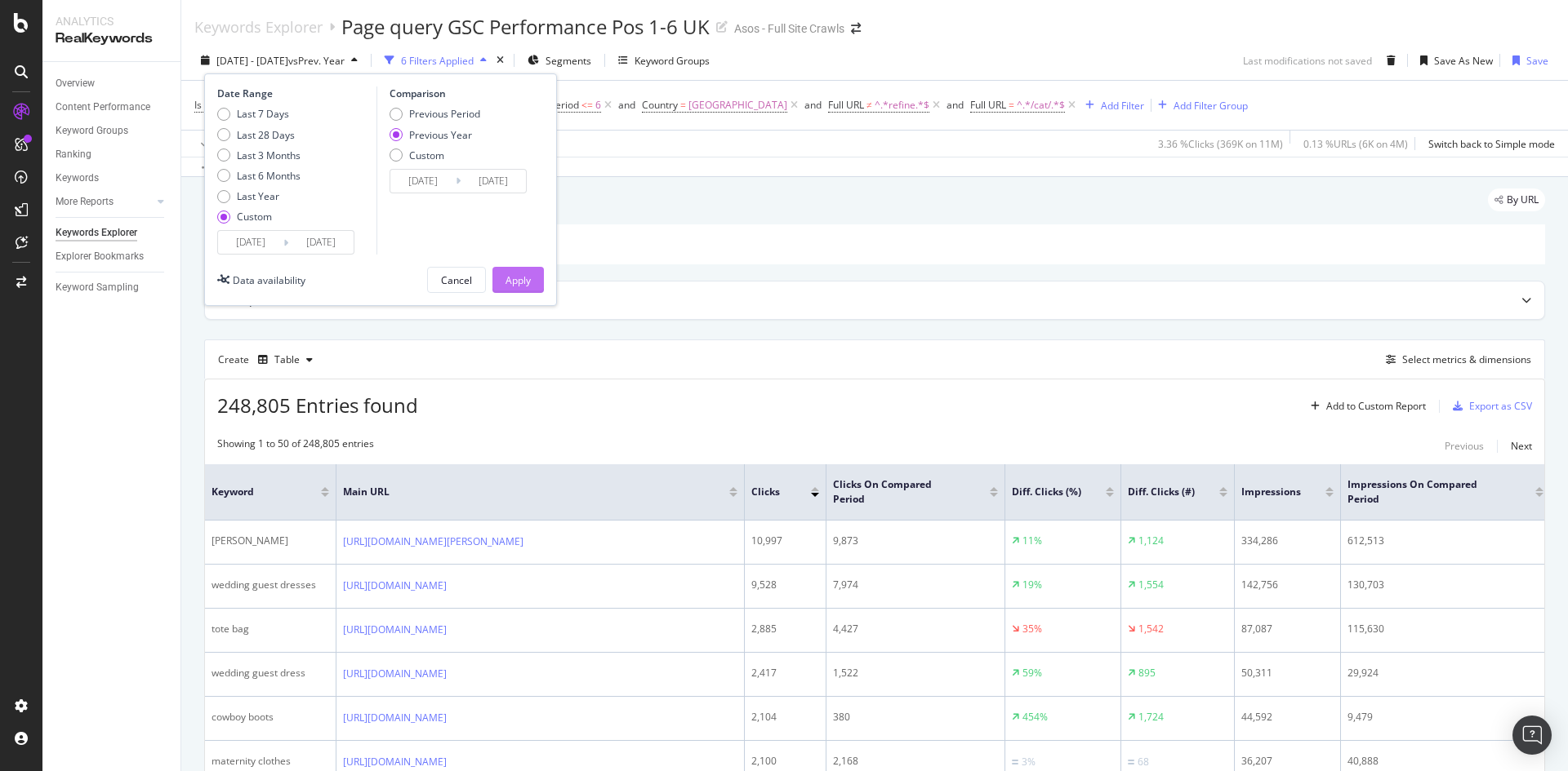
click at [517, 285] on div "Apply" at bounding box center [517, 280] width 25 height 14
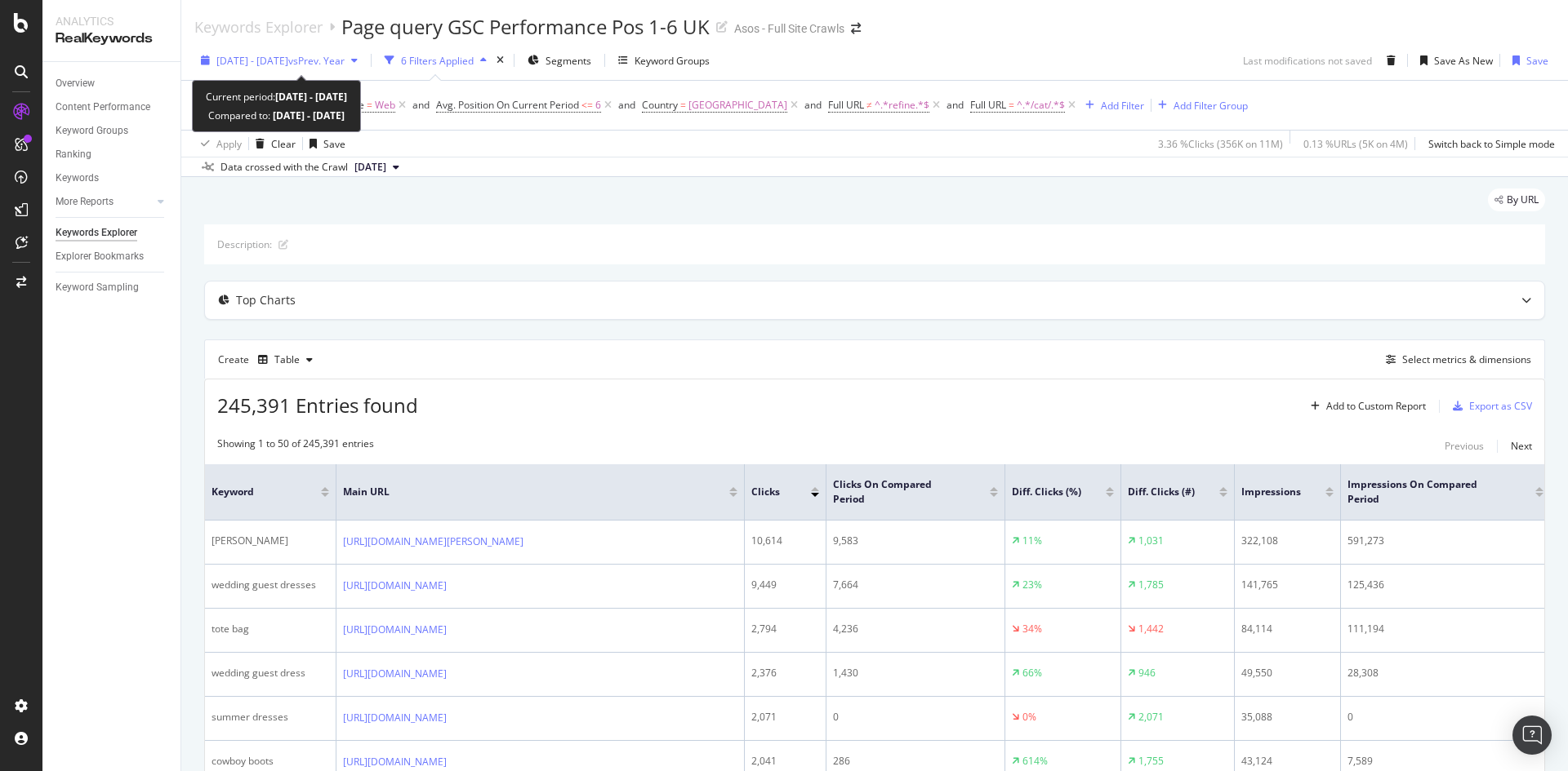
click at [288, 56] on span "[DATE] - [DATE]" at bounding box center [251, 60] width 71 height 14
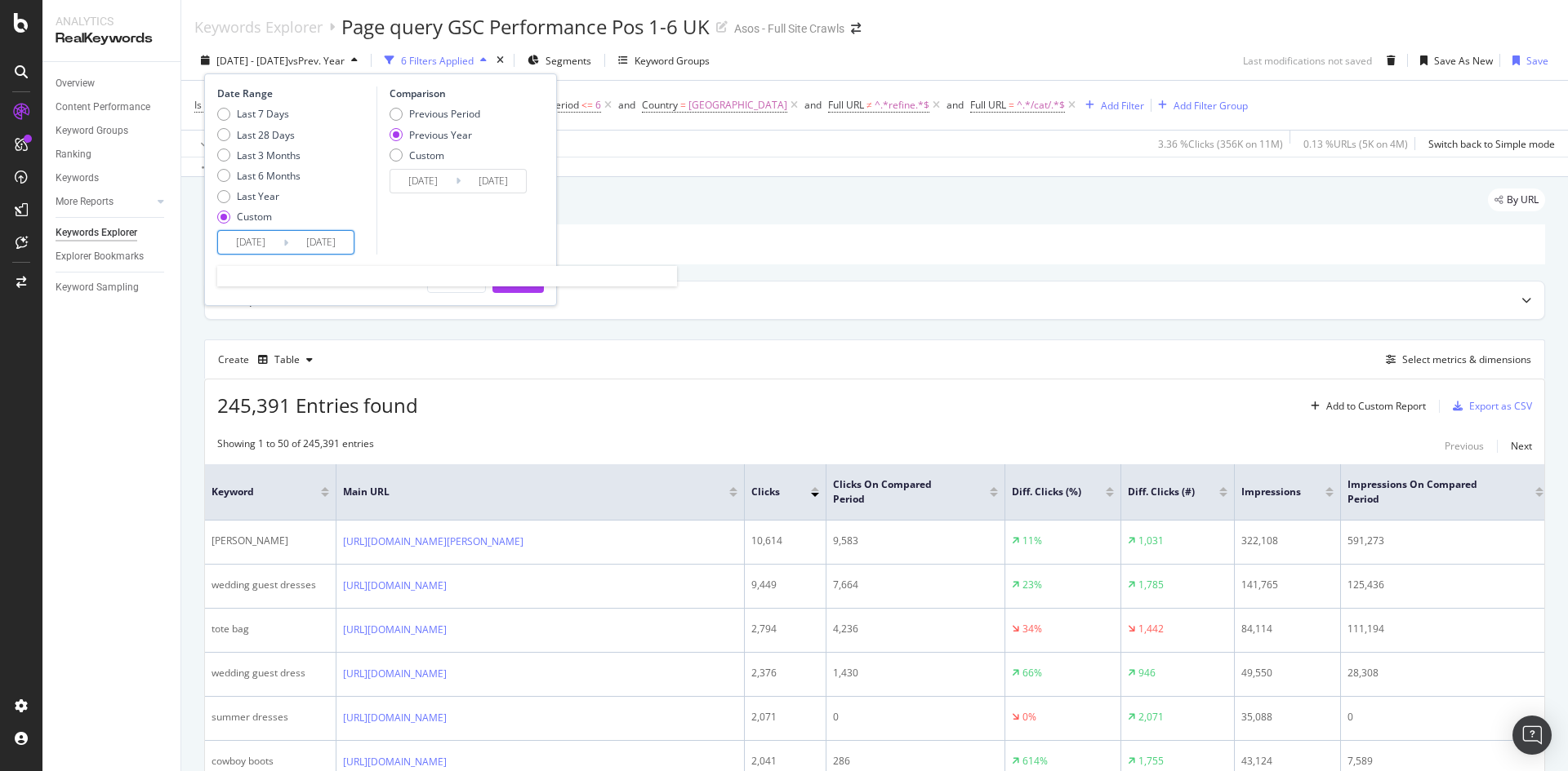
click at [300, 234] on input "[DATE]" at bounding box center [321, 242] width 65 height 23
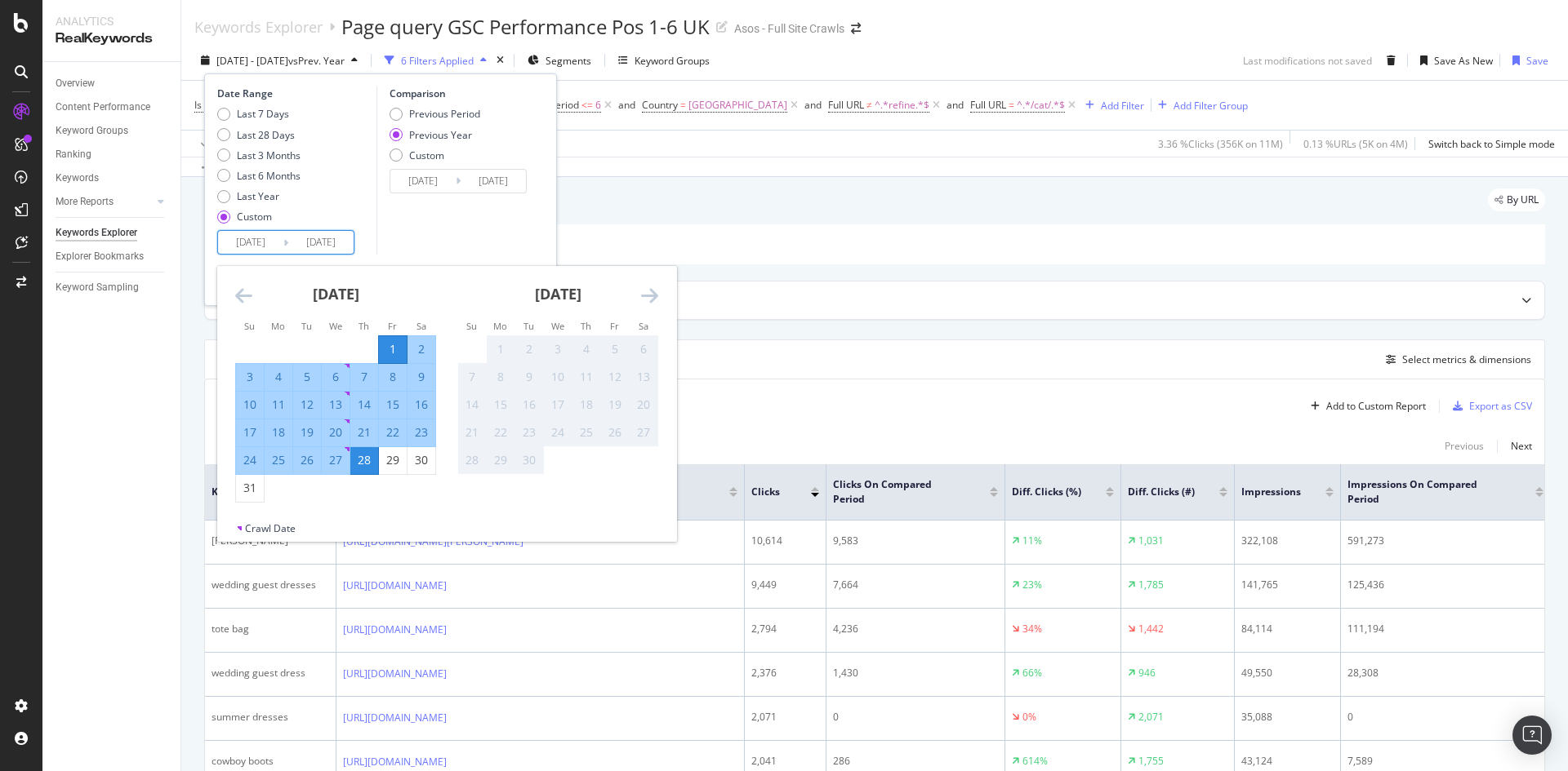
click at [322, 459] on div "27" at bounding box center [336, 461] width 28 height 17
type input "[DATE]"
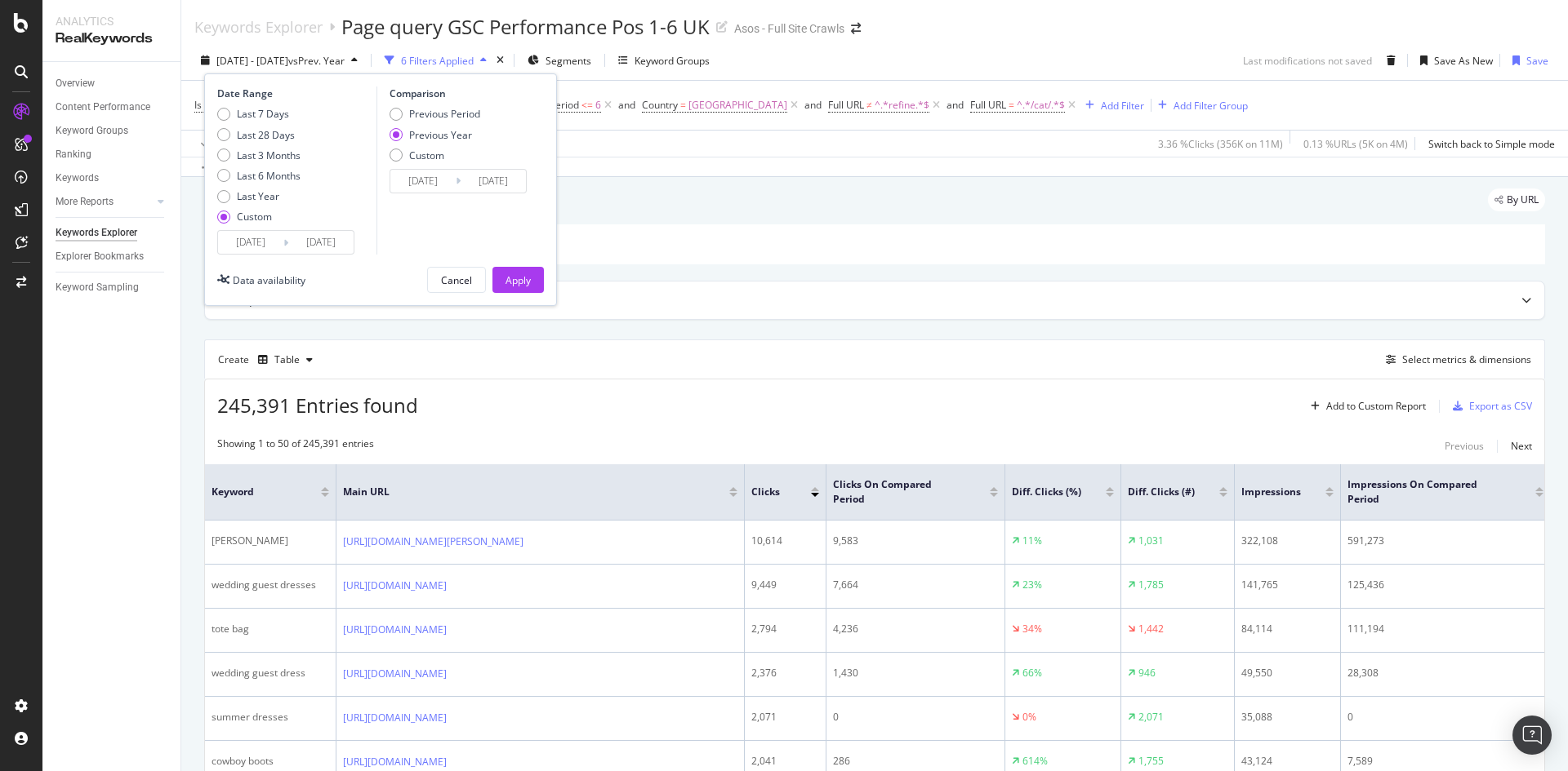
click at [317, 248] on input "[DATE]" at bounding box center [321, 242] width 65 height 23
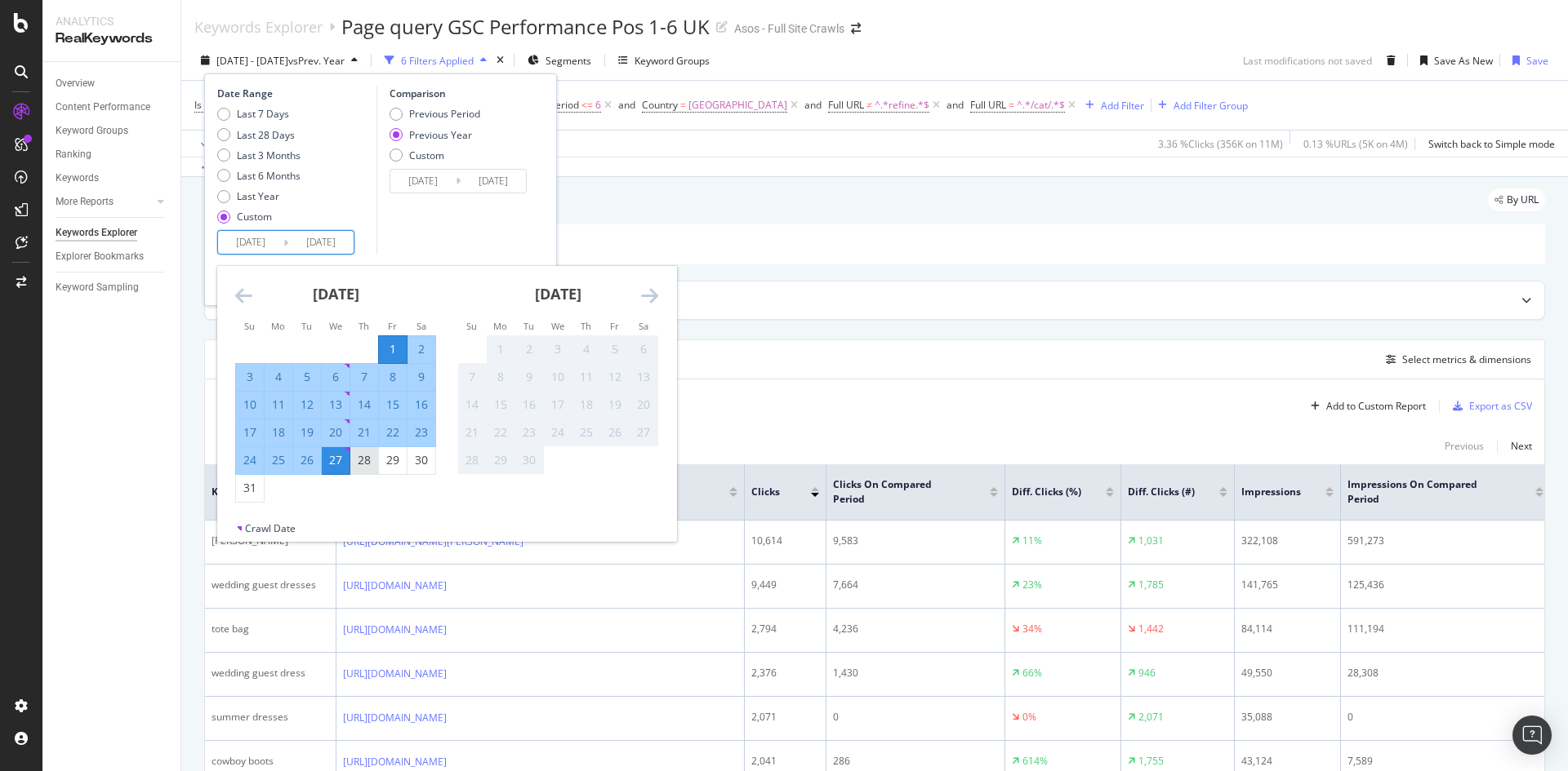
click at [371, 461] on div "28" at bounding box center [364, 461] width 28 height 17
type input "[DATE]"
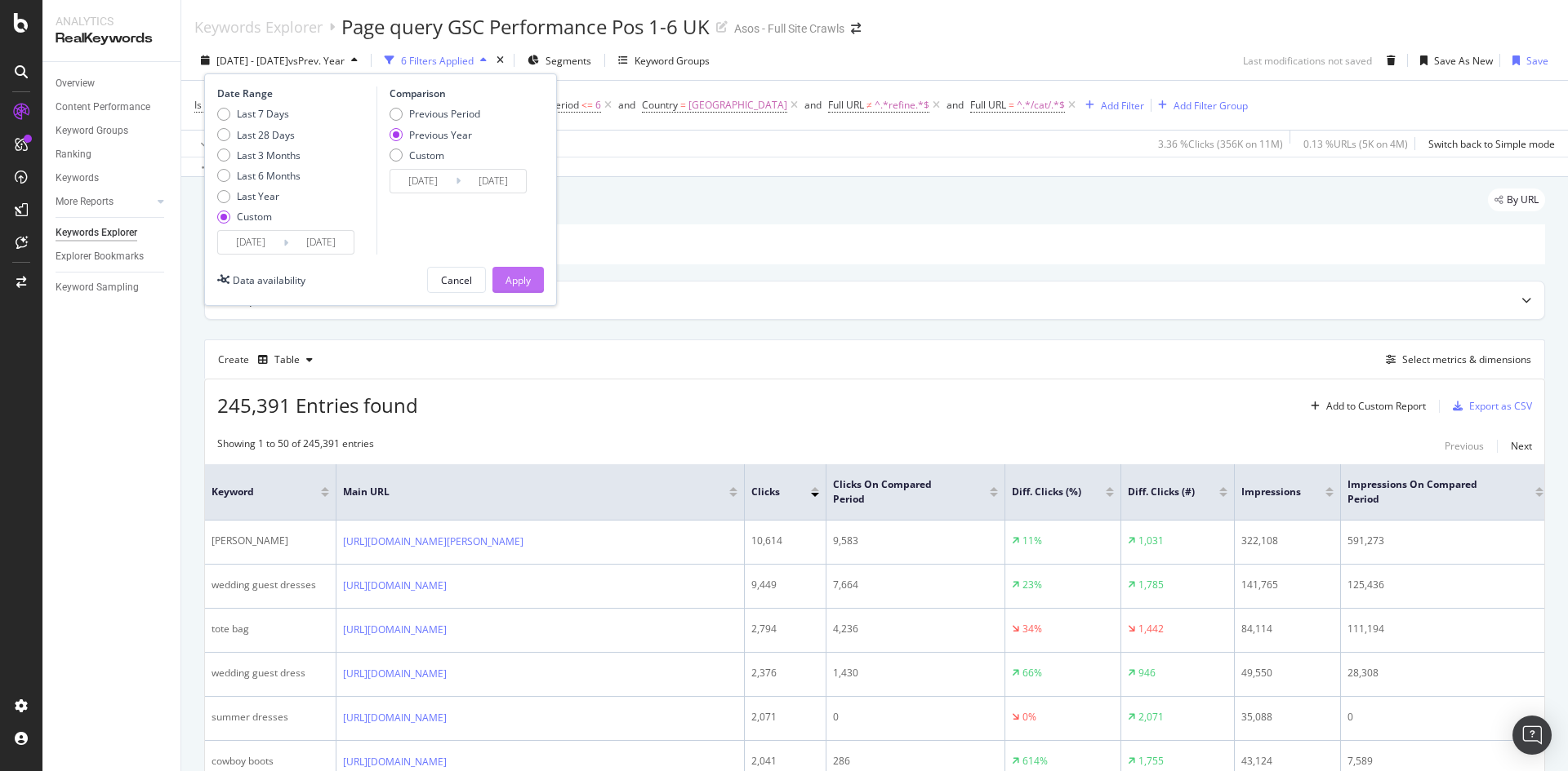
click at [523, 271] on div "Apply" at bounding box center [517, 280] width 25 height 24
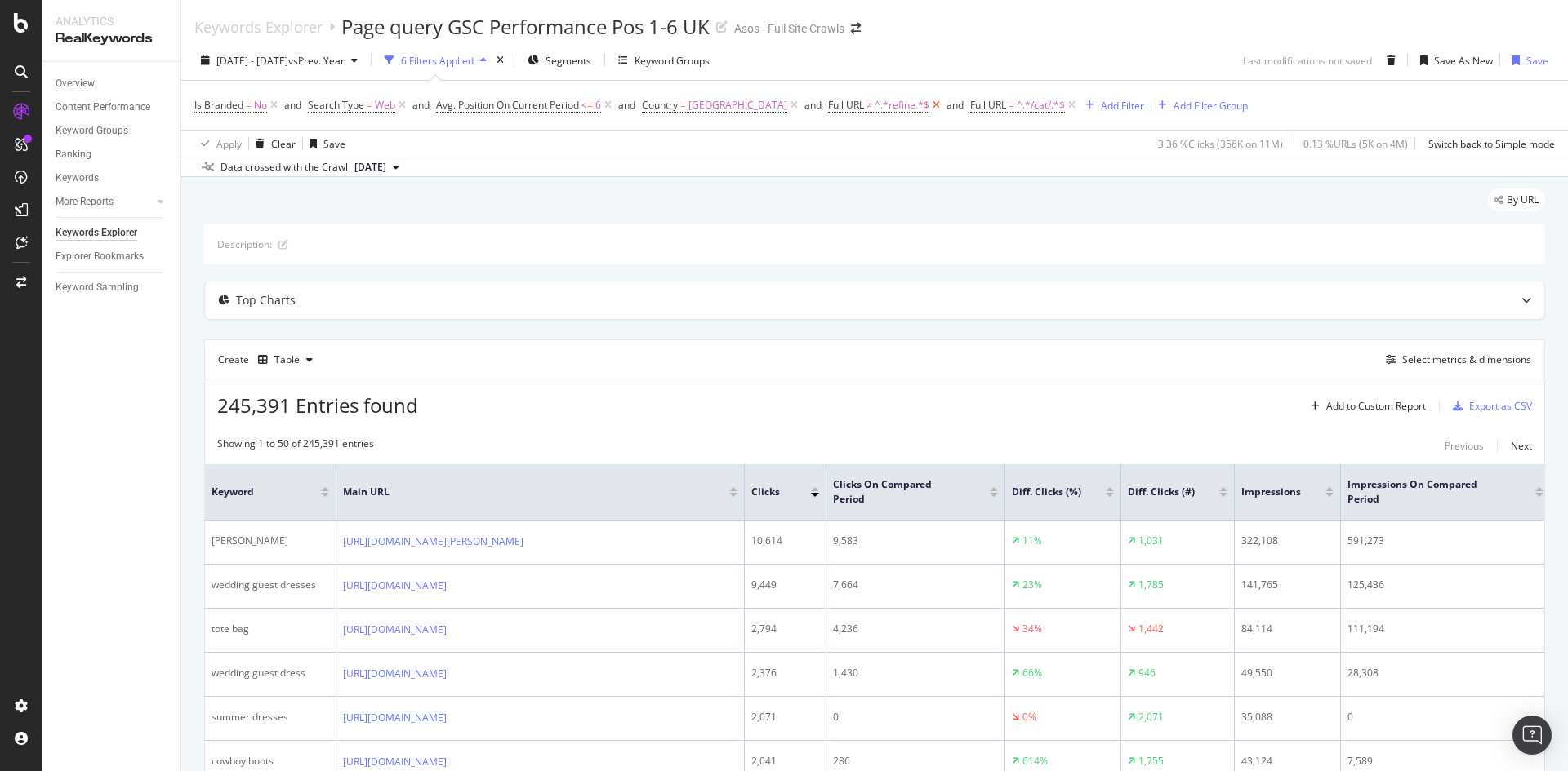
click at [929, 103] on icon at bounding box center [936, 106] width 14 height 17
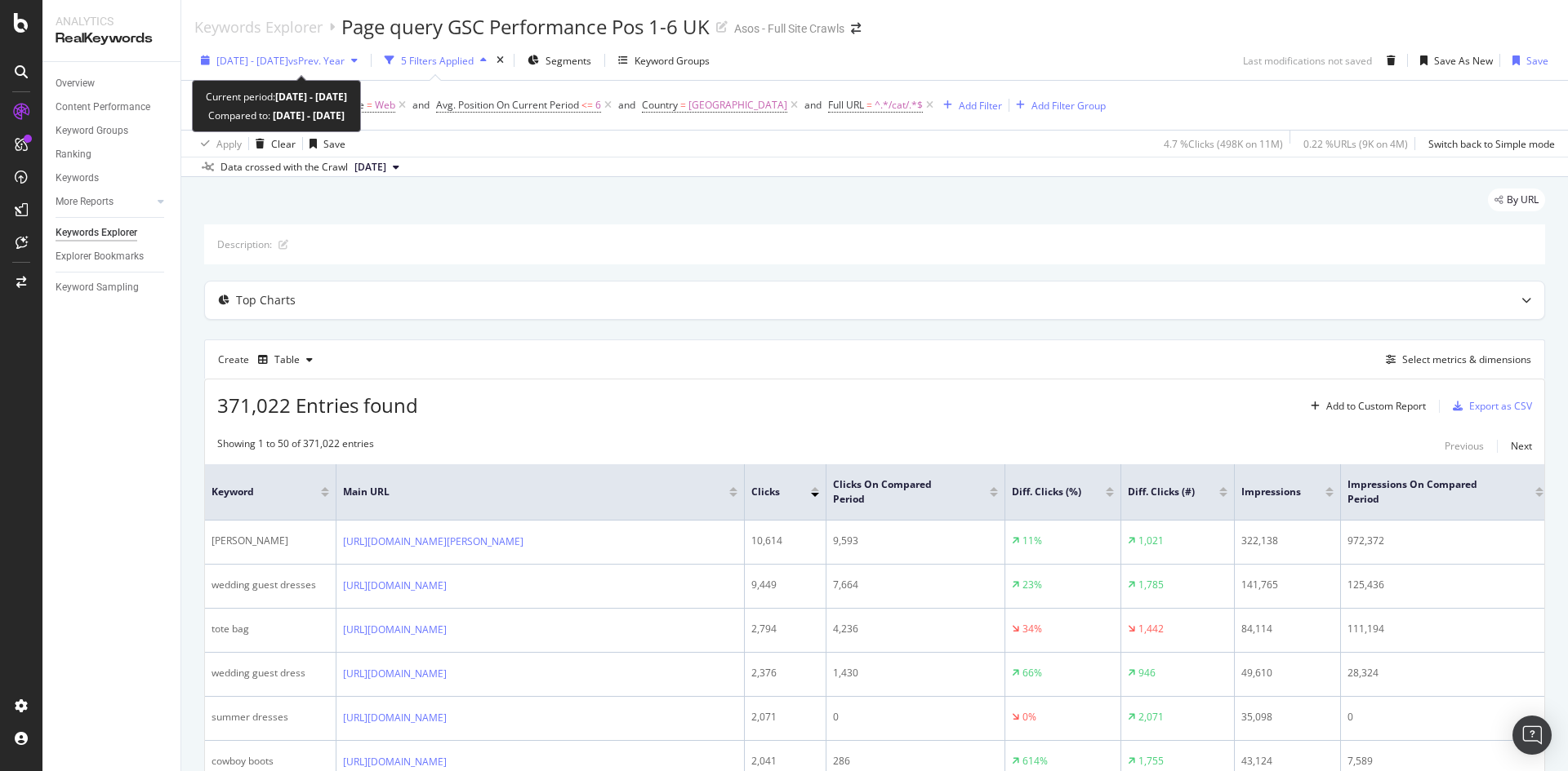
click at [268, 58] on span "[DATE] - [DATE]" at bounding box center [251, 60] width 71 height 14
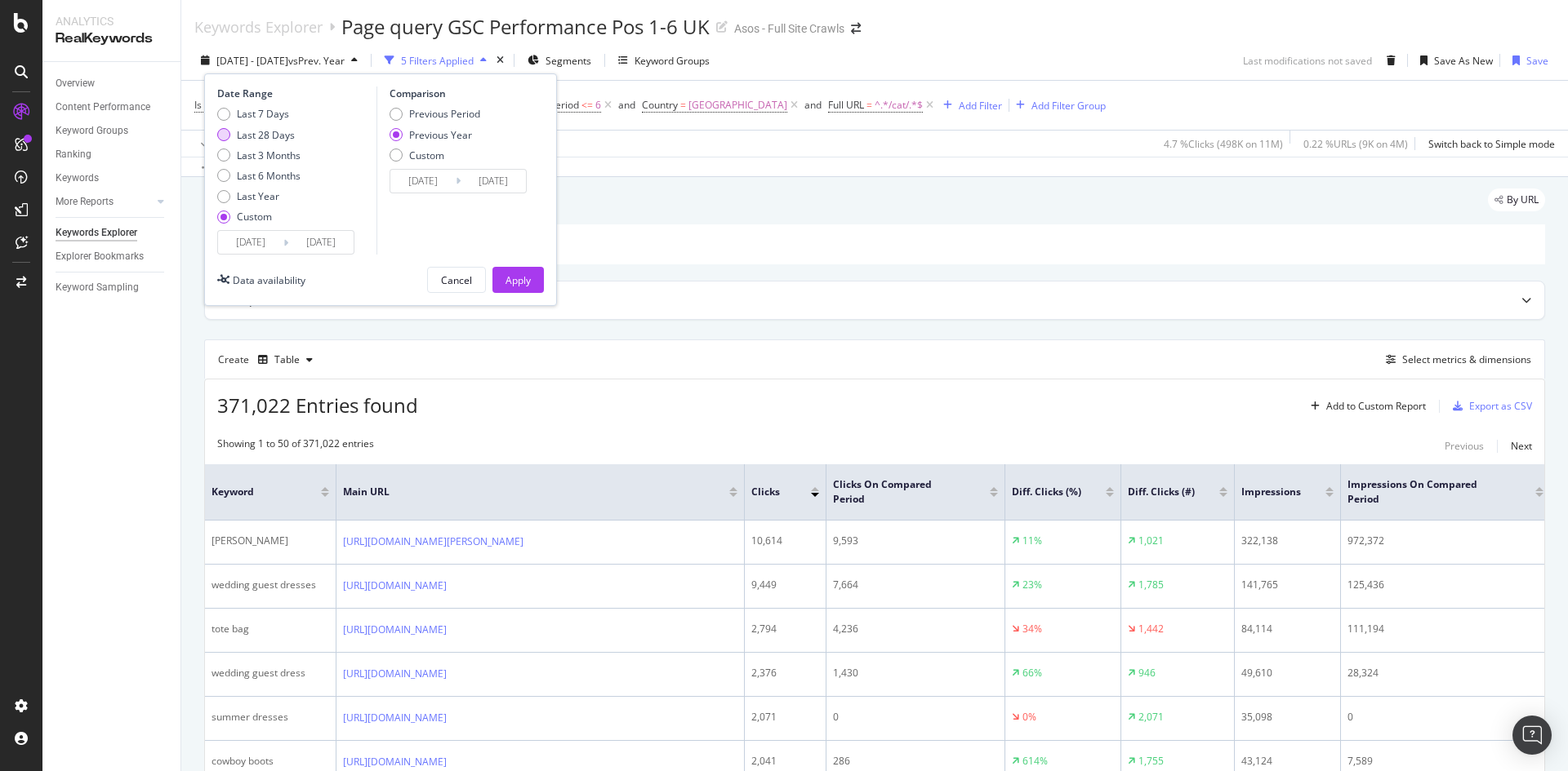
click at [256, 141] on div "Last 28 Days" at bounding box center [265, 134] width 58 height 14
type input "[DATE]"
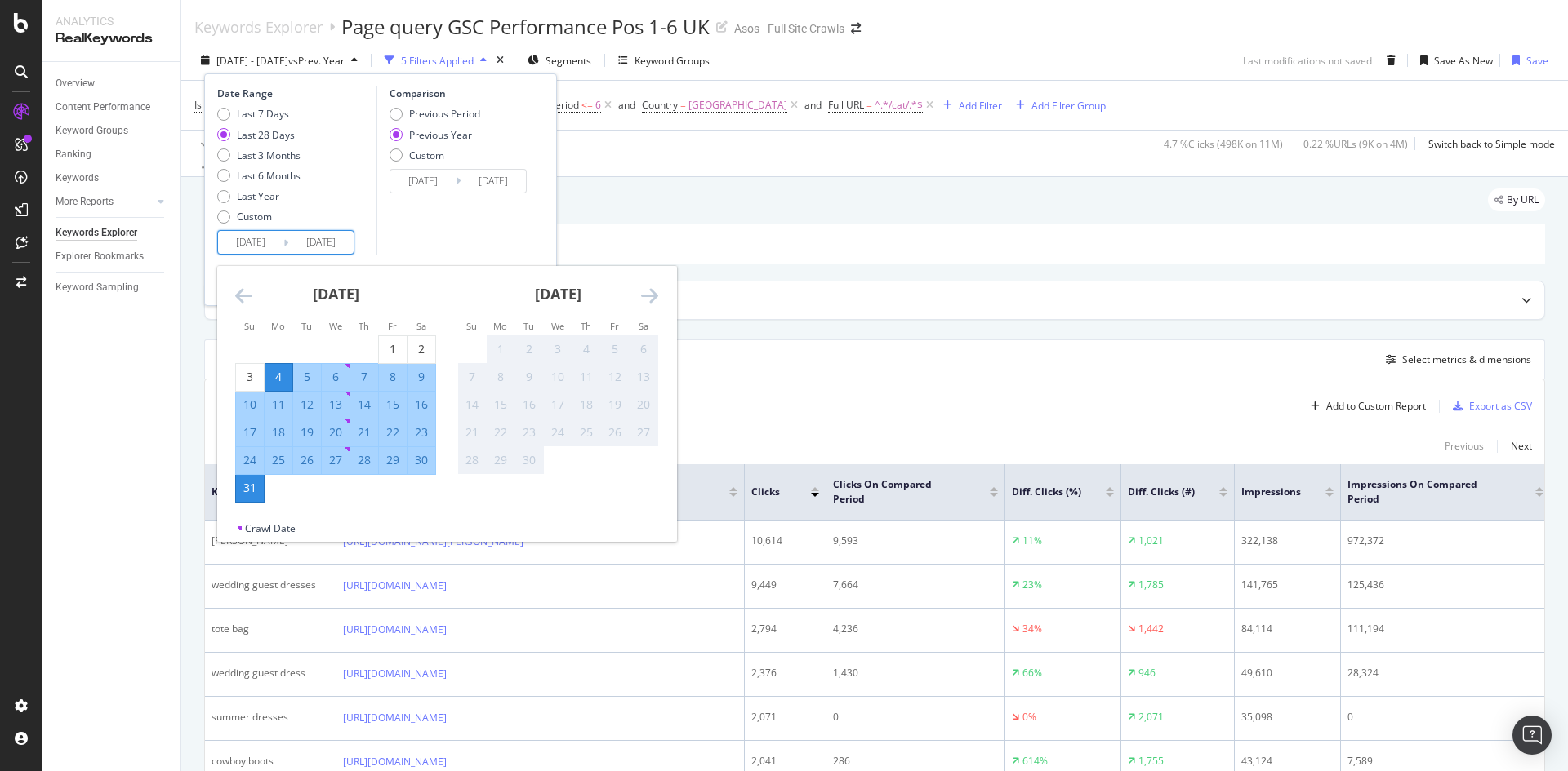
click at [275, 244] on input "[DATE]" at bounding box center [250, 242] width 65 height 23
click at [243, 286] on icon "Move backward to switch to the previous month." at bounding box center [244, 295] width 17 height 19
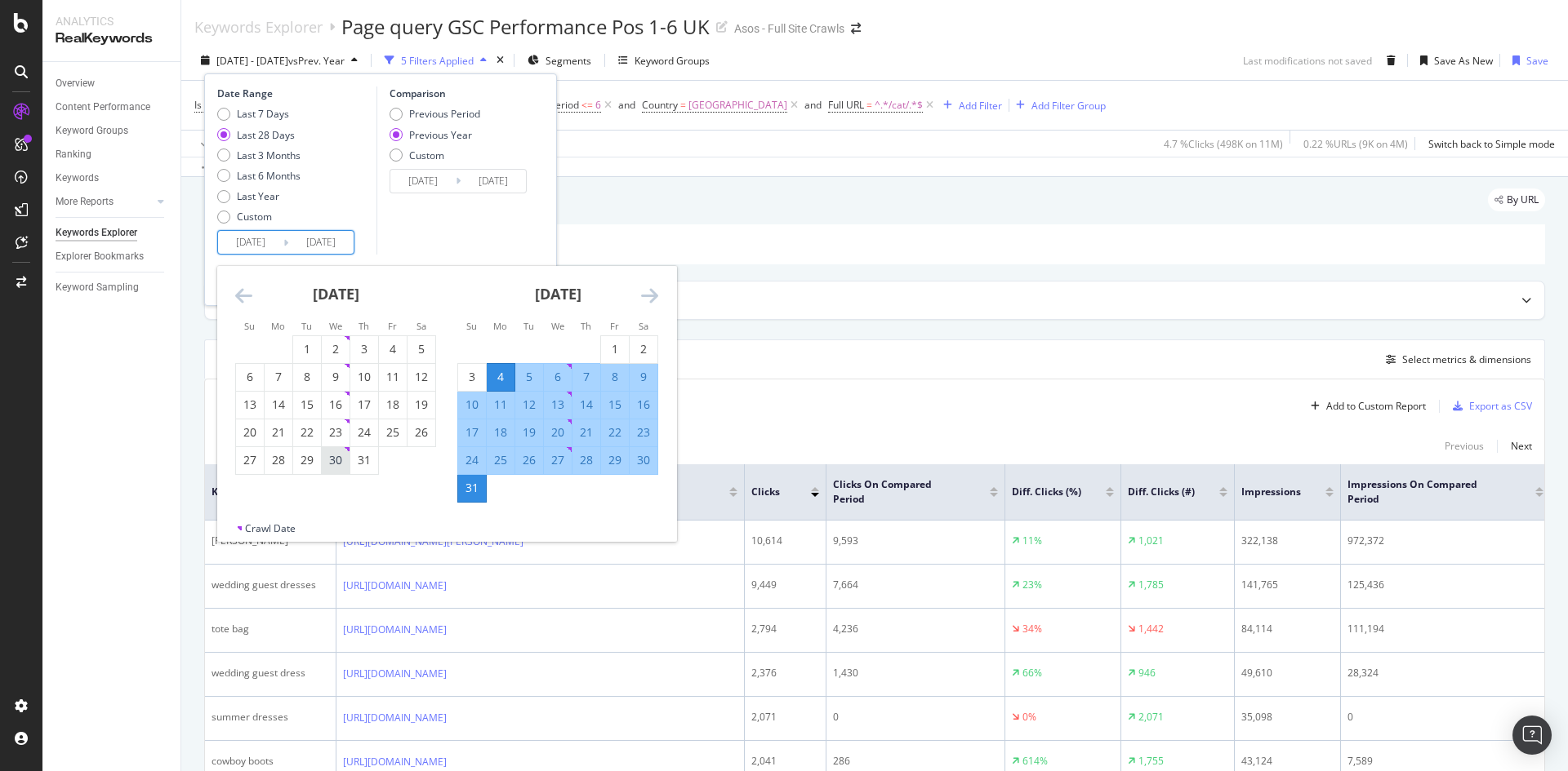
click at [337, 454] on div "30" at bounding box center [336, 461] width 28 height 17
type input "[DATE]"
click at [574, 454] on div "28" at bounding box center [586, 461] width 28 height 17
type input "[DATE]"
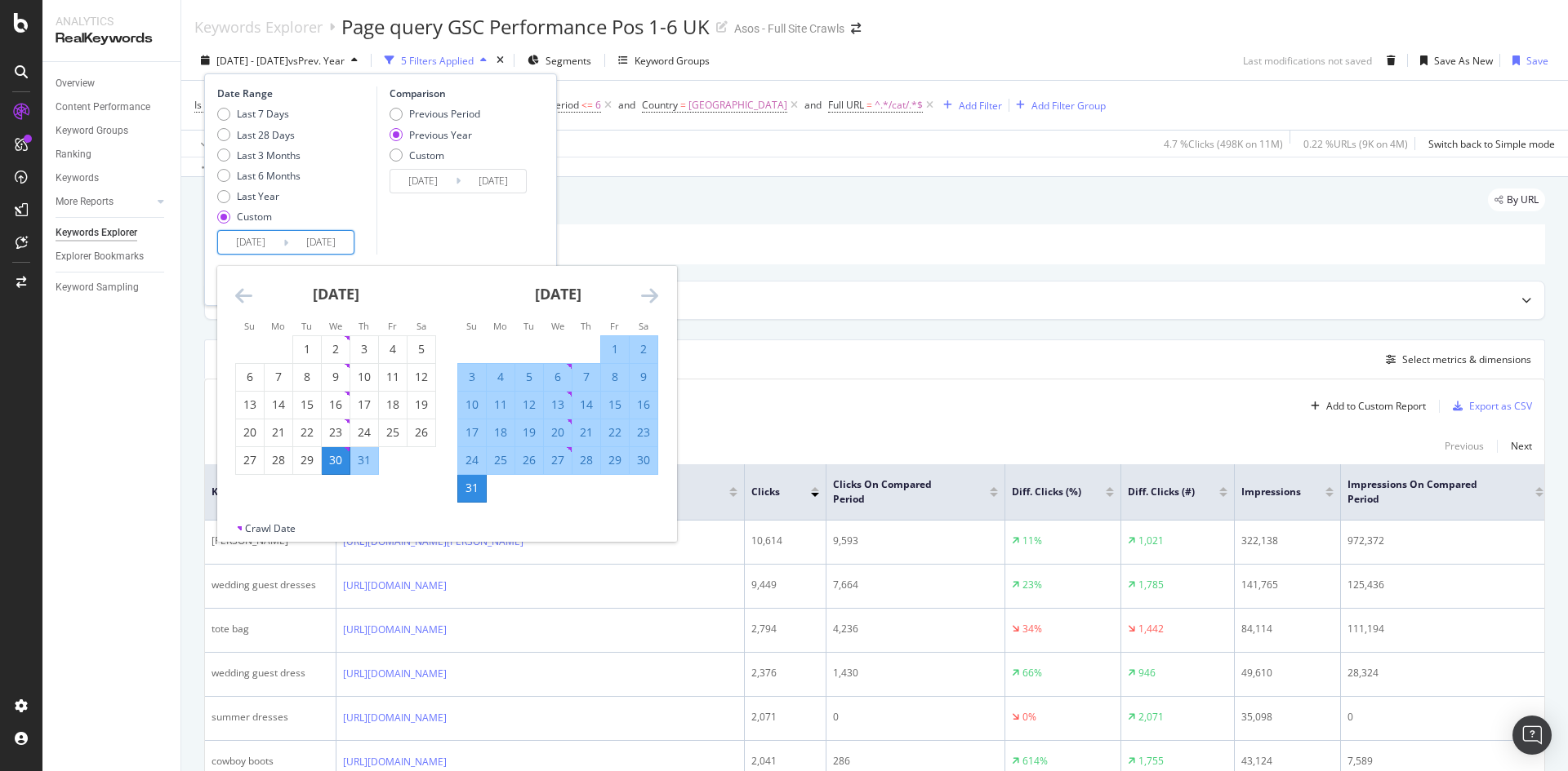
type input "[DATE]"
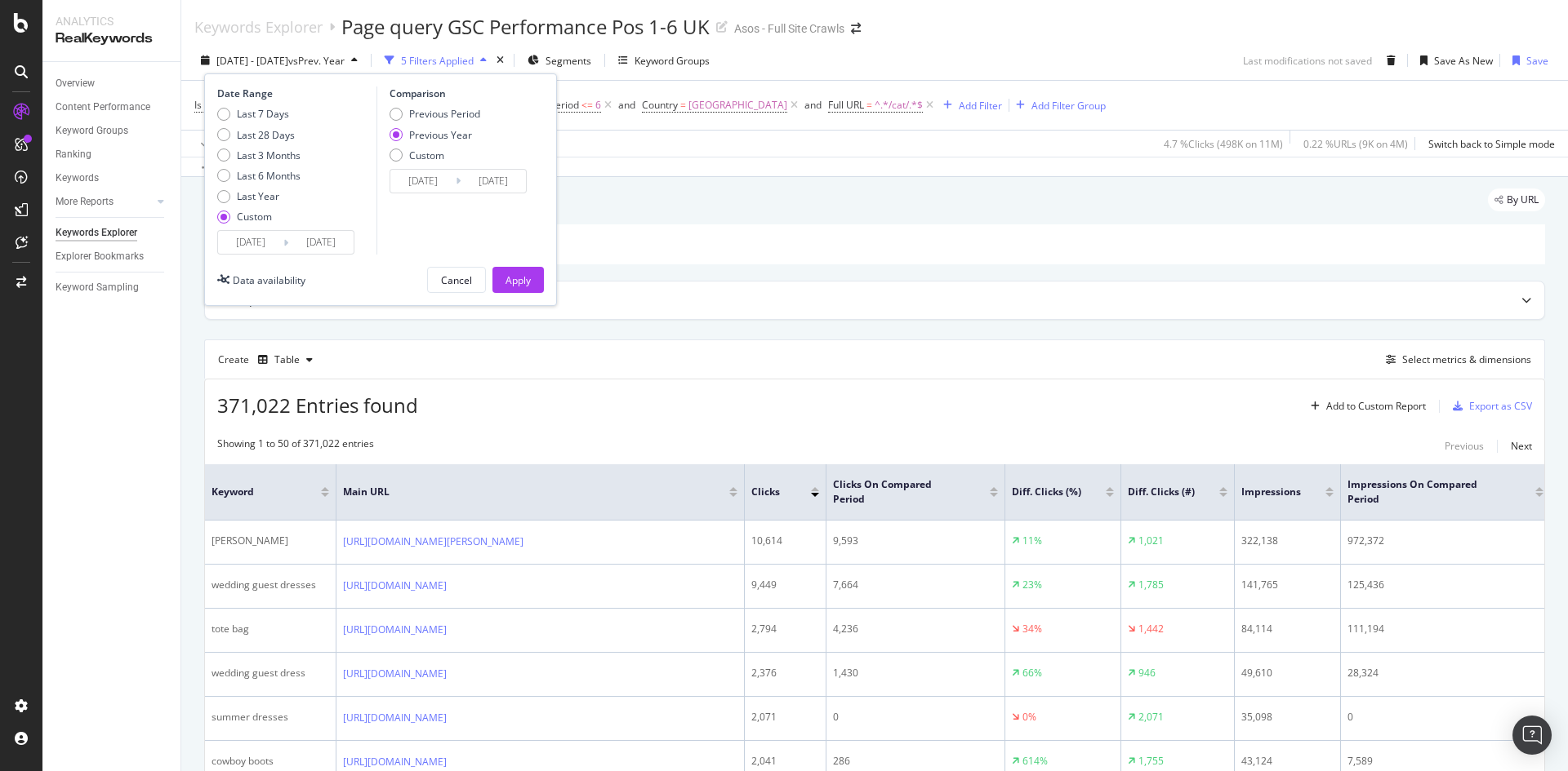
click at [309, 233] on input "[DATE]" at bounding box center [321, 242] width 65 height 23
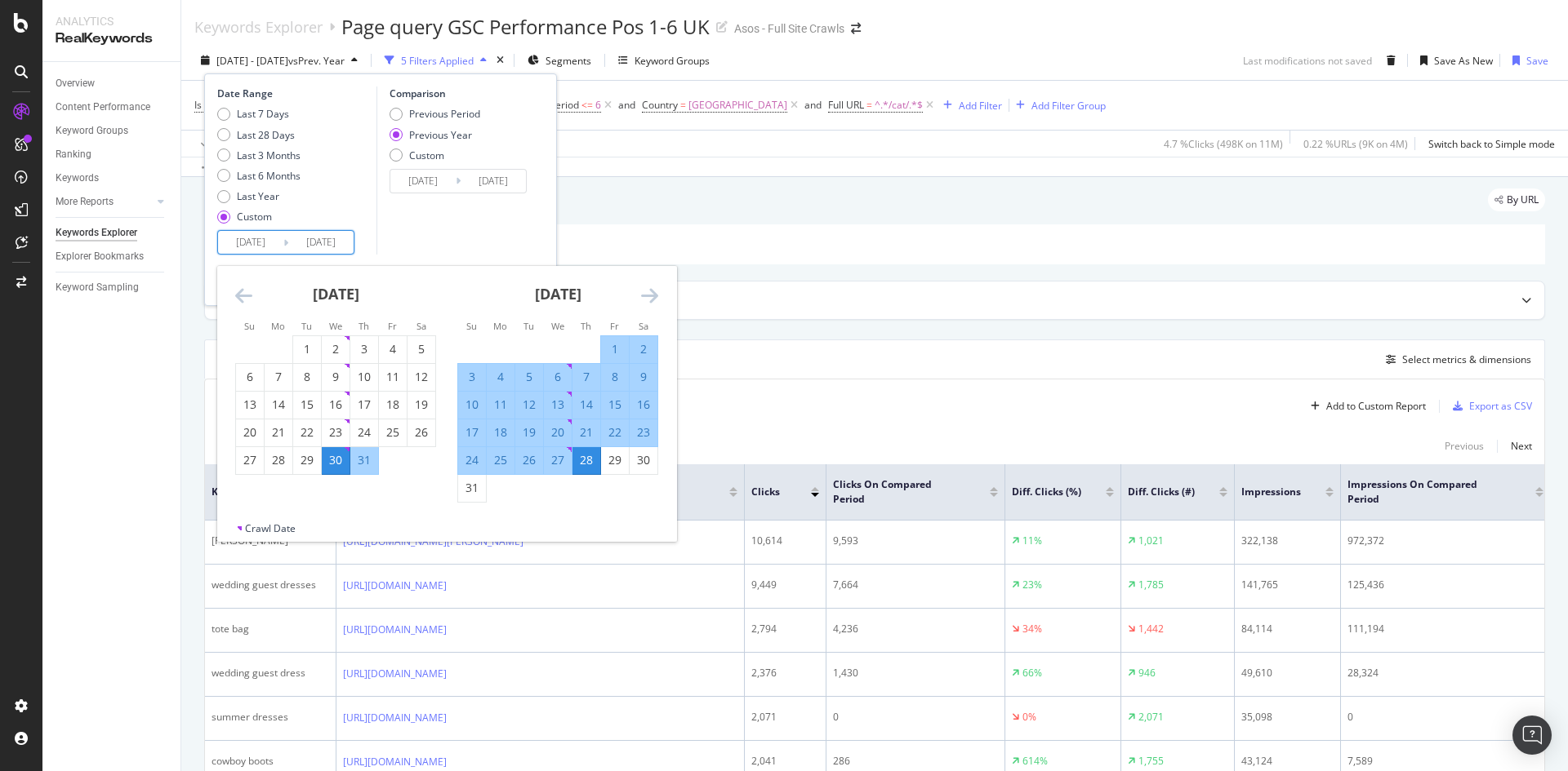
click at [556, 458] on div "27" at bounding box center [557, 461] width 28 height 17
type input "[DATE]"
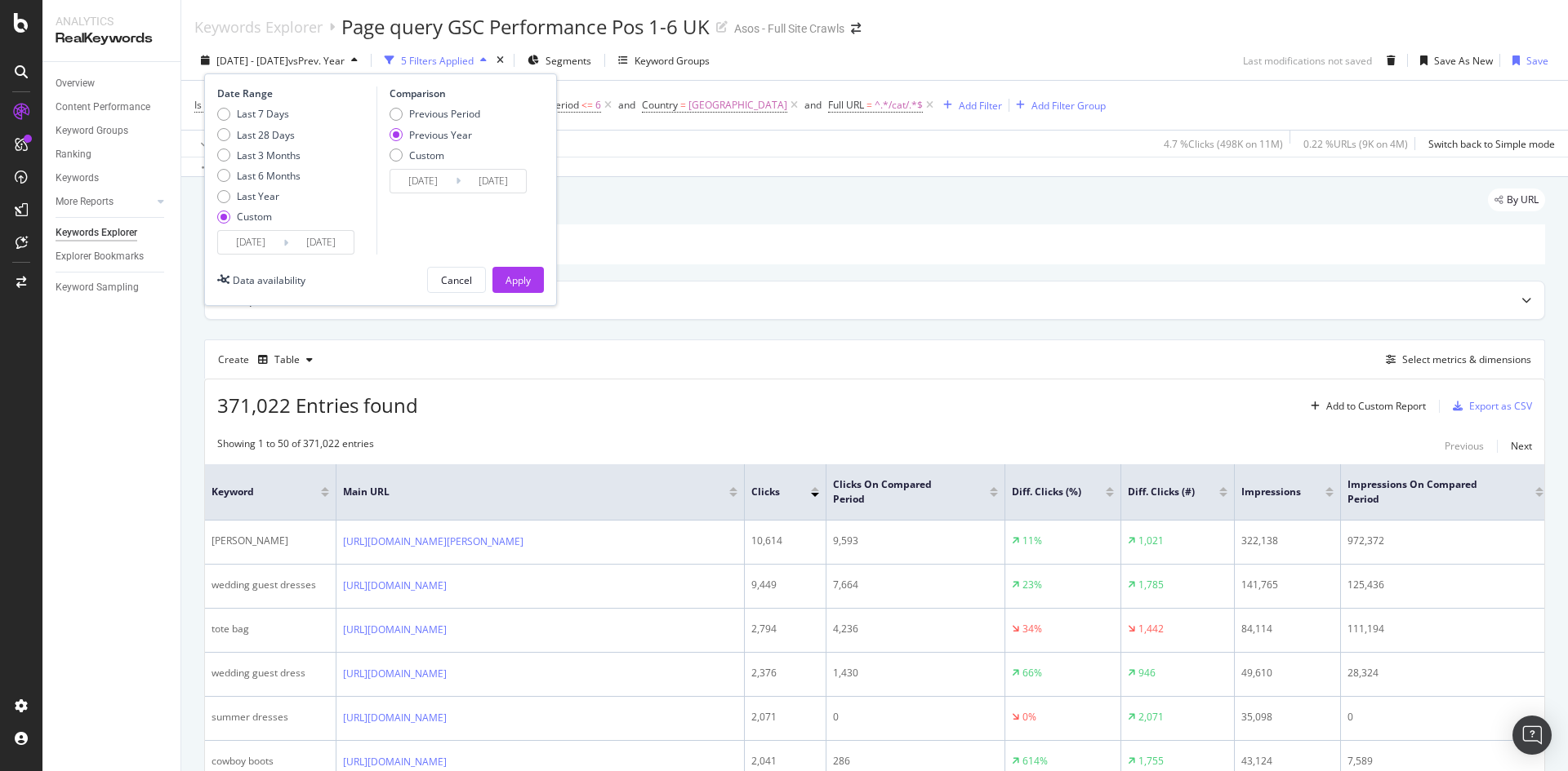
click at [286, 242] on icon at bounding box center [286, 243] width 5 height 16
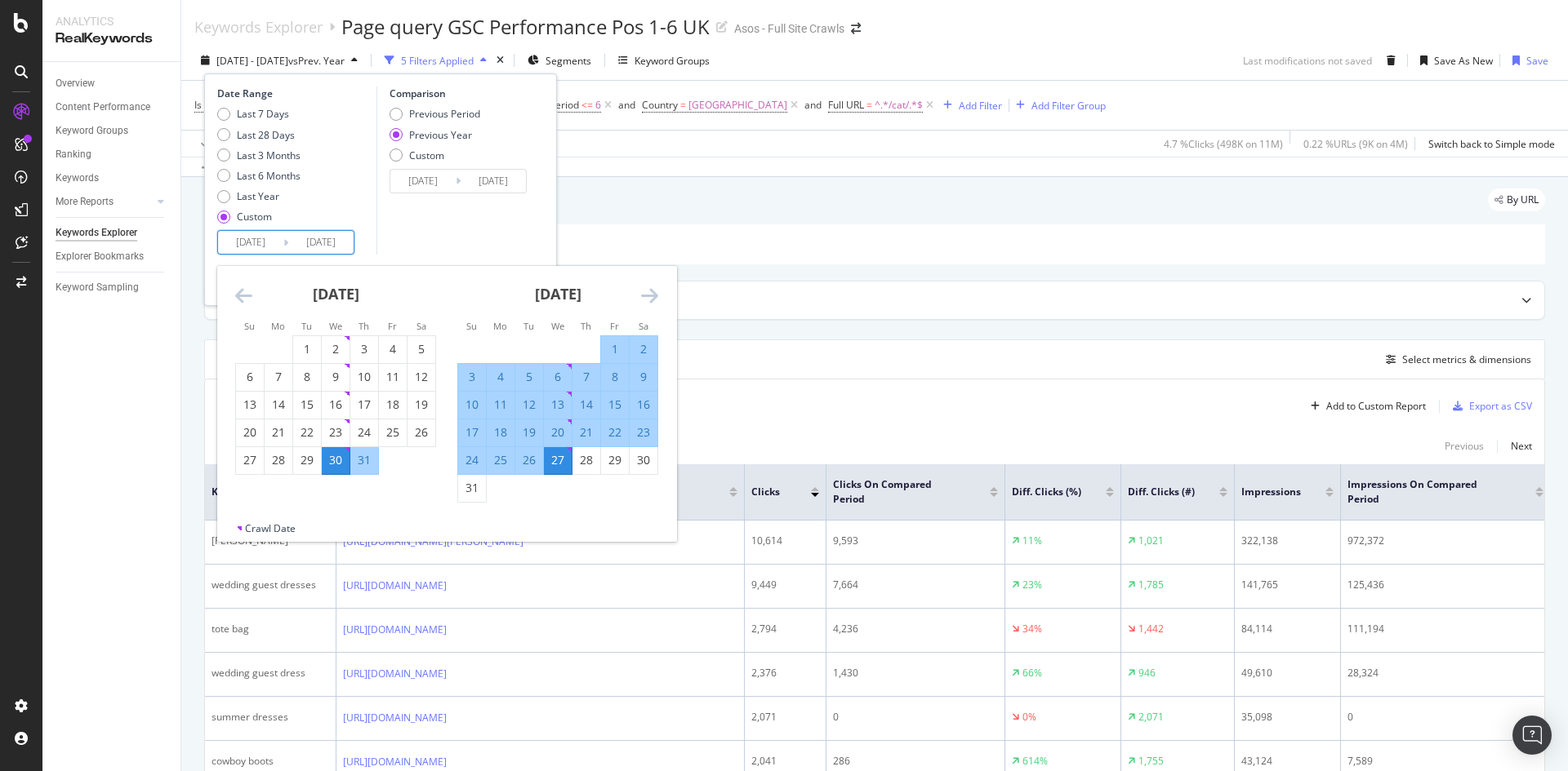
click at [304, 245] on input "[DATE]" at bounding box center [321, 242] width 65 height 23
click at [374, 453] on div "31" at bounding box center [364, 461] width 28 height 17
type input "[DATE]"
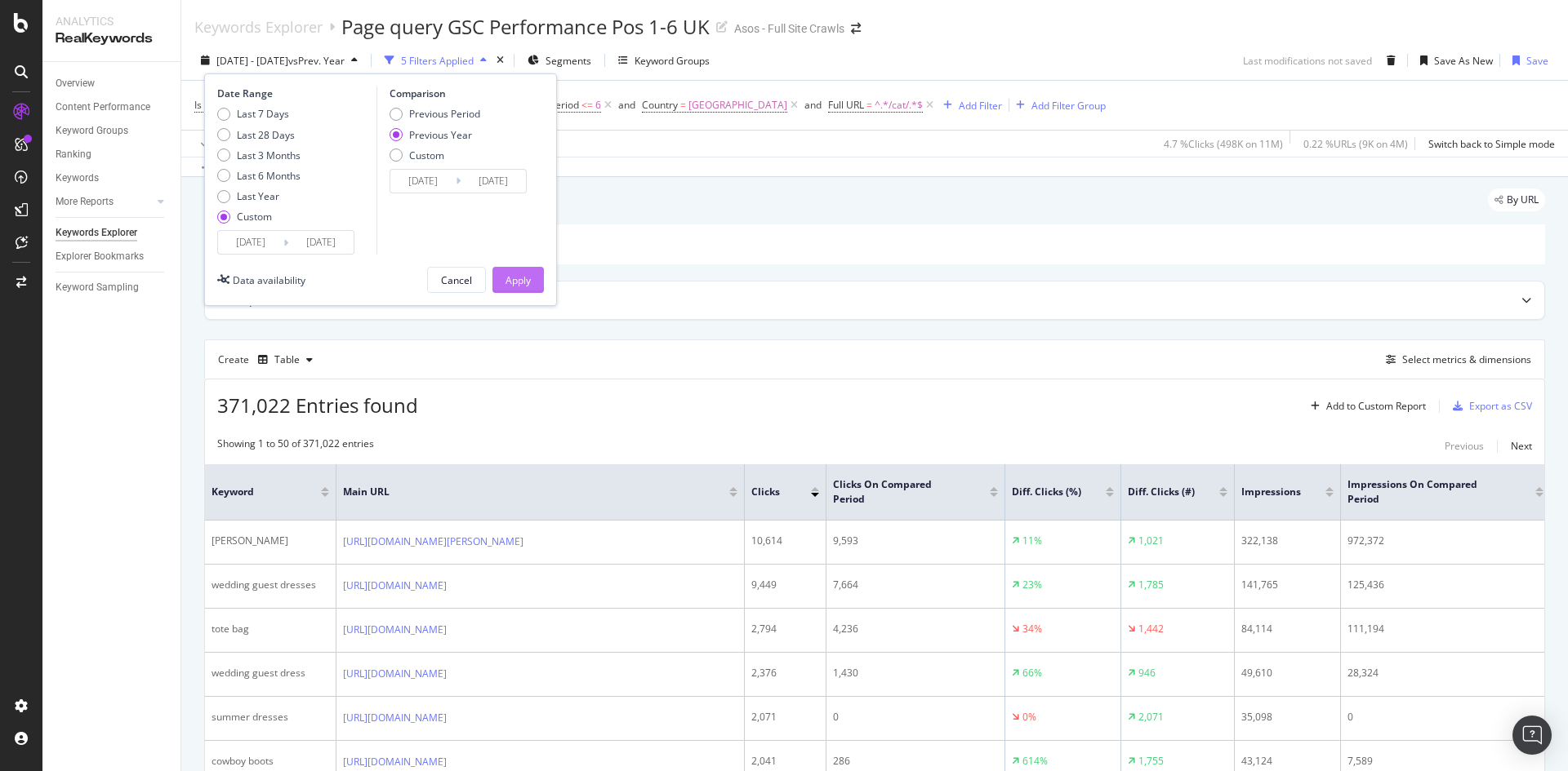
click at [515, 288] on div "Apply" at bounding box center [517, 280] width 25 height 24
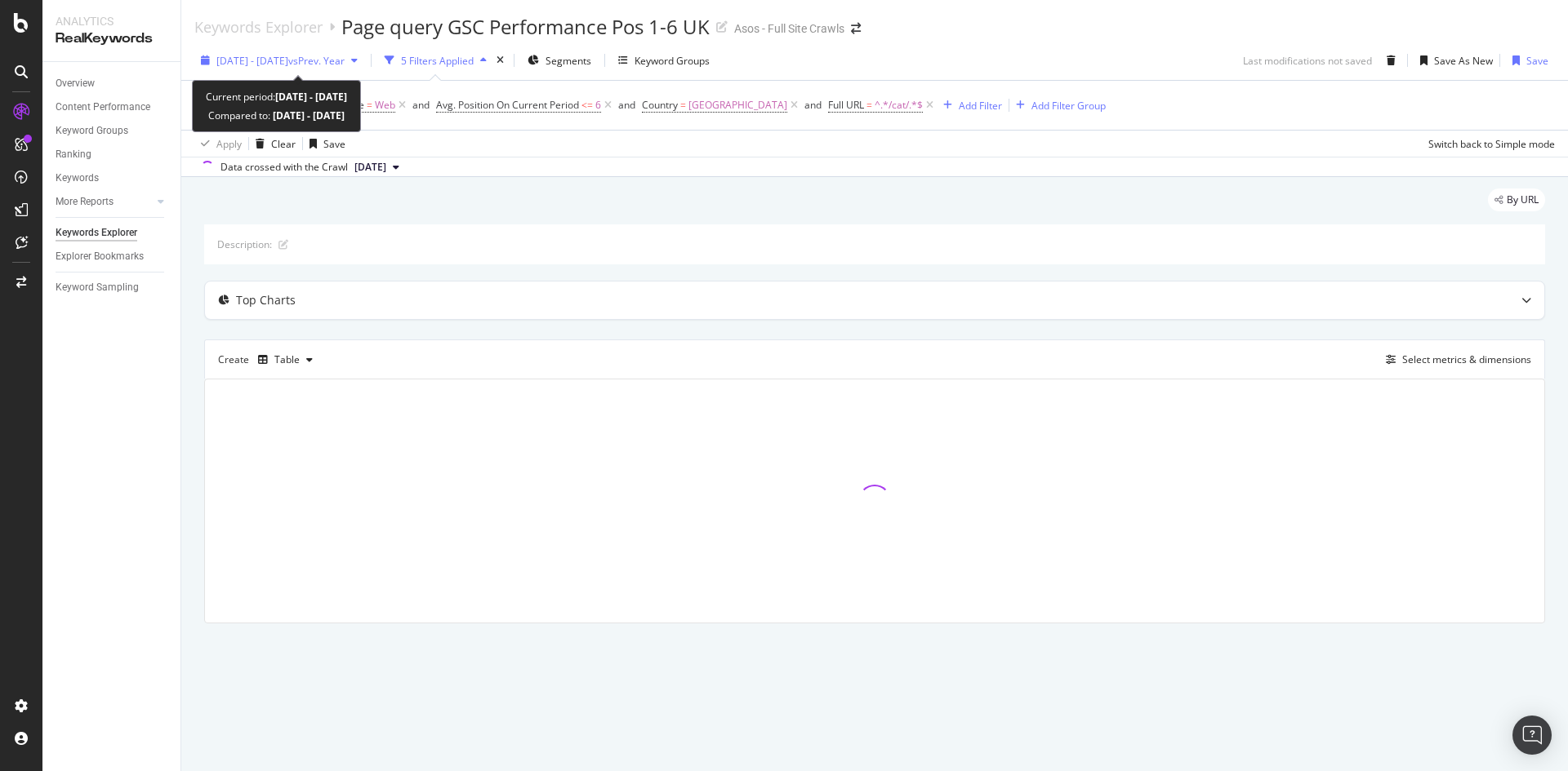
click at [288, 59] on span "[DATE] - [DATE]" at bounding box center [251, 60] width 71 height 14
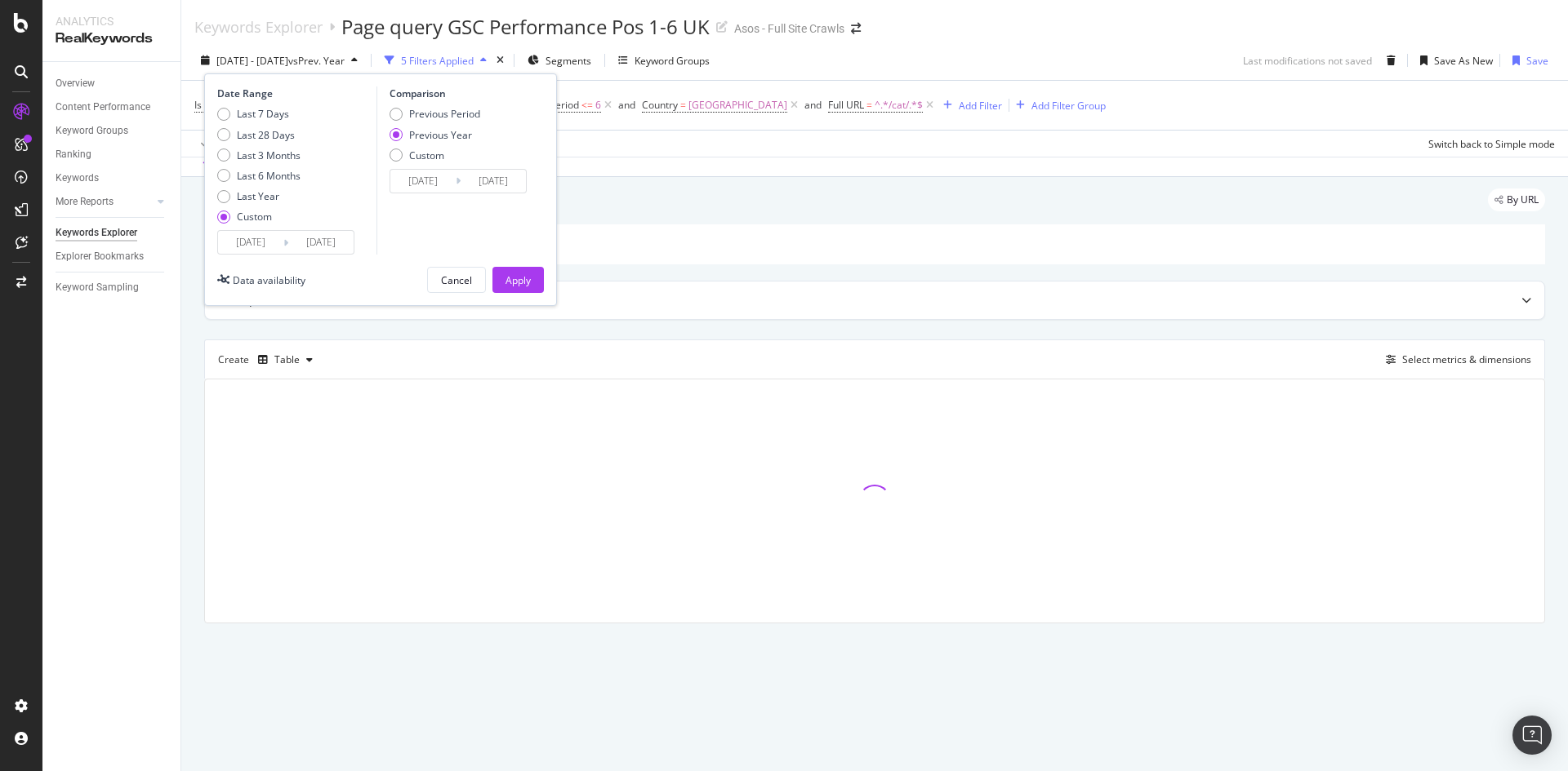
click at [261, 237] on input "[DATE]" at bounding box center [250, 242] width 65 height 23
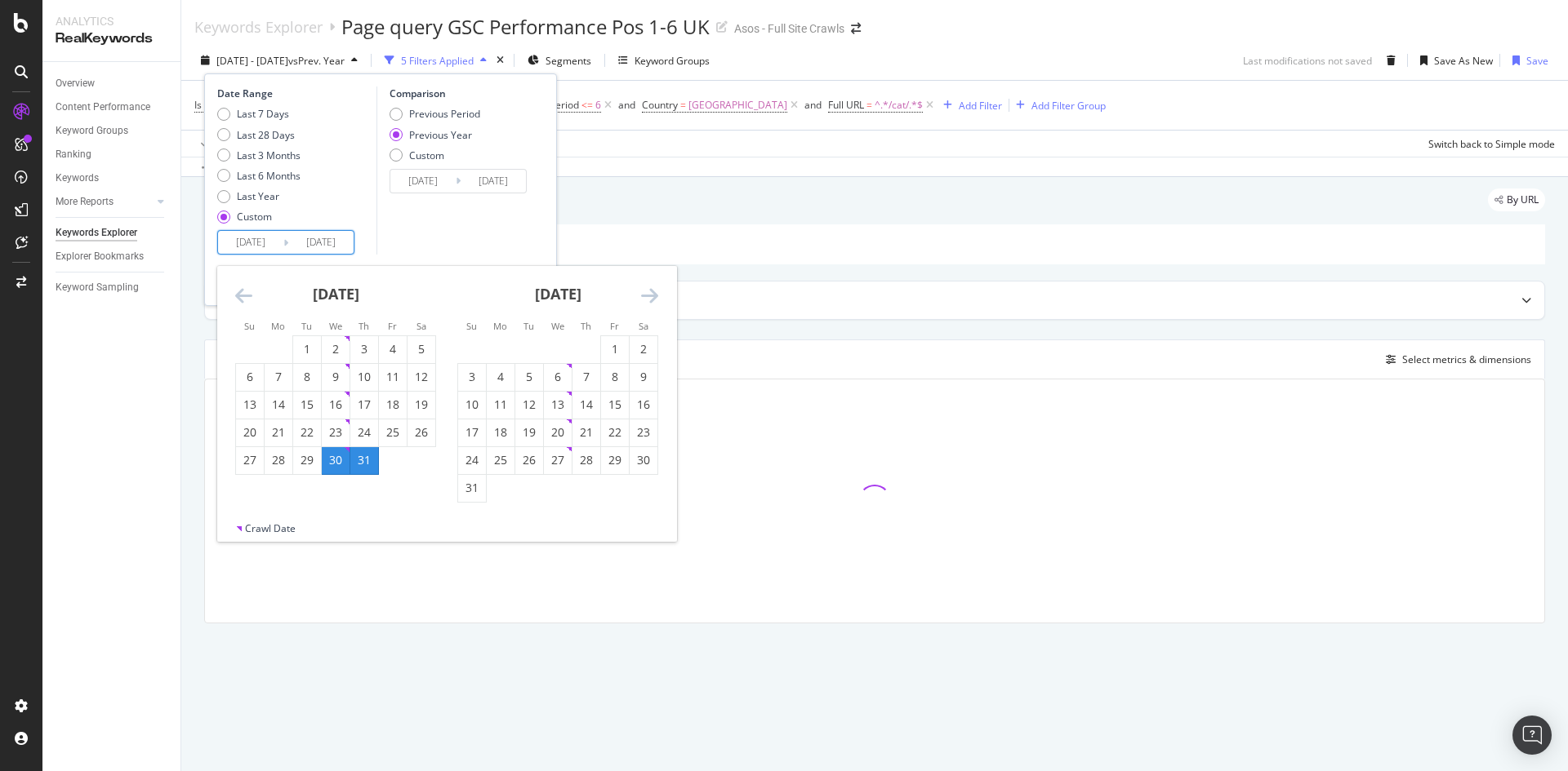
click at [376, 472] on div "31" at bounding box center [364, 461] width 28 height 27
type input "[DATE]"
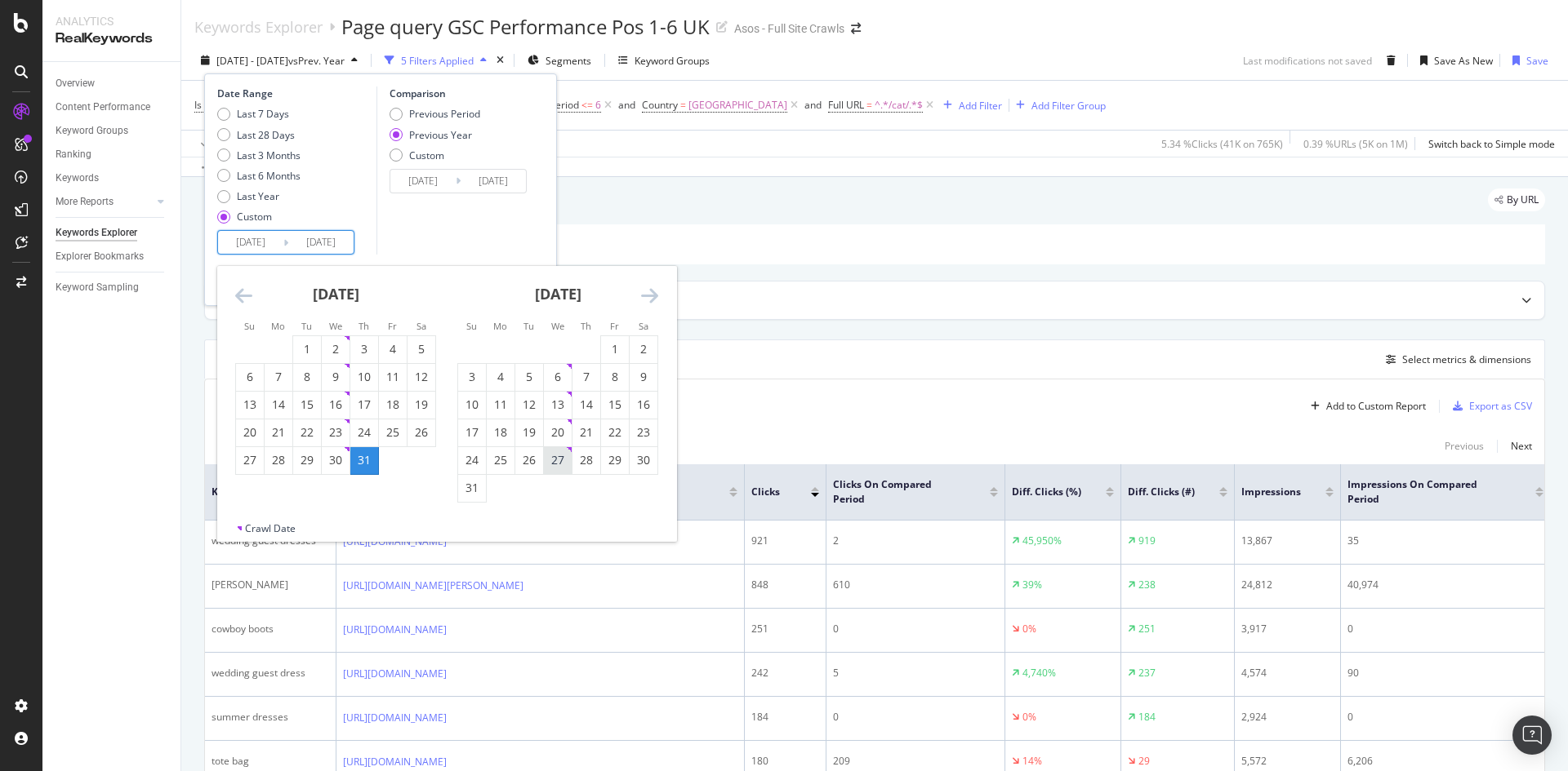
click at [569, 460] on div "27" at bounding box center [557, 461] width 28 height 17
type input "[DATE]"
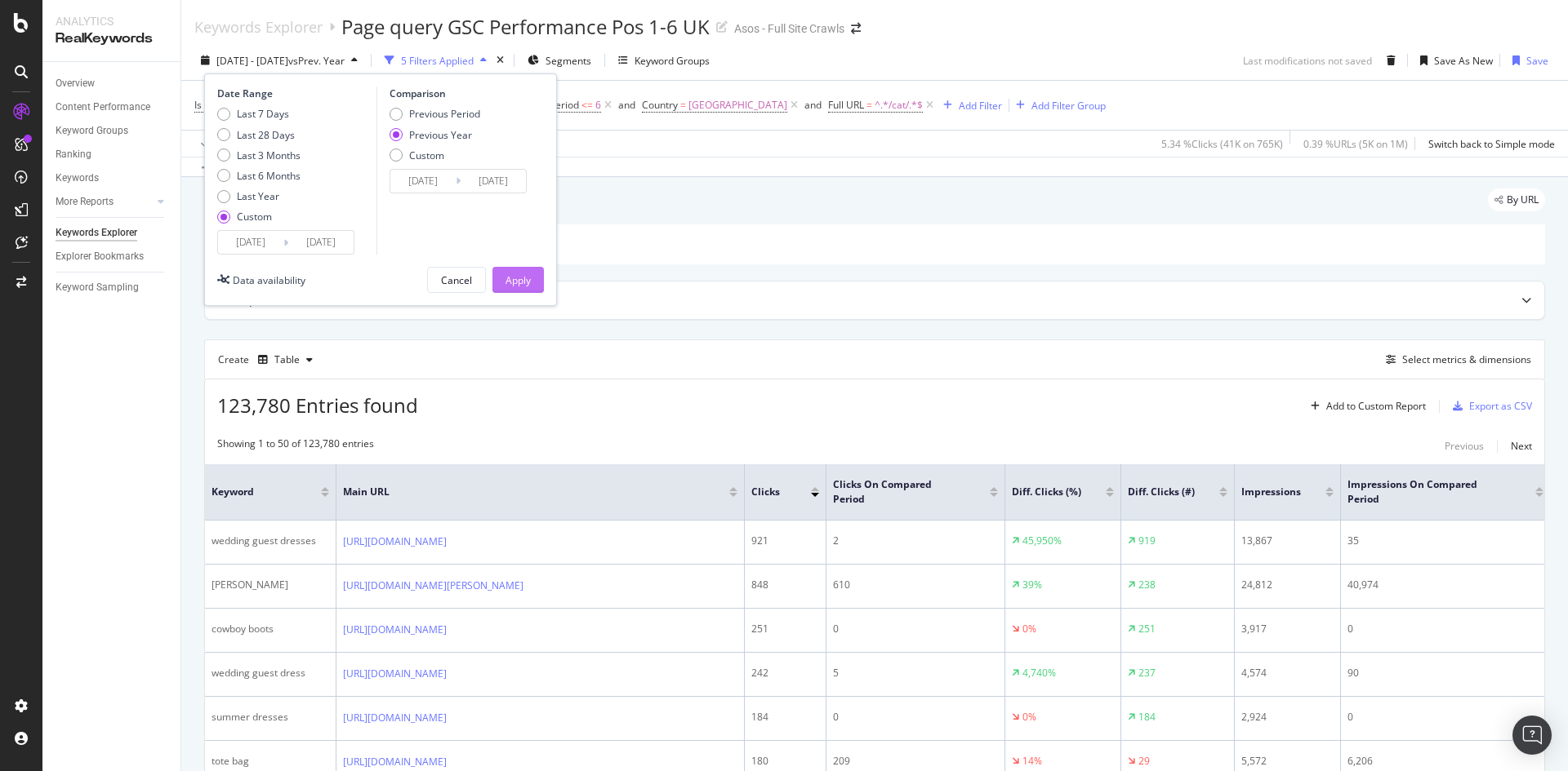
click at [528, 274] on div "Apply" at bounding box center [517, 280] width 25 height 14
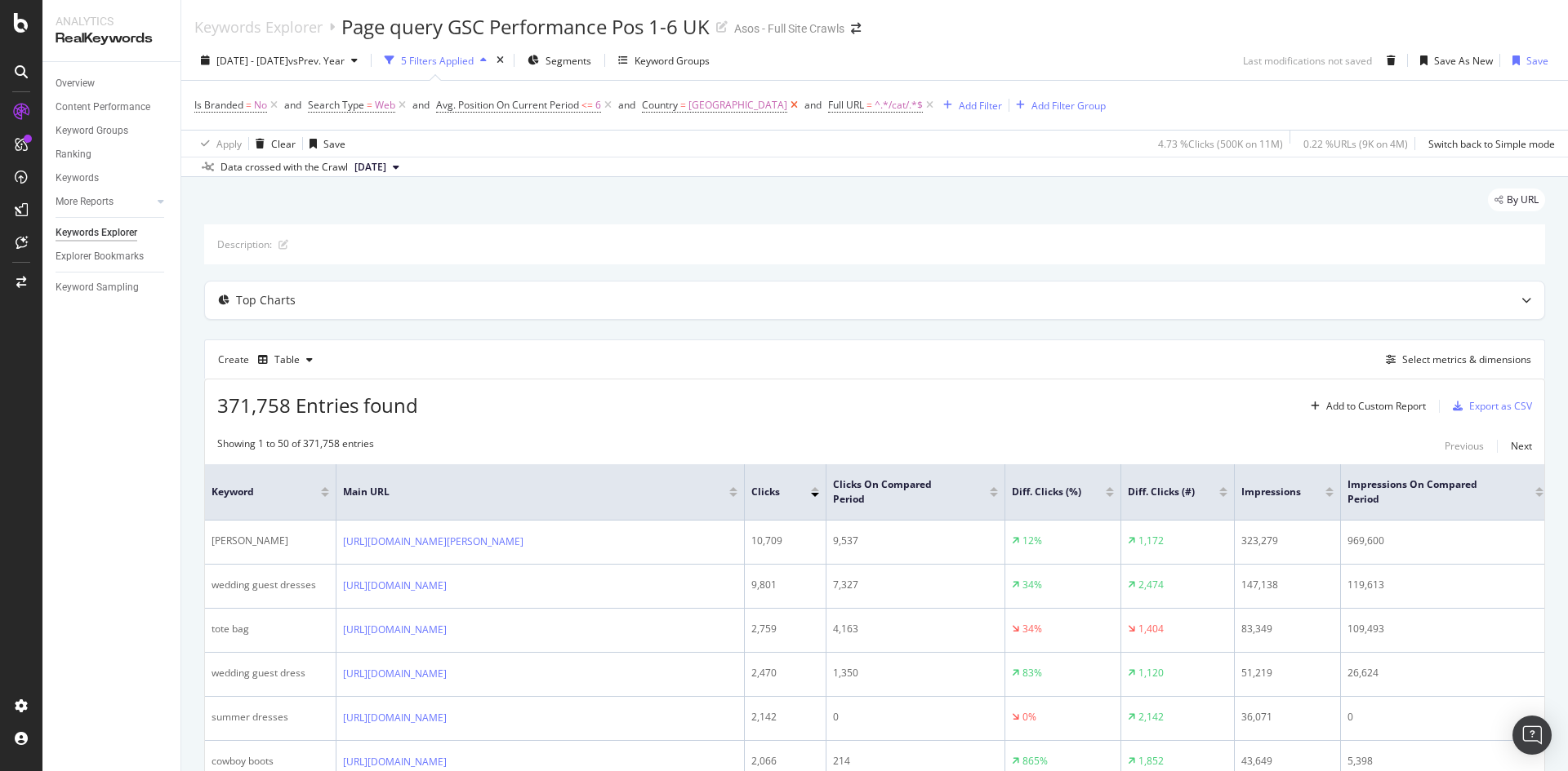
click at [787, 106] on icon at bounding box center [794, 106] width 14 height 17
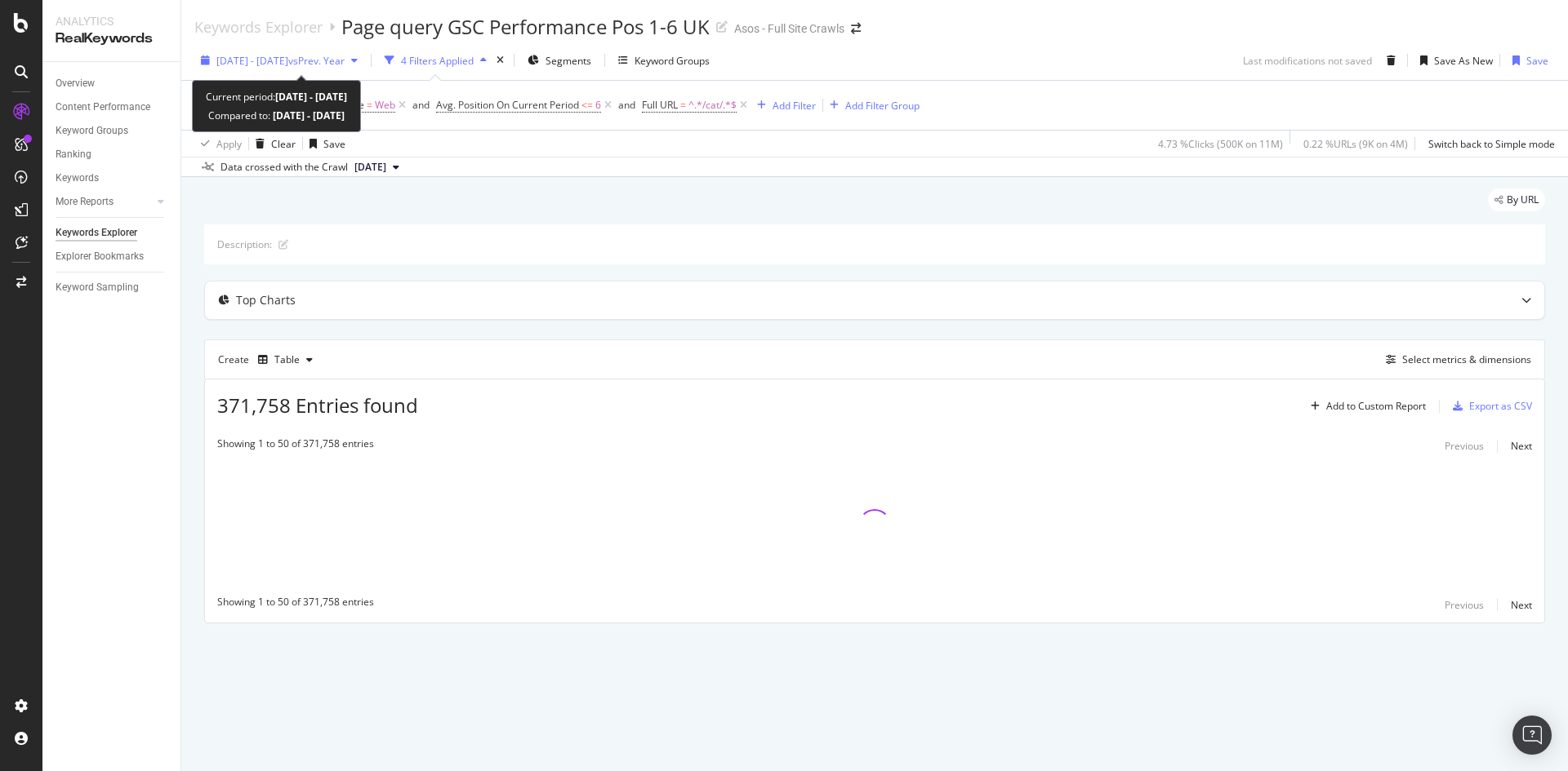
click at [345, 62] on span "vs Prev. Year" at bounding box center [316, 60] width 57 height 14
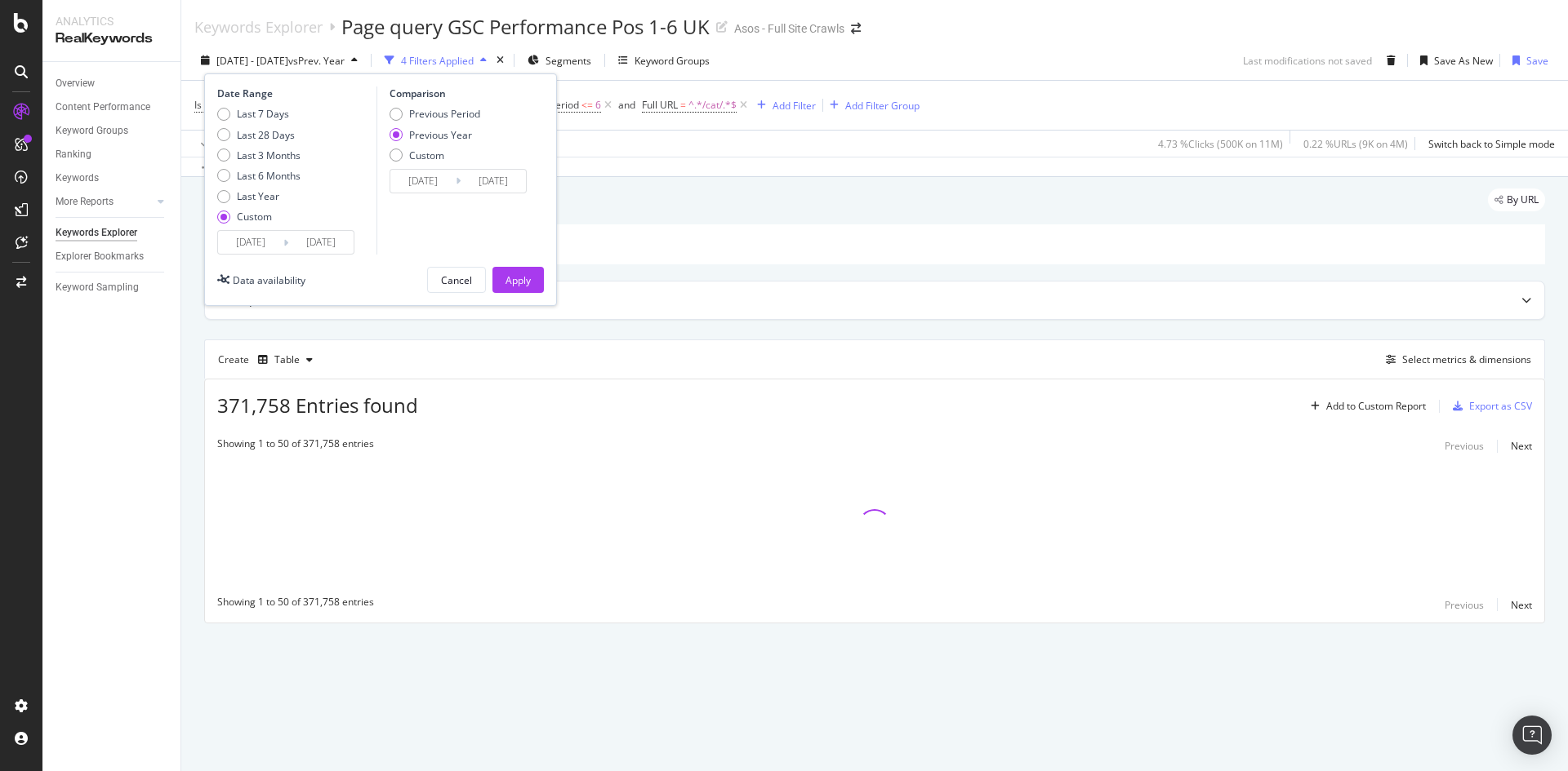
click at [249, 244] on input "[DATE]" at bounding box center [250, 242] width 65 height 23
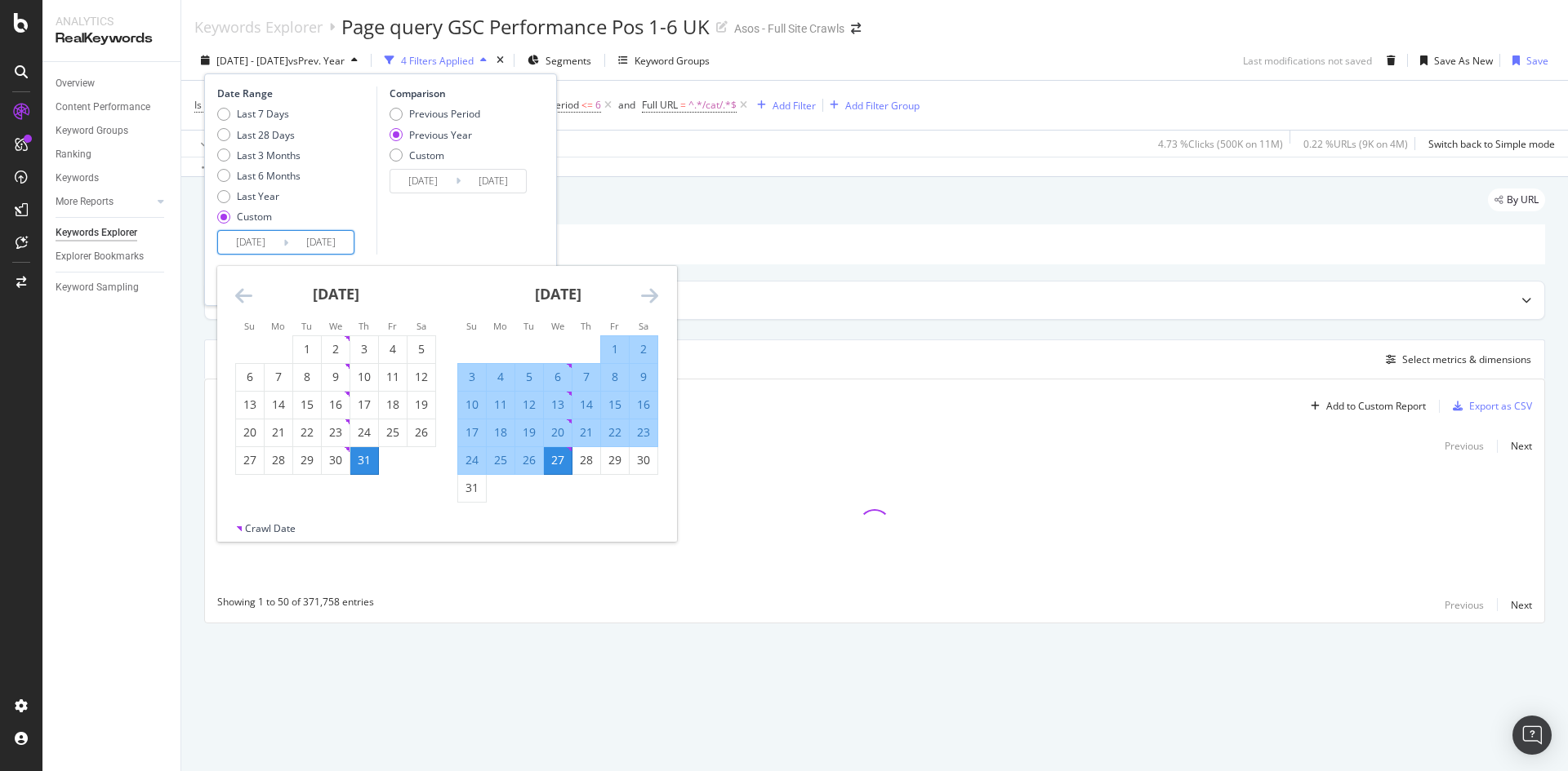
click at [606, 345] on div "1" at bounding box center [615, 349] width 28 height 17
type input "[DATE]"
click at [586, 457] on div "28" at bounding box center [586, 461] width 28 height 17
type input "[DATE]"
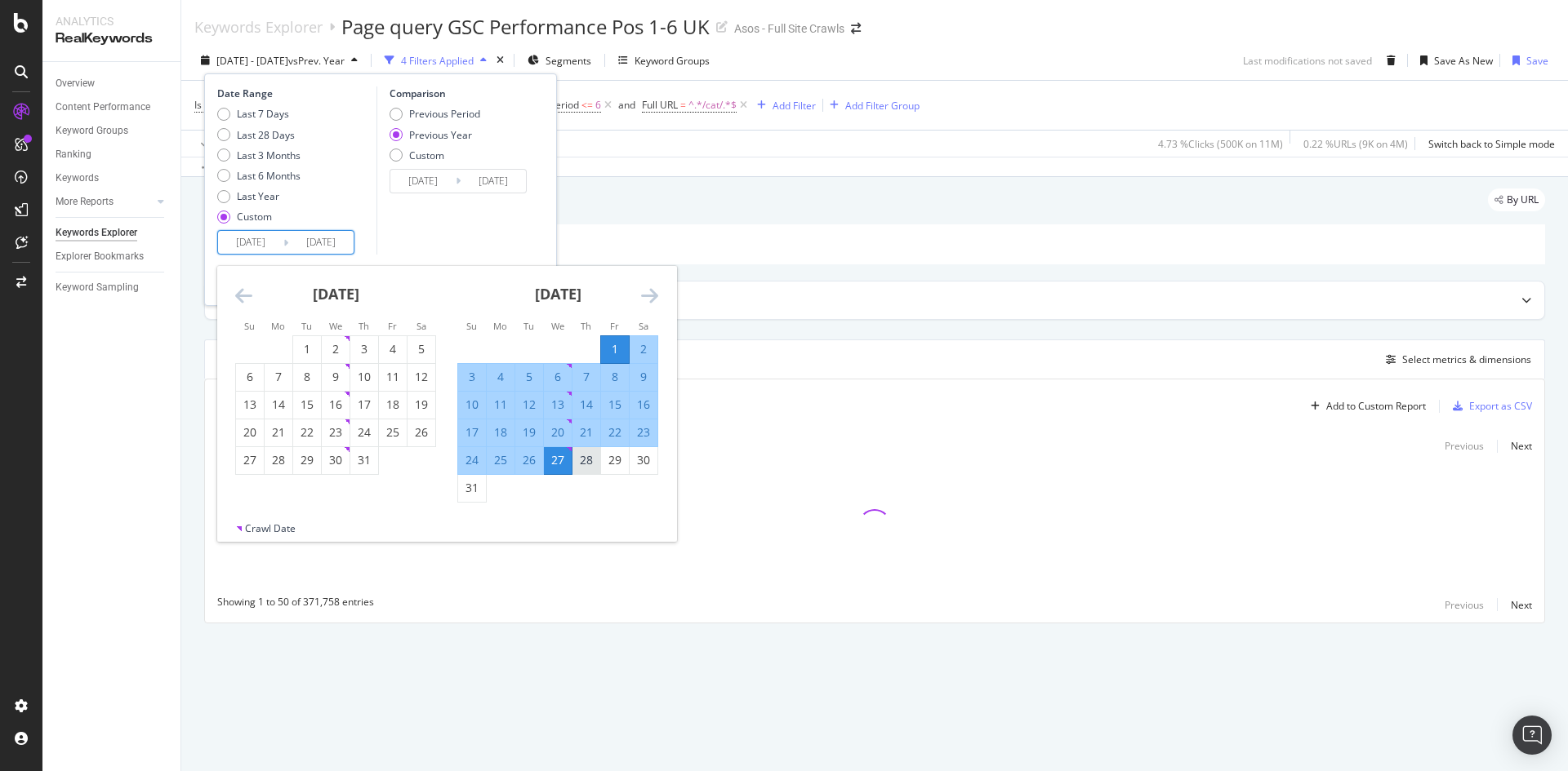
type input "[DATE]"
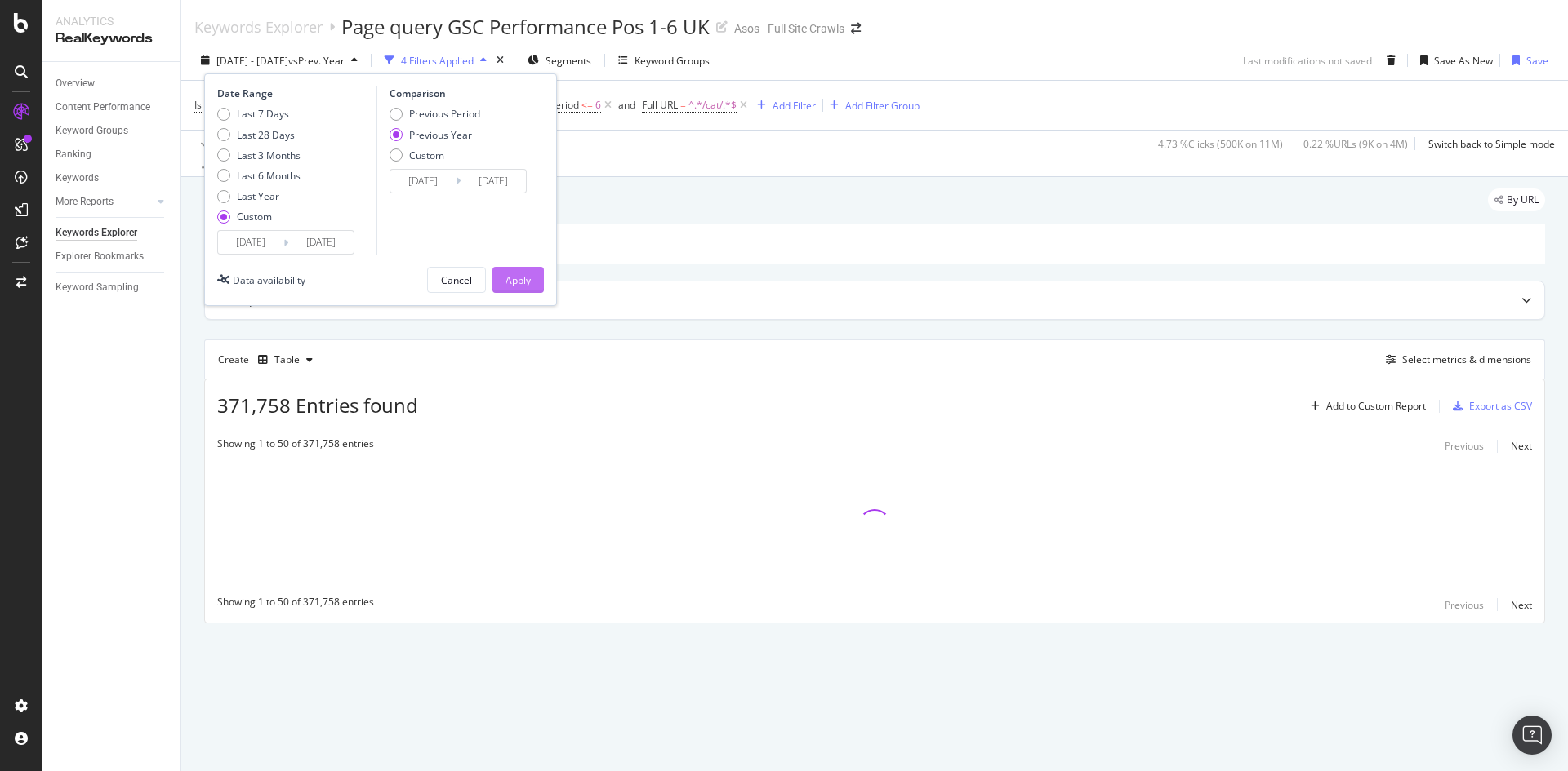
click at [519, 284] on div "Apply" at bounding box center [517, 280] width 25 height 14
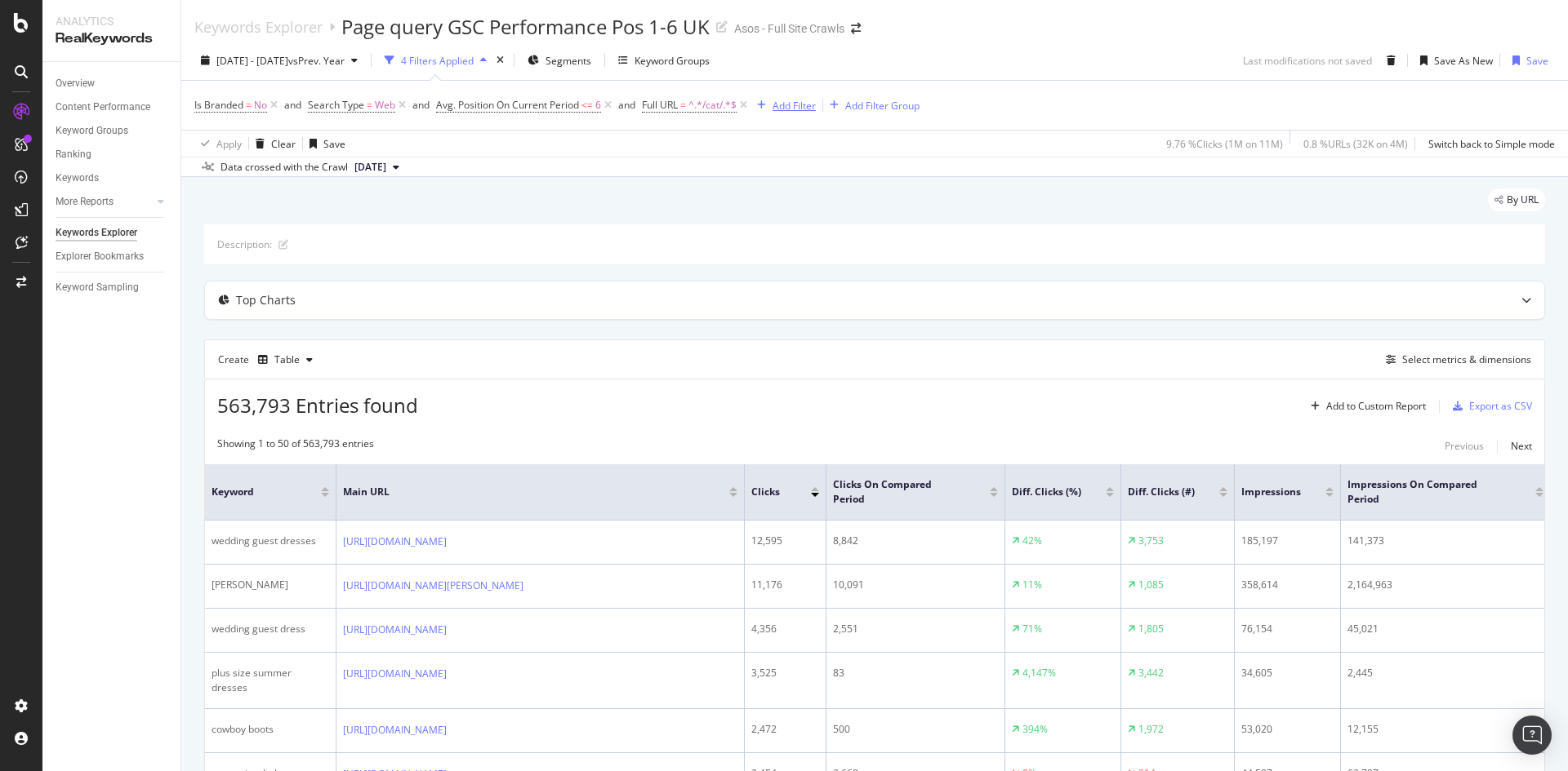
click at [797, 102] on div "Add Filter" at bounding box center [794, 106] width 44 height 14
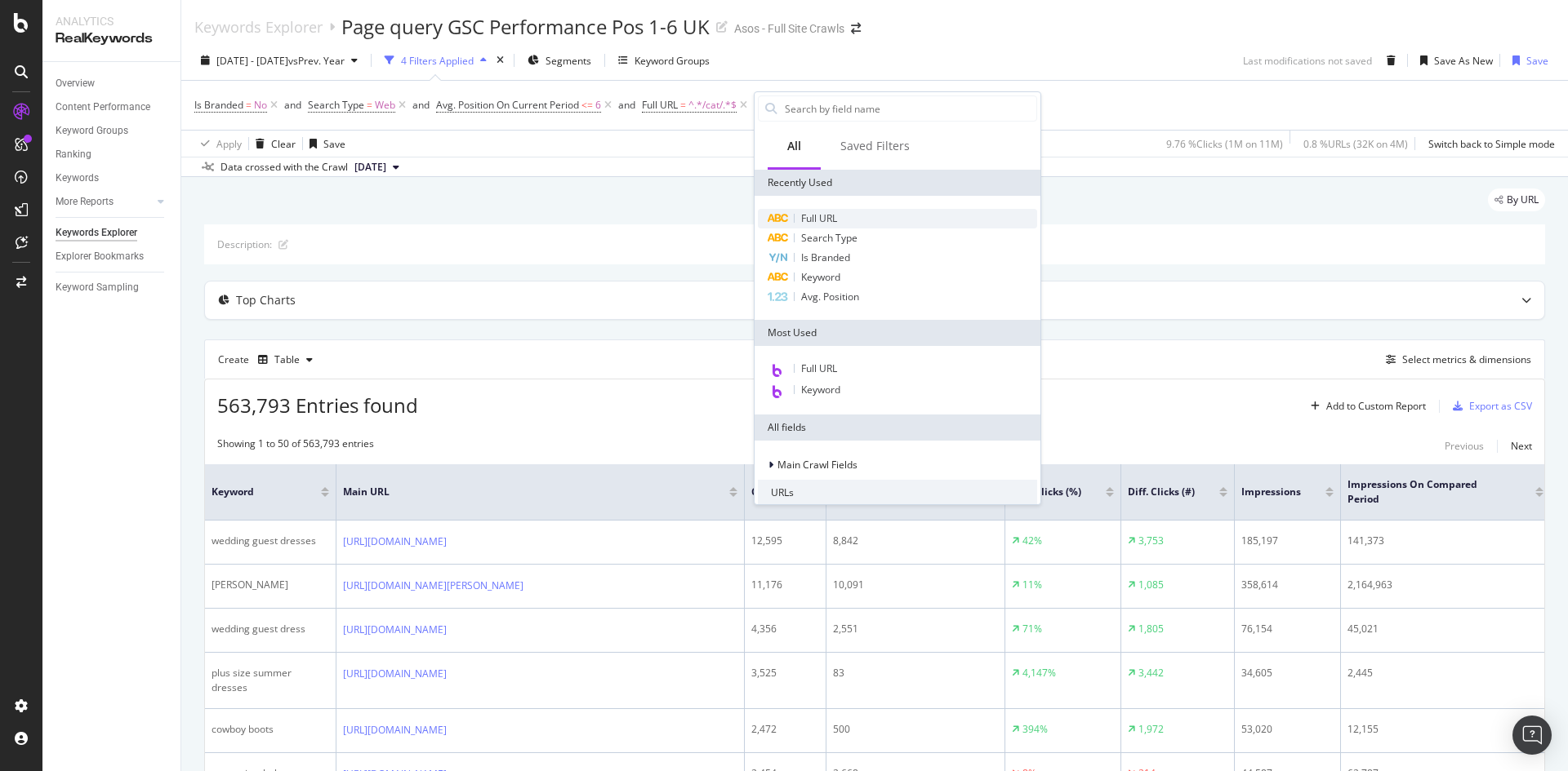
click at [851, 224] on div "Full URL" at bounding box center [897, 218] width 279 height 19
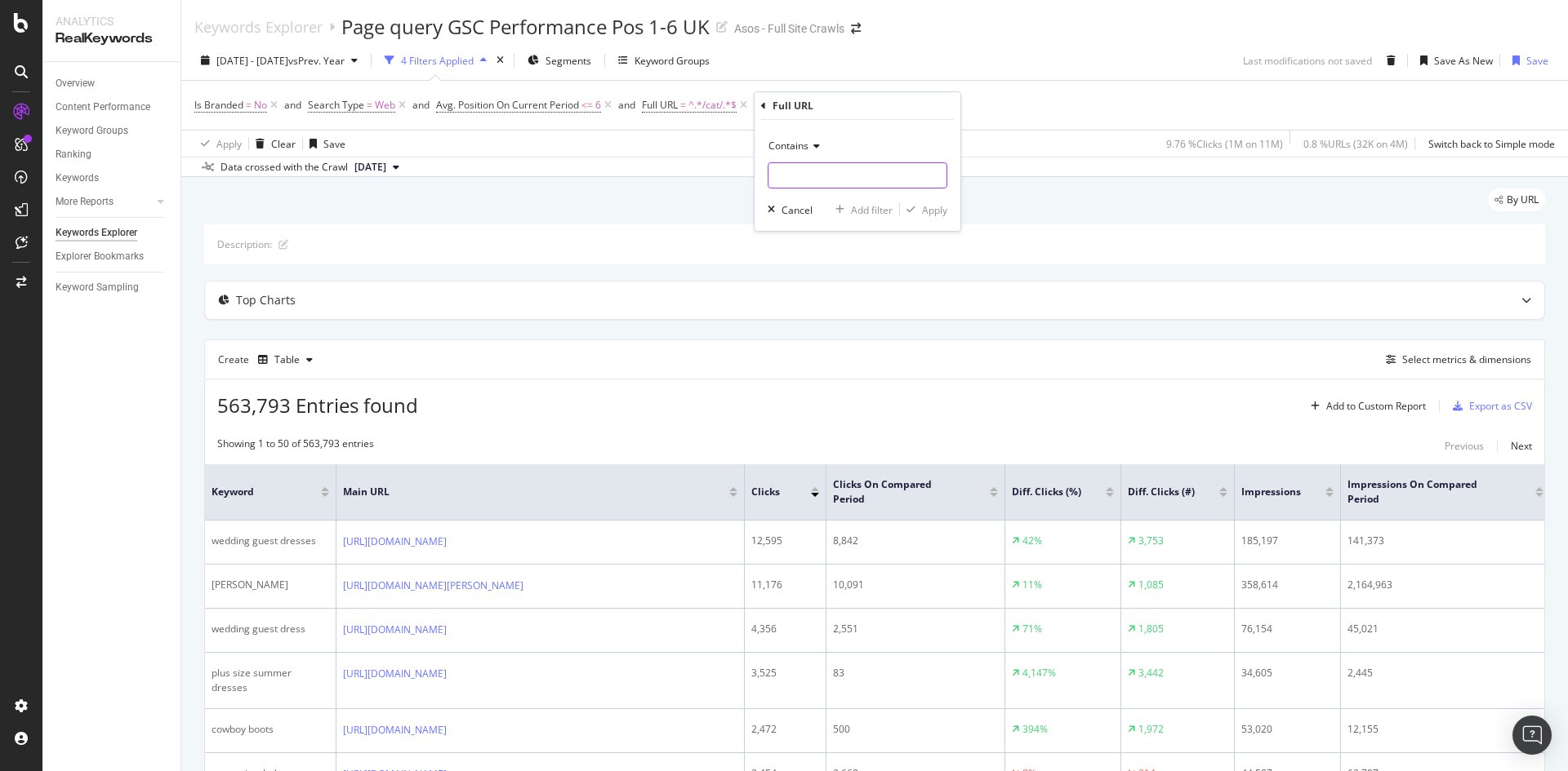
click at [859, 170] on input "text" at bounding box center [858, 175] width 178 height 26
type input "refine"
click at [933, 203] on div "Apply" at bounding box center [934, 209] width 25 height 14
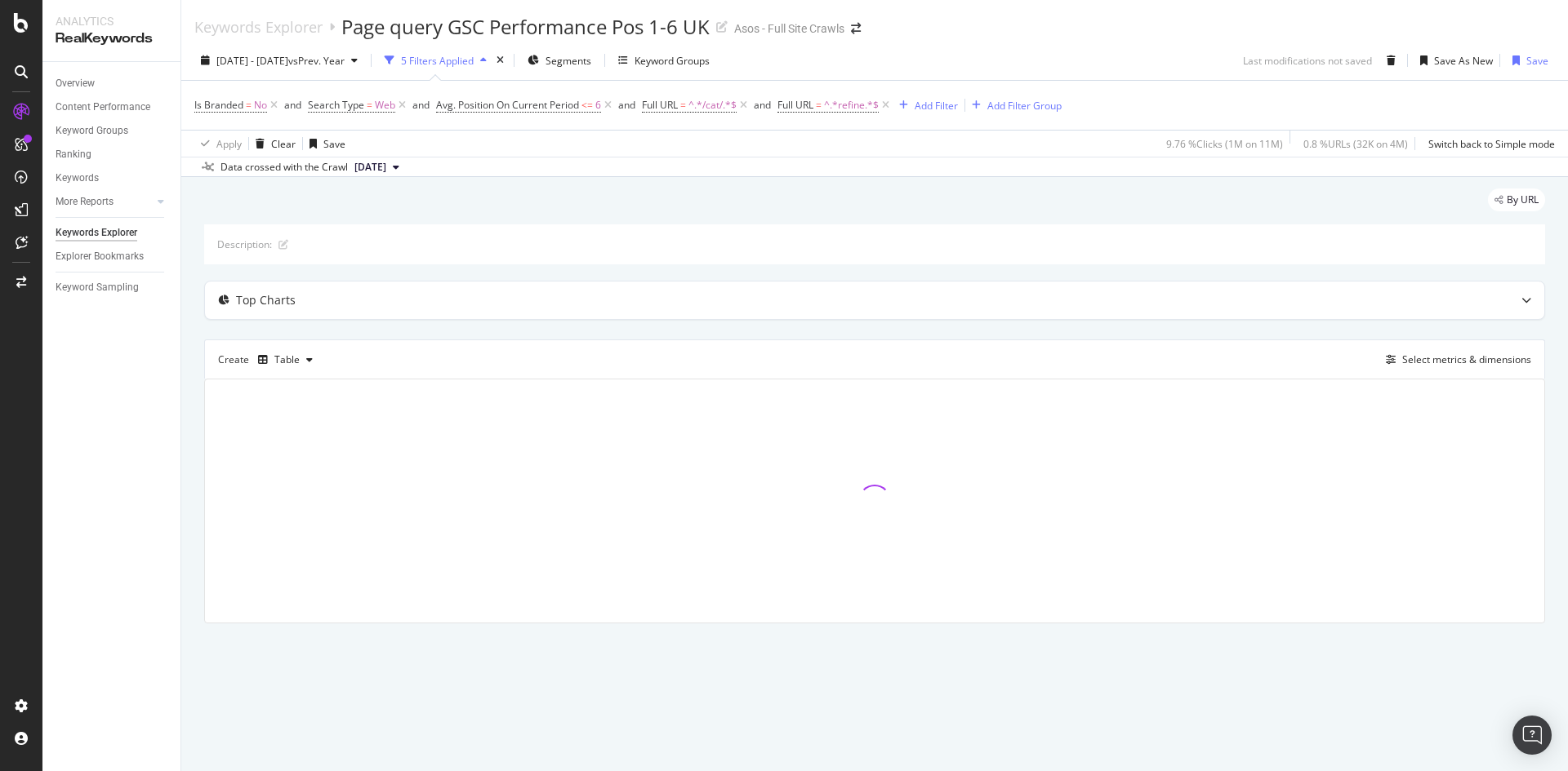
click at [794, 117] on span "Full URL = ^.*refine.*$" at bounding box center [835, 105] width 115 height 23
click at [798, 103] on span "Full URL" at bounding box center [795, 105] width 36 height 14
click at [1168, 52] on div "[DATE] - [DATE] vs Prev. Year 5 Filters Applied Segments Keyword Groups Last mo…" at bounding box center [873, 63] width 1386 height 32
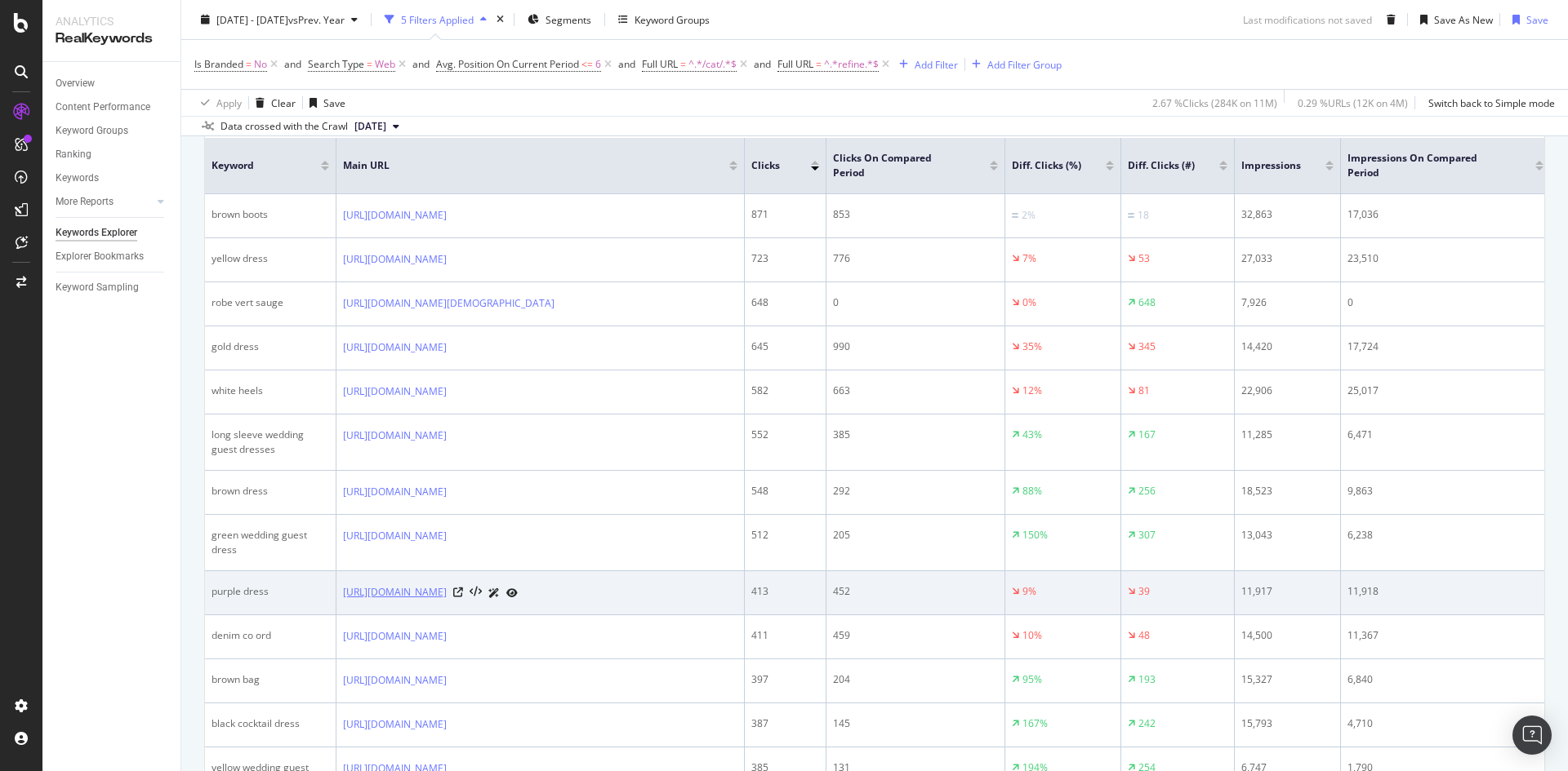
scroll to position [652, 0]
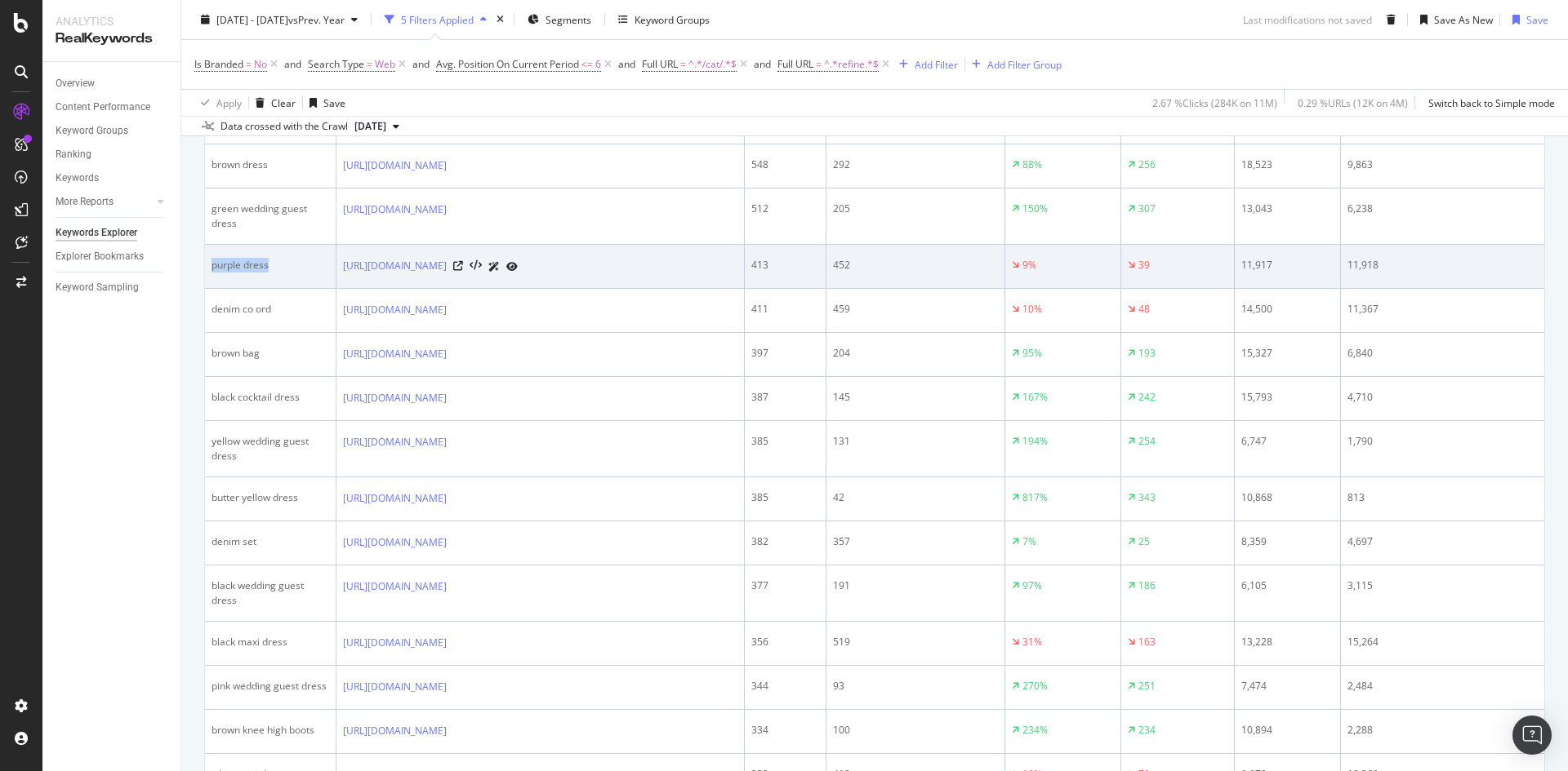
drag, startPoint x: 250, startPoint y: 377, endPoint x: 211, endPoint y: 369, distance: 39.8
click at [211, 289] on td "purple dress" at bounding box center [271, 267] width 132 height 44
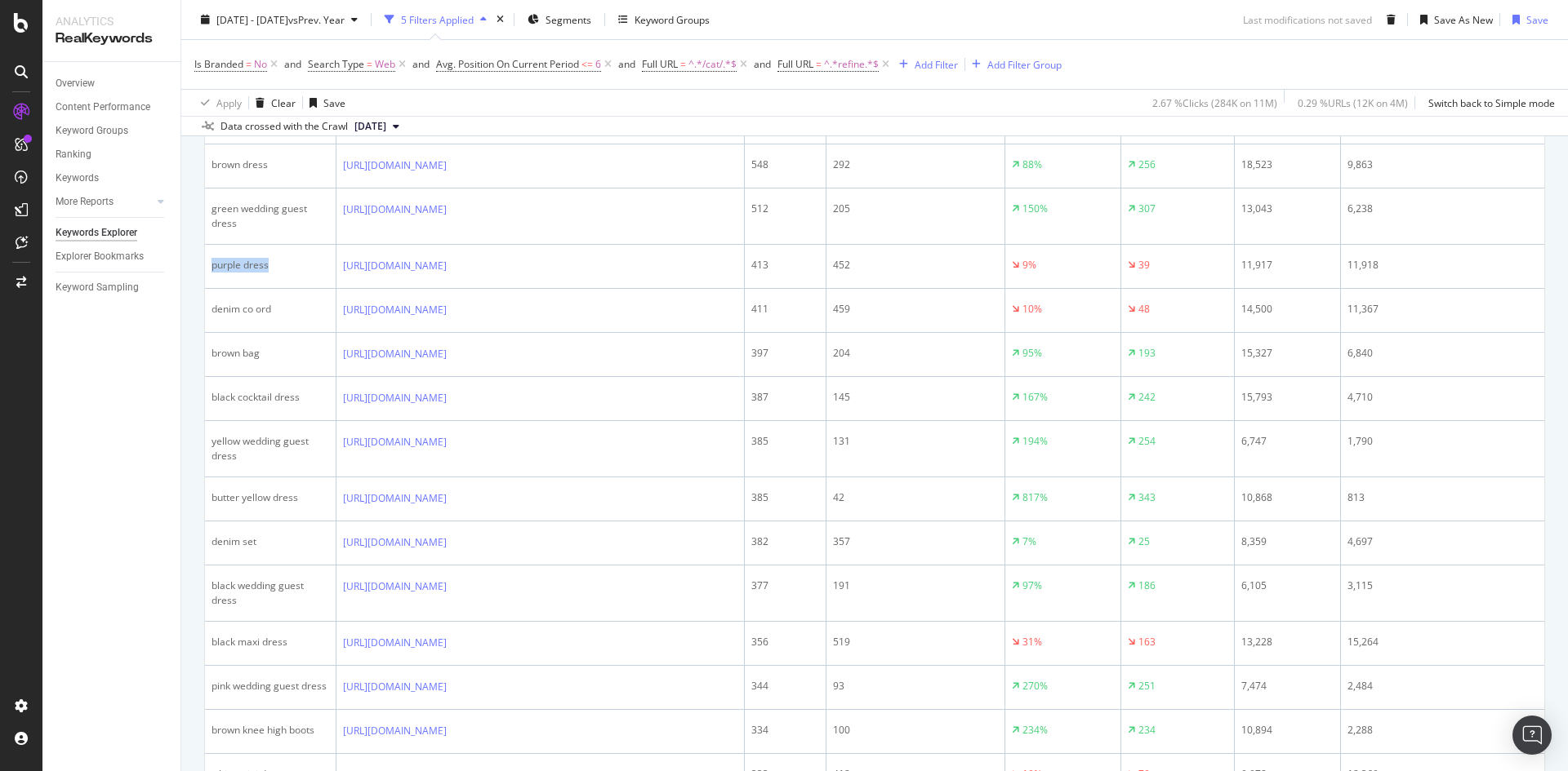
copy div "purple dress"
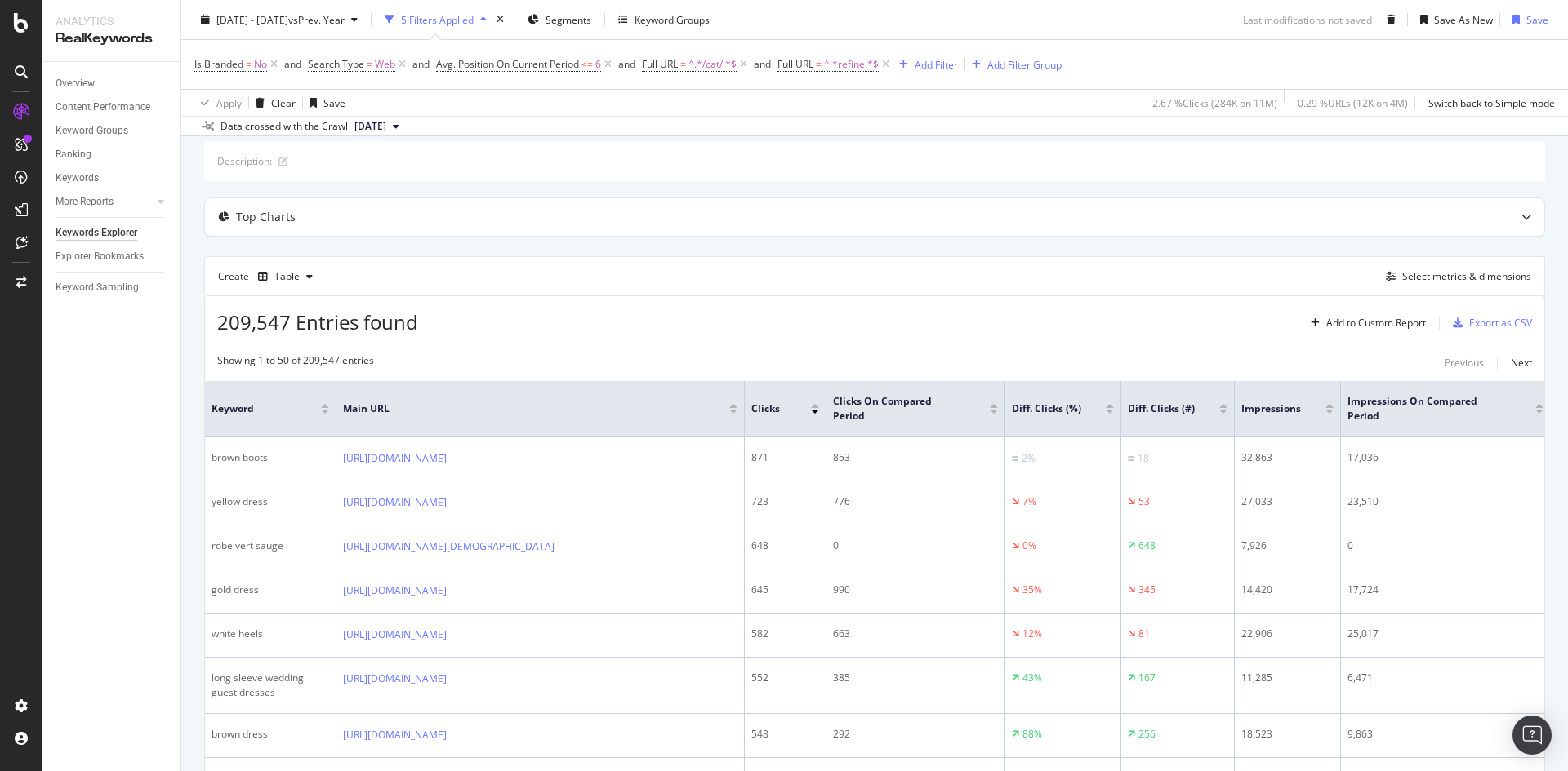
scroll to position [82, 0]
click at [749, 62] on icon at bounding box center [743, 65] width 14 height 17
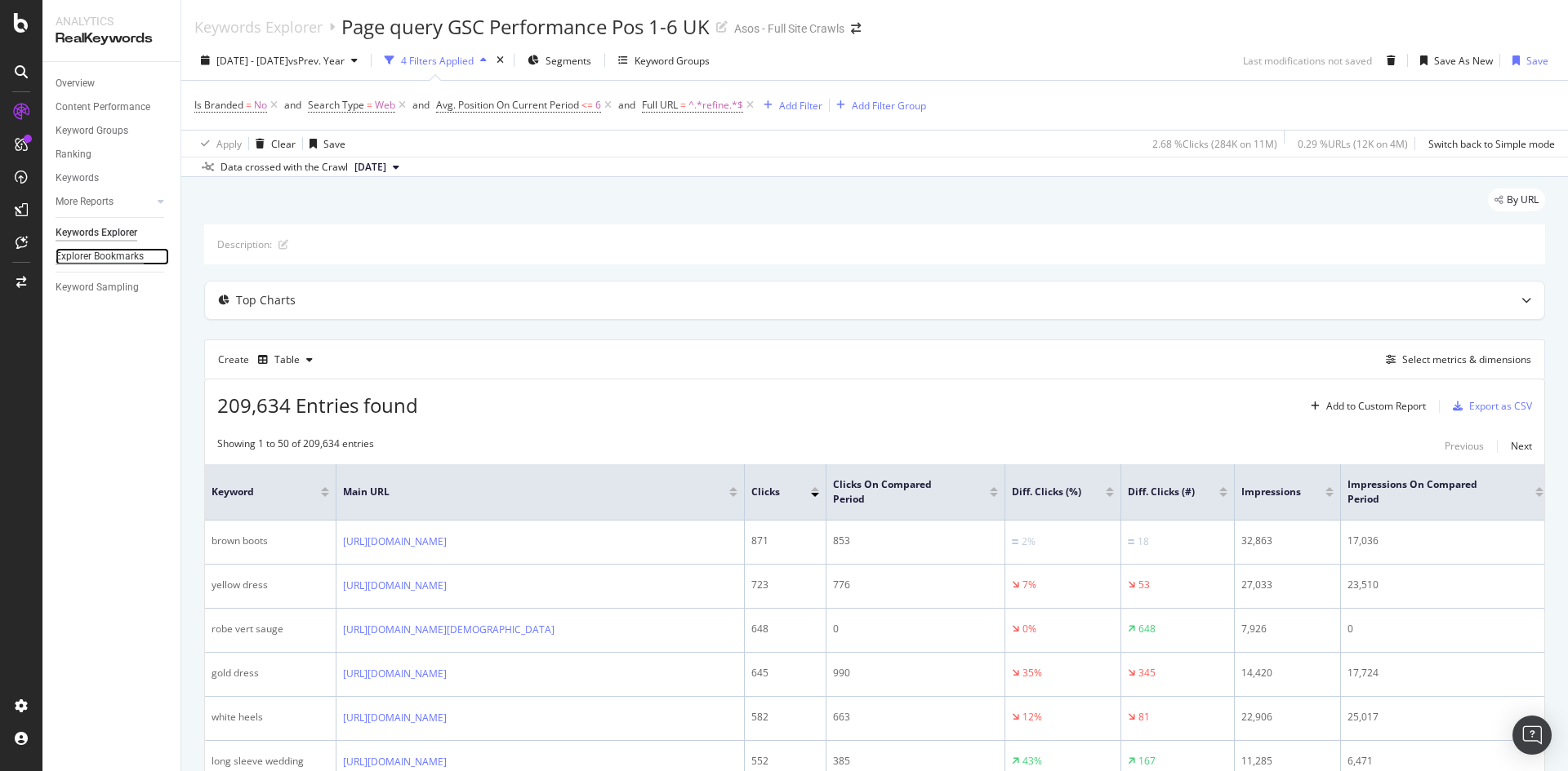
click at [92, 257] on div "Explorer Bookmarks" at bounding box center [99, 257] width 88 height 17
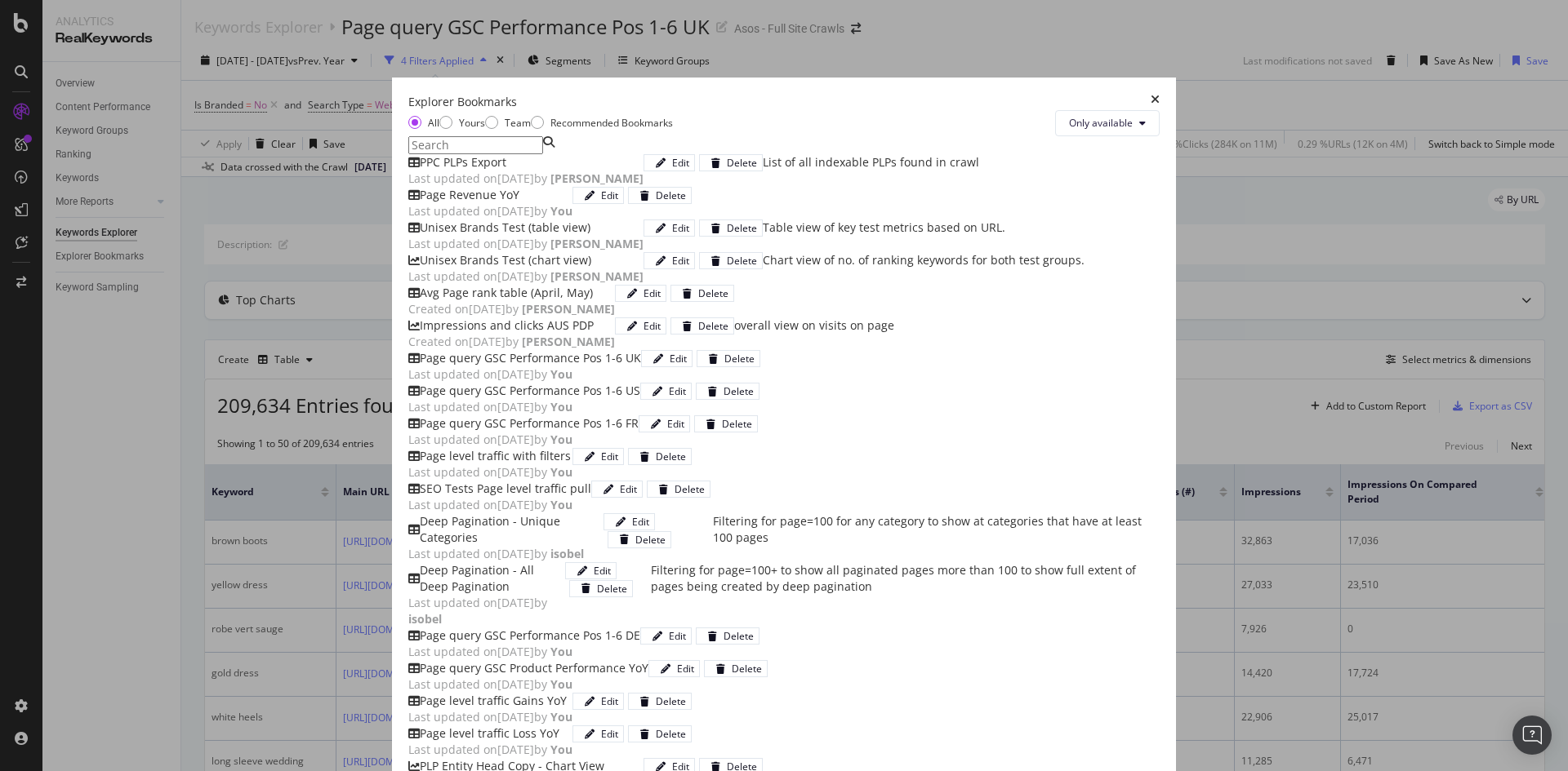
click at [408, 154] on input "modal" at bounding box center [475, 145] width 134 height 18
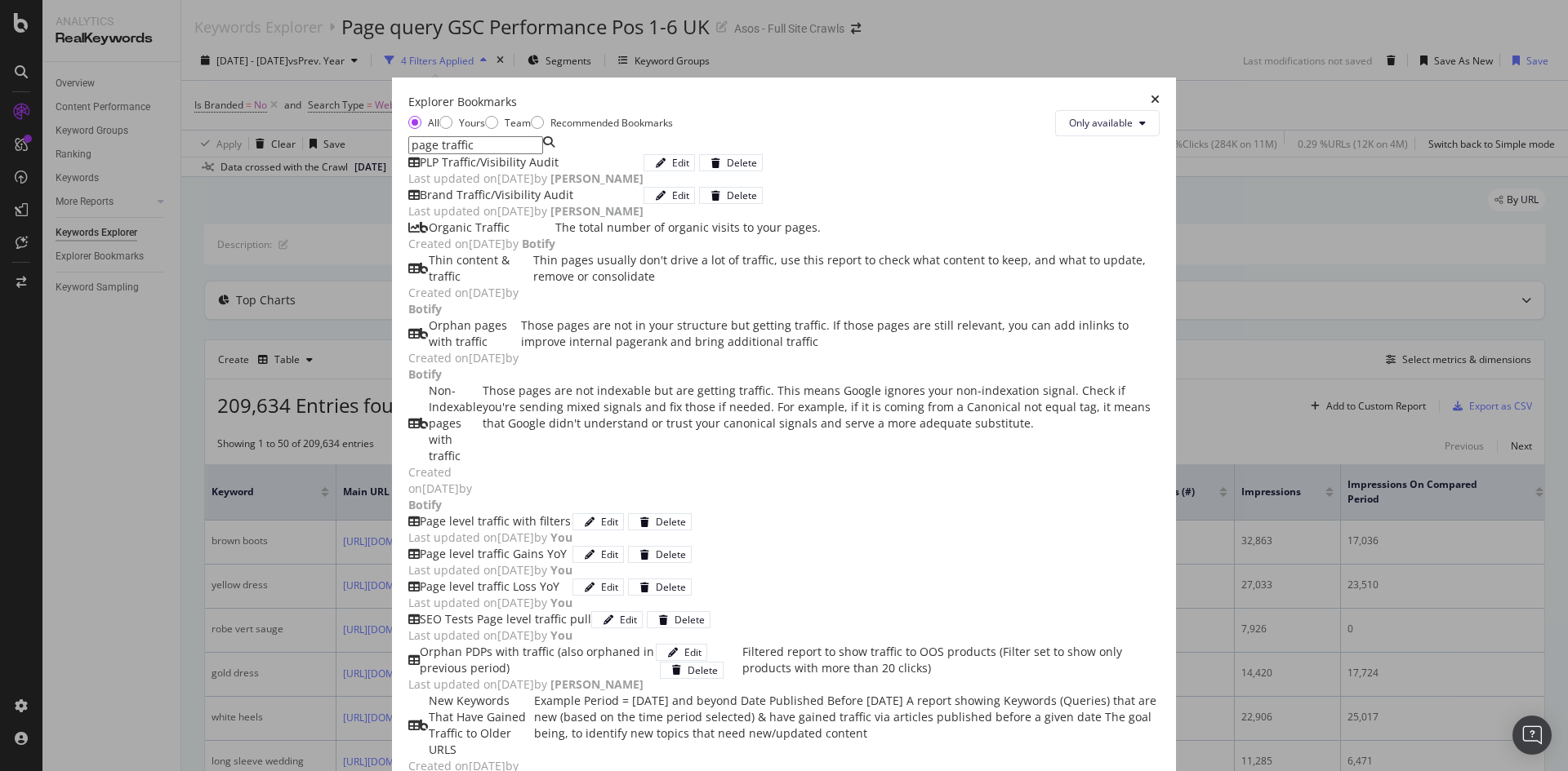
drag, startPoint x: 391, startPoint y: 181, endPoint x: 280, endPoint y: 171, distance: 111.4
click at [408, 171] on div "All Yours Team Recommended Bookmarks Only available page traffic PLP Traffic/Vi…" at bounding box center [784, 450] width 751 height 680
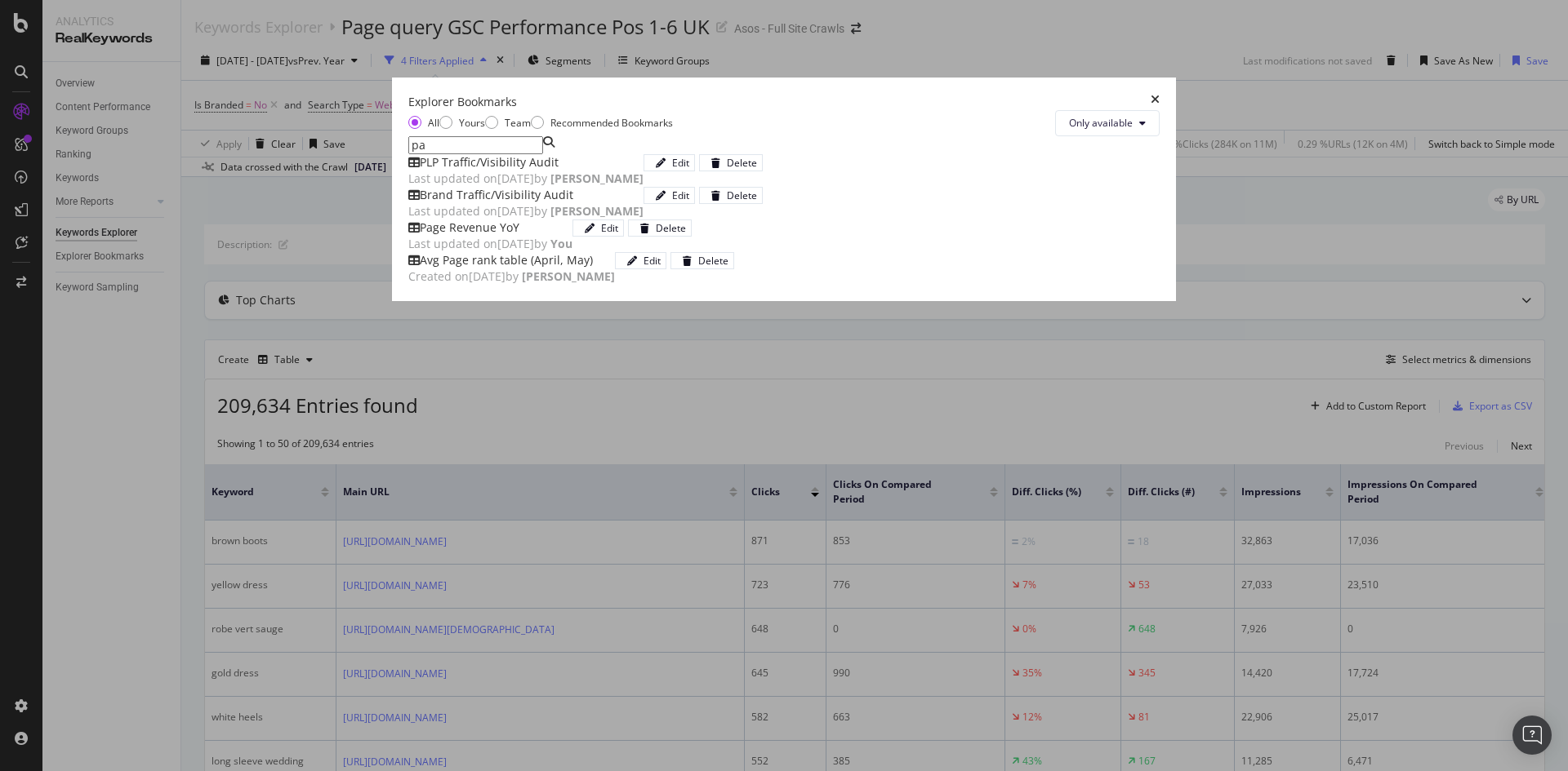
type input "p"
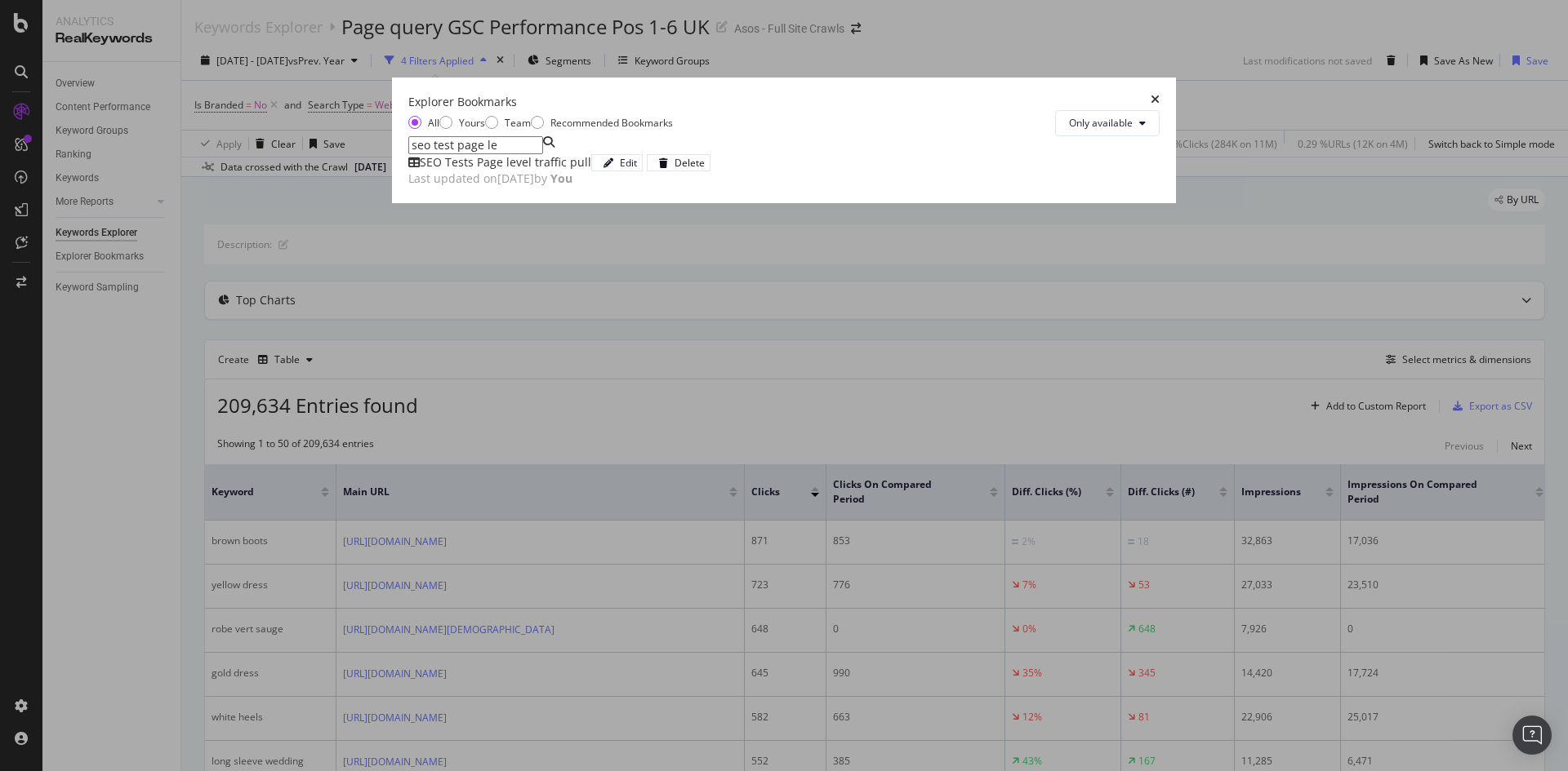
type input "seo test page le"
click at [491, 171] on div "SEO Tests Page level traffic pull" at bounding box center [505, 162] width 172 height 17
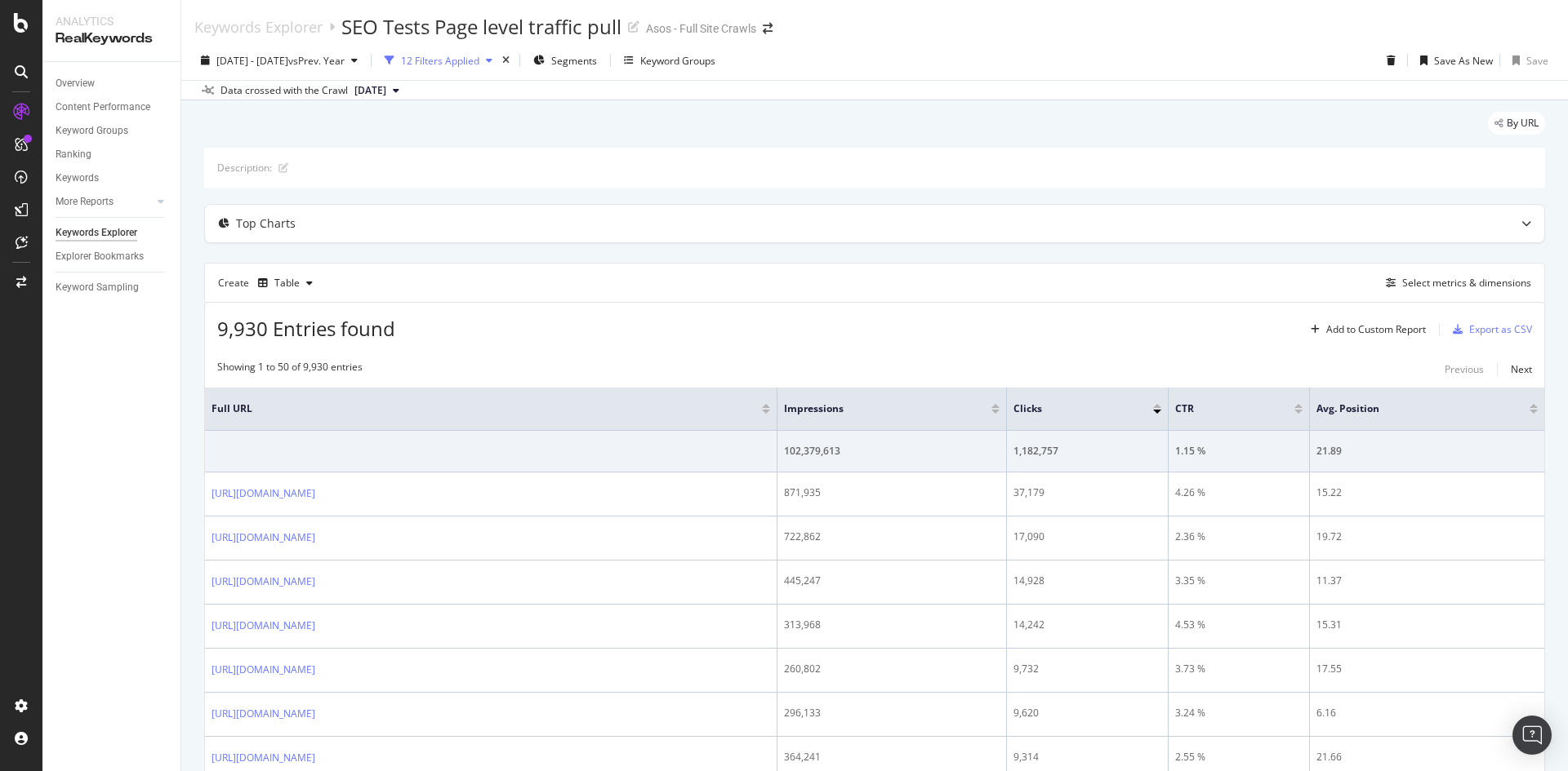
click at [465, 52] on div "12 Filters Applied" at bounding box center [439, 60] width 121 height 24
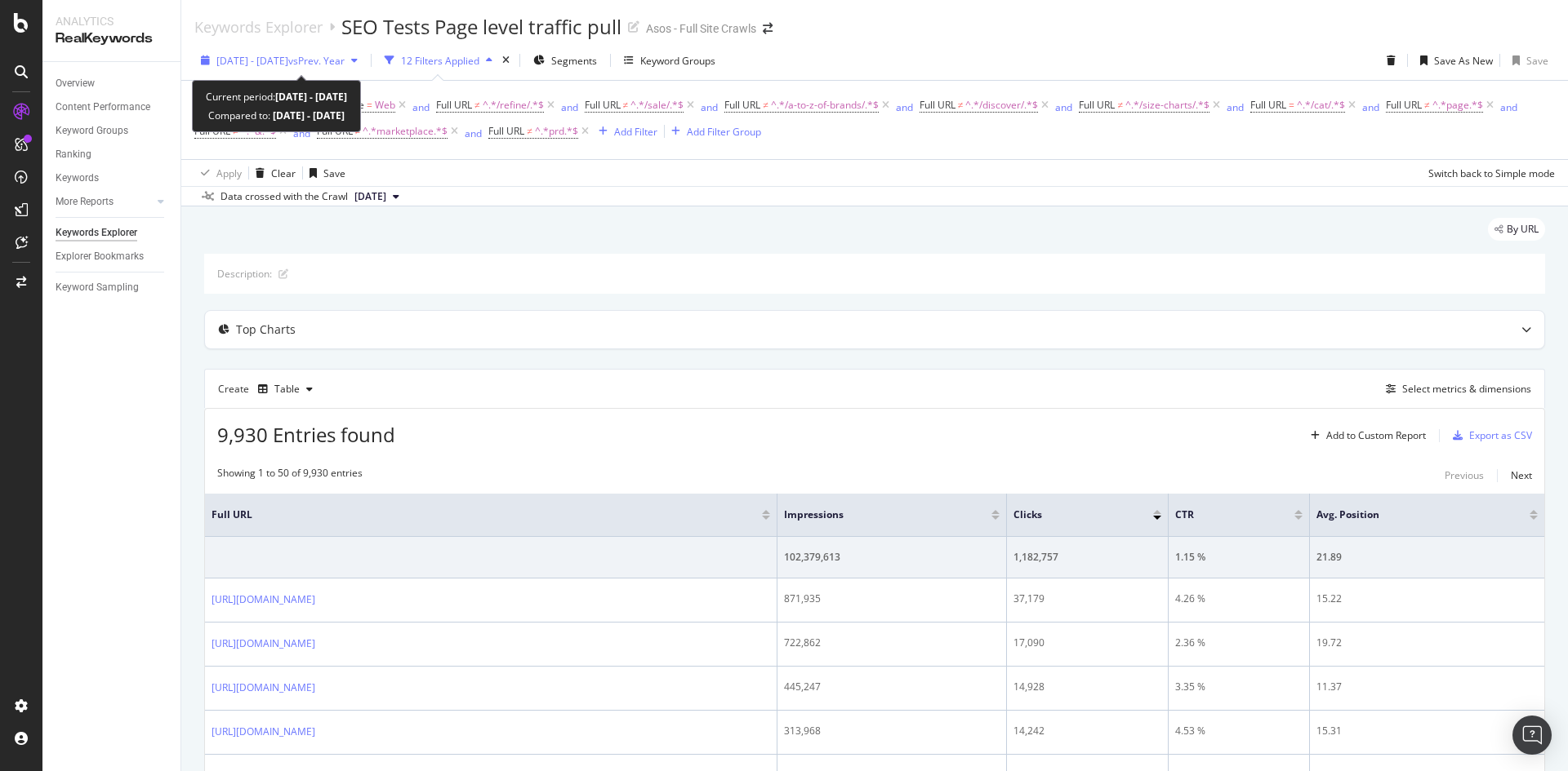
click at [288, 66] on span "[DATE] - [DATE]" at bounding box center [251, 60] width 71 height 14
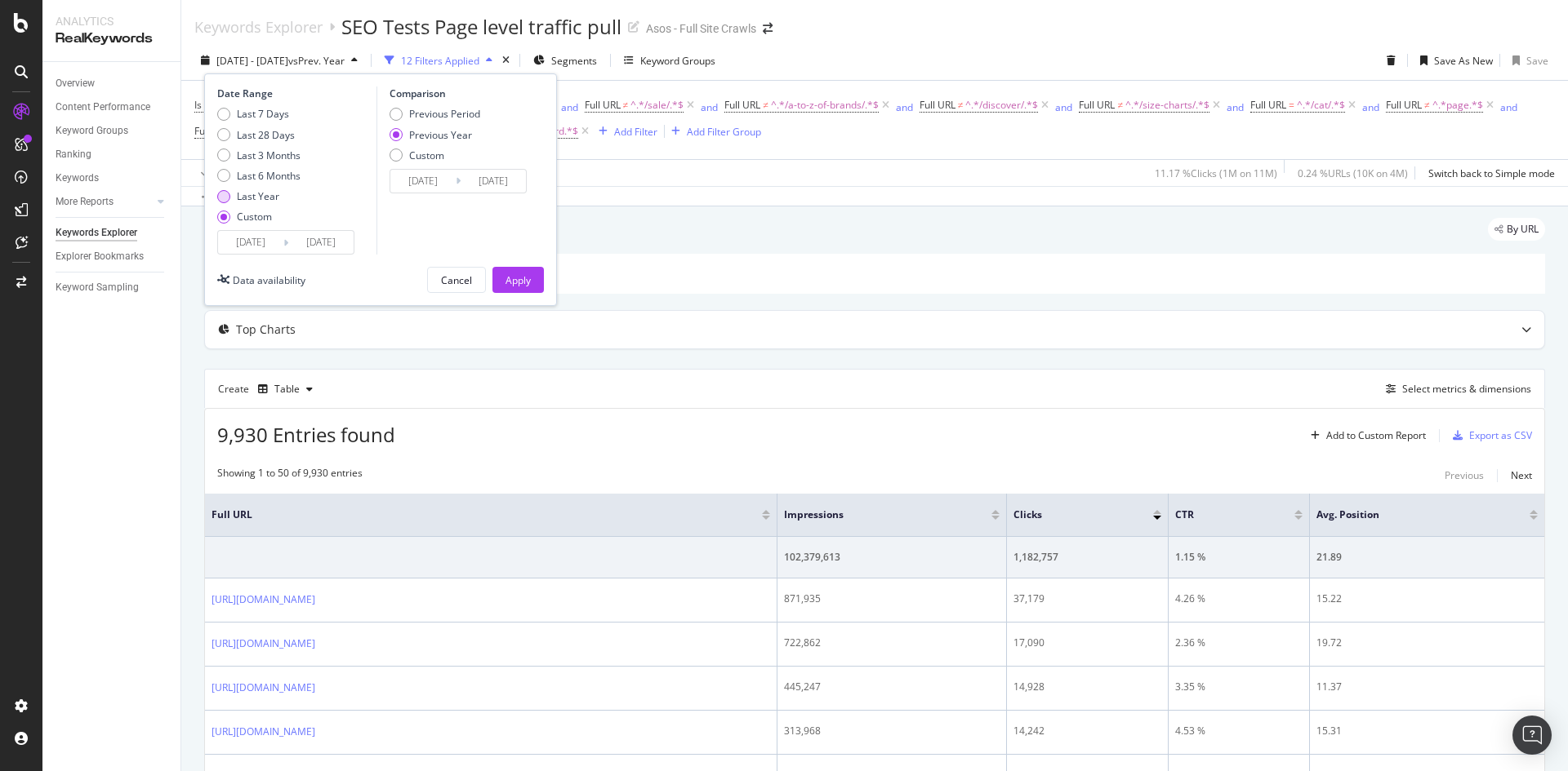
click at [249, 199] on div "Last Year" at bounding box center [258, 196] width 43 height 14
type input "[DATE]"
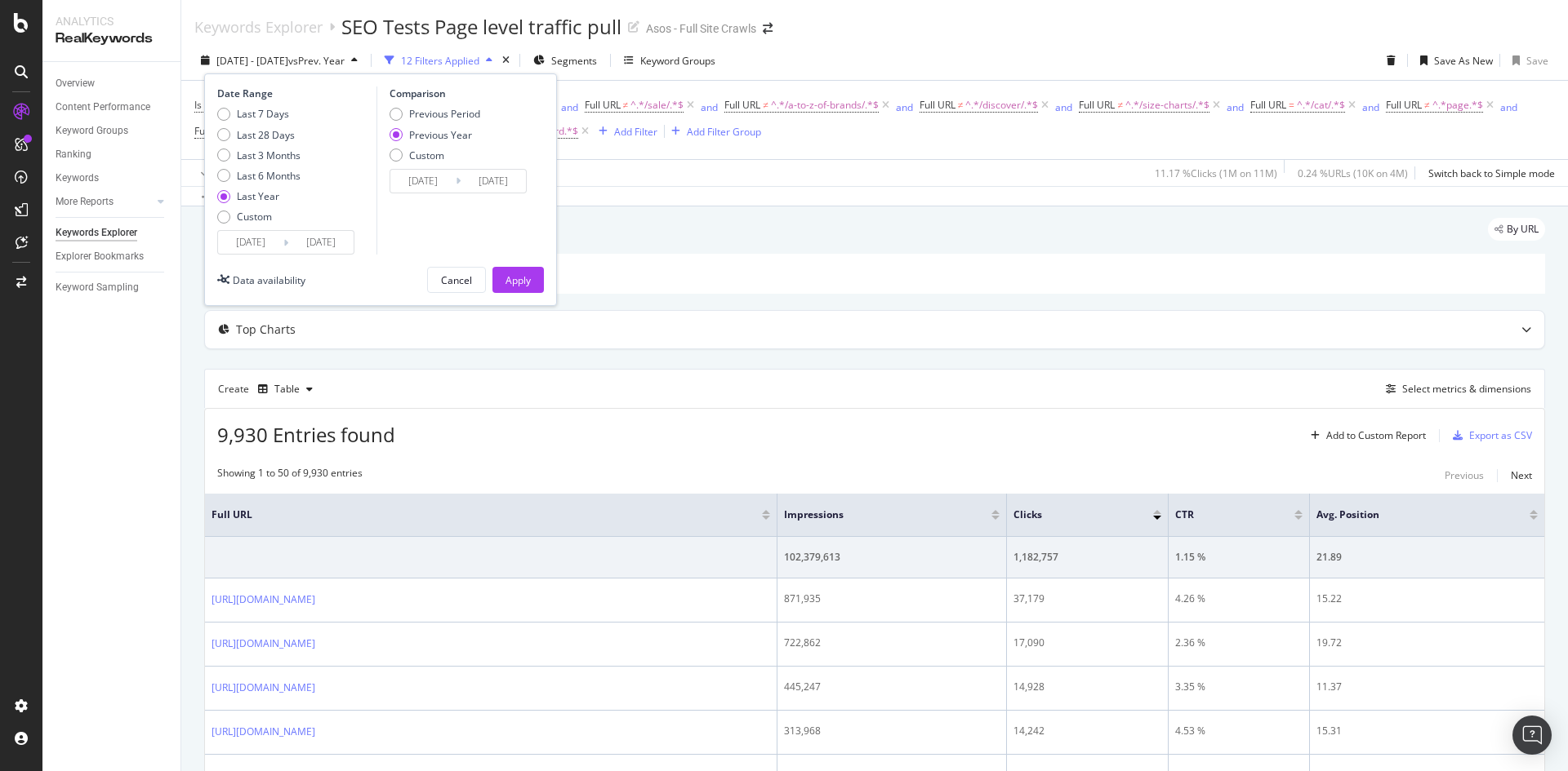
click at [255, 236] on input "[DATE]" at bounding box center [250, 242] width 65 height 23
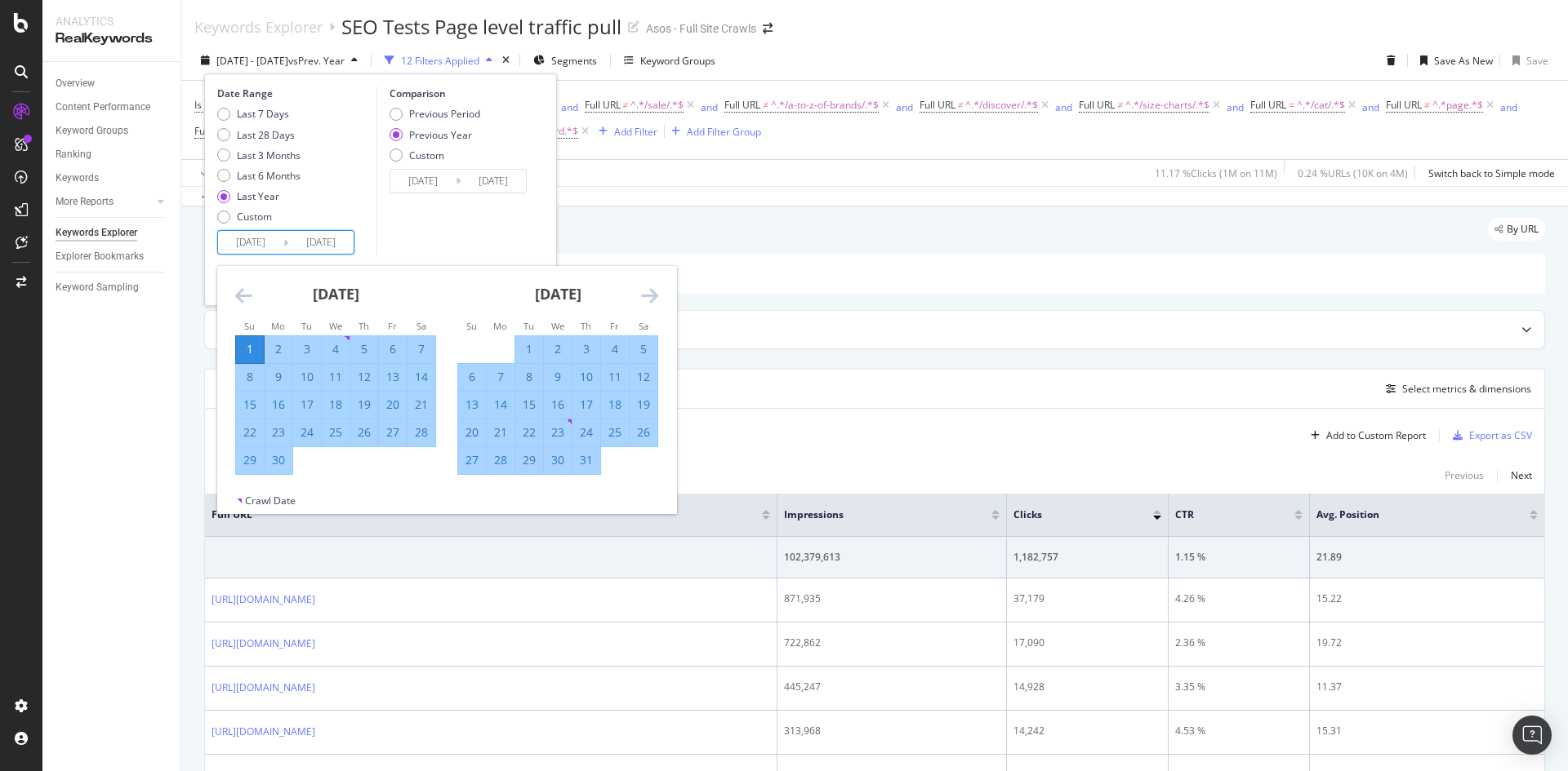
click at [425, 231] on div "Comparison Previous Period Previous Year Custom [DATE] Navigate forward to inte…" at bounding box center [453, 170] width 155 height 168
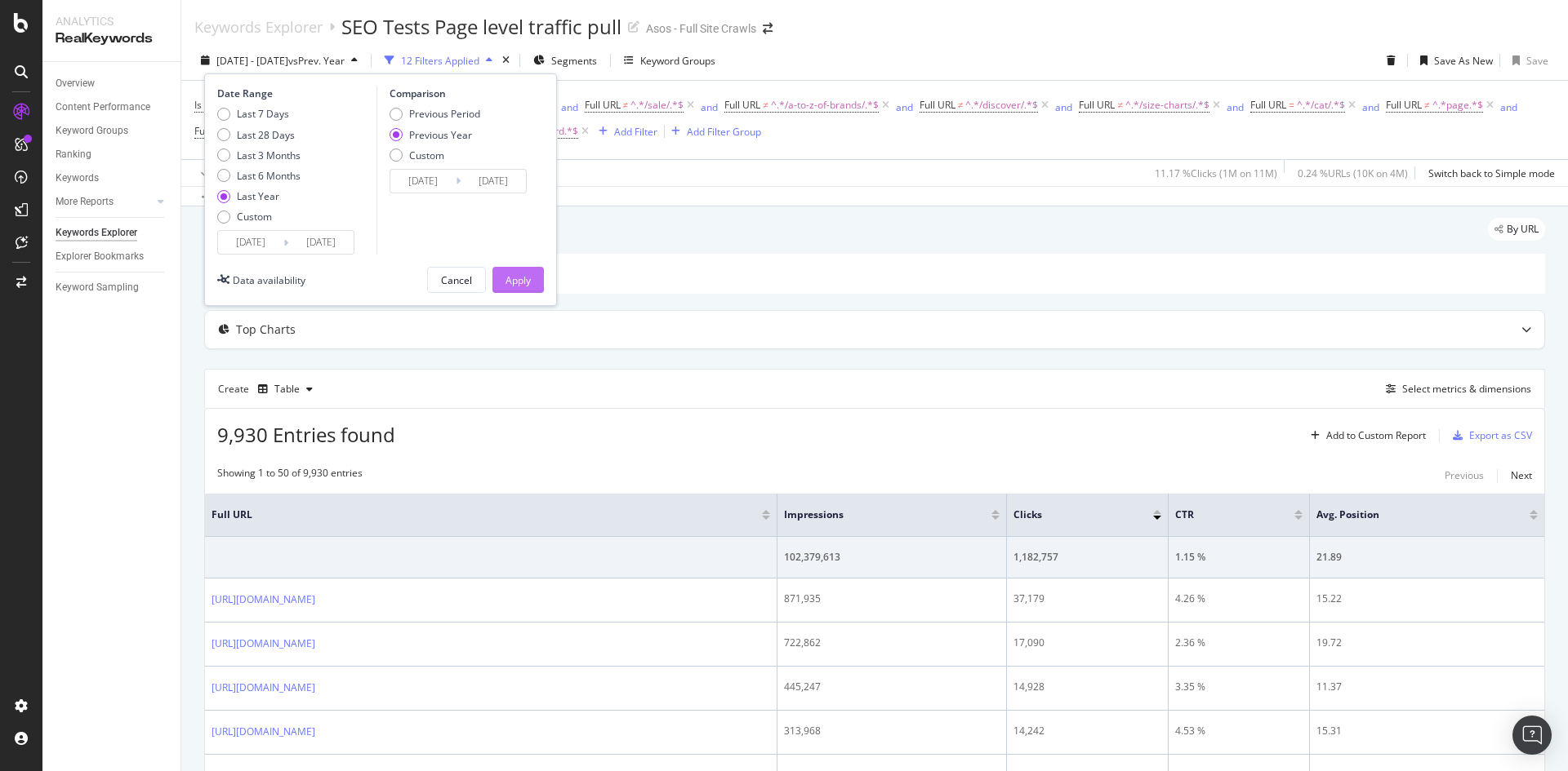
click at [518, 277] on div "Apply" at bounding box center [517, 280] width 25 height 14
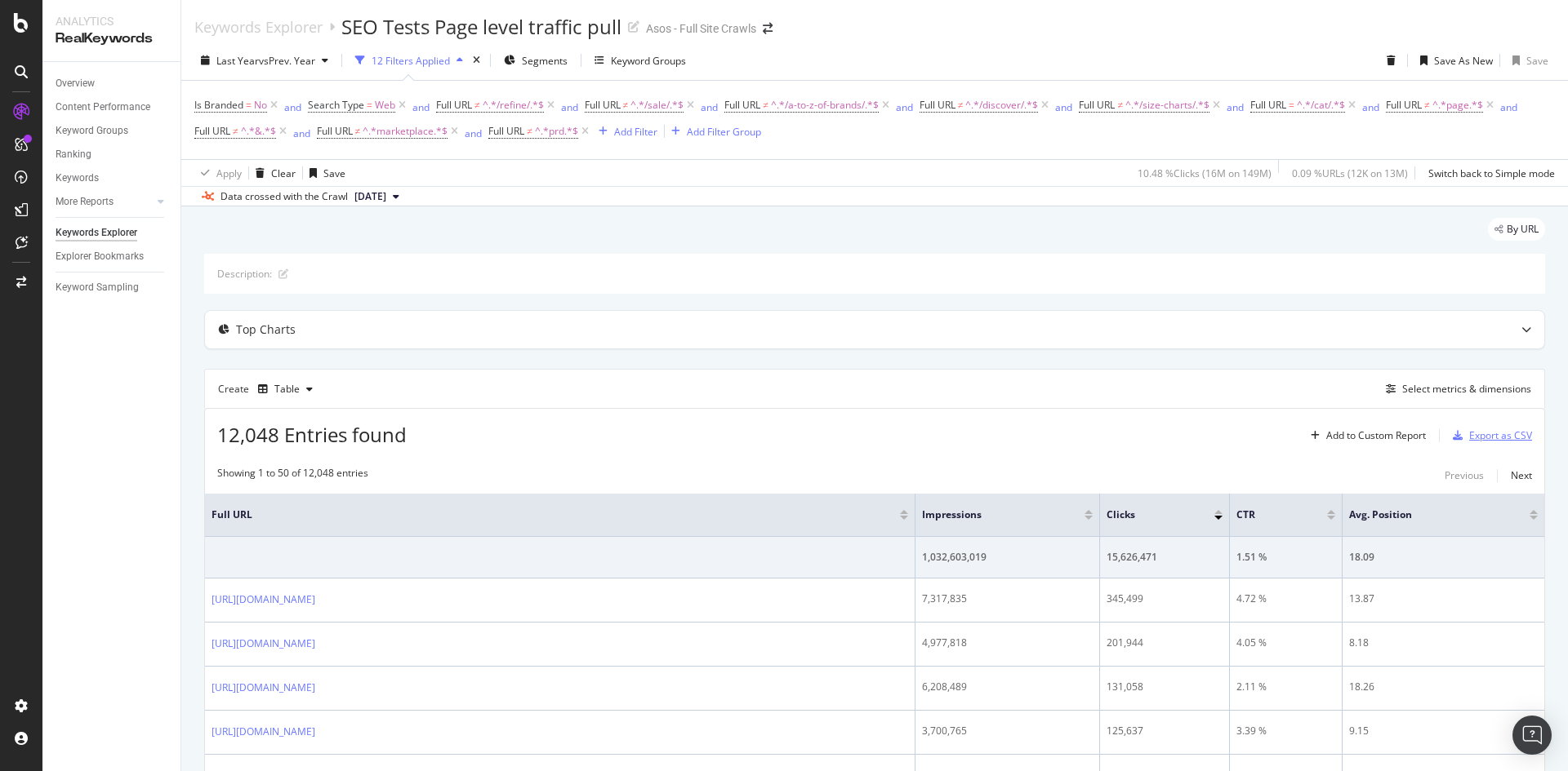
click at [1469, 430] on div "Export as CSV" at bounding box center [1500, 435] width 63 height 14
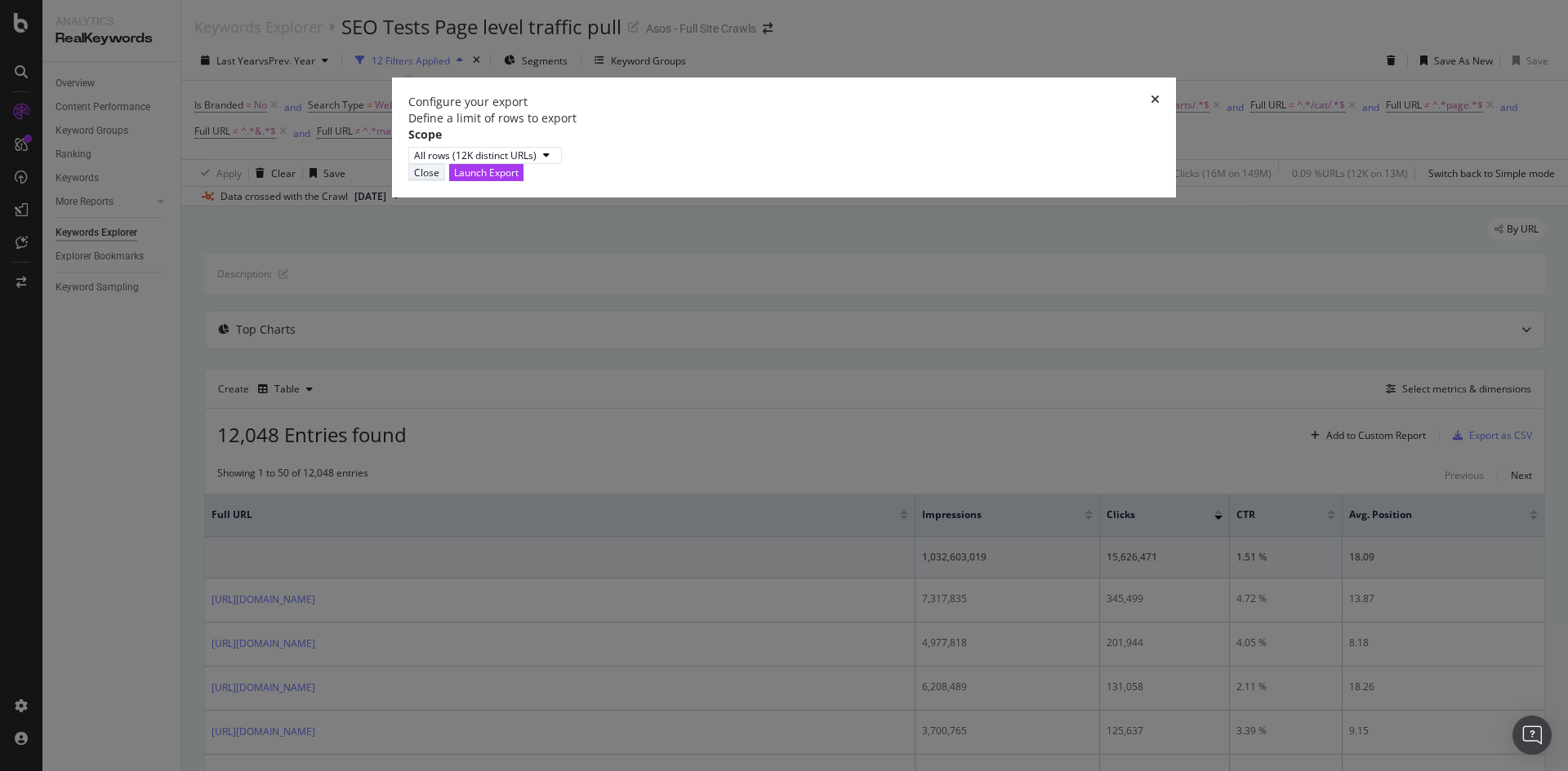
click at [440, 180] on div "Close" at bounding box center [426, 172] width 25 height 14
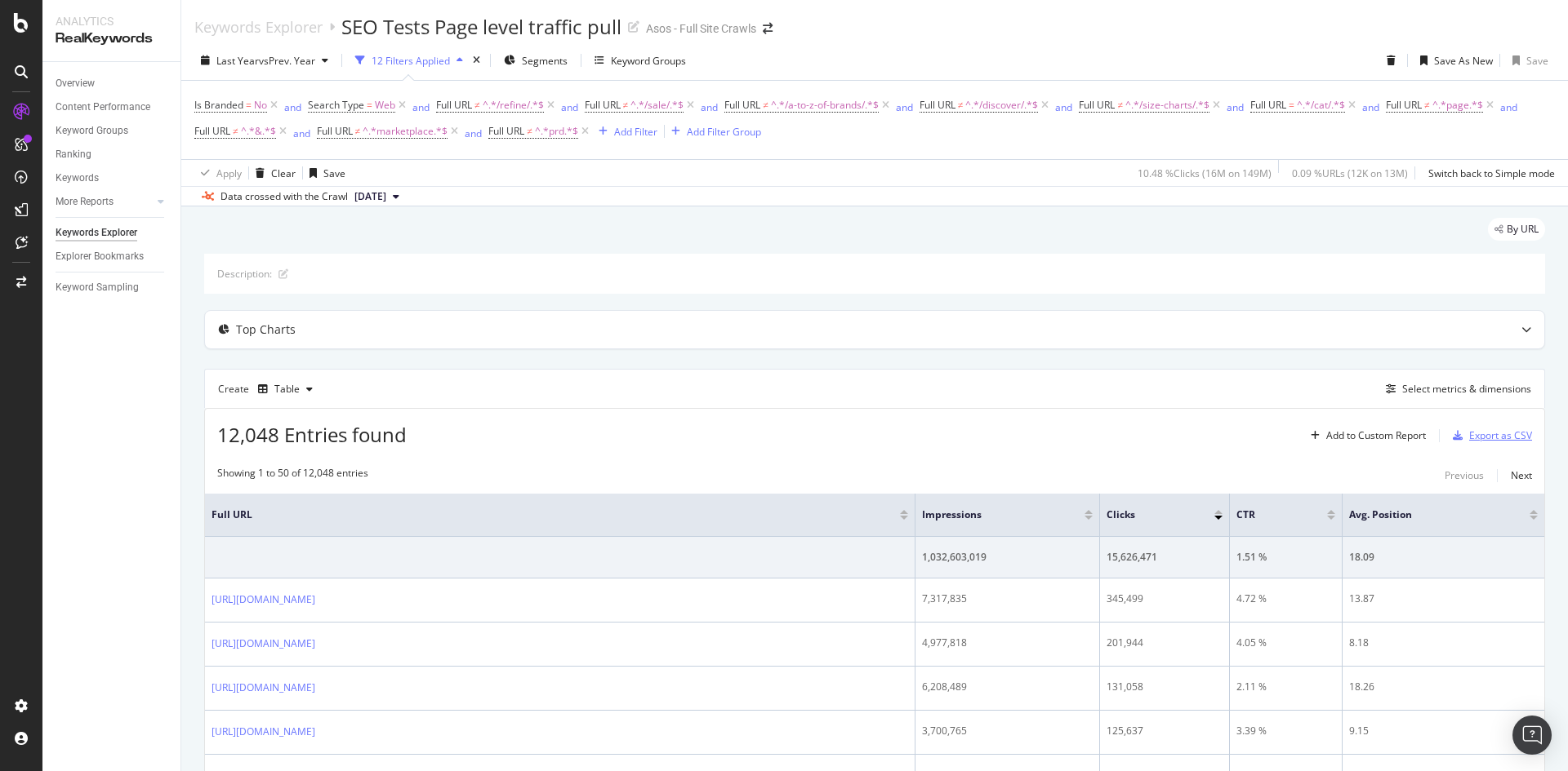
click at [1473, 432] on div "Export as CSV" at bounding box center [1500, 435] width 63 height 14
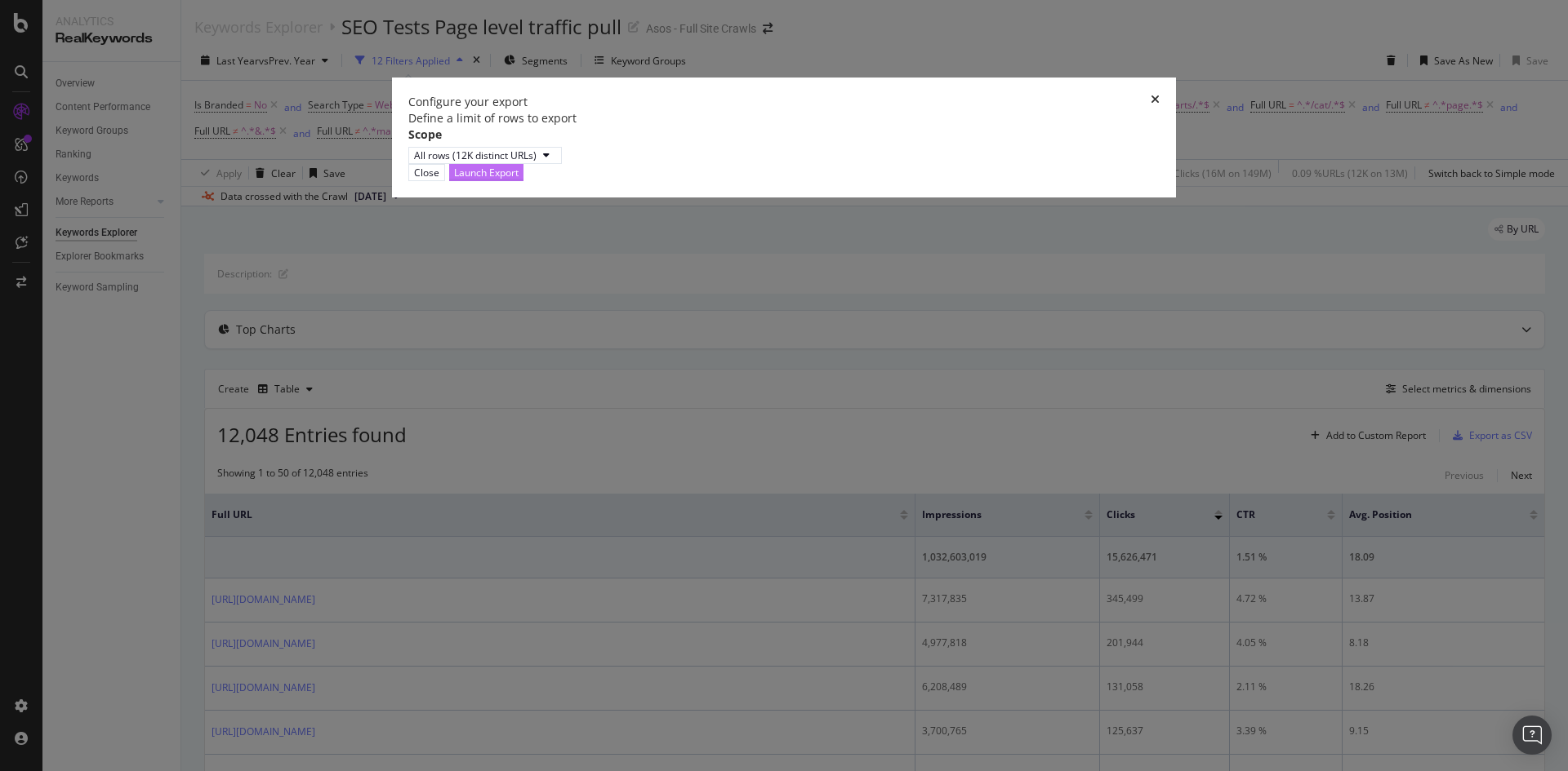
click at [518, 180] on div "Launch Export" at bounding box center [487, 172] width 65 height 14
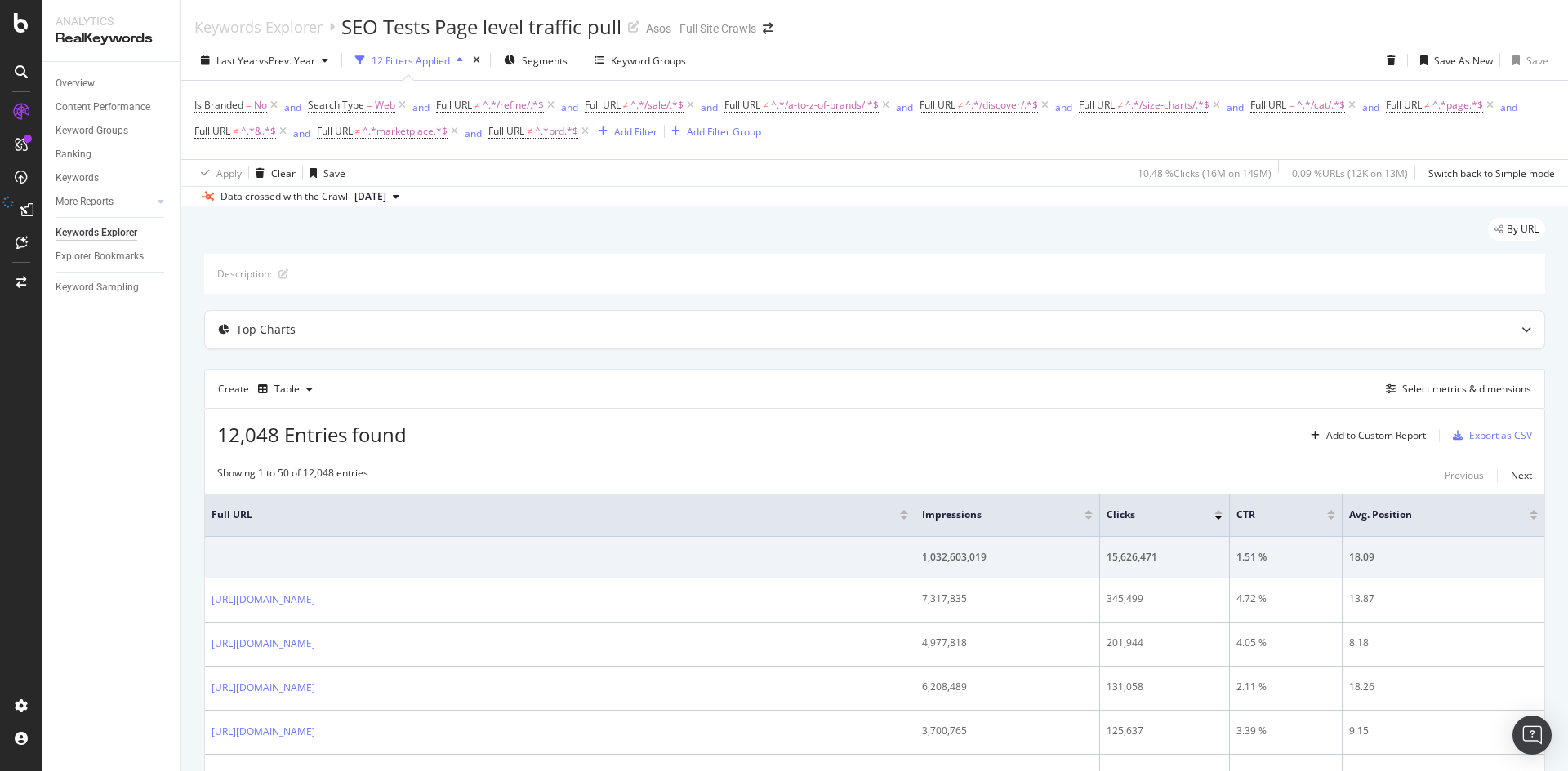
click at [771, 188] on div "Data crossed with the Crawl [DATE]" at bounding box center [873, 196] width 1386 height 19
click at [531, 59] on div "Switch and/or" at bounding box center [555, 66] width 58 height 43
click at [516, 65] on icon "button" at bounding box center [509, 60] width 11 height 10
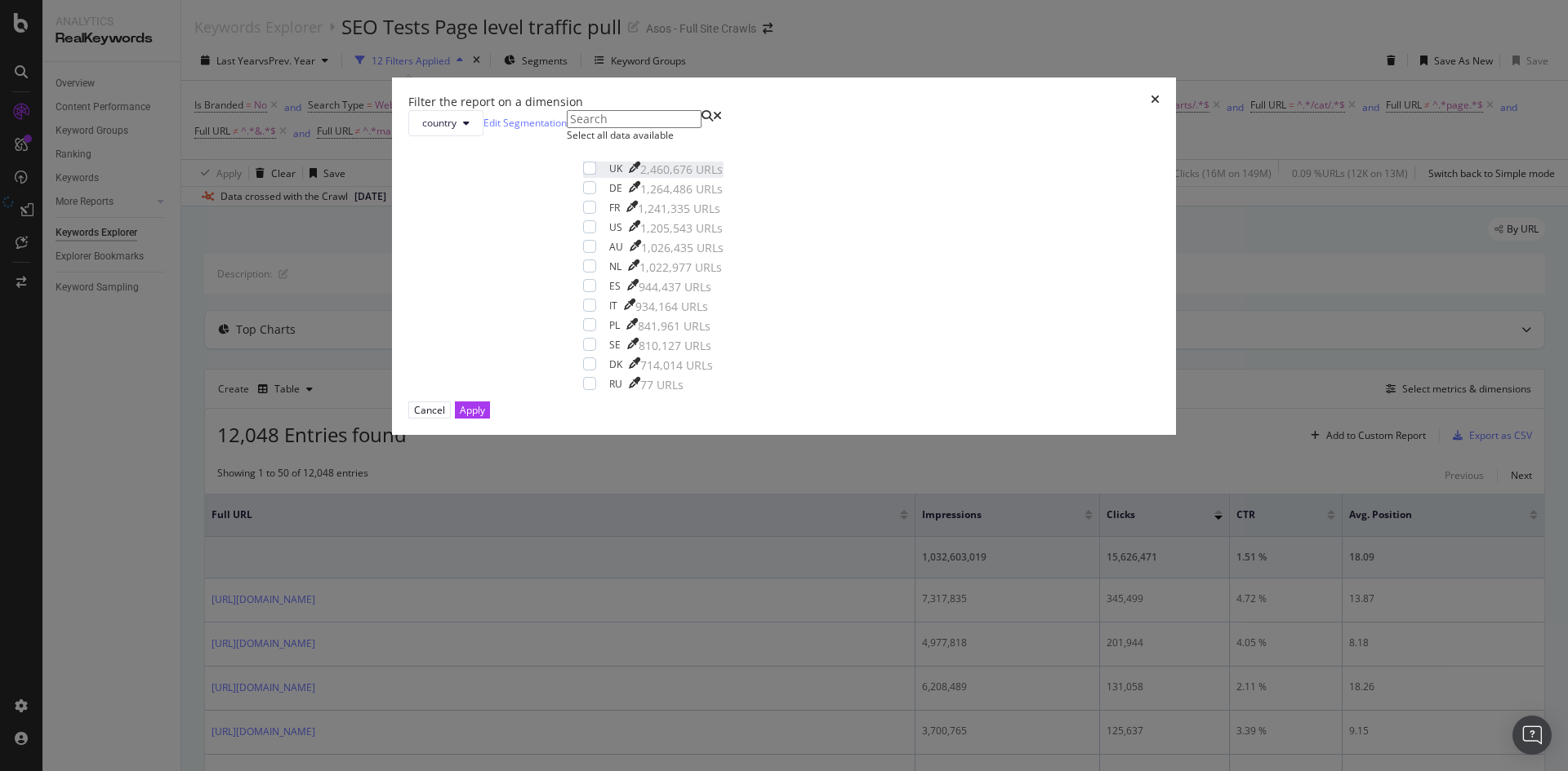
click at [649, 178] on div "UK 2,460,676 URLs" at bounding box center [662, 170] width 120 height 17
click at [485, 417] on div "Apply" at bounding box center [472, 410] width 25 height 14
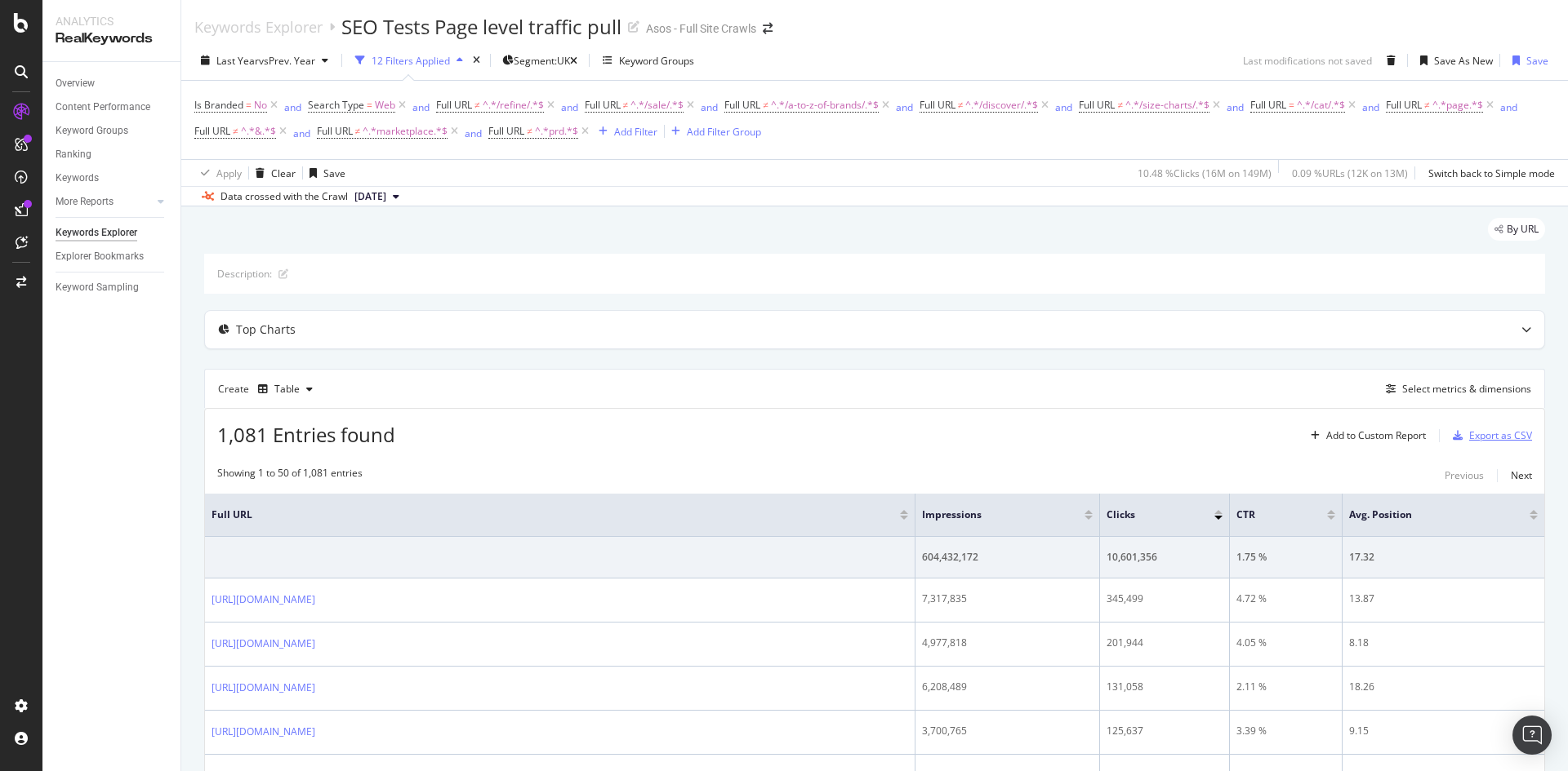
click at [1498, 429] on div "Export as CSV" at bounding box center [1500, 435] width 63 height 14
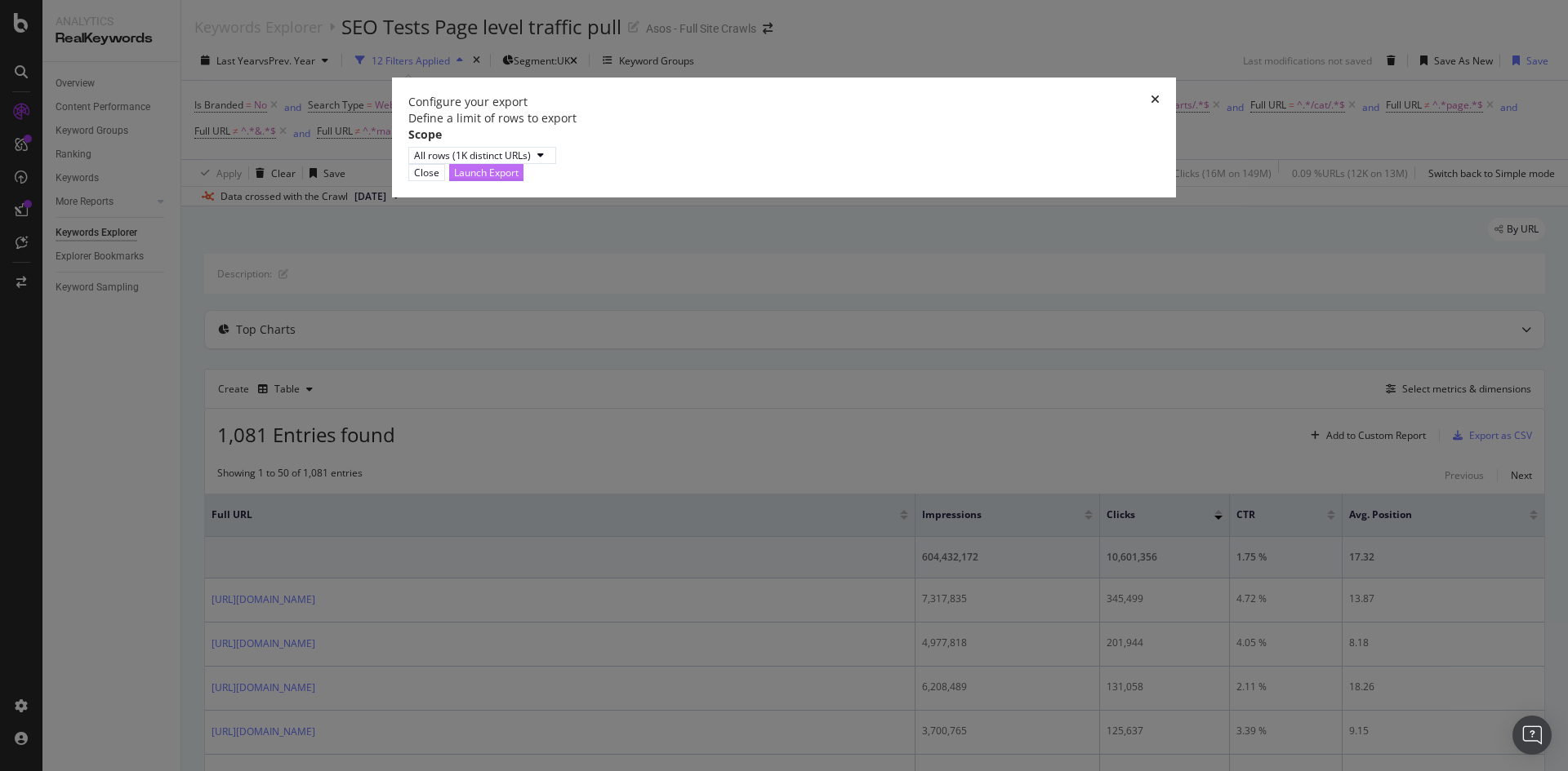
click at [518, 181] on div "Launch Export" at bounding box center [487, 172] width 65 height 16
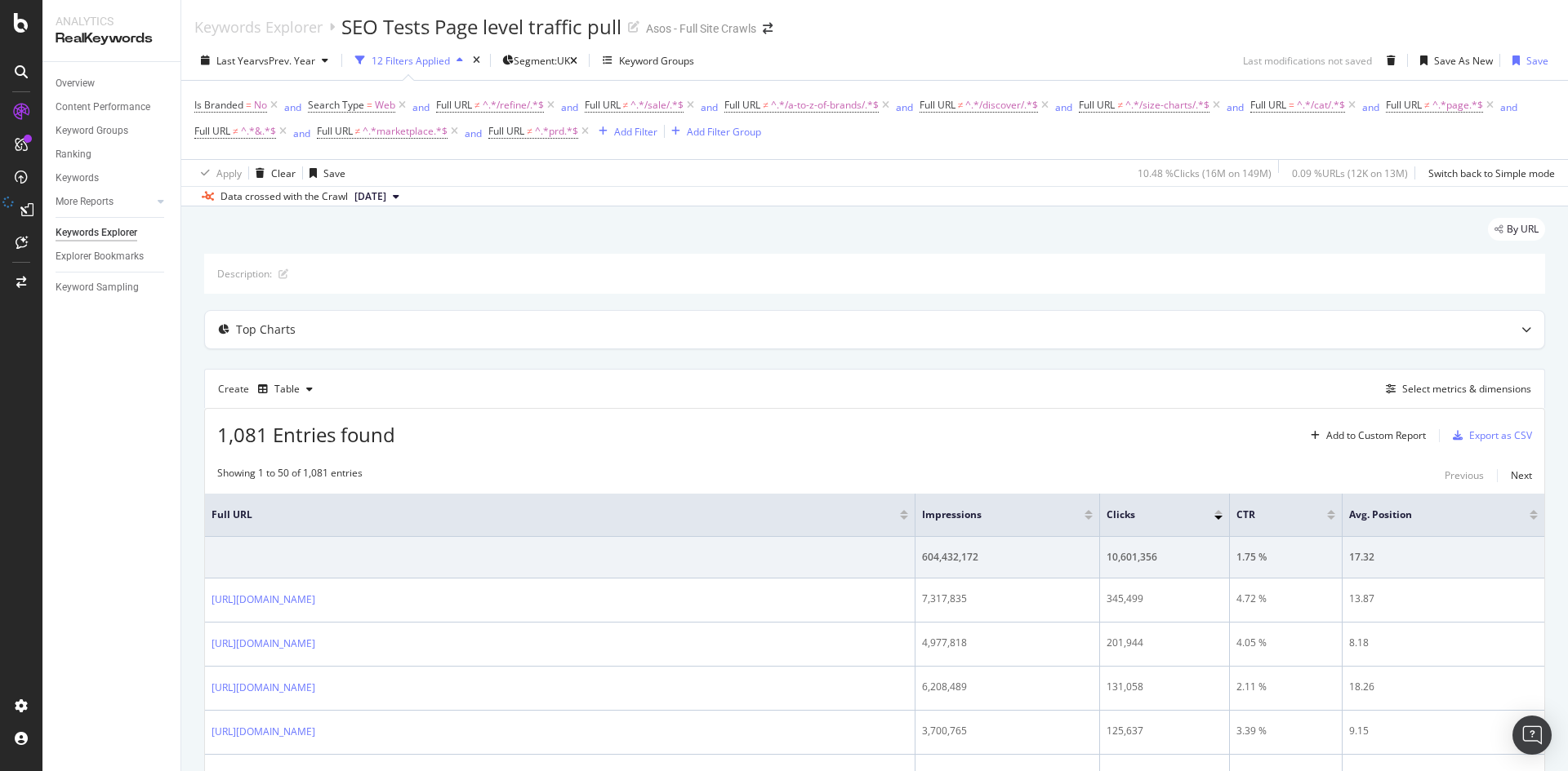
click at [1319, 47] on div "Last modifications not saved Save As New Save" at bounding box center [1398, 60] width 312 height 26
